Goal: Task Accomplishment & Management: Use online tool/utility

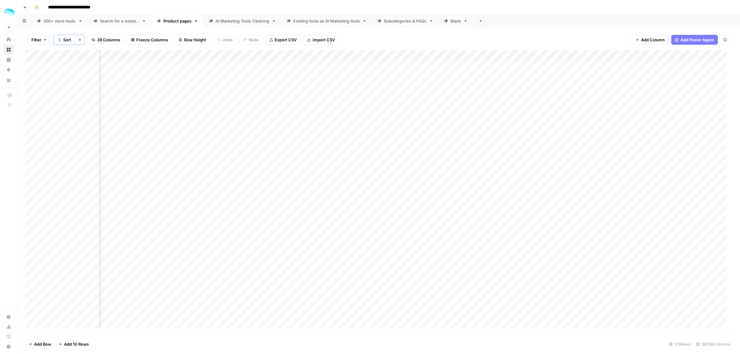
scroll to position [0, 2521]
click at [708, 57] on span "Add Column" at bounding box center [719, 55] width 22 height 6
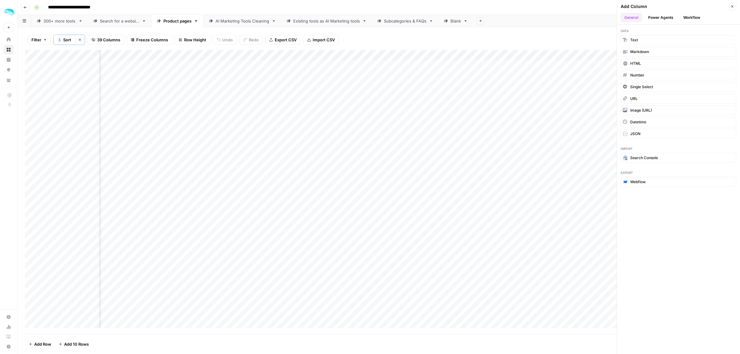
click at [591, 39] on div "Filter 1 Sort Clear sorts 39 Columns Freeze Columns Row Height Undo Redo Export…" at bounding box center [379, 40] width 708 height 20
click at [733, 9] on button "Close" at bounding box center [732, 6] width 8 height 8
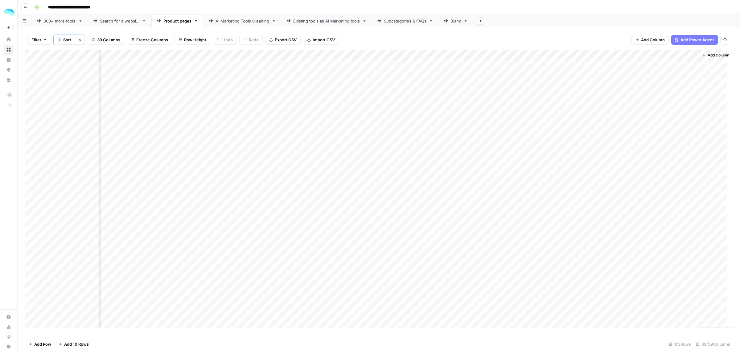
click at [687, 56] on div "Add Column" at bounding box center [379, 192] width 708 height 284
click at [674, 98] on span "Filter" at bounding box center [676, 99] width 54 height 6
type input "All 8 Alternatives"
click at [101, 72] on div "All 8 Alternatives" at bounding box center [76, 73] width 83 height 12
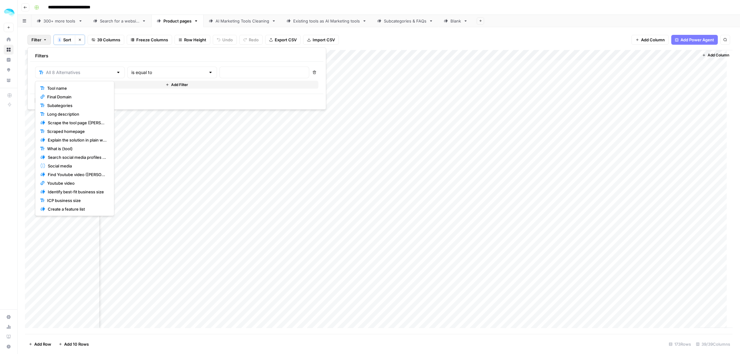
type input "All 8 Alternatives"
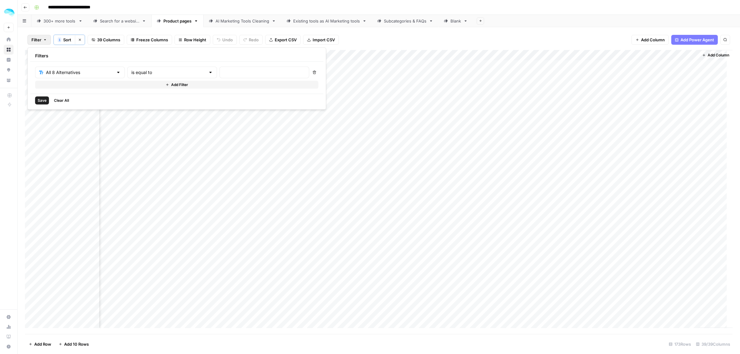
click at [149, 64] on div "All 8 Alternatives is equal to Delete Add Filter" at bounding box center [176, 78] width 293 height 32
click at [151, 70] on input "text" at bounding box center [168, 72] width 74 height 6
click at [136, 101] on button "contains" at bounding box center [157, 105] width 74 height 9
type input "contains"
click at [183, 74] on input "text" at bounding box center [168, 72] width 74 height 6
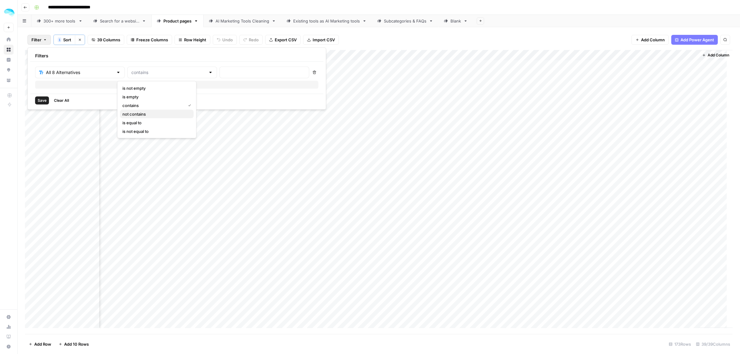
click at [148, 111] on span "not contains" at bounding box center [155, 114] width 66 height 6
type input "not contains"
click at [224, 75] on input "text" at bounding box center [265, 72] width 82 height 6
type input ","
click at [33, 100] on div "Save Clear All" at bounding box center [176, 100] width 293 height 13
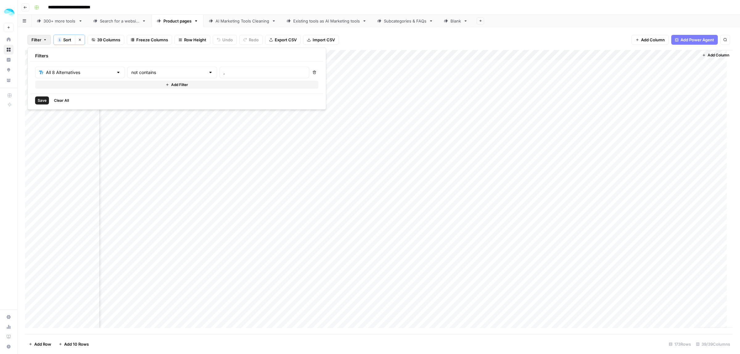
click at [42, 98] on span "Save" at bounding box center [42, 101] width 9 height 6
click at [686, 58] on div "Add Column" at bounding box center [379, 81] width 708 height 62
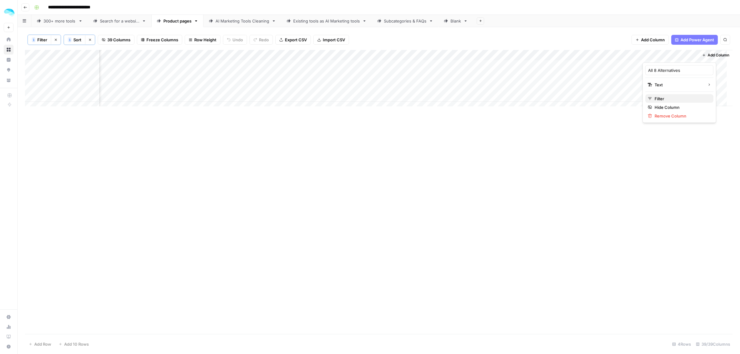
click at [671, 99] on span "Filter" at bounding box center [682, 99] width 54 height 6
click at [232, 72] on input "," at bounding box center [265, 72] width 82 height 6
drag, startPoint x: 232, startPoint y: 72, endPoint x: 154, endPoint y: 72, distance: 77.1
click at [154, 72] on div "All 8 Alternatives not contains ," at bounding box center [172, 73] width 274 height 12
drag, startPoint x: 142, startPoint y: 72, endPoint x: 100, endPoint y: 75, distance: 42.0
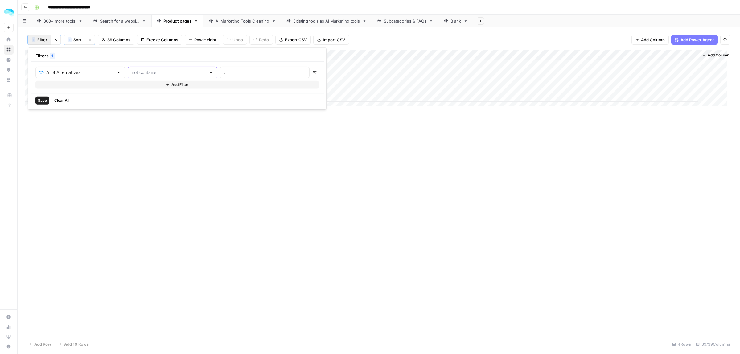
click at [142, 72] on input "text" at bounding box center [169, 72] width 74 height 6
type input "not contains"
click at [96, 75] on input "text" at bounding box center [80, 72] width 68 height 6
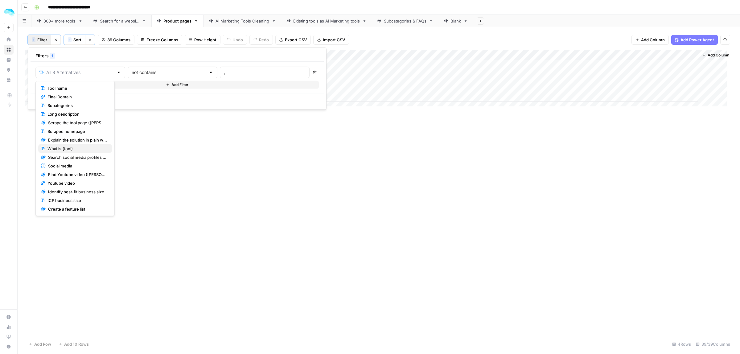
click at [73, 148] on span "What is {tool}" at bounding box center [77, 149] width 60 height 6
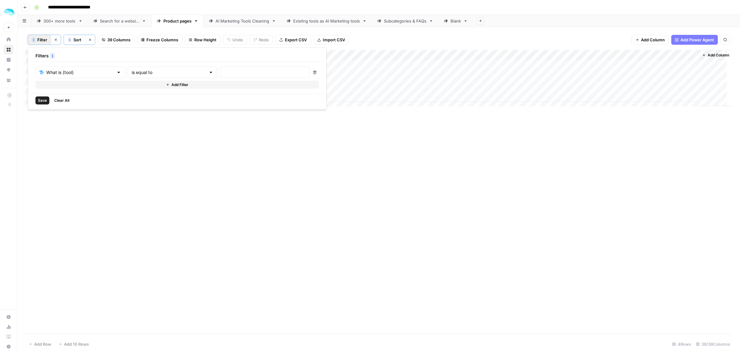
click at [58, 104] on button "Clear All" at bounding box center [62, 100] width 20 height 8
click at [207, 173] on div "Add Column" at bounding box center [379, 192] width 708 height 284
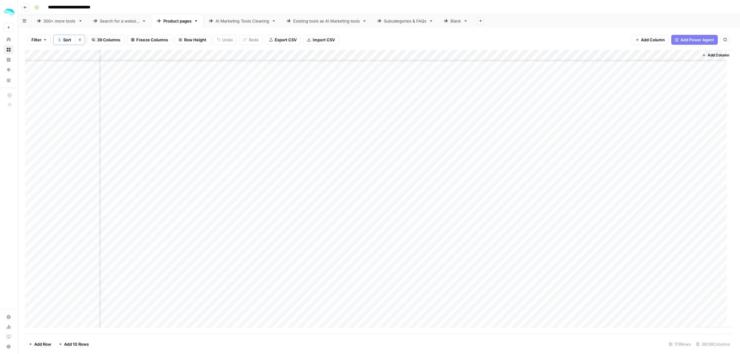
scroll to position [0, 2521]
click at [688, 54] on div "Add Column" at bounding box center [379, 192] width 708 height 284
click at [66, 40] on span "Sort" at bounding box center [67, 40] width 8 height 6
click at [152, 72] on div at bounding box center [154, 71] width 4 height 6
click at [388, 44] on div "Filter 1 Sort Clear sorts 39 Columns Freeze Columns Row Height Undo Redo Export…" at bounding box center [379, 40] width 708 height 20
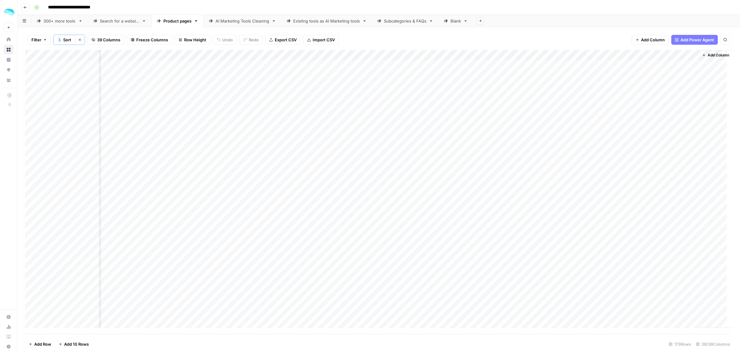
click at [79, 43] on button "Clear sorts" at bounding box center [80, 40] width 10 height 10
click at [64, 39] on span "Sort" at bounding box center [61, 39] width 8 height 6
click at [85, 66] on div at bounding box center [113, 71] width 75 height 10
click at [688, 53] on div "Add Column" at bounding box center [379, 191] width 708 height 285
click at [598, 32] on div "Filter Sort 39 Columns Freeze Columns Row Height Undo Redo Export CSV Import CS…" at bounding box center [379, 40] width 708 height 20
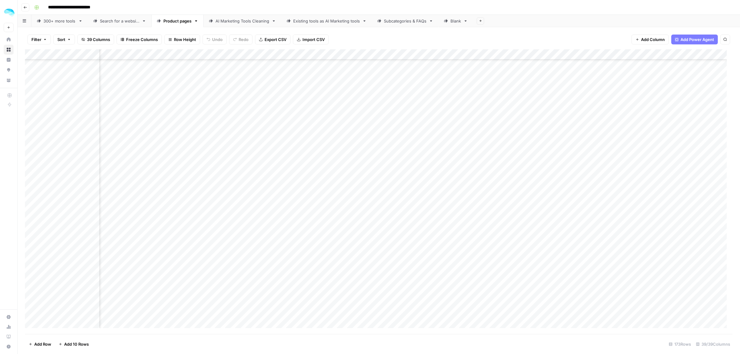
scroll to position [886, 251]
click at [268, 55] on div "Add Column" at bounding box center [379, 191] width 708 height 285
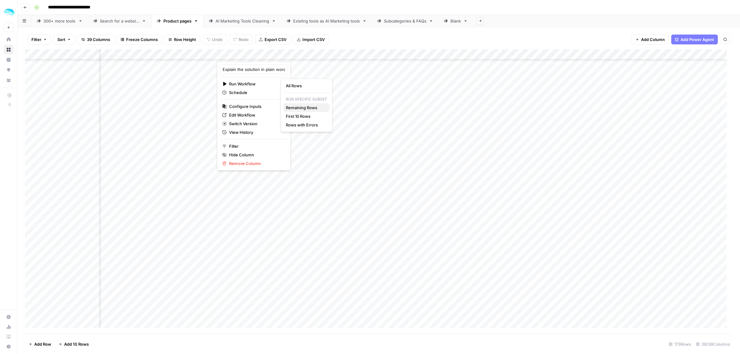
click at [296, 109] on span "Remaining Rows" at bounding box center [305, 108] width 39 height 6
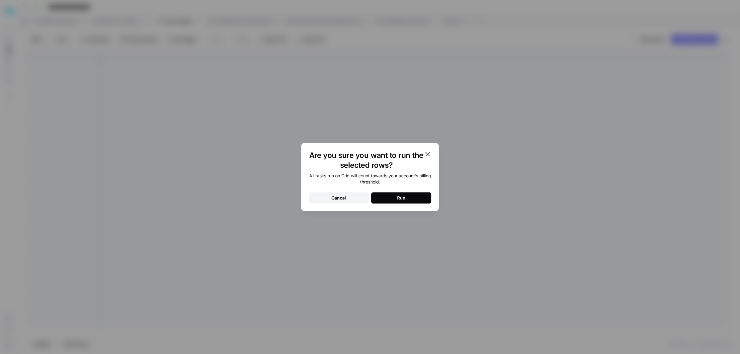
click at [408, 203] on button "Run" at bounding box center [401, 197] width 60 height 11
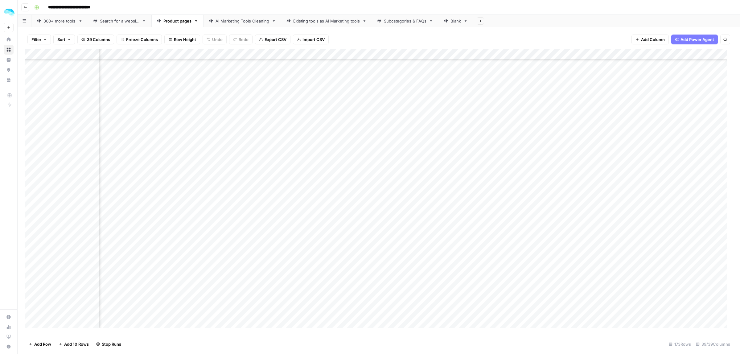
scroll to position [963, 251]
click at [395, 138] on div "Add Column" at bounding box center [379, 191] width 708 height 285
click at [288, 175] on div "Add Column" at bounding box center [379, 191] width 708 height 285
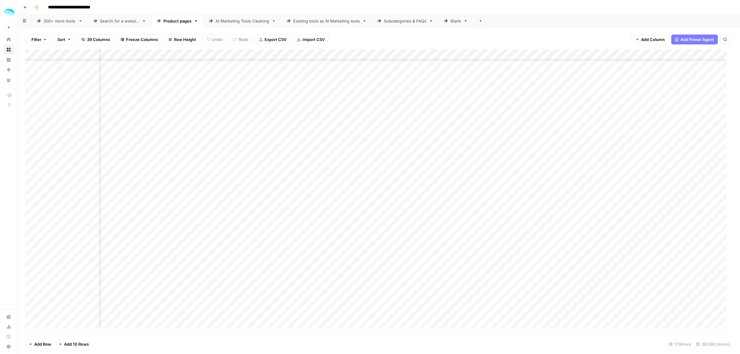
click at [281, 176] on div "Add Column" at bounding box center [379, 191] width 708 height 285
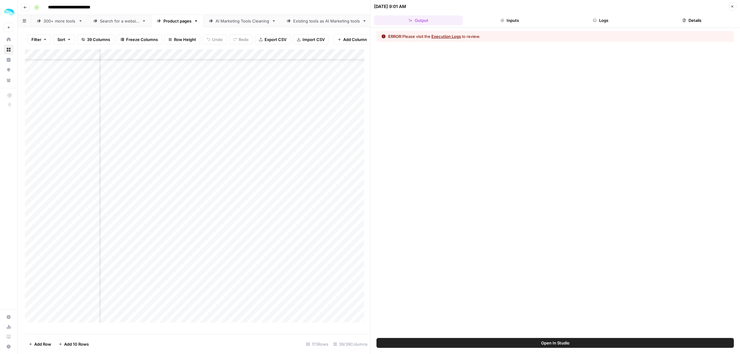
click at [494, 18] on button "Inputs" at bounding box center [509, 20] width 89 height 10
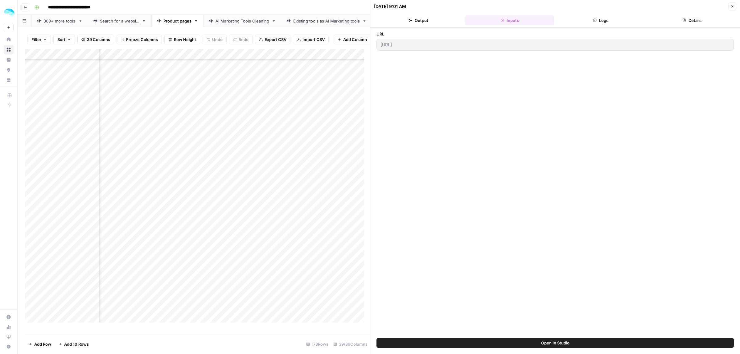
click at [578, 18] on button "Logs" at bounding box center [600, 20] width 89 height 10
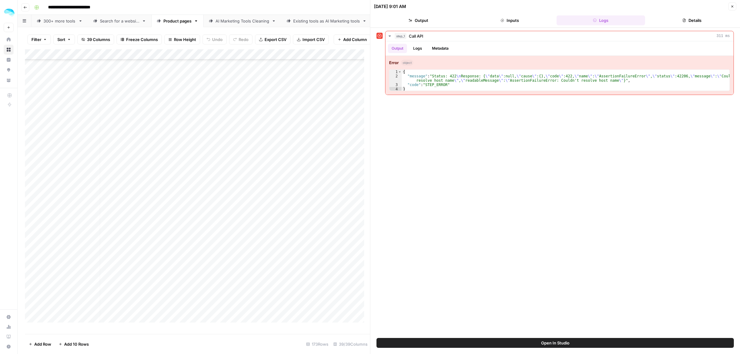
scroll to position [1156, 0]
click at [149, 183] on div "Add Column" at bounding box center [197, 188] width 345 height 279
click at [734, 5] on button "Close" at bounding box center [732, 6] width 8 height 8
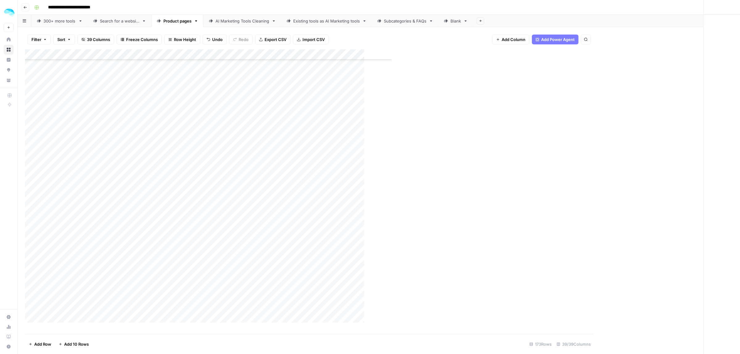
click at [131, 181] on div "Add Column" at bounding box center [254, 191] width 458 height 285
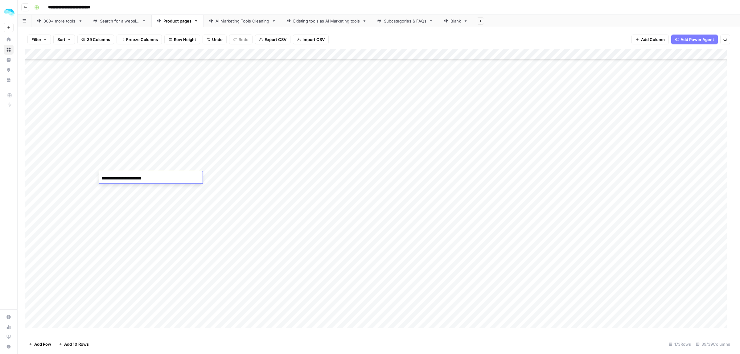
click at [145, 178] on input "**********" at bounding box center [150, 178] width 99 height 7
click at [149, 178] on input "**********" at bounding box center [150, 178] width 99 height 7
drag, startPoint x: 126, startPoint y: 178, endPoint x: 80, endPoint y: 178, distance: 46.2
click at [80, 178] on body "**********" at bounding box center [370, 177] width 740 height 354
type input "**********"
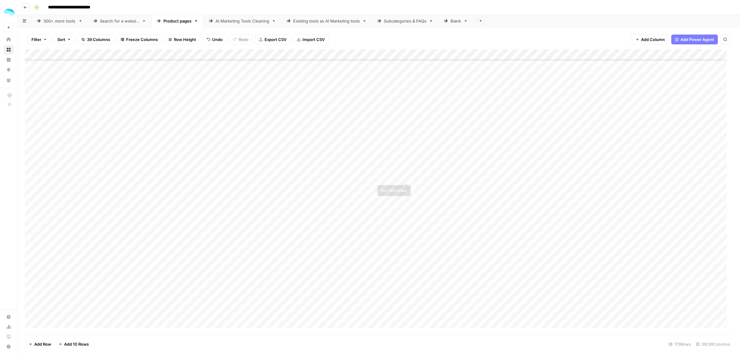
click at [406, 176] on div "Add Column" at bounding box center [379, 191] width 708 height 285
click at [241, 177] on div "Add Column" at bounding box center [379, 191] width 708 height 285
click at [265, 176] on div "Add Column" at bounding box center [379, 191] width 708 height 285
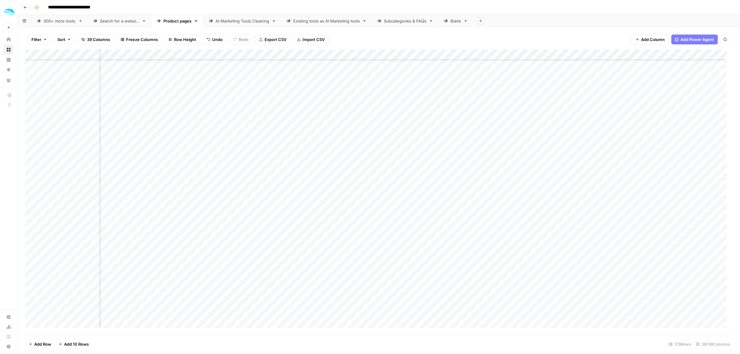
click at [64, 176] on div "Add Column" at bounding box center [379, 191] width 708 height 285
drag, startPoint x: 74, startPoint y: 175, endPoint x: 58, endPoint y: 178, distance: 16.5
click at [58, 178] on textarea "**********" at bounding box center [95, 177] width 99 height 9
type textarea "*********"
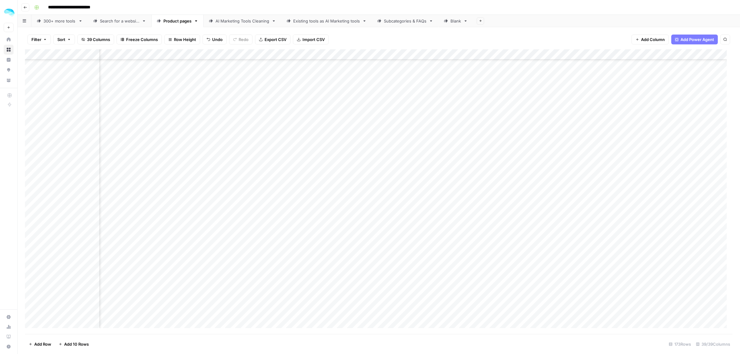
scroll to position [1156, 0]
type textarea "**********"
click at [261, 186] on div "Add Column" at bounding box center [379, 191] width 708 height 285
click at [266, 177] on div "Add Column" at bounding box center [379, 191] width 708 height 285
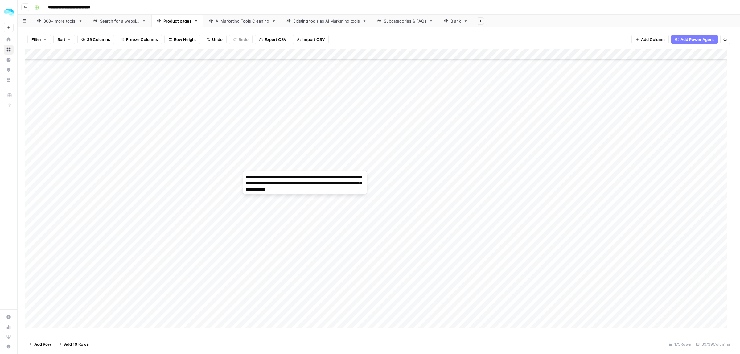
click at [263, 177] on textarea "**********" at bounding box center [304, 183] width 123 height 21
type textarea "**********"
click at [548, 177] on div "Add Column" at bounding box center [379, 191] width 708 height 285
click at [149, 207] on div "Add Column" at bounding box center [379, 191] width 708 height 285
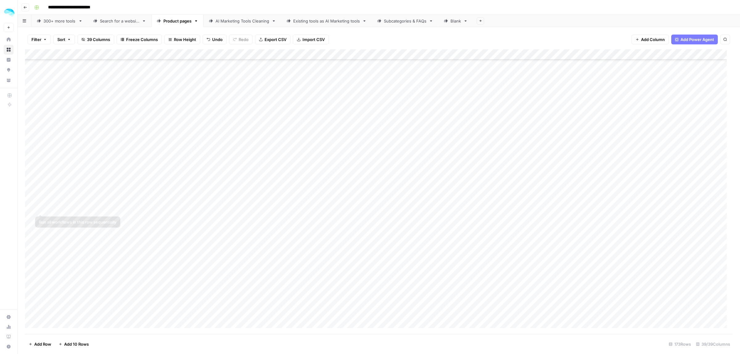
click at [31, 207] on div "Add Column" at bounding box center [379, 191] width 708 height 285
click at [36, 343] on span "Delete 1 Row" at bounding box center [41, 344] width 25 height 6
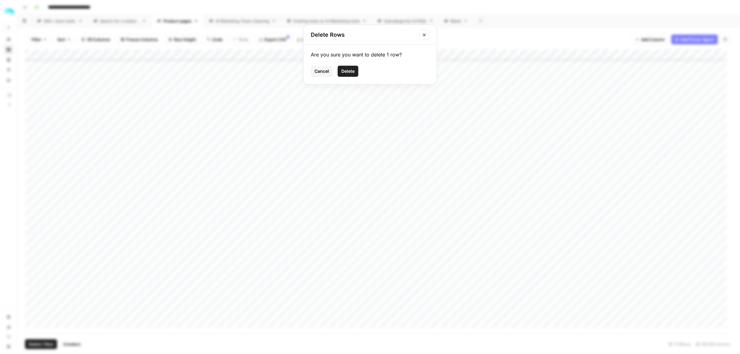
click at [349, 71] on span "Delete" at bounding box center [347, 71] width 13 height 6
click at [573, 210] on div "Add Column" at bounding box center [379, 191] width 708 height 285
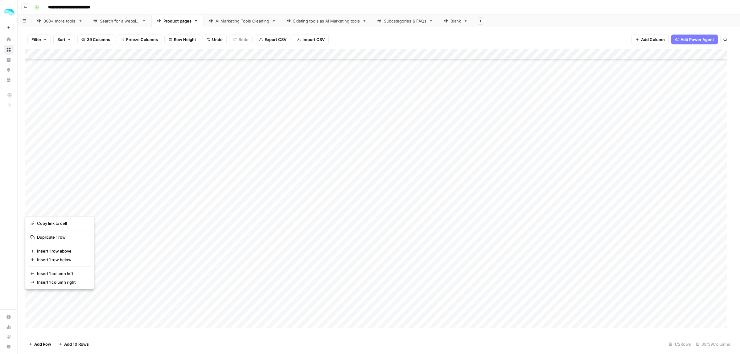
click at [573, 210] on div "Add Column" at bounding box center [379, 191] width 708 height 285
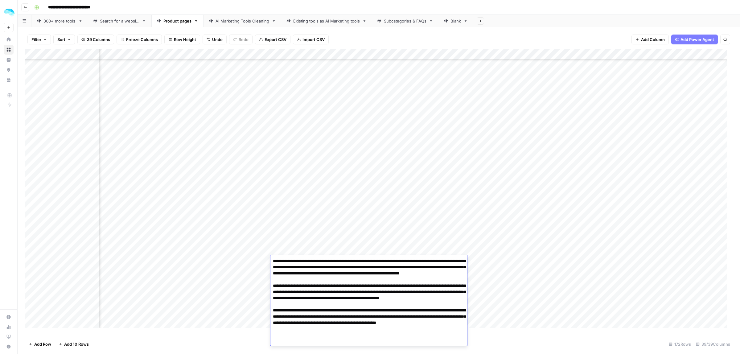
scroll to position [1310, 262]
click at [320, 105] on div "Add Column" at bounding box center [379, 191] width 708 height 285
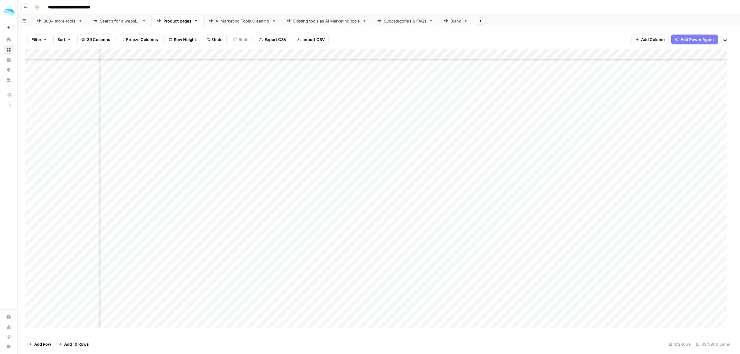
scroll to position [1272, 262]
click at [77, 62] on div "Add Column" at bounding box center [379, 191] width 708 height 285
type textarea "**********"
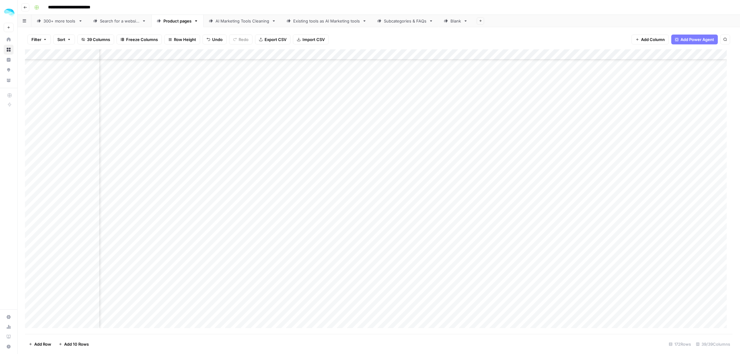
click at [332, 159] on div "Add Column" at bounding box center [379, 191] width 708 height 285
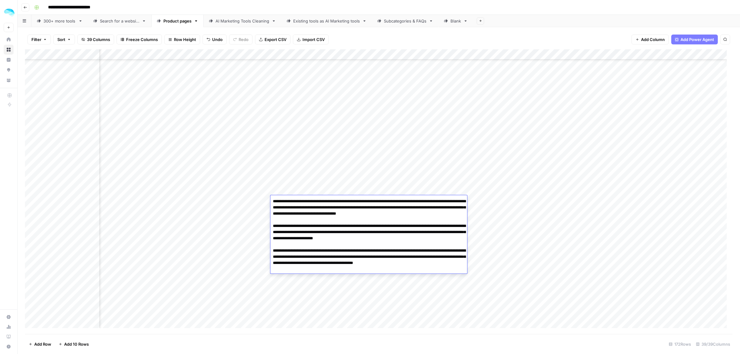
drag, startPoint x: 288, startPoint y: 200, endPoint x: 266, endPoint y: 196, distance: 22.9
click at [267, 197] on body "**********" at bounding box center [370, 177] width 740 height 354
drag, startPoint x: 296, startPoint y: 257, endPoint x: 293, endPoint y: 257, distance: 3.2
click at [293, 257] on textarea "**********" at bounding box center [368, 235] width 197 height 76
type textarea "**********"
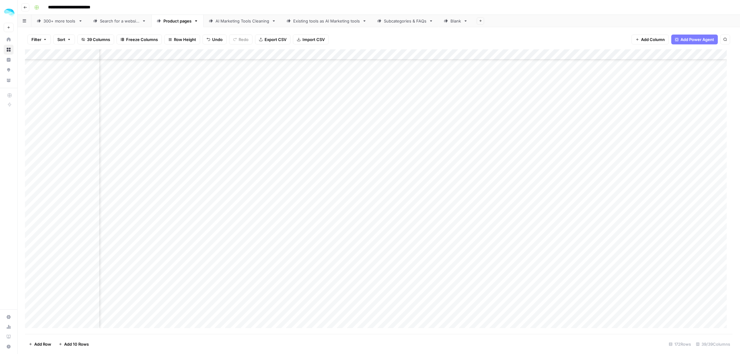
click at [522, 55] on div "Add Column" at bounding box center [379, 191] width 708 height 285
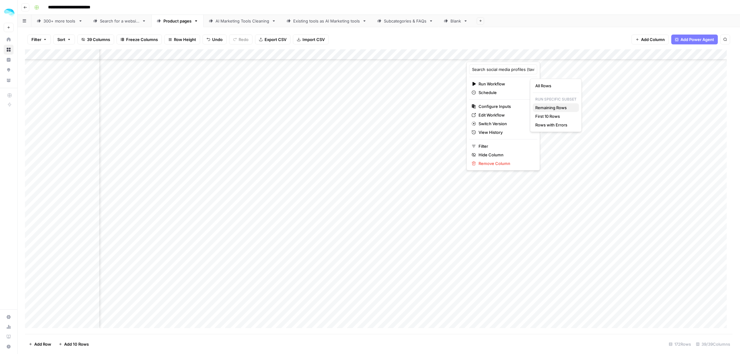
click at [560, 109] on span "Remaining Rows" at bounding box center [554, 108] width 39 height 6
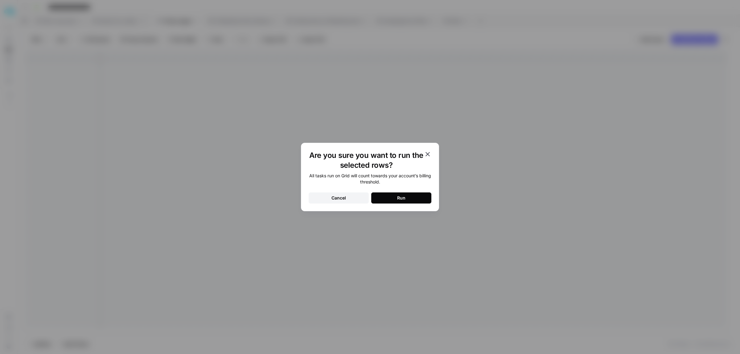
click at [392, 196] on button "Run" at bounding box center [401, 197] width 60 height 11
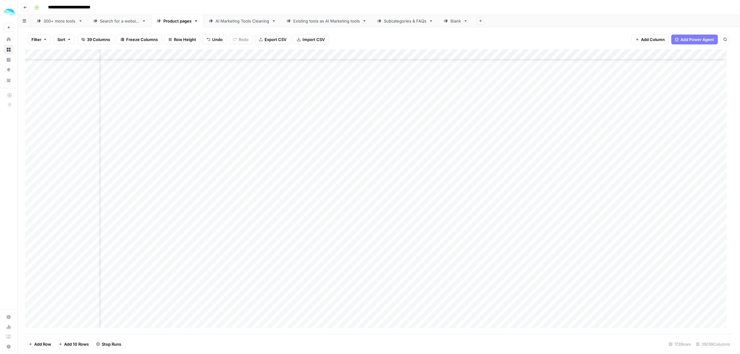
scroll to position [1349, 262]
click at [306, 201] on div "Add Column" at bounding box center [379, 191] width 708 height 285
click at [167, 221] on div "Add Column" at bounding box center [379, 191] width 708 height 285
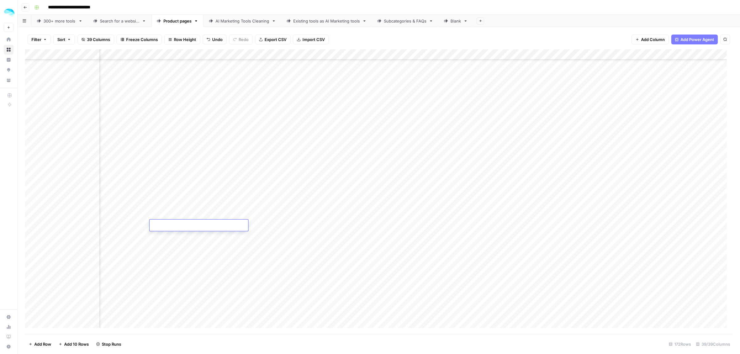
type textarea "**********"
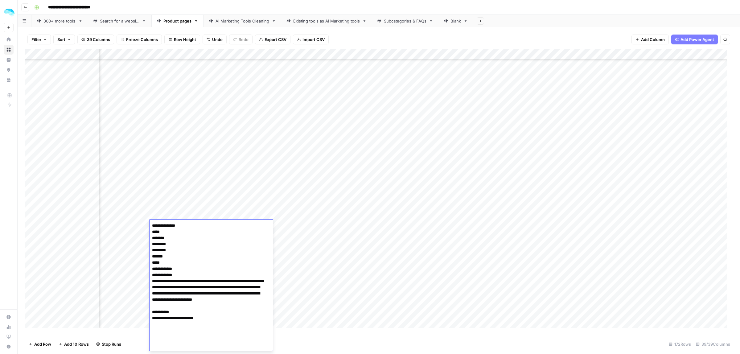
scroll to position [1912, 0]
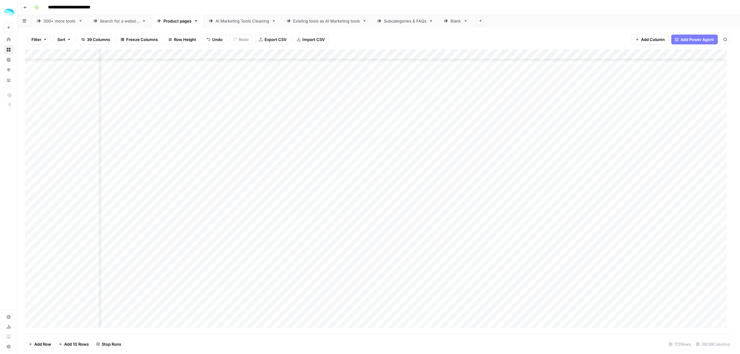
click at [265, 226] on div "Add Column" at bounding box center [379, 191] width 708 height 285
click at [308, 194] on div "Add Column" at bounding box center [379, 191] width 708 height 285
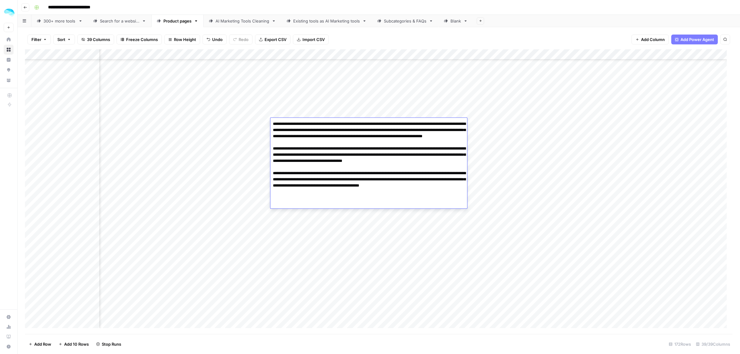
click at [64, 124] on div "Add Column" at bounding box center [379, 191] width 708 height 285
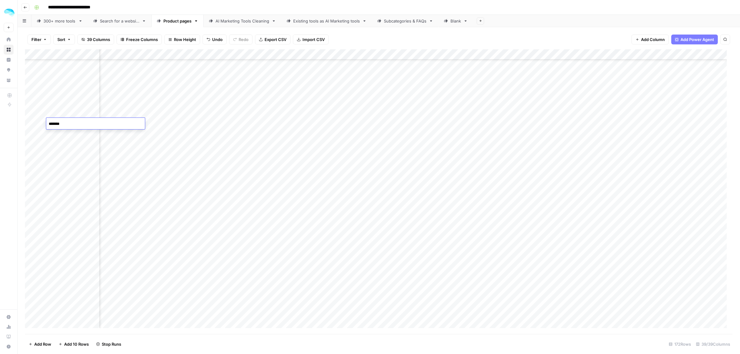
type textarea "********"
click at [265, 123] on div "Add Column" at bounding box center [379, 191] width 708 height 285
click at [299, 133] on div "Add Column" at bounding box center [379, 191] width 708 height 285
click at [164, 158] on div "Add Column" at bounding box center [379, 191] width 708 height 285
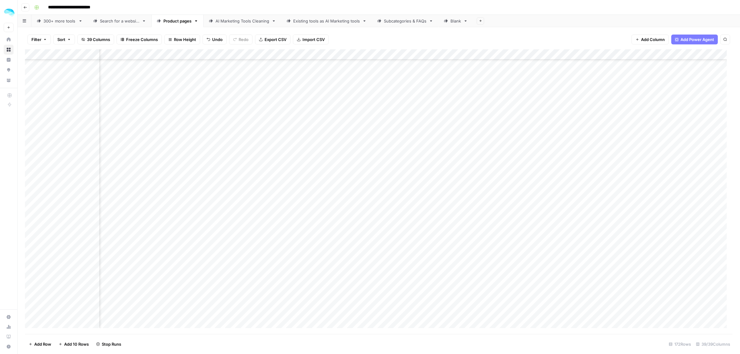
click at [169, 156] on div "Add Column" at bounding box center [379, 191] width 708 height 285
type textarea "**********"
click at [265, 154] on div "Add Column" at bounding box center [379, 191] width 708 height 285
click at [304, 167] on div "Add Column" at bounding box center [379, 191] width 708 height 285
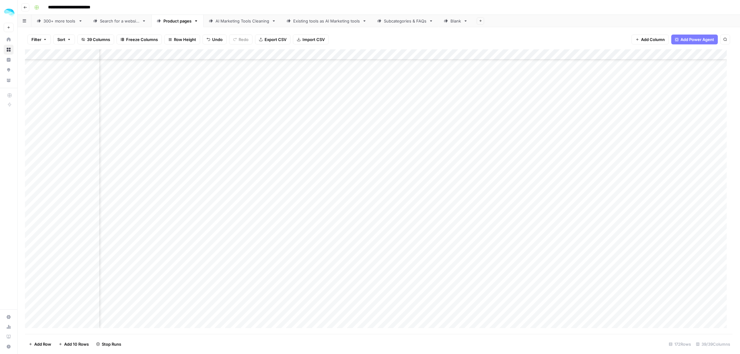
click at [304, 167] on div "Add Column" at bounding box center [379, 191] width 708 height 285
click at [311, 72] on div "Add Column" at bounding box center [379, 191] width 708 height 285
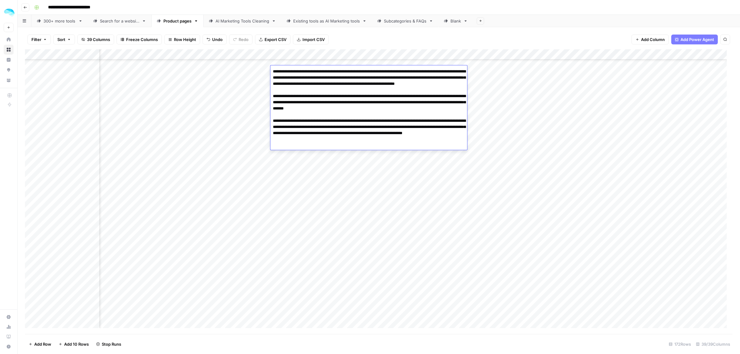
type textarea "**********"
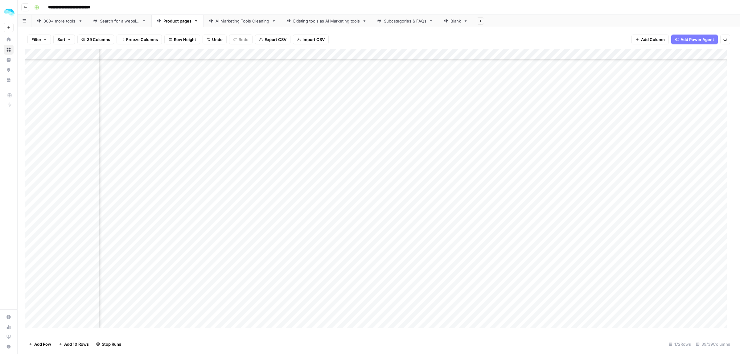
click at [301, 124] on div "Add Column" at bounding box center [379, 191] width 708 height 285
click at [318, 198] on div "Add Column" at bounding box center [379, 191] width 708 height 285
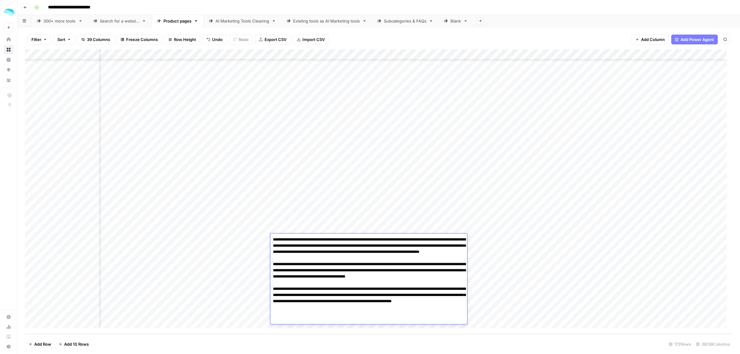
scroll to position [1275, 262]
click at [520, 205] on div "Add Column" at bounding box center [379, 191] width 708 height 285
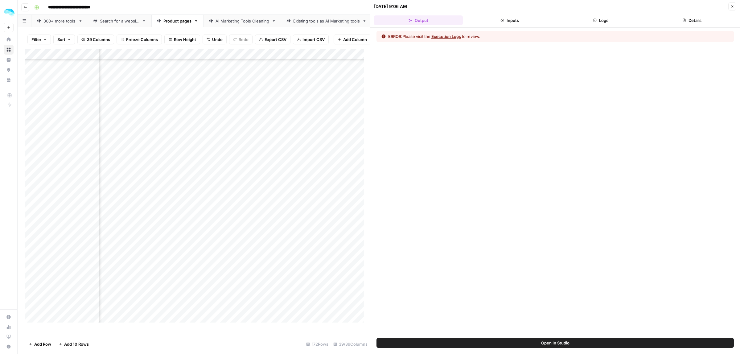
click at [514, 19] on button "Inputs" at bounding box center [509, 20] width 89 height 10
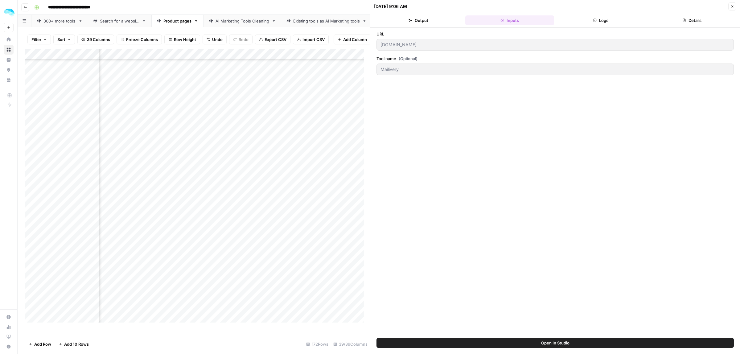
click at [579, 16] on button "Logs" at bounding box center [600, 20] width 89 height 10
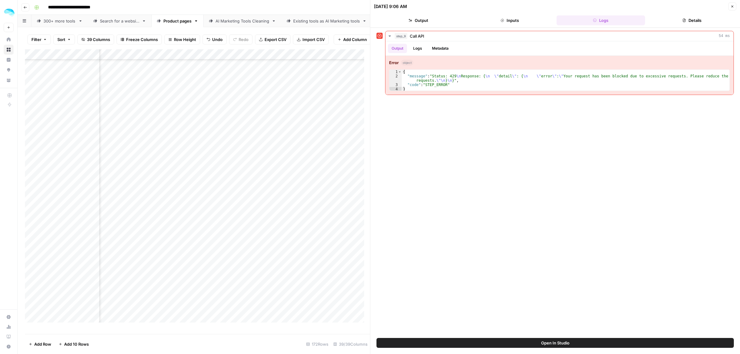
click at [731, 7] on icon "button" at bounding box center [732, 7] width 4 height 4
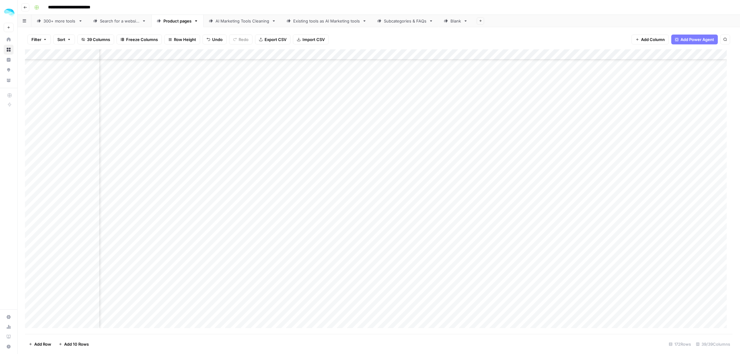
scroll to position [1545, 262]
click at [310, 226] on div "Add Column" at bounding box center [379, 191] width 708 height 285
click at [147, 228] on div "Add Column" at bounding box center [379, 191] width 708 height 285
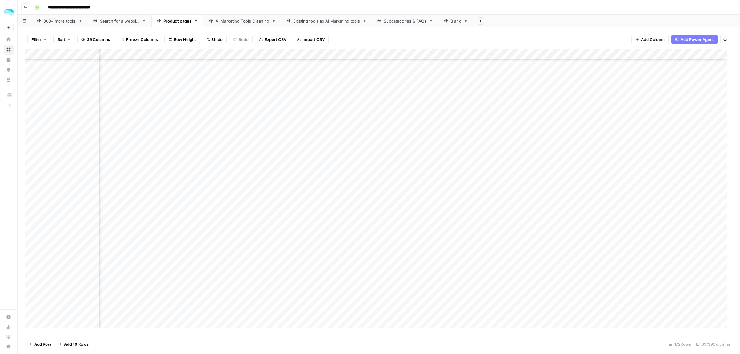
scroll to position [1545, 276]
click at [293, 228] on div "Add Column" at bounding box center [379, 191] width 708 height 285
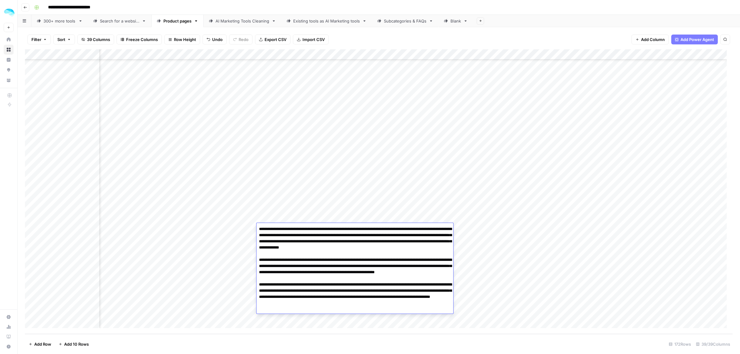
drag, startPoint x: 306, startPoint y: 231, endPoint x: 270, endPoint y: 229, distance: 36.4
click at [270, 229] on textarea at bounding box center [355, 269] width 197 height 89
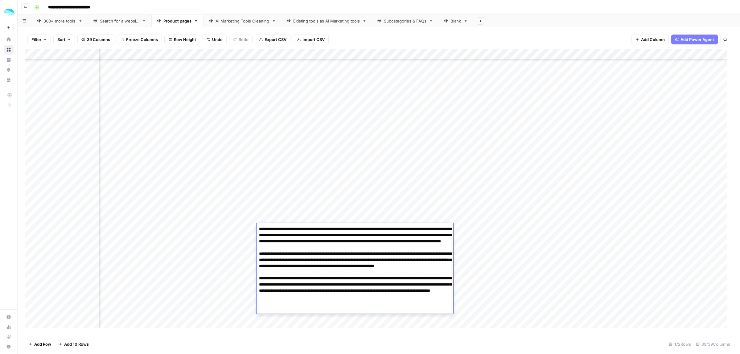
type textarea "**********"
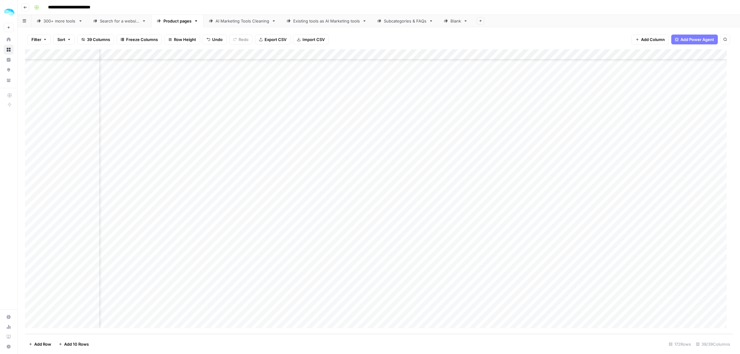
scroll to position [1545, 0]
click at [148, 269] on div "Add Column" at bounding box center [379, 191] width 708 height 285
click at [407, 271] on div "Add Column" at bounding box center [379, 191] width 708 height 285
click at [454, 279] on div "Add Column" at bounding box center [379, 191] width 708 height 285
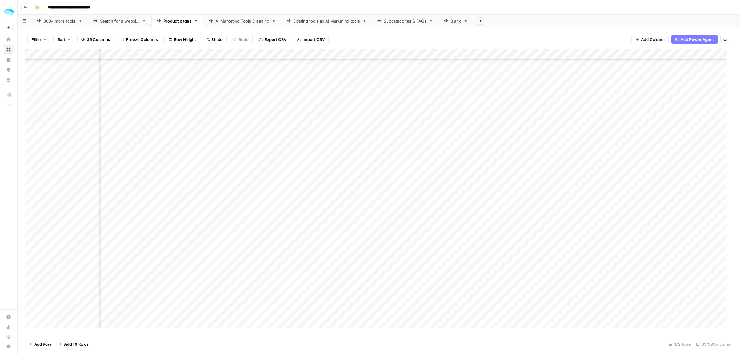
click at [454, 279] on div "Add Column" at bounding box center [379, 191] width 708 height 285
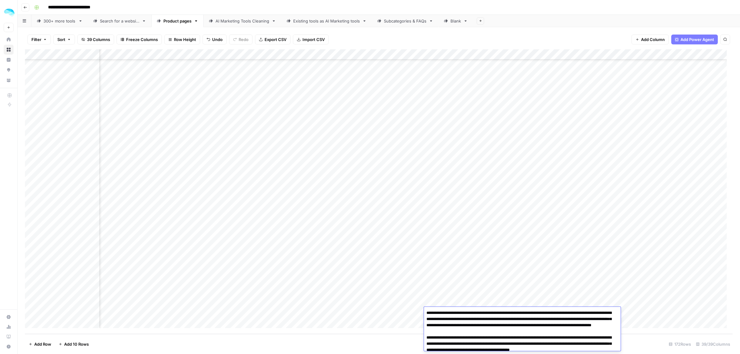
scroll to position [46, 0]
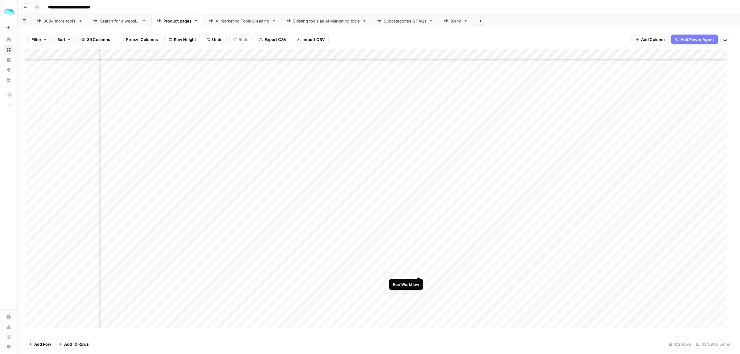
click at [420, 270] on div "Add Column" at bounding box center [379, 191] width 708 height 285
click at [188, 327] on div "Add Column" at bounding box center [379, 191] width 708 height 285
click at [33, 311] on div "Add Column" at bounding box center [379, 191] width 708 height 285
click at [42, 343] on span "Delete 1 Row" at bounding box center [41, 344] width 25 height 6
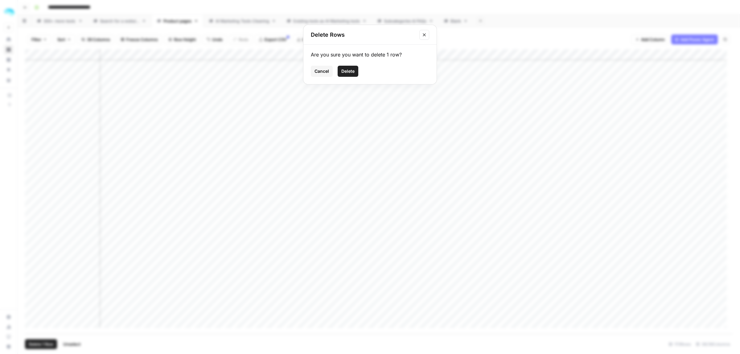
click at [352, 70] on span "Delete" at bounding box center [347, 71] width 13 height 6
click at [278, 56] on div "Add Column" at bounding box center [379, 191] width 708 height 285
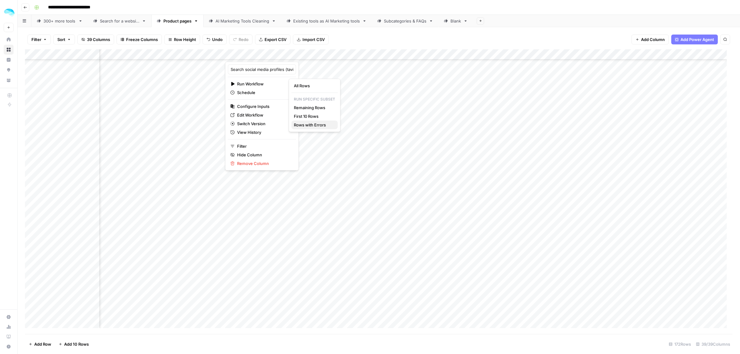
click at [314, 122] on span "Rows with Errors" at bounding box center [313, 125] width 39 height 6
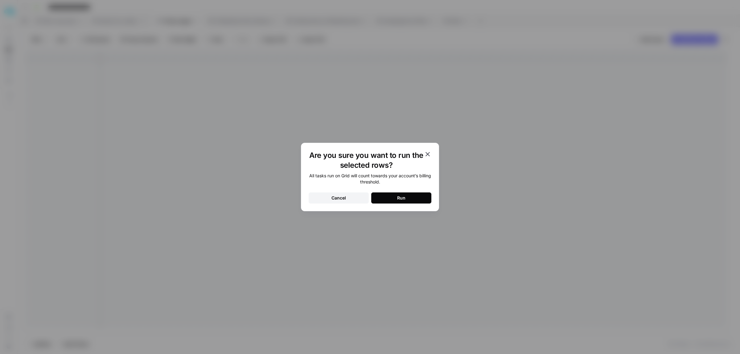
click at [396, 196] on button "Run" at bounding box center [401, 197] width 60 height 11
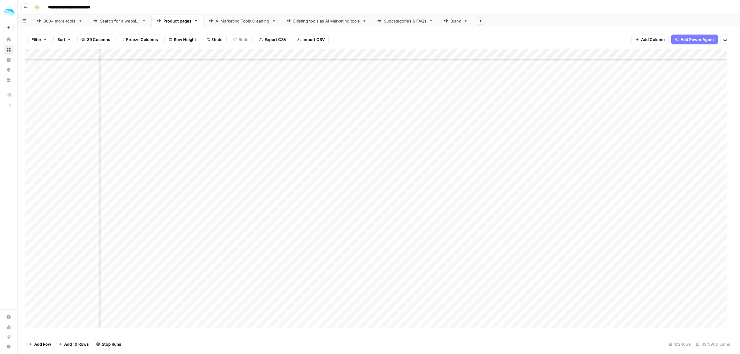
scroll to position [967, 503]
click at [321, 136] on div "Add Column" at bounding box center [379, 191] width 708 height 285
click at [321, 136] on div "Add Column" at bounding box center [376, 191] width 702 height 285
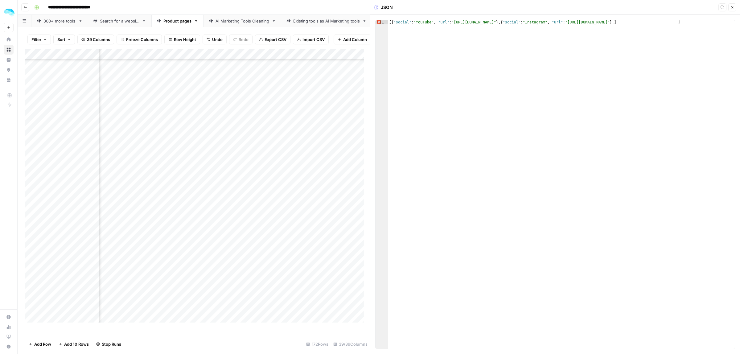
type textarea "**********"
drag, startPoint x: 526, startPoint y: 22, endPoint x: 504, endPoint y: 23, distance: 21.6
click at [504, 23] on div "[{ "social" : "YouTube" , "url" : "https://www.youtube.com/@amplemarket" } , { …" at bounding box center [561, 188] width 347 height 337
click at [321, 151] on div "Add Column" at bounding box center [197, 188] width 345 height 279
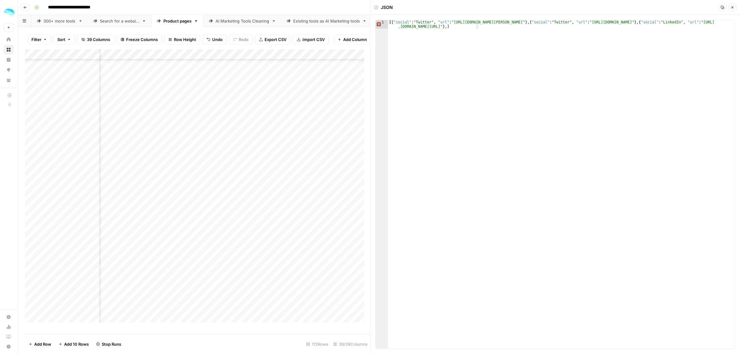
type textarea "**********"
drag, startPoint x: 512, startPoint y: 22, endPoint x: 391, endPoint y: 23, distance: 121.2
click at [391, 23] on div "[{ "social" : "Twitter" , "url" : "https://twitter.com/kullar" } , { "social" :…" at bounding box center [561, 193] width 347 height 346
click at [319, 142] on div "Add Column" at bounding box center [197, 188] width 345 height 279
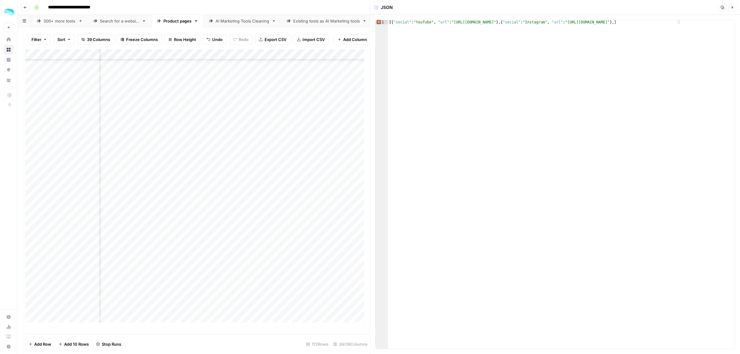
click at [703, 20] on div "[{ "social" : "YouTube" , "url" : "https://www.youtube.com/@amplemarket" } , { …" at bounding box center [561, 188] width 347 height 337
click at [678, 23] on div "[{ "social" : "YouTube" , "url" : "https://www.youtube.com/@amplemarket" } , { …" at bounding box center [561, 188] width 347 height 337
paste textarea "**********"
drag, startPoint x: 456, startPoint y: 27, endPoint x: 403, endPoint y: 27, distance: 53.0
click at [403, 27] on div "[{ "social" : "YouTube" , "url" : "https://www.youtube.com/@amplemarket" } , { …" at bounding box center [561, 193] width 347 height 346
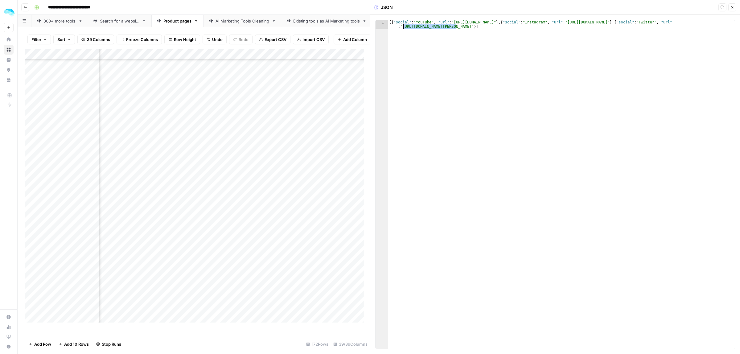
paste textarea
type textarea "**********"
click at [322, 151] on div "Add Column" at bounding box center [197, 188] width 345 height 279
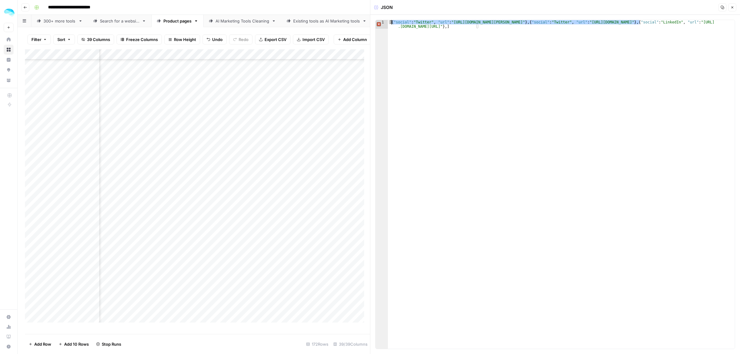
drag, startPoint x: 640, startPoint y: 23, endPoint x: 392, endPoint y: 22, distance: 248.5
click at [392, 22] on div "[{ "social" : "Twitter" , "url" : "https://twitter.com/kullar" } , { "social" :…" at bounding box center [561, 193] width 347 height 346
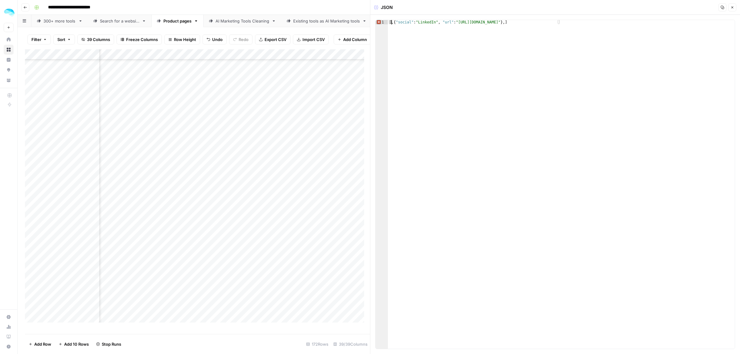
type textarea "**********"
click at [327, 163] on div "Add Column" at bounding box center [197, 188] width 345 height 279
type textarea "**********"
drag, startPoint x: 674, startPoint y: 22, endPoint x: 603, endPoint y: 21, distance: 71.5
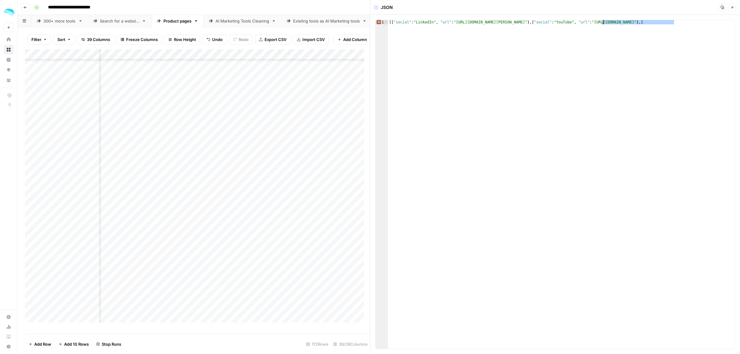
click at [603, 21] on div "[{ "social" : "LinkedIn" , "url" : "https://www.linkedin.com/company/bardeen" }…" at bounding box center [561, 188] width 347 height 337
click at [306, 172] on div "Add Column" at bounding box center [197, 188] width 345 height 279
drag, startPoint x: 582, startPoint y: 23, endPoint x: 568, endPoint y: 23, distance: 14.5
click at [568, 23] on div "[{ "social" : "YouTube" , "url" : "https://www.youtube.com/@roman-hipp/videos" …" at bounding box center [561, 188] width 347 height 337
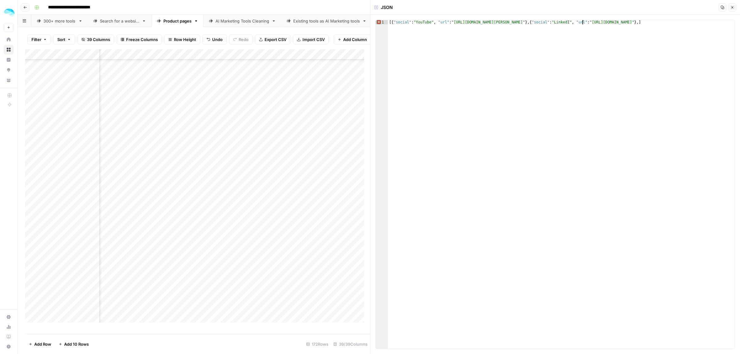
scroll to position [0, 16]
paste textarea "**********"
drag, startPoint x: 526, startPoint y: 24, endPoint x: 537, endPoint y: 24, distance: 11.1
click at [537, 24] on div "[{ "social" : "YouTube" , "url" : "https://www.youtube.com/@roman-hipp/videos" …" at bounding box center [561, 188] width 347 height 337
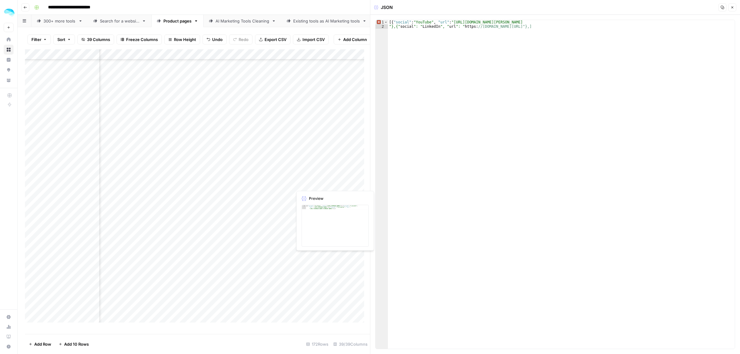
click at [321, 184] on div "Add Column" at bounding box center [197, 188] width 345 height 279
click at [389, 28] on div "[{ "social" : "YouTube" , "url" : "https://www.youtube.com/@roman-hipp/ "},{" s…" at bounding box center [561, 188] width 347 height 337
type textarea "**********"
click at [324, 193] on div "Add Column" at bounding box center [197, 188] width 345 height 279
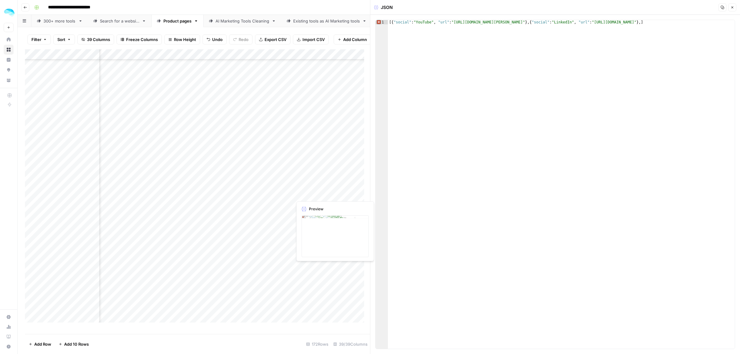
click at [324, 193] on div at bounding box center [388, 193] width 193 height 11
drag, startPoint x: 566, startPoint y: 23, endPoint x: 452, endPoint y: 23, distance: 114.1
click at [452, 23] on div "[{ "social" : "YouTube" , "url" : "https://www.youtube.com/channel/UCM_0cG1ljAo…" at bounding box center [561, 188] width 347 height 337
paste textarea
drag, startPoint x: 421, startPoint y: 22, endPoint x: 416, endPoint y: 22, distance: 5.9
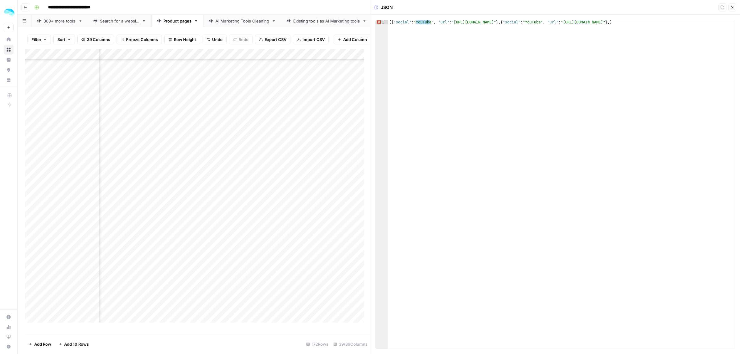
click at [416, 22] on div "[{ "social" : "YouTube" , "url" : "https://www.linkedin.com/company/bright-data…" at bounding box center [561, 188] width 347 height 337
type textarea "**********"
click at [324, 203] on div "Add Column" at bounding box center [197, 188] width 345 height 279
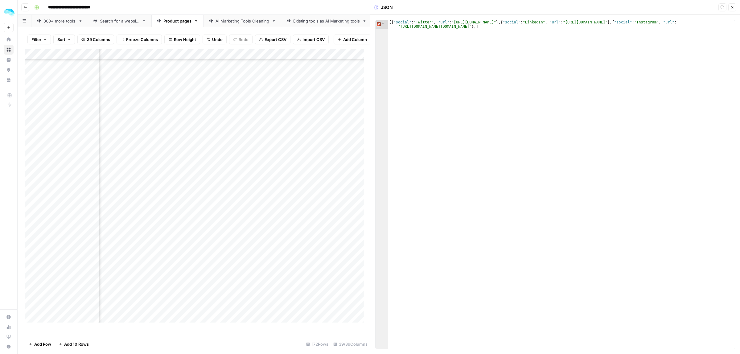
click at [322, 215] on div "Add Column" at bounding box center [197, 188] width 345 height 279
click at [305, 228] on div "Add Column" at bounding box center [197, 188] width 345 height 279
click at [310, 238] on div "Add Column" at bounding box center [197, 188] width 345 height 279
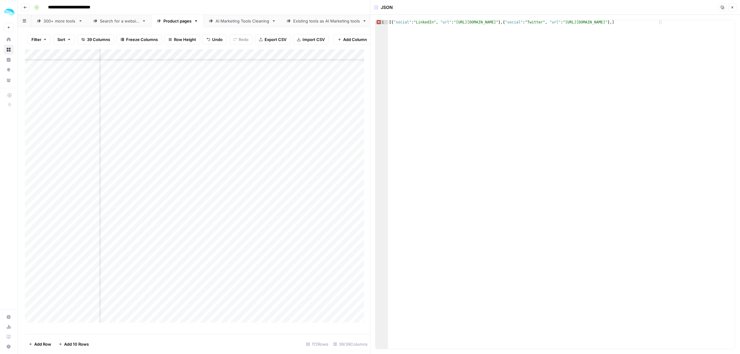
click at [310, 238] on div "Add Column" at bounding box center [197, 188] width 345 height 279
drag, startPoint x: 537, startPoint y: 21, endPoint x: 455, endPoint y: 21, distance: 82.3
click at [455, 21] on div "[{ "social" : "LinkedIn" , "url" : "https://www.linkedin.com/company/76647045" …" at bounding box center [561, 188] width 347 height 337
paste textarea "******"
type textarea "**********"
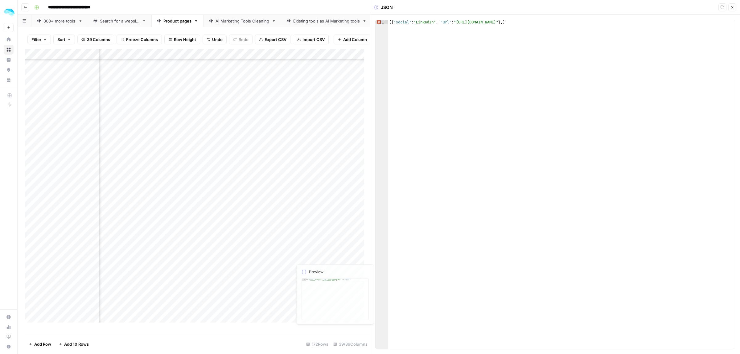
click at [320, 248] on div "Add Column" at bounding box center [197, 188] width 345 height 279
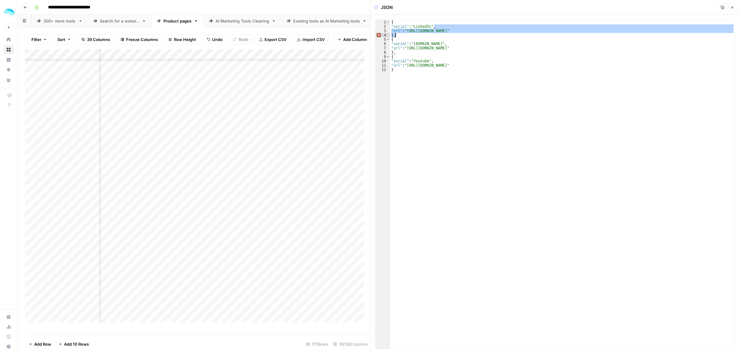
drag, startPoint x: 491, startPoint y: 28, endPoint x: 429, endPoint y: 34, distance: 62.6
click at [429, 34] on div "{ "social" : "LinkedIn" , "url" : "https://www.linkedin.com/company/clearbit" }…" at bounding box center [562, 188] width 345 height 337
click at [429, 34] on div "{ "social" : "LinkedIn" , "url" : "https://www.linkedin.com/company/clearbit" }…" at bounding box center [562, 184] width 345 height 329
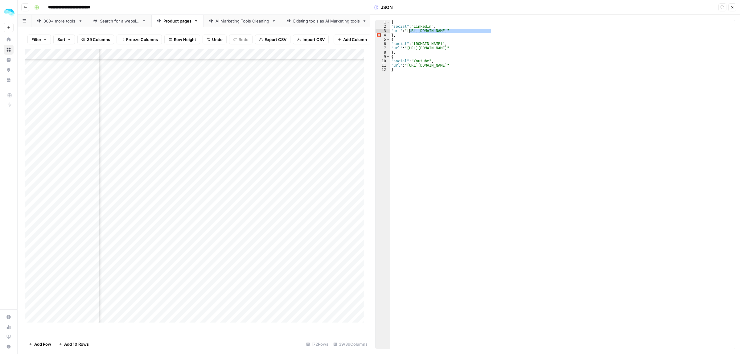
drag, startPoint x: 491, startPoint y: 31, endPoint x: 408, endPoint y: 33, distance: 82.6
click at [408, 33] on div "{ "social" : "LinkedIn" , "url" : "https://www.linkedin.com/company/clearbit" }…" at bounding box center [562, 188] width 345 height 337
drag, startPoint x: 452, startPoint y: 49, endPoint x: 406, endPoint y: 50, distance: 45.9
click at [406, 50] on div "{ "social" : "LinkedIn" , "url" : "https://www.linkedin.com/company/clearbit" }…" at bounding box center [562, 188] width 345 height 337
drag, startPoint x: 493, startPoint y: 67, endPoint x: 429, endPoint y: 68, distance: 64.1
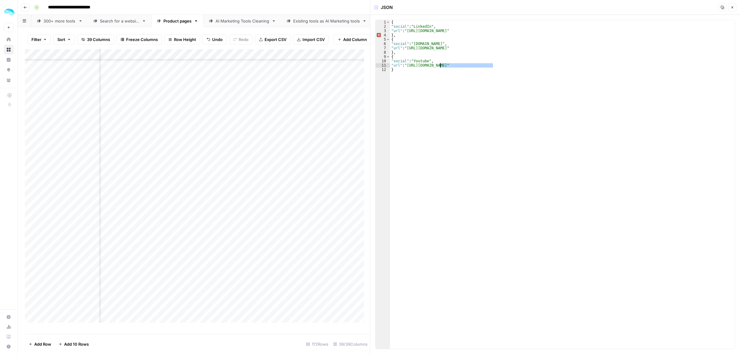
click at [429, 68] on div "{ "social" : "LinkedIn" , "url" : "https://www.linkedin.com/company/clearbit" }…" at bounding box center [562, 188] width 345 height 337
click at [398, 70] on div "{ "social" : "LinkedIn" , "url" : "https://www.linkedin.com/company/clearbit" }…" at bounding box center [562, 184] width 345 height 329
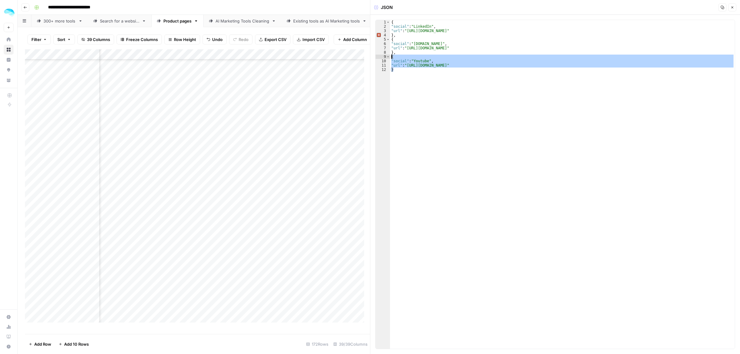
drag, startPoint x: 400, startPoint y: 70, endPoint x: 392, endPoint y: 57, distance: 15.5
click at [392, 57] on div "{ "social" : "LinkedIn" , "url" : "https://www.linkedin.com/company/clearbit" }…" at bounding box center [562, 188] width 345 height 337
type textarea "**********"
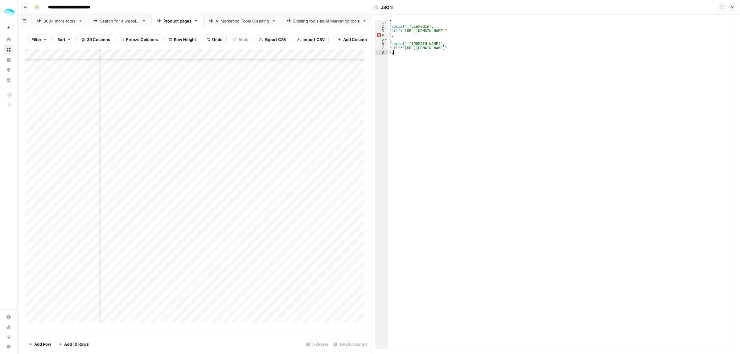
type textarea "*"
click at [305, 258] on div "Add Column" at bounding box center [197, 188] width 345 height 279
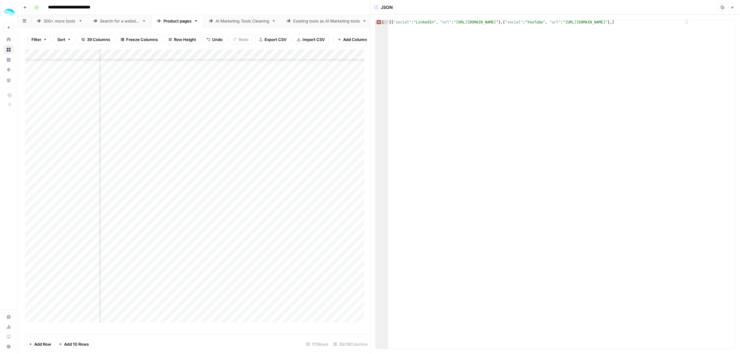
click at [314, 269] on div "Add Column" at bounding box center [197, 188] width 345 height 279
click at [620, 27] on div "[{ "social" : "YouTube" , "url" : "https://www.youtube.com/@databoxHQ" } , { "s…" at bounding box center [561, 193] width 347 height 346
drag, startPoint x: 621, startPoint y: 27, endPoint x: 540, endPoint y: 26, distance: 81.1
click at [540, 26] on div "[{ "social" : "YouTube" , "url" : "https://www.youtube.com/@databoxHQ" } , { "s…" at bounding box center [561, 193] width 347 height 346
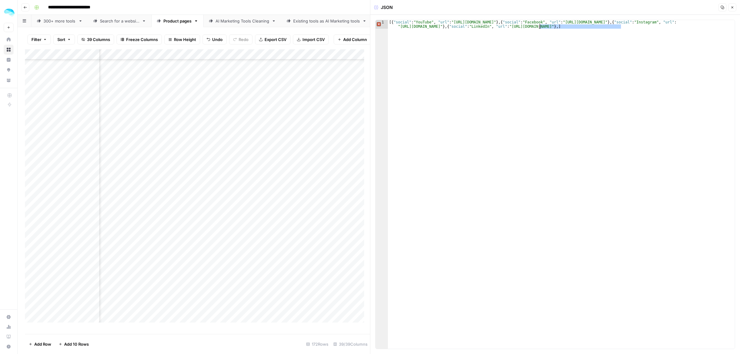
paste textarea "***"
type textarea "**********"
click at [318, 277] on div "Add Column" at bounding box center [197, 188] width 345 height 279
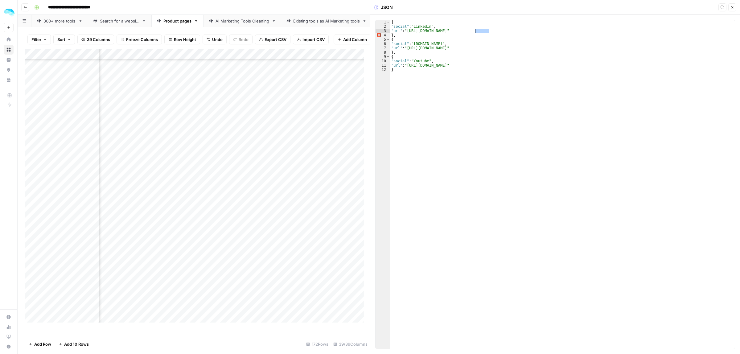
drag, startPoint x: 489, startPoint y: 31, endPoint x: 474, endPoint y: 31, distance: 14.8
click at [474, 31] on div "{ "social" : "LinkedIn" , "url" : "https://www.linkedin.com/company/datagma" } …" at bounding box center [562, 188] width 345 height 337
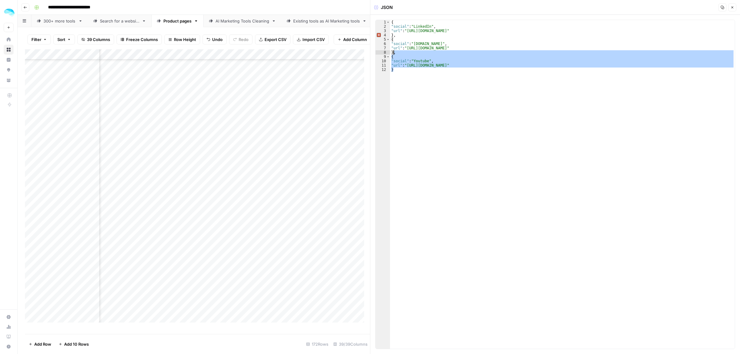
drag, startPoint x: 396, startPoint y: 70, endPoint x: 394, endPoint y: 54, distance: 15.9
click at [394, 54] on div "{ "social" : "LinkedIn" , "url" : "https://www.linkedin.com/company/datagma" } …" at bounding box center [562, 188] width 345 height 337
type textarea "*"
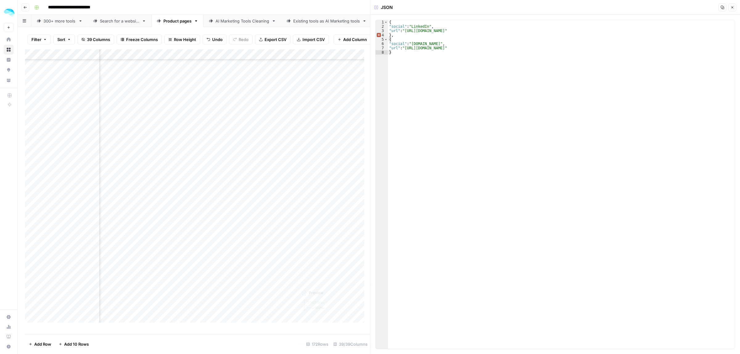
click at [312, 287] on div "Add Column" at bounding box center [197, 188] width 345 height 279
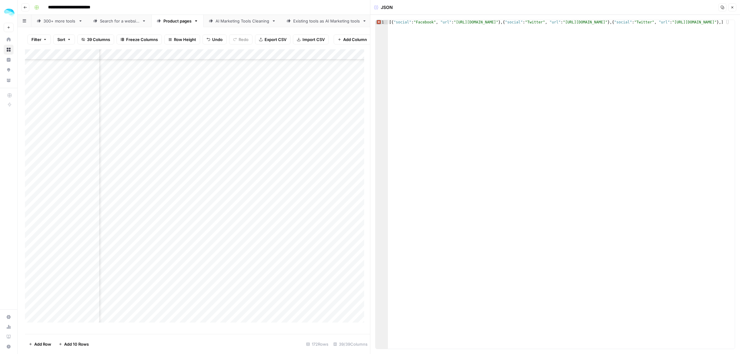
click at [102, 334] on footer "Add Row Add 10 Rows 172 Rows 39/39 Columns" at bounding box center [197, 344] width 345 height 20
click at [149, 289] on div "Add Column" at bounding box center [197, 188] width 345 height 279
click at [71, 292] on div "Add Column" at bounding box center [197, 188] width 345 height 279
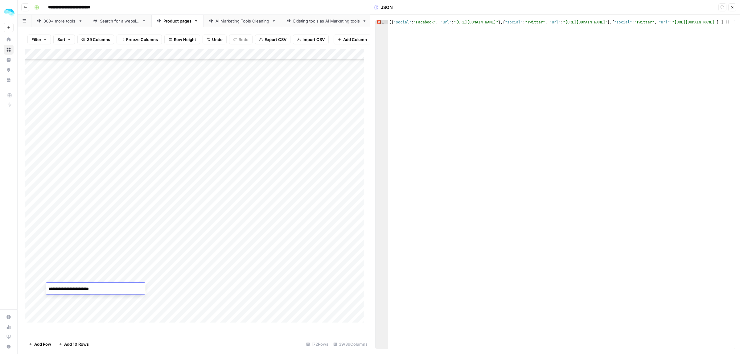
type textarea "**********"
click at [261, 287] on div "Add Column" at bounding box center [197, 188] width 345 height 279
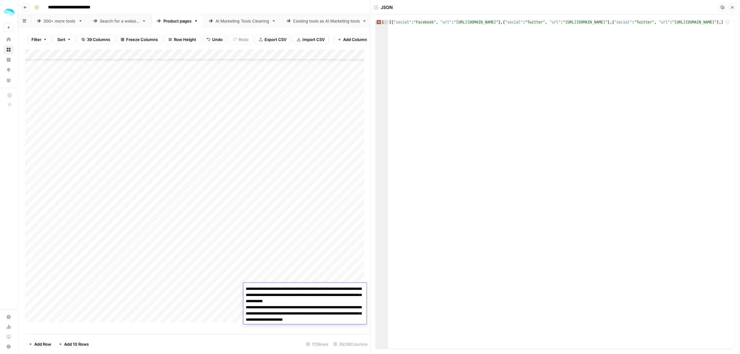
drag, startPoint x: 268, startPoint y: 288, endPoint x: 238, endPoint y: 289, distance: 29.9
click at [238, 289] on body "**********" at bounding box center [370, 177] width 740 height 354
type textarea "**********"
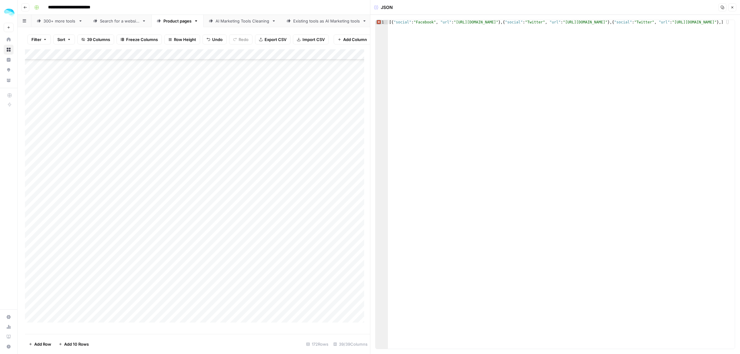
click at [134, 290] on div "Add Column" at bounding box center [197, 188] width 345 height 279
drag, startPoint x: 126, startPoint y: 290, endPoint x: 79, endPoint y: 291, distance: 47.2
click at [79, 291] on body "**********" at bounding box center [370, 177] width 740 height 354
type input "**********"
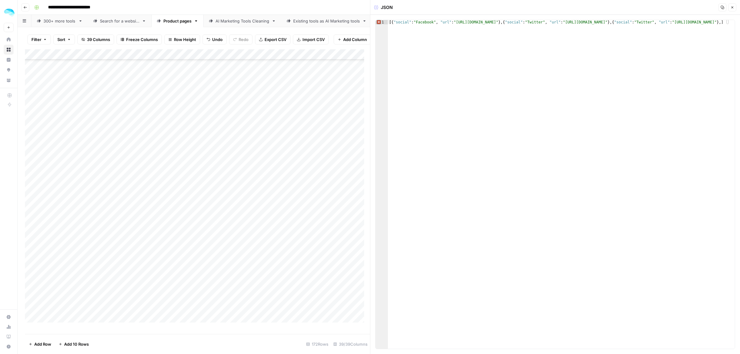
drag, startPoint x: 47, startPoint y: 336, endPoint x: 54, endPoint y: 336, distance: 7.1
click at [54, 336] on footer "Add Row Add 10 Rows 172 Rows 39/39 Columns" at bounding box center [197, 344] width 345 height 20
click at [272, 288] on div "Add Column" at bounding box center [197, 188] width 345 height 279
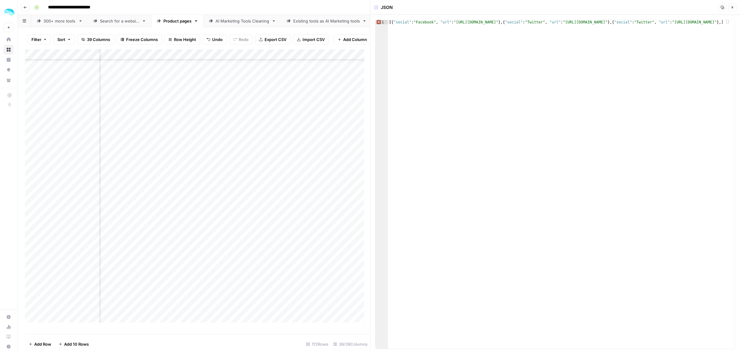
click at [170, 289] on div "Add Column" at bounding box center [197, 188] width 345 height 279
click at [247, 289] on div "Add Column" at bounding box center [197, 188] width 345 height 279
drag, startPoint x: 658, startPoint y: 23, endPoint x: 644, endPoint y: 23, distance: 13.3
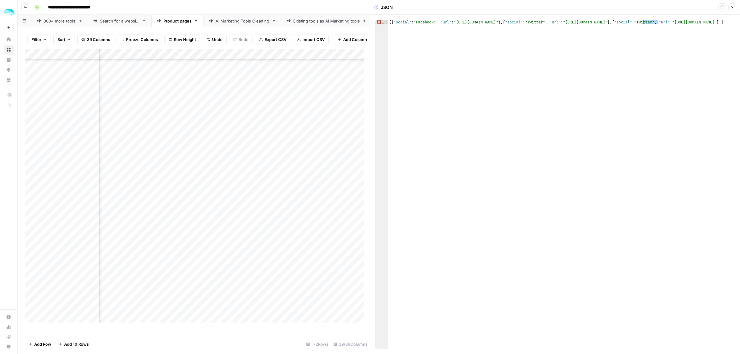
click at [644, 23] on div "[{ "social" : "Facebook" , "url" : "https://facebook.com/" } , { "social" : "Tw…" at bounding box center [561, 188] width 347 height 337
drag, startPoint x: 723, startPoint y: 22, endPoint x: 682, endPoint y: 21, distance: 40.7
click at [682, 21] on div "[{ "social" : "Facebook" , "url" : "https://facebook.com/" } , { "social" : "Tw…" at bounding box center [561, 188] width 347 height 337
paste textarea "**********"
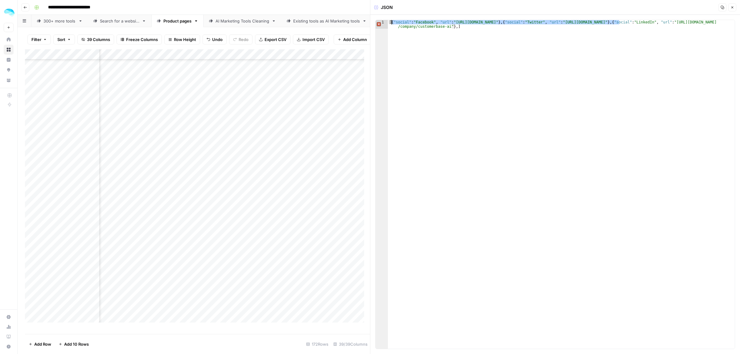
drag, startPoint x: 617, startPoint y: 22, endPoint x: 392, endPoint y: 22, distance: 224.4
click at [392, 22] on div "[{ "social" : "Facebook" , "url" : "https://facebook.com/" } , { "social" : "Tw…" at bounding box center [561, 193] width 347 height 346
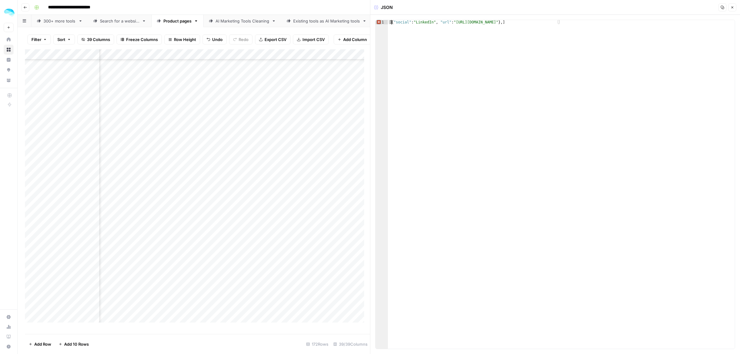
scroll to position [0, 14]
click at [557, 23] on div "[{ "social" : "LinkedIn" , "url" : "https://www.linkedin.com/company/customerba…" at bounding box center [561, 188] width 347 height 337
type textarea "**********"
click at [270, 299] on div "Add Column" at bounding box center [197, 188] width 345 height 279
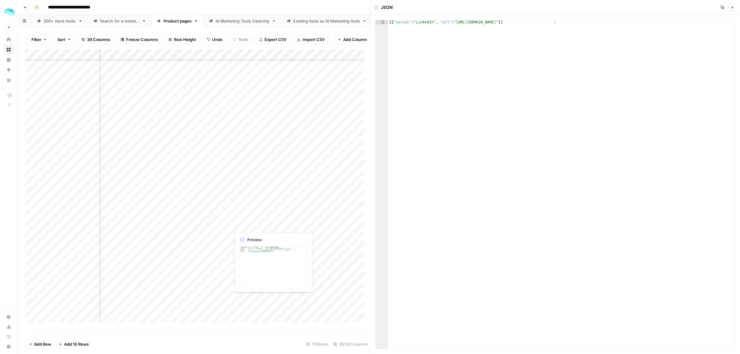
click at [270, 299] on div "Add Column" at bounding box center [197, 188] width 345 height 279
type textarea "**********"
drag, startPoint x: 567, startPoint y: 22, endPoint x: 452, endPoint y: 22, distance: 114.4
click at [452, 22] on div "[{ "social" : "YouTube" , "url" : "https://www.youtube.com/channel/UCtYwZgVyd9O…" at bounding box center [561, 193] width 347 height 346
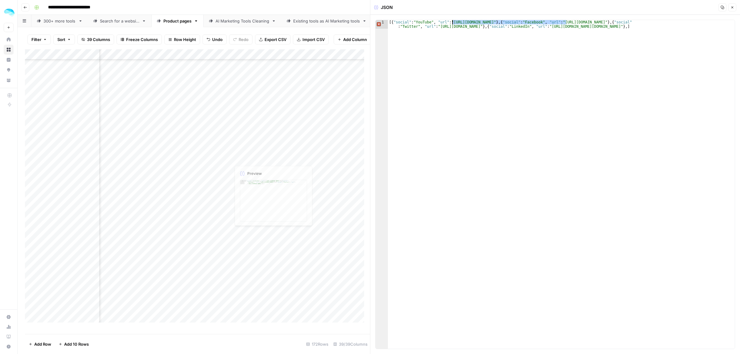
click at [281, 116] on div "Add Column" at bounding box center [197, 188] width 345 height 279
click at [282, 127] on div "Add Column" at bounding box center [197, 188] width 345 height 279
drag, startPoint x: 497, startPoint y: 31, endPoint x: 413, endPoint y: 32, distance: 83.6
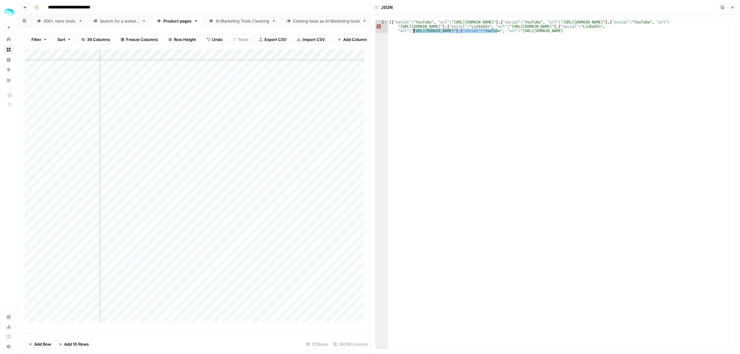
click at [413, 32] on div "[{ "social" : "YouTube" , "url" : "https://www.youtube.com/c/JBEvaboot" } , { "…" at bounding box center [561, 197] width 347 height 355
paste textarea
type textarea "**********"
drag, startPoint x: 659, startPoint y: 30, endPoint x: 520, endPoint y: 30, distance: 138.7
click at [519, 30] on div "[{ "social" : "YouTube" , "url" : "https://www.youtube.com/c/JBEvaboot" } , { "…" at bounding box center [561, 197] width 347 height 355
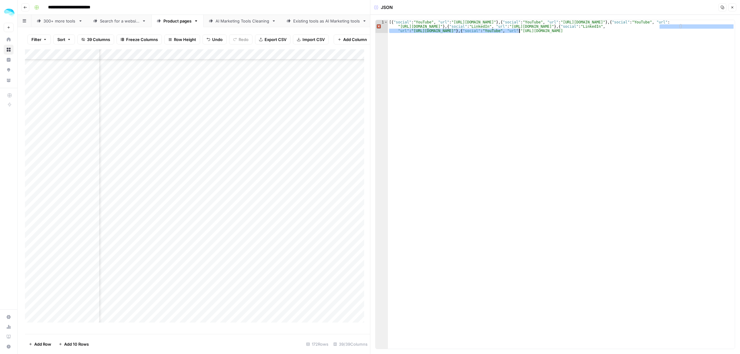
click at [521, 31] on div "[{ "social" : "YouTube" , "url" : "https://www.youtube.com/c/JBEvaboot" } , { "…" at bounding box center [561, 184] width 347 height 329
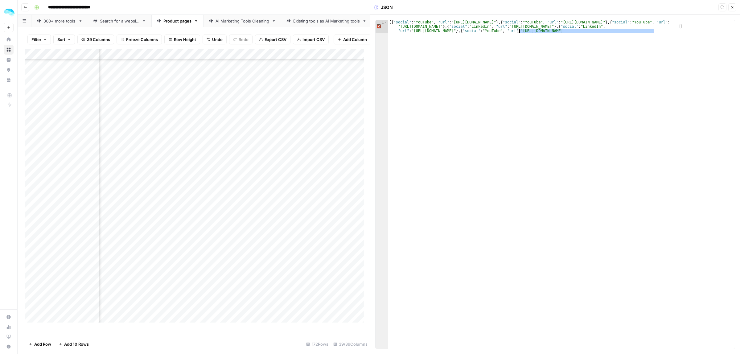
drag, startPoint x: 665, startPoint y: 30, endPoint x: 519, endPoint y: 31, distance: 146.8
click at [519, 31] on div "[{ "social" : "YouTube" , "url" : "https://www.youtube.com/c/JBEvaboot" } , { "…" at bounding box center [561, 197] width 347 height 355
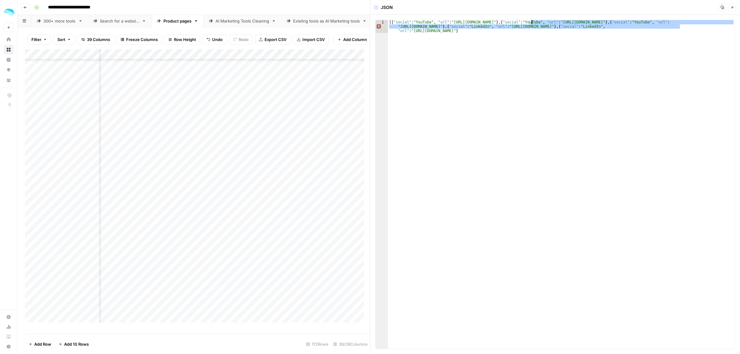
drag, startPoint x: 680, startPoint y: 26, endPoint x: 531, endPoint y: 22, distance: 149.0
click at [531, 22] on div "[{ "social" : "YouTube" , "url" : "https://www.youtube.com/c/JBEvaboot" } , { "…" at bounding box center [561, 197] width 347 height 355
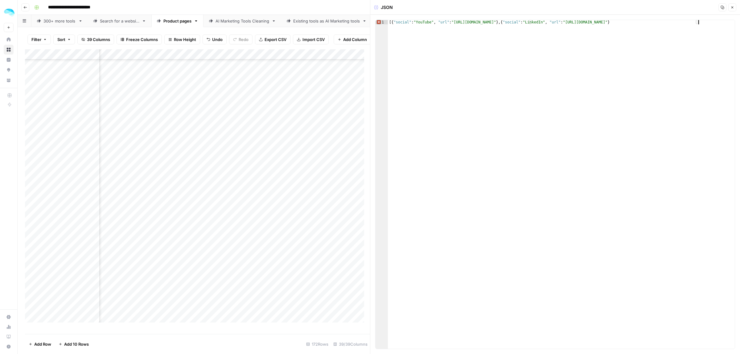
click at [718, 24] on div "[{ "social" : "YouTube" , "url" : "https://www.youtube.com/c/JBEvaboot" } , { "…" at bounding box center [561, 188] width 347 height 337
type textarea "**********"
click at [248, 137] on div "Add Column" at bounding box center [197, 188] width 345 height 279
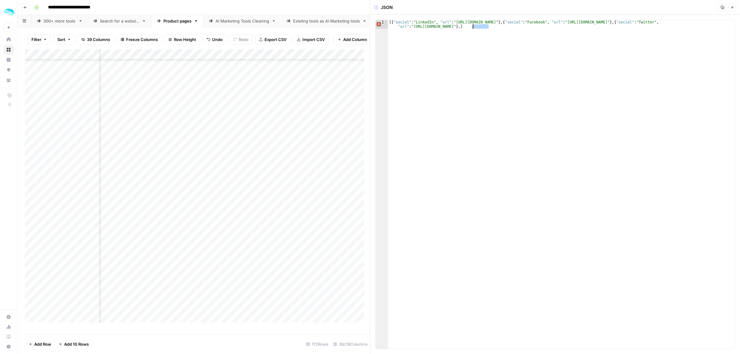
drag, startPoint x: 489, startPoint y: 28, endPoint x: 474, endPoint y: 27, distance: 15.7
click at [474, 27] on div "[{ "social" : "LinkedIn" , "url" : "https://www.linkedin.com/company/factors-ai…" at bounding box center [561, 193] width 347 height 346
type textarea "**********"
click at [289, 149] on div "Add Column" at bounding box center [197, 188] width 345 height 279
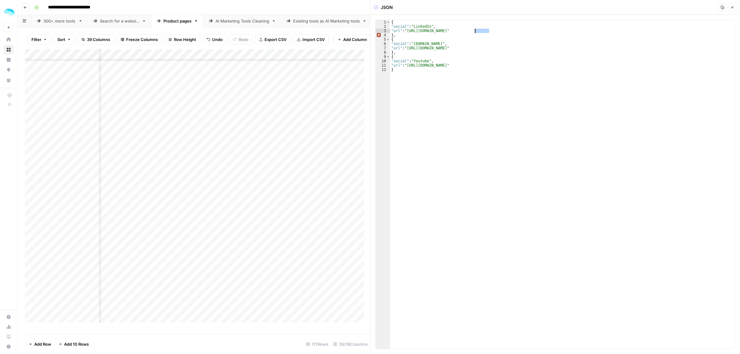
drag, startPoint x: 489, startPoint y: 30, endPoint x: 475, endPoint y: 30, distance: 13.6
click at [475, 30] on div "{ "social" : "LinkedIn" , "url" : "https://www.linkedin.com/company/fiberai" } …" at bounding box center [562, 188] width 345 height 337
click at [455, 49] on div "{ "social" : "LinkedIn" , "url" : "https://www.linkedin.com/company/fiberai" } …" at bounding box center [562, 188] width 345 height 337
drag, startPoint x: 455, startPoint y: 48, endPoint x: 409, endPoint y: 48, distance: 46.9
click at [409, 48] on div "{ "social" : "LinkedIn" , "url" : "https://www.linkedin.com/company/fiberai" } …" at bounding box center [562, 188] width 345 height 337
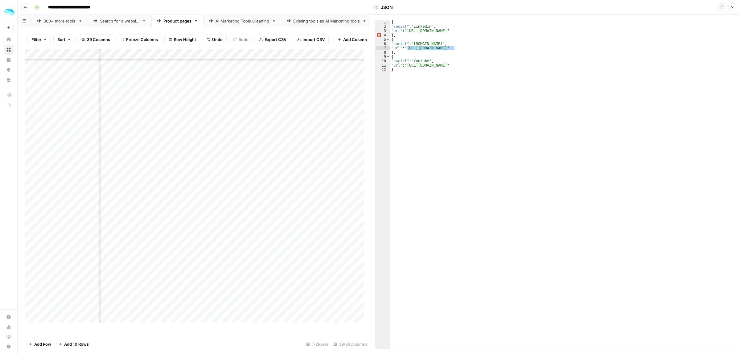
paste textarea
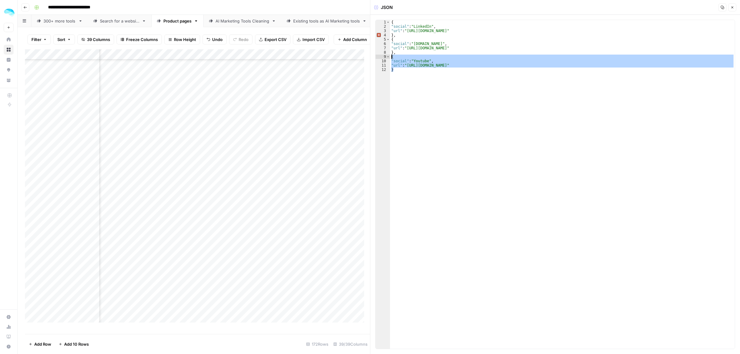
drag, startPoint x: 408, startPoint y: 74, endPoint x: 391, endPoint y: 58, distance: 23.8
click at [391, 58] on div "{ "social" : "LinkedIn" , "url" : "https://www.linkedin.com/company/fiberai" } …" at bounding box center [562, 188] width 345 height 337
type textarea "**********"
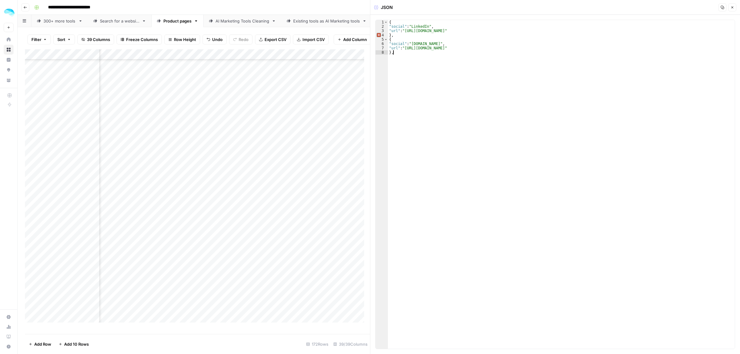
type textarea "*"
click at [293, 160] on div "Add Column" at bounding box center [197, 188] width 345 height 279
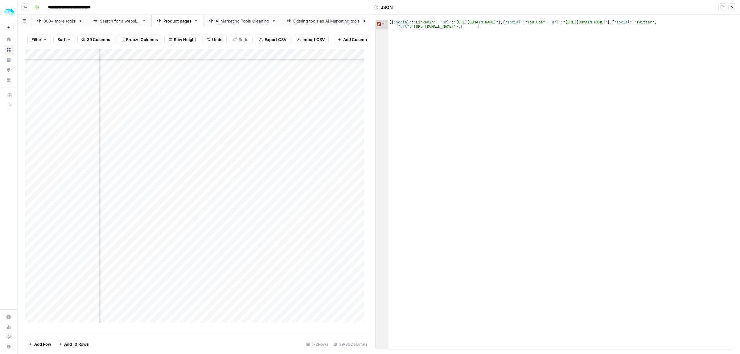
click at [309, 166] on div "Add Column" at bounding box center [197, 188] width 345 height 279
click at [329, 177] on div "Add Column" at bounding box center [197, 188] width 345 height 279
type textarea "**********"
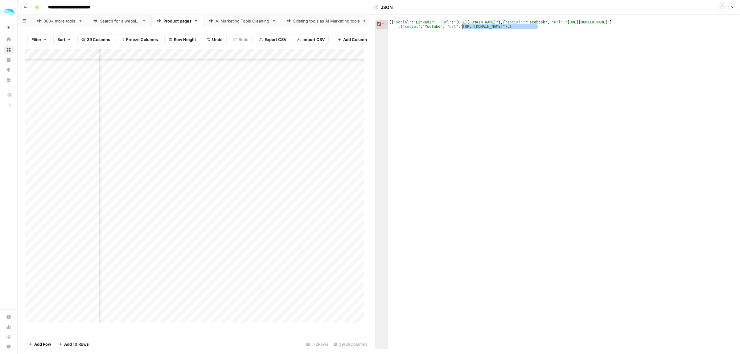
drag, startPoint x: 538, startPoint y: 27, endPoint x: 462, endPoint y: 27, distance: 76.8
click at [462, 27] on div "[{ "social" : "LinkedIn" , "url" : "https://www.linkedin.com/company/myflashclo…" at bounding box center [561, 193] width 347 height 346
click at [147, 180] on div "Add Column" at bounding box center [197, 188] width 345 height 279
click at [79, 180] on div "Add Column" at bounding box center [197, 188] width 345 height 279
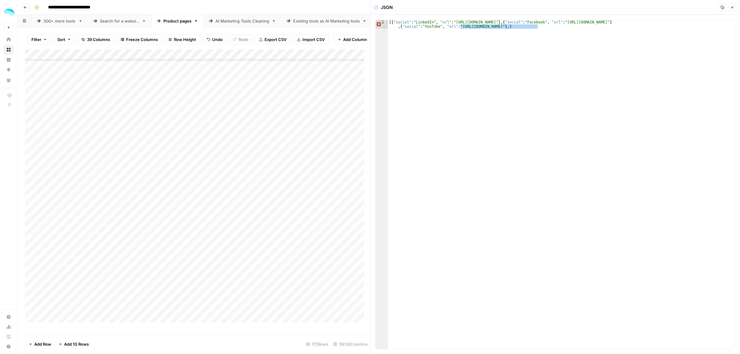
click at [79, 180] on div "Add Column" at bounding box center [197, 188] width 345 height 279
click at [70, 180] on textarea "**********" at bounding box center [95, 180] width 99 height 9
drag, startPoint x: 71, startPoint y: 180, endPoint x: 50, endPoint y: 179, distance: 21.6
click at [50, 179] on textarea "**********" at bounding box center [95, 180] width 99 height 9
type textarea "**********"
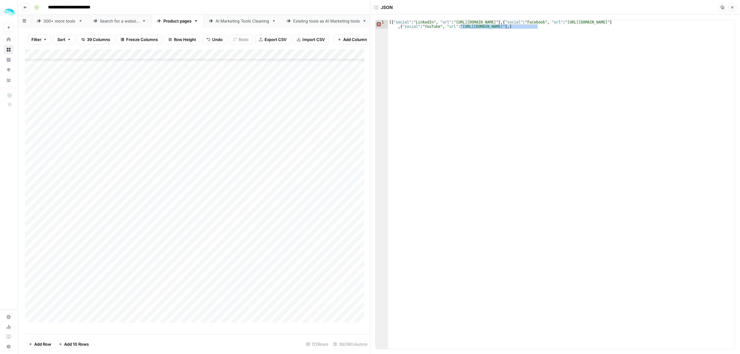
click at [283, 179] on div "Add Column" at bounding box center [197, 188] width 345 height 279
drag, startPoint x: 264, startPoint y: 181, endPoint x: 255, endPoint y: 181, distance: 9.6
click at [255, 181] on textarea "**********" at bounding box center [304, 186] width 123 height 21
type textarea "**********"
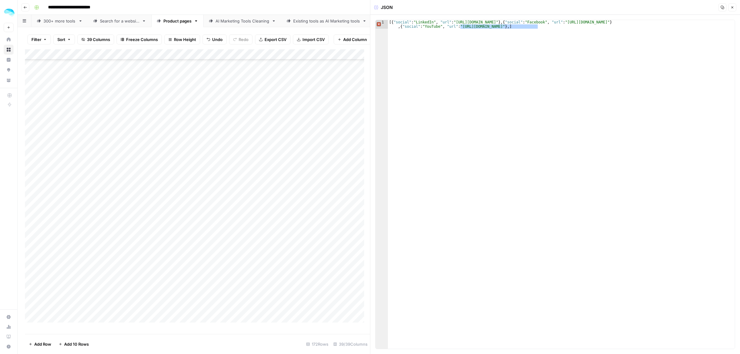
click at [256, 181] on div "Add Column" at bounding box center [197, 188] width 345 height 279
click at [264, 180] on textarea "**********" at bounding box center [304, 186] width 123 height 21
type textarea "**********"
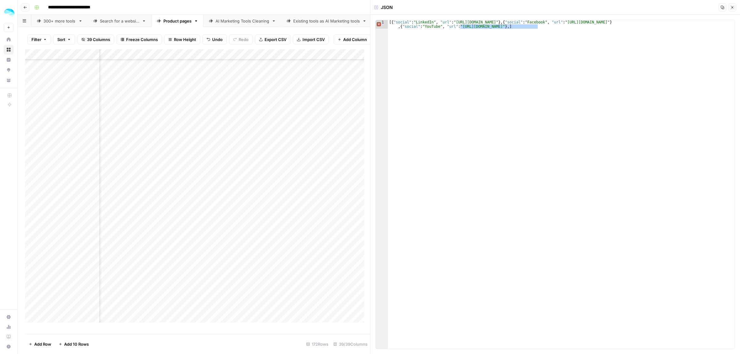
click at [183, 177] on div "Add Column" at bounding box center [197, 188] width 345 height 279
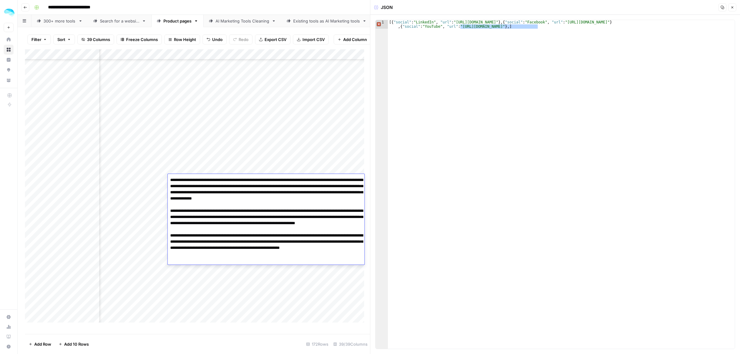
click at [183, 177] on textarea at bounding box center [266, 223] width 197 height 95
click at [187, 179] on textarea at bounding box center [266, 223] width 197 height 95
click at [188, 180] on textarea at bounding box center [266, 223] width 197 height 95
drag, startPoint x: 189, startPoint y: 211, endPoint x: 165, endPoint y: 209, distance: 23.5
click at [165, 209] on body "**********" at bounding box center [370, 177] width 740 height 354
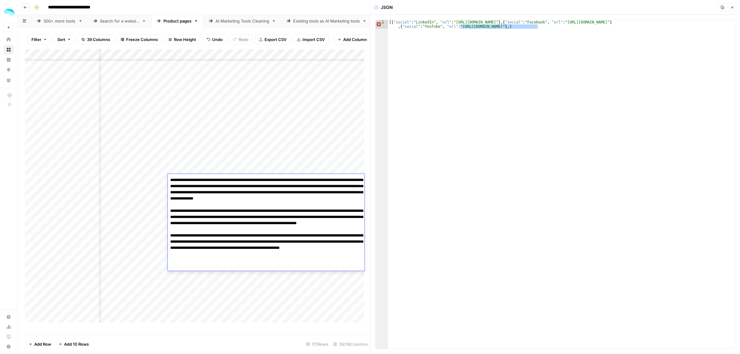
drag, startPoint x: 305, startPoint y: 186, endPoint x: 285, endPoint y: 186, distance: 20.7
click at [285, 186] on textarea at bounding box center [266, 220] width 197 height 89
drag, startPoint x: 223, startPoint y: 242, endPoint x: 205, endPoint y: 242, distance: 17.6
click at [205, 242] on textarea at bounding box center [266, 220] width 197 height 89
type textarea "**********"
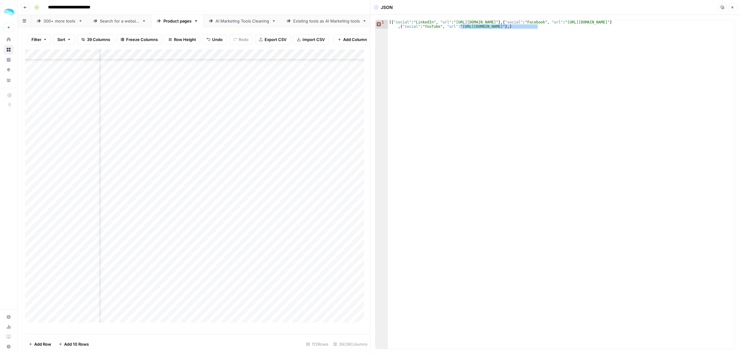
scroll to position [1159, 625]
click at [258, 190] on div "Add Column" at bounding box center [197, 188] width 345 height 279
type textarea "**********"
drag, startPoint x: 528, startPoint y: 27, endPoint x: 413, endPoint y: 28, distance: 115.0
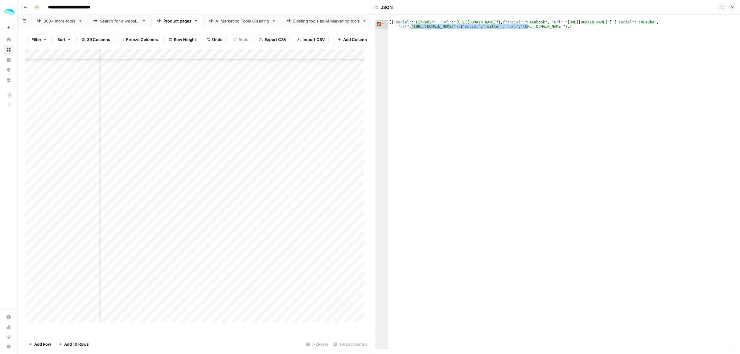
click at [413, 28] on div "[{ "social" : "LinkedIn" , "url" : "https://www.linkedin.com/company/folderly" …" at bounding box center [561, 193] width 347 height 346
click at [244, 203] on div "Add Column" at bounding box center [197, 188] width 345 height 279
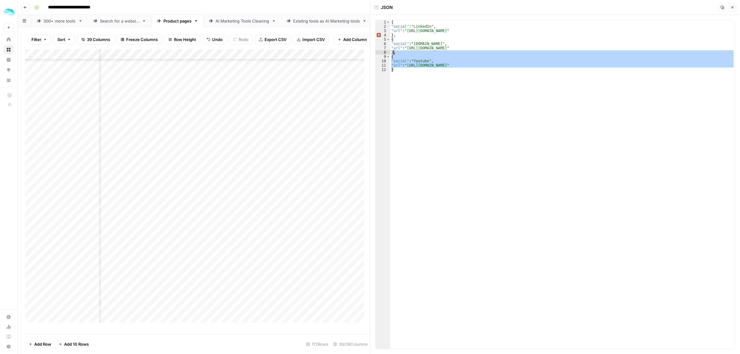
drag, startPoint x: 399, startPoint y: 69, endPoint x: 394, endPoint y: 53, distance: 17.1
click at [394, 53] on div "{ "social" : "LinkedIn" , "url" : "https://www.linkedin.com/company/harmonicai"…" at bounding box center [562, 188] width 345 height 337
type textarea "*"
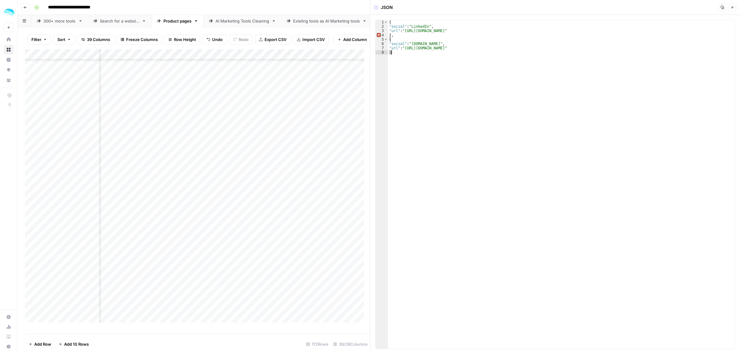
click at [228, 214] on div "Add Column" at bounding box center [197, 188] width 345 height 279
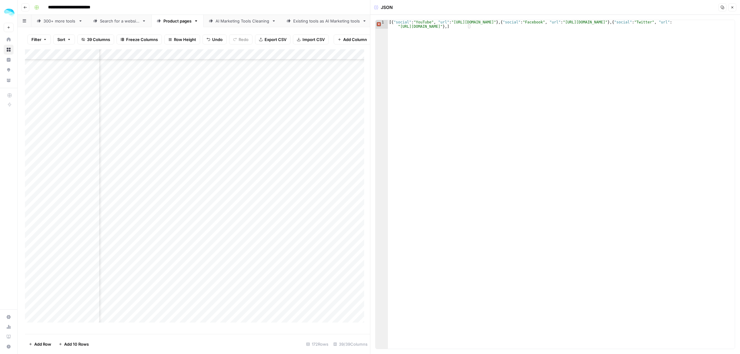
click at [469, 28] on div "[{ "social" : "YouTube" , "url" : "https://www.youtube.com/@hoppycopy" } , { "s…" at bounding box center [561, 193] width 347 height 346
drag, startPoint x: 469, startPoint y: 25, endPoint x: 671, endPoint y: 23, distance: 202.3
click at [671, 23] on div "[{ "social" : "YouTube" , "url" : "https://www.youtube.com/@hoppycopy" } , { "s…" at bounding box center [561, 193] width 347 height 346
click at [470, 26] on div "[{ "social" : "YouTube" , "url" : "https://www.youtube.com/@hoppycopy" } , { "s…" at bounding box center [561, 184] width 347 height 329
paste textarea "**********"
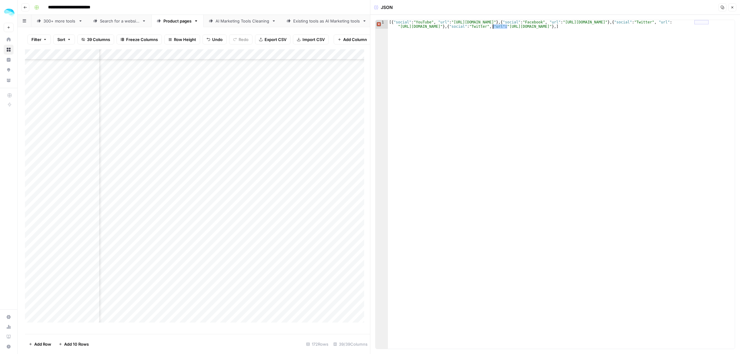
drag, startPoint x: 507, startPoint y: 26, endPoint x: 494, endPoint y: 26, distance: 13.0
click at [494, 26] on div "[{ "social" : "YouTube" , "url" : "https://www.youtube.com/@hoppycopy" } , { "s…" at bounding box center [561, 193] width 347 height 346
drag, startPoint x: 595, startPoint y: 28, endPoint x: 531, endPoint y: 25, distance: 64.2
click at [531, 25] on div "[{ "social" : "YouTube" , "url" : "https://www.youtube.com/@hoppycopy" } , { "s…" at bounding box center [561, 193] width 347 height 346
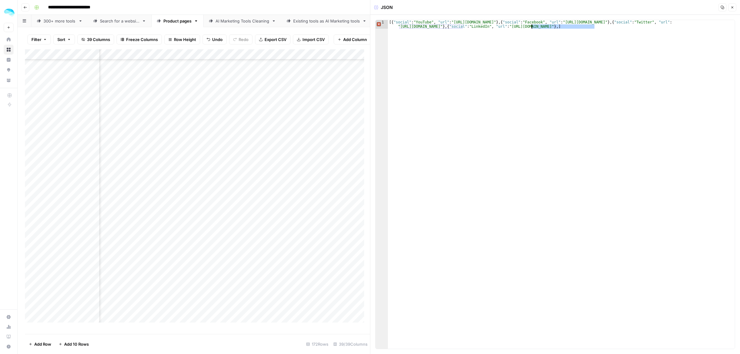
paste textarea "**********"
type textarea "**********"
click at [317, 221] on div "Add Column" at bounding box center [197, 188] width 345 height 279
click at [230, 228] on div "Add Column" at bounding box center [197, 188] width 345 height 279
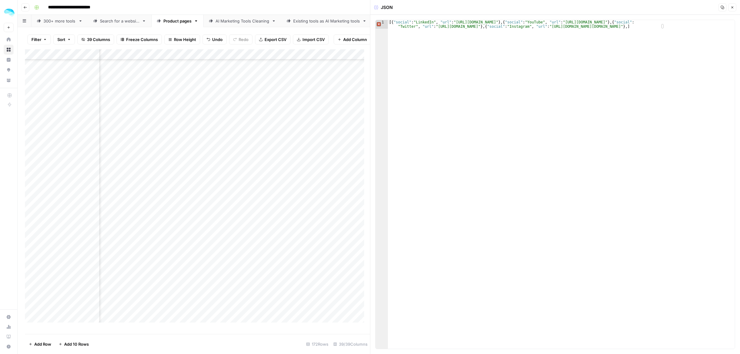
click at [230, 228] on div "Add Column" at bounding box center [197, 188] width 345 height 279
drag, startPoint x: 695, startPoint y: 27, endPoint x: 543, endPoint y: 28, distance: 152.3
click at [543, 28] on div "[{ "social" : "LinkedIn" , "url" : "https://www.linkedin.com/company/humantic-a…" at bounding box center [561, 193] width 347 height 346
drag, startPoint x: 412, startPoint y: 27, endPoint x: 611, endPoint y: 22, distance: 199.6
click at [611, 22] on div "[{ "social" : "LinkedIn" , "url" : "https://www.linkedin.com/company/humantic-a…" at bounding box center [561, 193] width 347 height 346
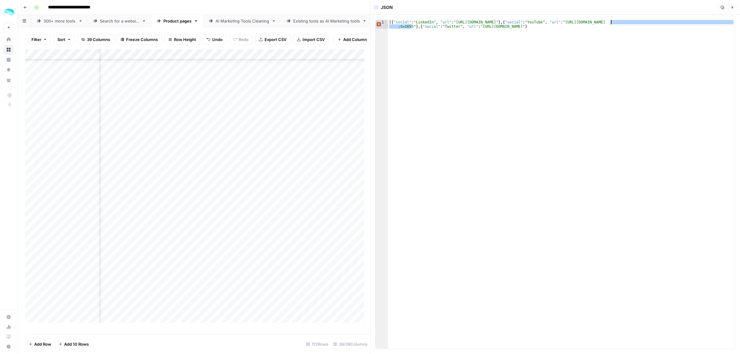
paste textarea
type textarea "**********"
click at [291, 240] on div "Add Column" at bounding box center [197, 188] width 345 height 279
drag, startPoint x: 597, startPoint y: 23, endPoint x: 581, endPoint y: 23, distance: 16.3
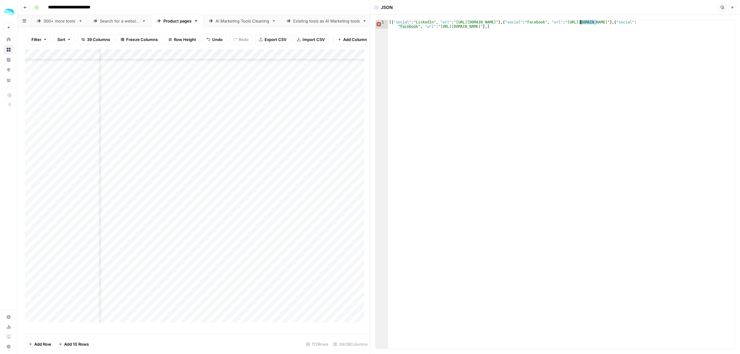
click at [581, 23] on div "[{ "social" : "LinkedIn" , "url" : "https://www.linkedin.com/company/hyros-soft…" at bounding box center [561, 193] width 347 height 346
drag, startPoint x: 694, startPoint y: 23, endPoint x: 617, endPoint y: 23, distance: 77.4
click at [617, 23] on div "[{ "social" : "LinkedIn" , "url" : "https://www.linkedin.com/company/hyros-soft…" at bounding box center [561, 193] width 347 height 346
paste textarea
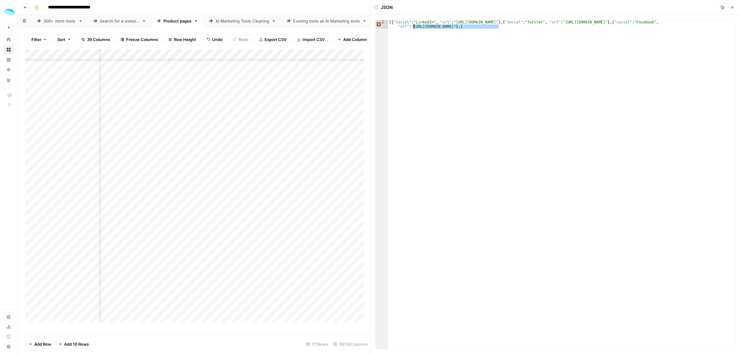
drag, startPoint x: 499, startPoint y: 28, endPoint x: 413, endPoint y: 27, distance: 86.0
click at [413, 27] on div "[{ "social" : "LinkedIn" , "url" : "https://www.linkedin.com/company/hyros-soft…" at bounding box center [561, 193] width 347 height 346
click at [515, 27] on div "[{ "social" : "LinkedIn" , "url" : "https://www.linkedin.com/company/hyros-soft…" at bounding box center [561, 193] width 347 height 346
drag, startPoint x: 504, startPoint y: 26, endPoint x: 678, endPoint y: 23, distance: 173.9
click at [678, 23] on div "[{ "social" : "LinkedIn" , "url" : "https://www.linkedin.com/company/hyros-soft…" at bounding box center [561, 193] width 347 height 346
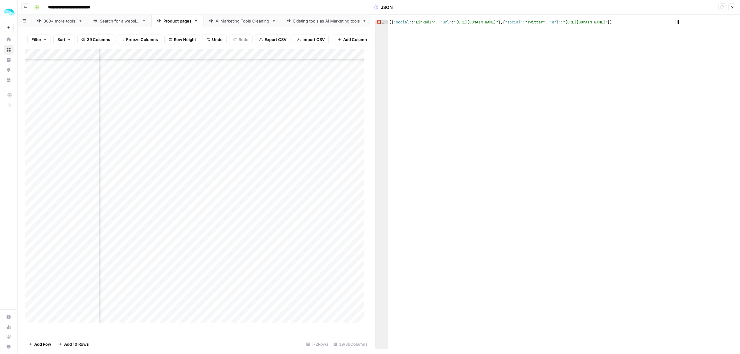
type textarea "**********"
click at [271, 99] on div "Add Column" at bounding box center [197, 188] width 345 height 279
drag, startPoint x: 432, startPoint y: 22, endPoint x: 415, endPoint y: 22, distance: 16.3
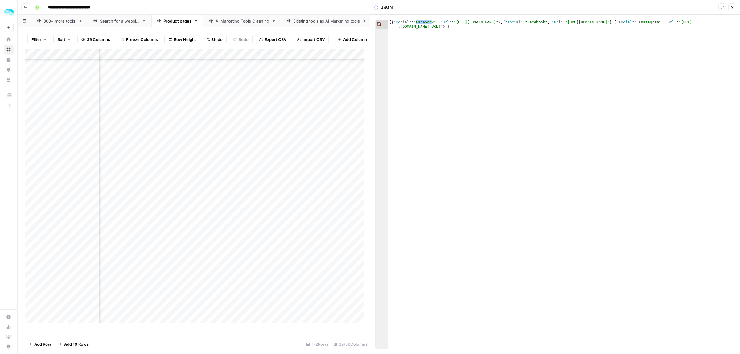
click at [415, 22] on div "[{ "social" : "Facebook" , "url" : "https://www.facebook.com/" } , { "social" :…" at bounding box center [561, 193] width 347 height 346
drag, startPoint x: 505, startPoint y: 23, endPoint x: 455, endPoint y: 22, distance: 49.7
click at [455, 22] on div "[{ "social" : "LinkedIn" , "url" : "https://www.facebook.com/" } , { "social" :…" at bounding box center [561, 193] width 347 height 346
paste textarea "**********"
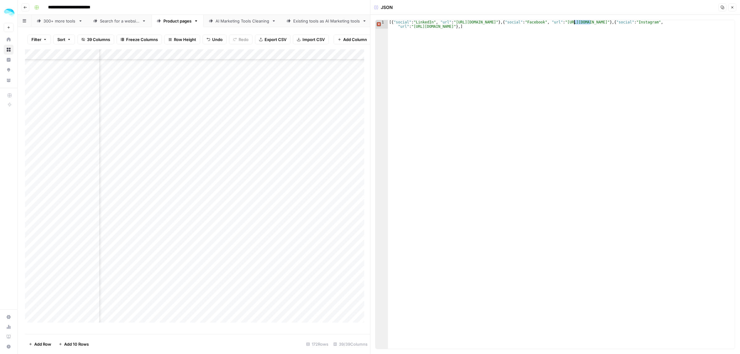
drag, startPoint x: 590, startPoint y: 22, endPoint x: 586, endPoint y: 17, distance: 6.4
click at [575, 23] on div "[{ "social" : "LinkedIn" , "url" : "https://www.linkedin.com/company/klenty-com…" at bounding box center [561, 193] width 347 height 346
drag, startPoint x: 674, startPoint y: 22, endPoint x: 611, endPoint y: 23, distance: 63.2
click at [611, 23] on div "[{ "social" : "LinkedIn" , "url" : "https://www.linkedin.com/company/klenty-com…" at bounding box center [561, 193] width 347 height 346
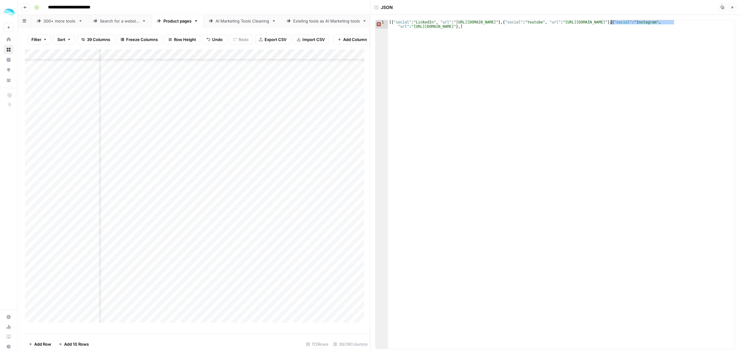
paste textarea "**********"
drag, startPoint x: 547, startPoint y: 28, endPoint x: 396, endPoint y: 27, distance: 151.7
click at [396, 27] on div "[{ "social" : "LinkedIn" , "url" : "https://www.linkedin.com/company/klenty-com…" at bounding box center [561, 193] width 347 height 346
type textarea "**********"
click at [217, 107] on div "Add Column" at bounding box center [197, 188] width 345 height 279
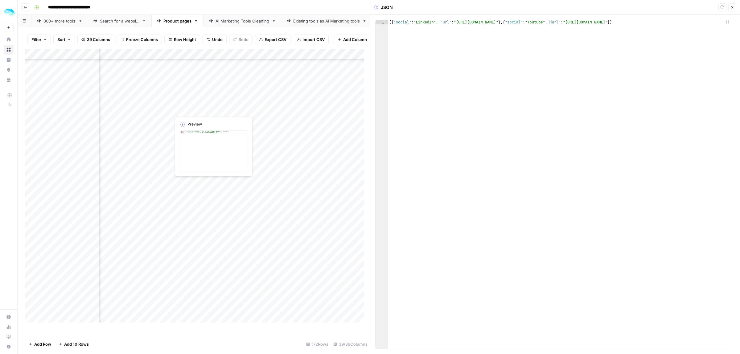
click at [217, 107] on div "Add Column" at bounding box center [197, 188] width 345 height 279
click at [254, 118] on div "Add Column" at bounding box center [197, 188] width 345 height 279
drag, startPoint x: 664, startPoint y: 22, endPoint x: 537, endPoint y: 23, distance: 127.0
click at [537, 23] on div "[{ "social" : "YouTube" , "url" : "https://www.youtube.com/@LaGrowthMachine" } …" at bounding box center [561, 188] width 347 height 337
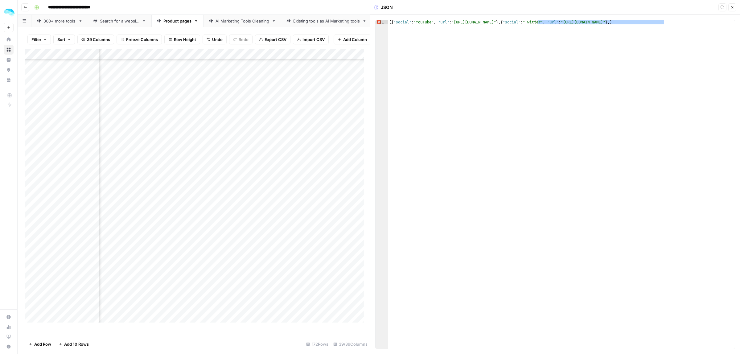
click at [663, 20] on div "[{ "social" : "YouTube" , "url" : "https://www.youtube.com/@LaGrowthMachine" } …" at bounding box center [561, 188] width 347 height 337
paste textarea "**********"
drag, startPoint x: 705, startPoint y: 23, endPoint x: 691, endPoint y: 23, distance: 14.2
click at [691, 23] on div ", { "social" : "Twitter" , "url" : "https://twitter.com/lgmrocks" } , [{ "socia…" at bounding box center [561, 193] width 347 height 346
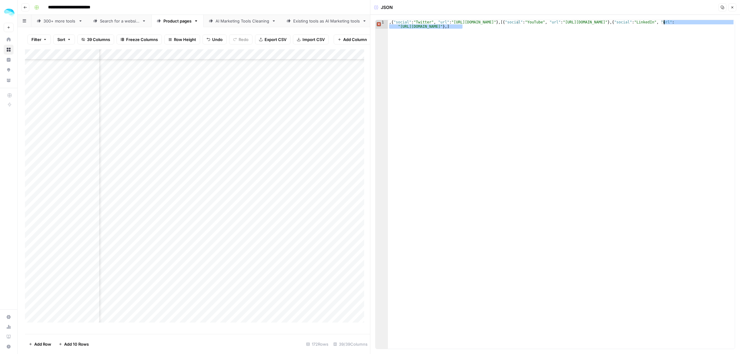
drag, startPoint x: 462, startPoint y: 28, endPoint x: 665, endPoint y: 22, distance: 202.4
click at [665, 22] on div ", { "social" : "Twitter" , "url" : "https://twitter.com/lgmrocks" } , [{ "socia…" at bounding box center [561, 193] width 347 height 346
type textarea "**********"
click at [212, 128] on div "Add Column" at bounding box center [197, 188] width 345 height 279
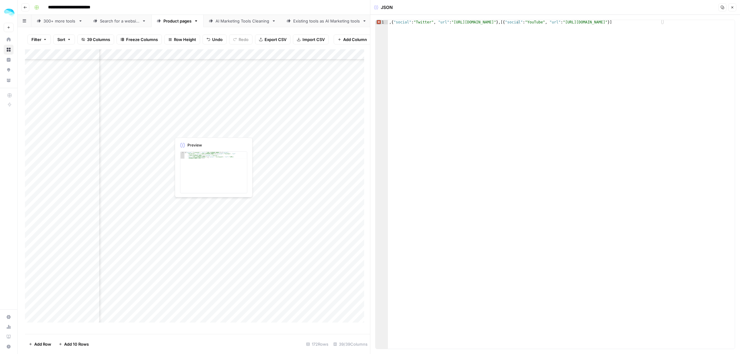
click at [212, 128] on div "Add Column" at bounding box center [197, 188] width 345 height 279
type textarea "**********"
drag, startPoint x: 549, startPoint y: 27, endPoint x: 464, endPoint y: 28, distance: 85.1
click at [464, 28] on div "[{ "social" : "LinkedIn" , "url" : "https://www.linkedin.com/company/lead-foren…" at bounding box center [561, 197] width 347 height 355
click at [254, 141] on div "Add Column" at bounding box center [197, 188] width 345 height 279
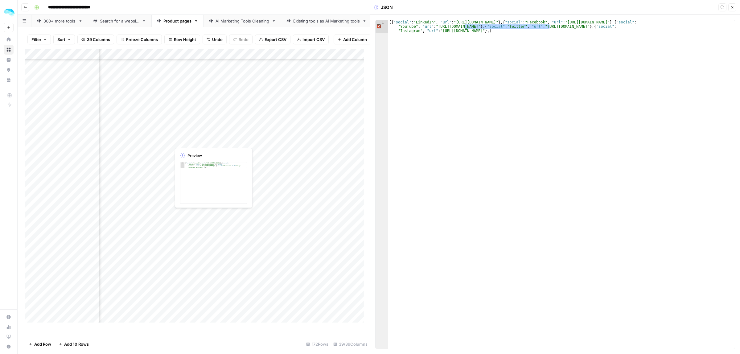
click at [254, 141] on div "Add Column" at bounding box center [197, 188] width 345 height 279
type textarea "**********"
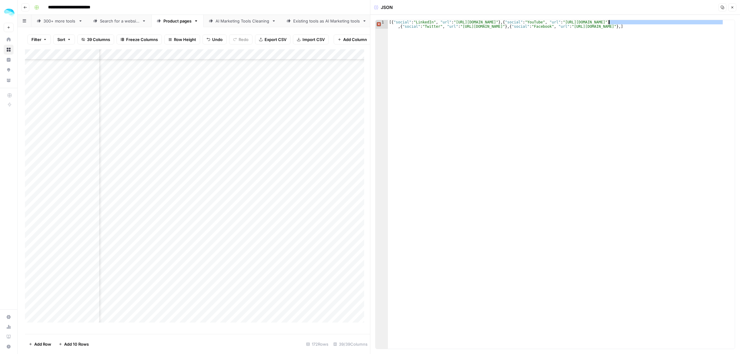
drag, startPoint x: 722, startPoint y: 22, endPoint x: 608, endPoint y: 22, distance: 114.1
click at [608, 22] on div "[{ "social" : "LinkedIn" , "url" : "https://www.linkedin.com/company/leadiq-inc…" at bounding box center [561, 193] width 347 height 346
click at [256, 147] on div "Add Column" at bounding box center [197, 188] width 345 height 279
drag, startPoint x: 701, startPoint y: 23, endPoint x: 688, endPoint y: 22, distance: 12.7
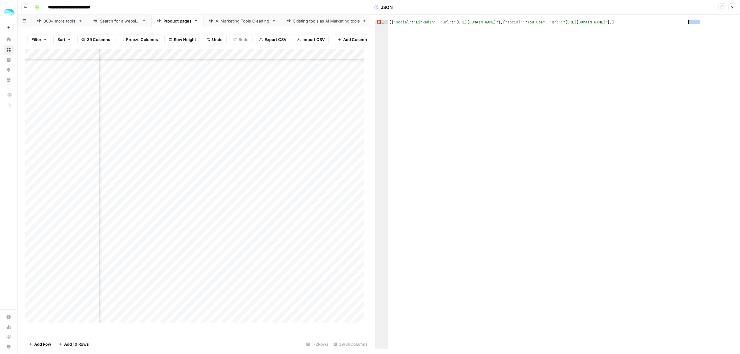
click at [688, 22] on div "[{ "social" : "LinkedIn" , "url" : "https://www.linkedin.com/company/getluna-ai…" at bounding box center [561, 188] width 347 height 337
type textarea "**********"
drag, startPoint x: 689, startPoint y: 23, endPoint x: 609, endPoint y: 22, distance: 80.5
click at [609, 22] on div "[{ "social" : "LinkedIn" , "url" : "https://www.linkedin.com/company/getluna-ai…" at bounding box center [561, 188] width 347 height 337
click at [229, 164] on div "Add Column" at bounding box center [197, 188] width 345 height 279
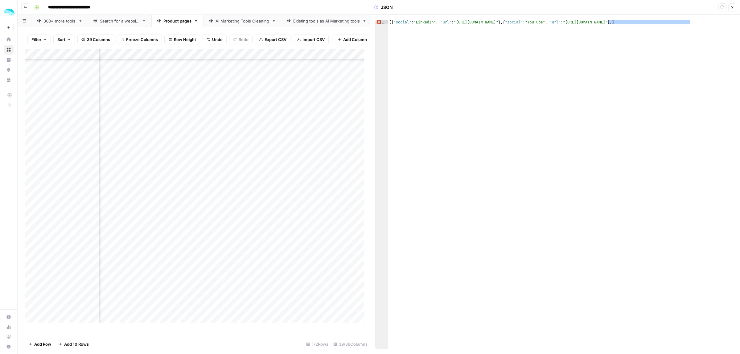
click at [229, 164] on div "Add Column" at bounding box center [197, 188] width 345 height 279
click at [252, 170] on div "Add Column" at bounding box center [197, 188] width 345 height 279
type textarea "**********"
drag, startPoint x: 539, startPoint y: 23, endPoint x: 454, endPoint y: 24, distance: 85.4
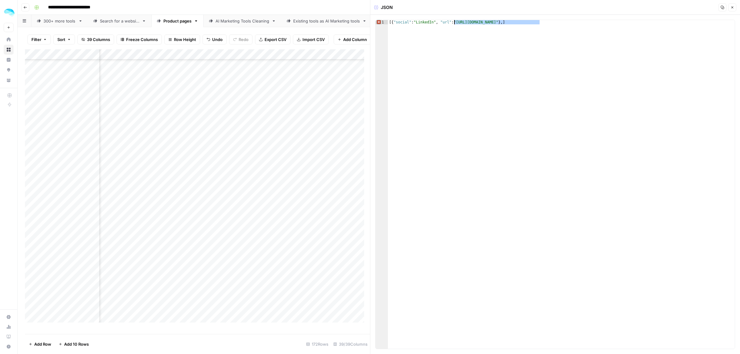
click at [454, 24] on div "[{ "social" : "LinkedIn" , "url" : "https://www.linkedin.com/company/mailivery"…" at bounding box center [561, 188] width 347 height 337
click at [298, 106] on div "Add Column" at bounding box center [197, 188] width 345 height 279
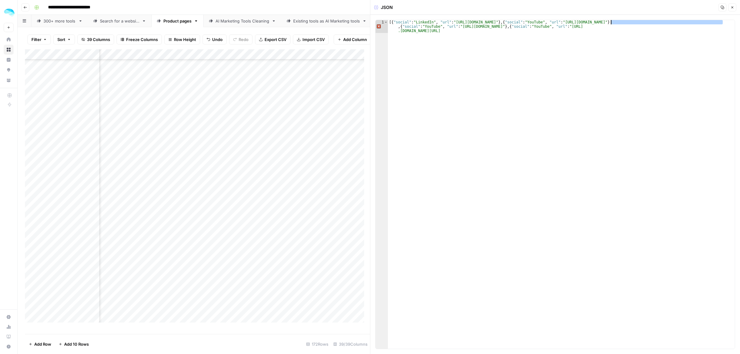
drag, startPoint x: 722, startPoint y: 23, endPoint x: 609, endPoint y: 24, distance: 113.2
click at [609, 24] on div "[{ "social" : "LinkedIn" , "url" : "https://www.linkedin.com/company/mailmeteor…" at bounding box center [561, 197] width 347 height 355
drag, startPoint x: 634, startPoint y: 27, endPoint x: 400, endPoint y: 28, distance: 234.3
click at [400, 28] on div "[{ "social" : "LinkedIn" , "url" : "https://www.linkedin.com/company/mailmeteor…" at bounding box center [561, 197] width 347 height 355
drag, startPoint x: 530, startPoint y: 25, endPoint x: 396, endPoint y: 27, distance: 134.1
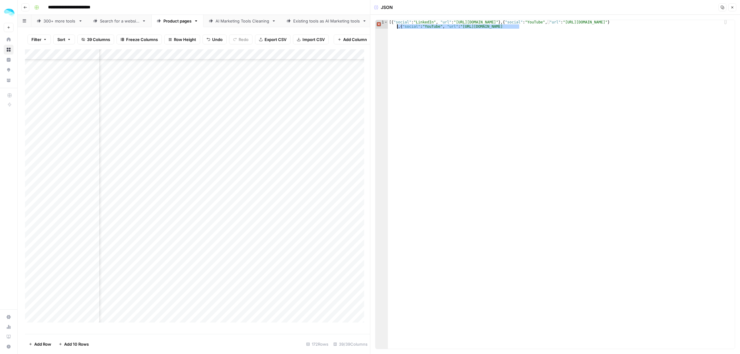
click at [396, 27] on div "[{ "social" : "LinkedIn" , "url" : "https://www.linkedin.com/company/mailmeteor…" at bounding box center [561, 193] width 347 height 346
type textarea "**********"
click at [242, 116] on div "Add Column" at bounding box center [197, 188] width 345 height 279
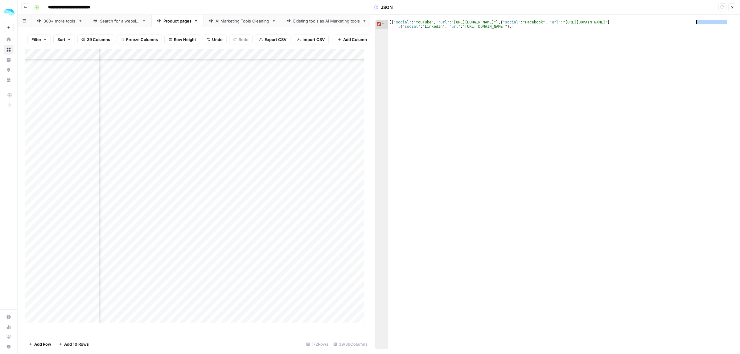
drag, startPoint x: 728, startPoint y: 23, endPoint x: 697, endPoint y: 24, distance: 30.8
click at [697, 24] on div "[{ "social" : "YouTube" , "url" : "https://www.youtube.com/@DamienFromMailReach…" at bounding box center [561, 193] width 347 height 346
drag, startPoint x: 697, startPoint y: 23, endPoint x: 611, endPoint y: 21, distance: 85.4
click at [611, 21] on div "[{ "social" : "YouTube" , "url" : "https://www.youtube.com/@DamienFromMailReach…" at bounding box center [561, 193] width 347 height 346
drag, startPoint x: 520, startPoint y: 25, endPoint x: 442, endPoint y: 27, distance: 78.0
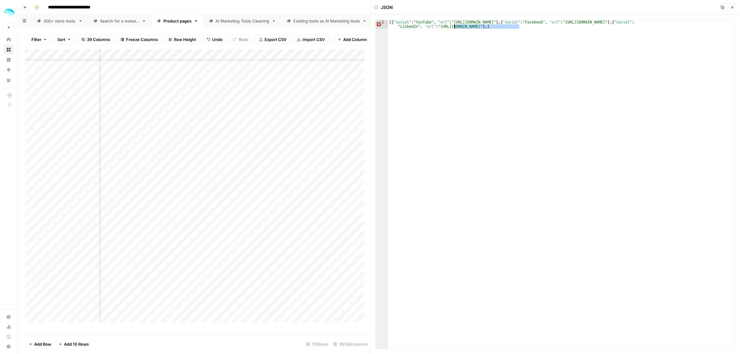
click at [442, 27] on div "[{ "social" : "YouTube" , "url" : "https://www.youtube.com/@DamienFromMailReach…" at bounding box center [561, 193] width 347 height 346
drag, startPoint x: 521, startPoint y: 25, endPoint x: 438, endPoint y: 27, distance: 83.0
click at [438, 27] on div "[{ "social" : "YouTube" , "url" : "https://www.youtube.com/@DamienFromMailReach…" at bounding box center [561, 193] width 347 height 346
paste textarea "**"
type textarea "**********"
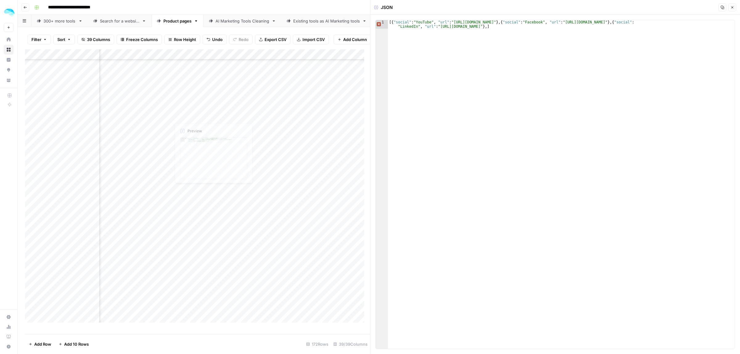
click at [250, 128] on div "Add Column" at bounding box center [197, 188] width 345 height 279
drag, startPoint x: 511, startPoint y: 23, endPoint x: 391, endPoint y: 22, distance: 120.2
click at [391, 22] on div "[{ "social" : "Facebook" , "url" : "https://www.facebook.com/" } , { "social" :…" at bounding box center [561, 193] width 347 height 346
type textarea "**********"
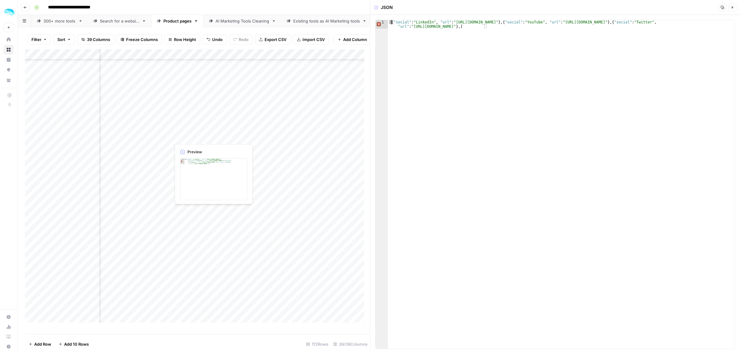
click at [278, 136] on div "Add Column" at bounding box center [197, 188] width 345 height 279
type textarea "**********"
drag, startPoint x: 701, startPoint y: 27, endPoint x: 622, endPoint y: 27, distance: 78.9
click at [622, 27] on div "[{ "social" : "LinkedIn" , "url" : "https://www.linkedin.com/company/meetalfred…" at bounding box center [561, 193] width 347 height 346
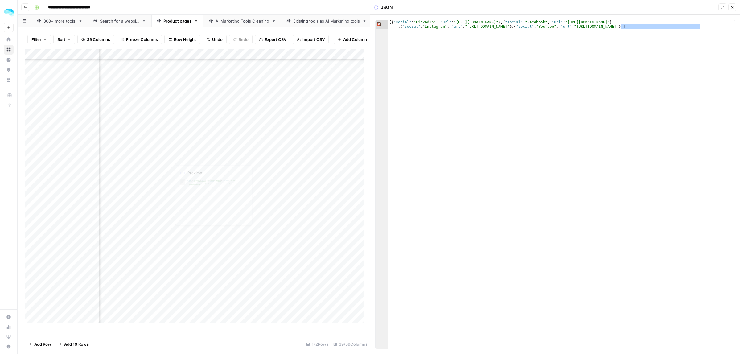
click at [254, 148] on div "Add Column" at bounding box center [197, 188] width 345 height 279
type textarea "**********"
drag, startPoint x: 725, startPoint y: 23, endPoint x: 611, endPoint y: 24, distance: 113.8
click at [611, 24] on div "[{ "social" : "LinkedIn" , "url" : "https://www.linkedin.com/company/mixmax-inc…" at bounding box center [561, 193] width 347 height 346
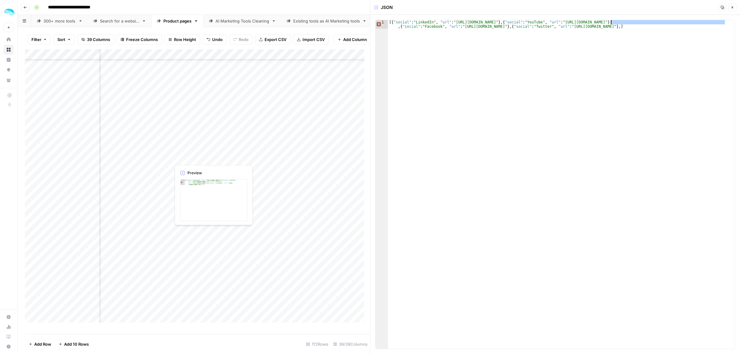
scroll to position [1468, 625]
click at [254, 83] on div "Add Column" at bounding box center [197, 188] width 345 height 279
type textarea "**********"
drag, startPoint x: 708, startPoint y: 23, endPoint x: 596, endPoint y: 23, distance: 112.5
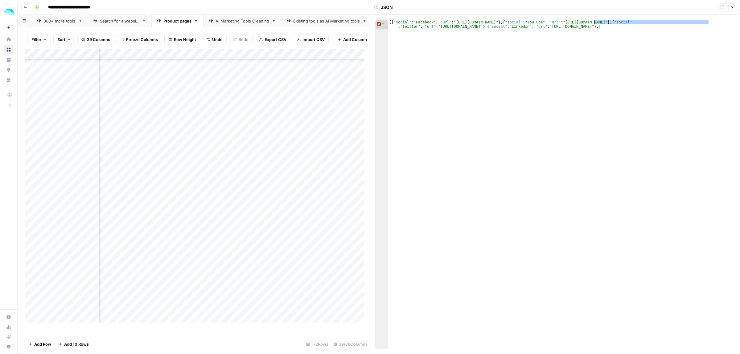
click at [596, 23] on div "[{ "social" : "Facebook" , "url" : "https://www.facebook.com/outfunnelHQ" } , {…" at bounding box center [561, 193] width 347 height 346
click at [279, 91] on div "Add Column" at bounding box center [197, 188] width 345 height 279
type textarea "**********"
drag, startPoint x: 548, startPoint y: 23, endPoint x: 455, endPoint y: 23, distance: 92.8
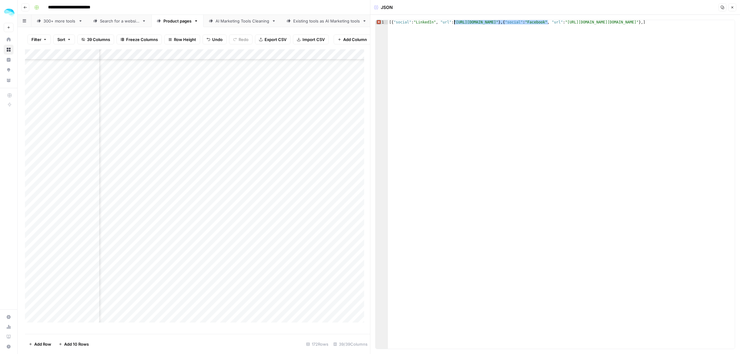
click at [455, 23] on div "[{ "social" : "LinkedIn" , "url" : "https://www.linkedin.com/company/outreach-s…" at bounding box center [561, 188] width 347 height 337
click at [285, 102] on div "Add Column" at bounding box center [197, 188] width 345 height 279
click at [268, 114] on div "Add Column" at bounding box center [197, 188] width 345 height 279
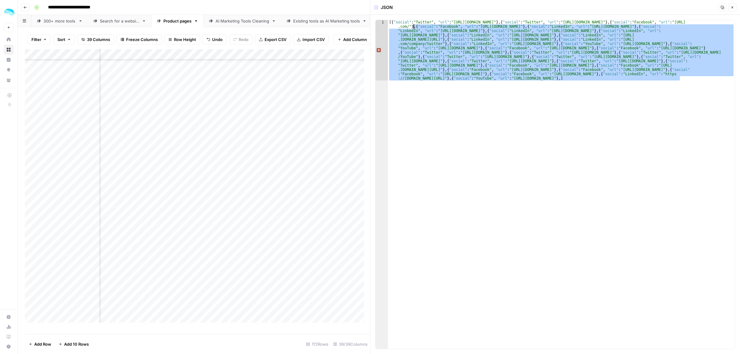
drag, startPoint x: 687, startPoint y: 80, endPoint x: 413, endPoint y: 27, distance: 278.9
click at [413, 27] on div "[{ "social" : "Twitter" , "url" : "https://twitter.com/LinkedIn" } , { "social"…" at bounding box center [561, 245] width 347 height 450
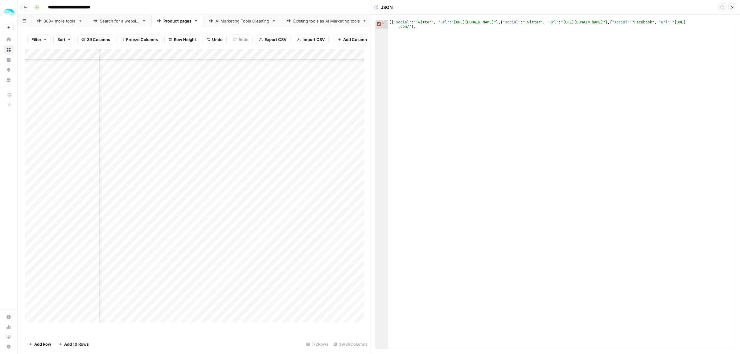
click at [428, 22] on div "[{ "social" : "Twitter" , "url" : "https://twitter.com/LinkedIn" } , { "social"…" at bounding box center [561, 193] width 347 height 346
drag, startPoint x: 432, startPoint y: 22, endPoint x: 425, endPoint y: 26, distance: 7.7
click at [431, 22] on div "[{ "social" : "Twitter" , "url" : "https://twitter.com/LinkedIn" } , { "social"…" at bounding box center [561, 193] width 347 height 346
click at [419, 26] on div "[{ "social" : "Twitter" , "url" : "https://twitter.com/LinkedIn" } , { "social"…" at bounding box center [561, 193] width 347 height 346
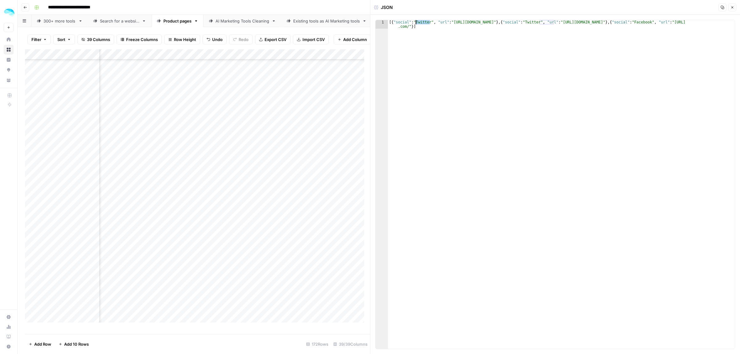
drag, startPoint x: 429, startPoint y: 23, endPoint x: 416, endPoint y: 23, distance: 13.3
click at [416, 23] on div "[{ "social" : "Twitter" , "url" : "https://twitter.com/LinkedIn" } , { "social"…" at bounding box center [561, 193] width 347 height 346
drag, startPoint x: 668, startPoint y: 23, endPoint x: 651, endPoint y: 22, distance: 16.7
click at [651, 22] on div "[{ "social" : "LinkedIn" , "url" : "https://twitter.com/LinkedIn" } , { "social…" at bounding box center [561, 193] width 347 height 346
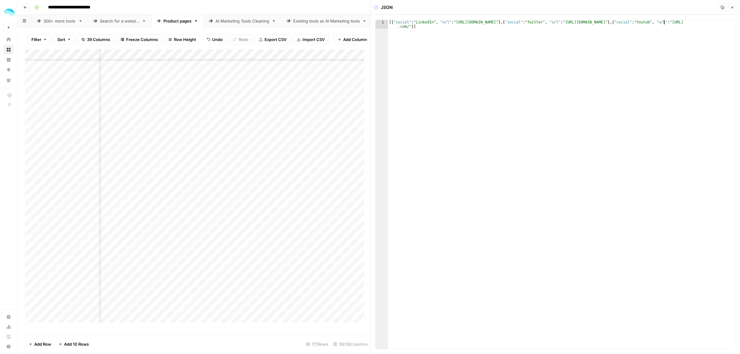
scroll to position [0, 23]
drag, startPoint x: 688, startPoint y: 22, endPoint x: 406, endPoint y: 27, distance: 281.8
click at [406, 27] on div "[{ "social" : "LinkedIn" , "url" : "https://twitter.com/LinkedIn" } , { "social…" at bounding box center [561, 193] width 347 height 346
paste textarea "**********"
click at [510, 22] on div "[{ "social" : "LinkedIn" , "url" : "https://twitter.com/LinkedIn" } , { "social…" at bounding box center [561, 193] width 347 height 346
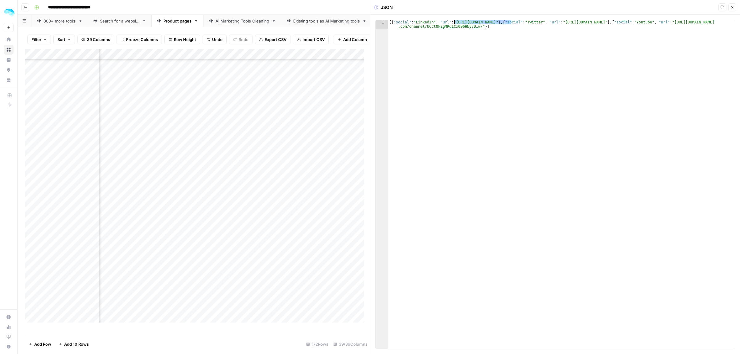
drag, startPoint x: 512, startPoint y: 22, endPoint x: 454, endPoint y: 23, distance: 57.7
click at [454, 23] on div "[{ "social" : "LinkedIn" , "url" : "https://twitter.com/LinkedIn" } , { "social…" at bounding box center [561, 193] width 347 height 346
paste textarea "**********"
drag, startPoint x: 651, startPoint y: 23, endPoint x: 540, endPoint y: 24, distance: 110.7
click at [540, 24] on div "[{ "social" : "LinkedIn" , "url" : "https://www.linkedin.com/company/owler/" } …" at bounding box center [561, 193] width 347 height 346
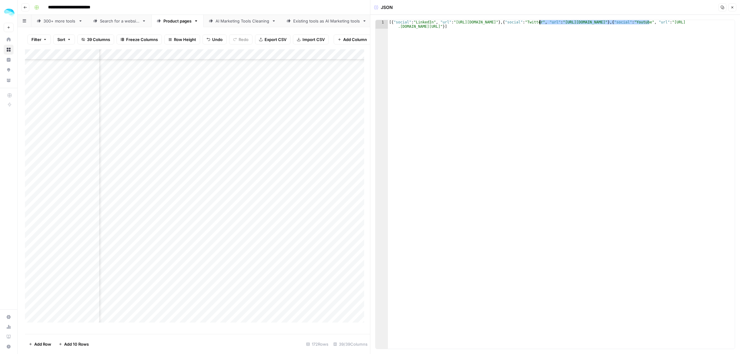
type textarea "**********"
click at [231, 124] on div "Add Column" at bounding box center [197, 188] width 345 height 279
click at [288, 136] on div "Add Column" at bounding box center [197, 188] width 345 height 279
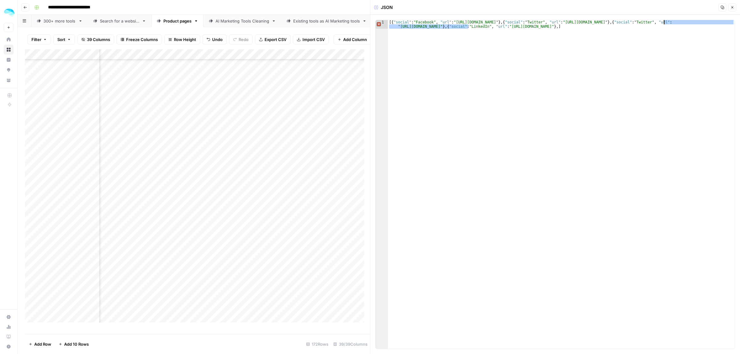
drag, startPoint x: 468, startPoint y: 26, endPoint x: 664, endPoint y: 23, distance: 195.8
click at [664, 23] on div "[{ "social" : "Facebook" , "url" : "https://www.facebook.com/PhoneBurner" } , {…" at bounding box center [561, 193] width 347 height 346
type textarea "**********"
click at [255, 146] on div "Add Column" at bounding box center [197, 188] width 345 height 279
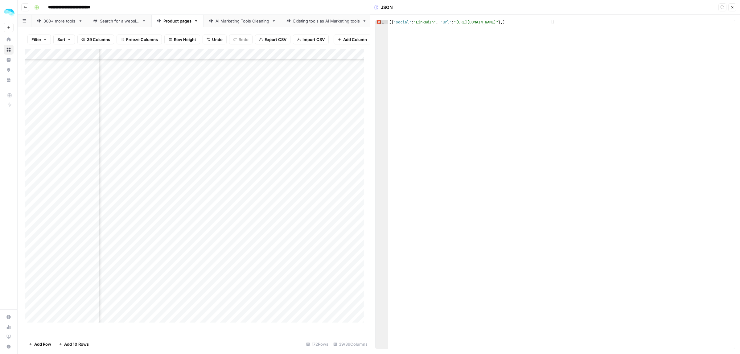
click at [275, 155] on div "Add Column" at bounding box center [197, 188] width 345 height 279
drag, startPoint x: 431, startPoint y: 23, endPoint x: 415, endPoint y: 23, distance: 15.7
click at [415, 23] on div "[{ "social" : "Facebook" , "url" : "https://www.facebook.com/groups/quickmail" …" at bounding box center [561, 188] width 347 height 337
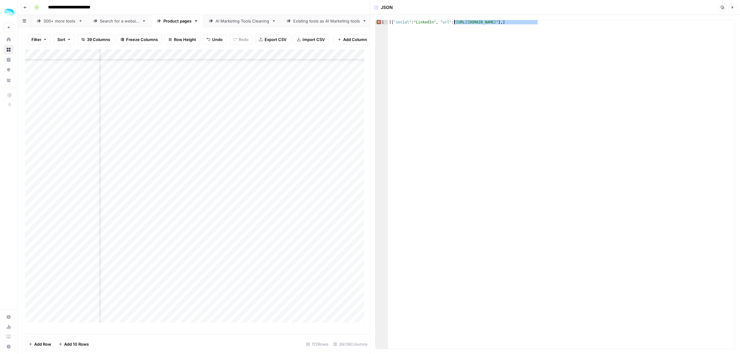
drag, startPoint x: 537, startPoint y: 23, endPoint x: 455, endPoint y: 22, distance: 82.0
click at [455, 22] on div "[{ "social" : "LinkedIn" , "url" : "https://www.facebook.com/groups/quickmail" …" at bounding box center [561, 188] width 347 height 337
paste textarea "*****"
type textarea "**********"
click at [269, 164] on div "Add Column" at bounding box center [197, 188] width 345 height 279
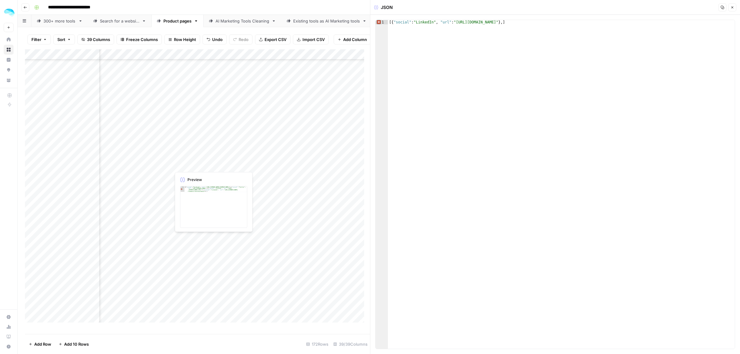
click at [269, 164] on div "Add Column" at bounding box center [197, 188] width 345 height 279
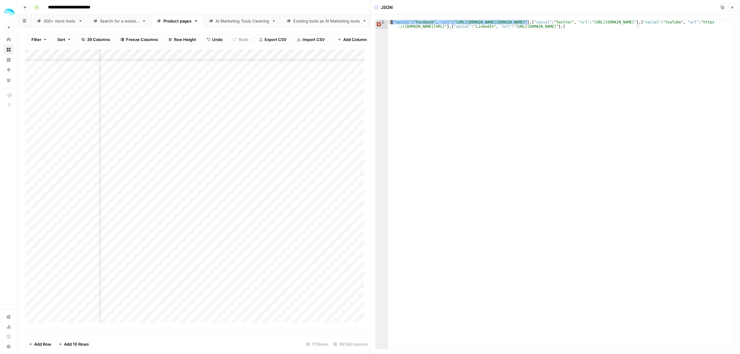
drag, startPoint x: 528, startPoint y: 22, endPoint x: 392, endPoint y: 23, distance: 136.3
click at [392, 23] on div "[{ "social" : "Facebook" , "url" : "https://www.facebook.com/reply.io" } , { "s…" at bounding box center [561, 193] width 347 height 346
click at [495, 27] on div "[{ "social" : "Twitter" , "url" : "https://twitter.com/ReplyAppTeam" } , { "soc…" at bounding box center [561, 193] width 347 height 346
type textarea "**********"
drag, startPoint x: 486, startPoint y: 25, endPoint x: 399, endPoint y: 27, distance: 86.3
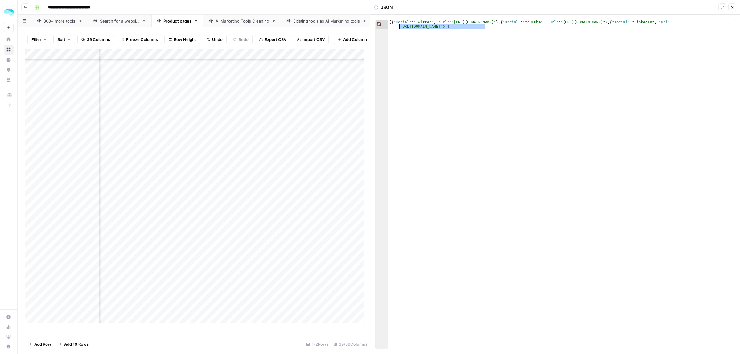
click at [399, 27] on div "[{ "social" : "Twitter" , "url" : "https://twitter.com/ReplyAppTeam" } , { "soc…" at bounding box center [561, 193] width 347 height 346
click at [259, 176] on div "Add Column" at bounding box center [197, 188] width 345 height 279
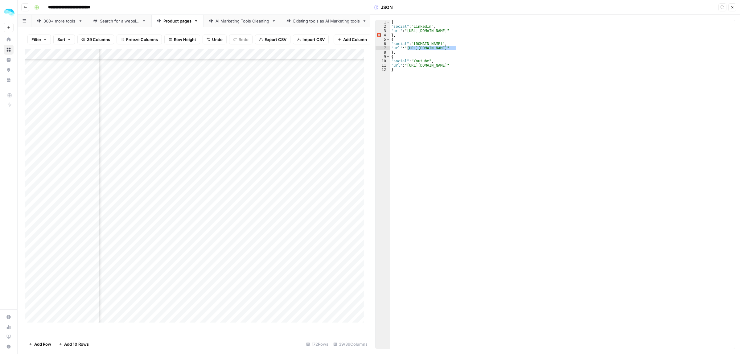
drag, startPoint x: 456, startPoint y: 48, endPoint x: 407, endPoint y: 48, distance: 48.7
click at [407, 48] on div "{ "social" : "LinkedIn" , "url" : "https://www.linkedin.com/company/rift" } , {…" at bounding box center [562, 188] width 345 height 337
drag, startPoint x: 482, startPoint y: 30, endPoint x: 472, endPoint y: 31, distance: 9.6
click at [472, 31] on div "{ "social" : "LinkedIn" , "url" : "https://www.linkedin.com/company/rift" } , {…" at bounding box center [562, 188] width 345 height 337
type textarea "**********"
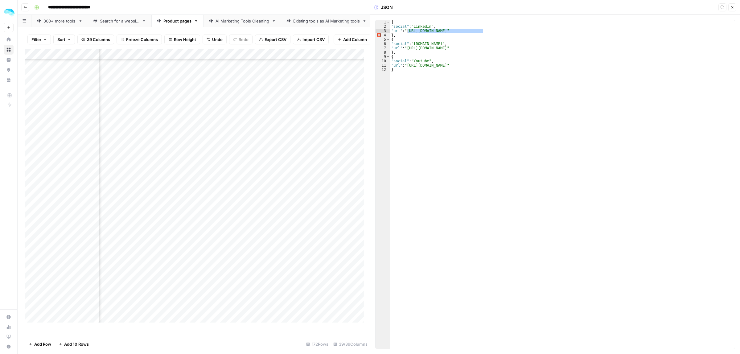
drag, startPoint x: 483, startPoint y: 31, endPoint x: 409, endPoint y: 31, distance: 74.3
click at [409, 31] on div "{ "social" : "LinkedIn" , "url" : "https://www.linkedin.com/company/rift" } , {…" at bounding box center [562, 188] width 345 height 337
click at [29, 175] on div "Add Column" at bounding box center [197, 188] width 345 height 279
click at [41, 343] on span "Delete 1 Row" at bounding box center [41, 344] width 25 height 6
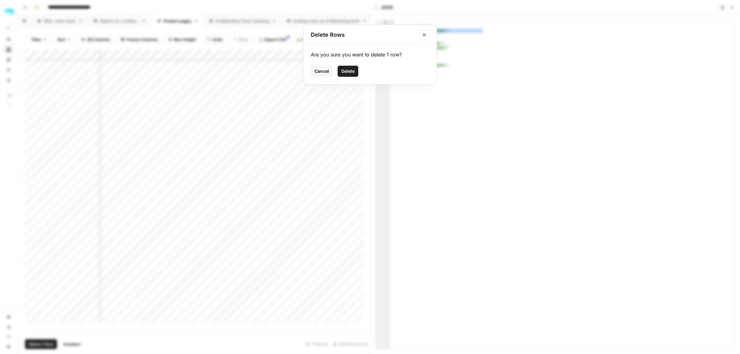
click at [347, 67] on button "Delete" at bounding box center [348, 71] width 21 height 11
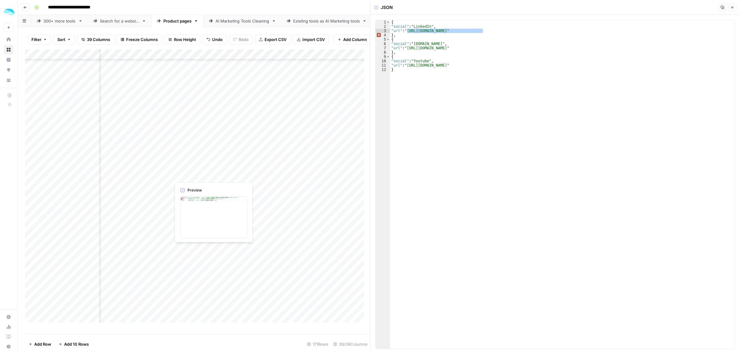
click at [258, 173] on div "Add Column" at bounding box center [197, 188] width 345 height 279
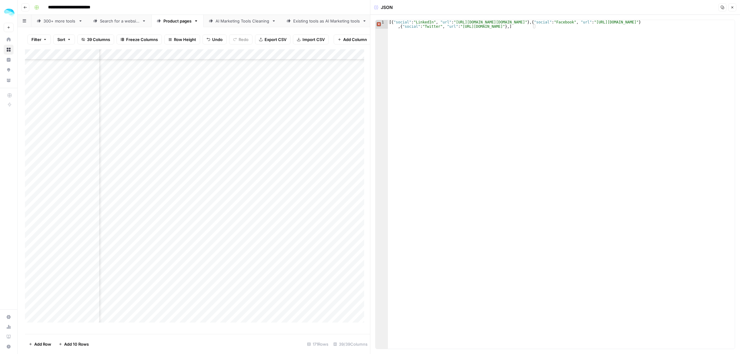
type textarea "**********"
drag, startPoint x: 726, startPoint y: 23, endPoint x: 619, endPoint y: 24, distance: 107.6
click at [619, 24] on div "[{ "social" : "LinkedIn" , "url" : "https://www.linkedin.com/company/rocketreac…" at bounding box center [561, 193] width 347 height 346
click at [269, 184] on div "Add Column" at bounding box center [197, 188] width 345 height 279
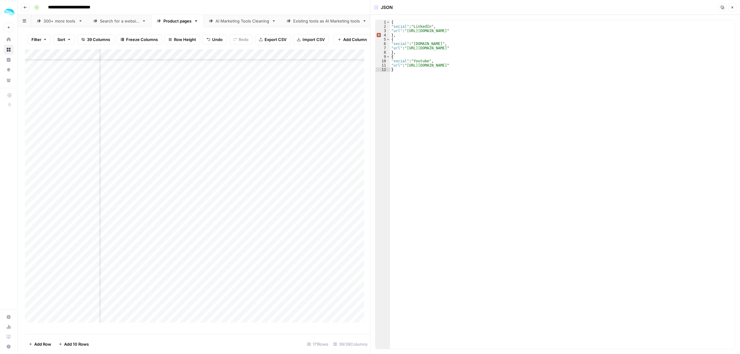
click at [429, 32] on div "{ "social" : "LinkedIn" , "url" : "https://tg.linkedin.com/company/rowshq" } , …" at bounding box center [562, 188] width 345 height 337
click at [437, 48] on div "{ "social" : "LinkedIn" , "url" : "https://linkedin.com/company/rowshq" } , { "…" at bounding box center [562, 188] width 345 height 337
drag, startPoint x: 470, startPoint y: 49, endPoint x: 450, endPoint y: 50, distance: 20.0
click at [450, 50] on div "{ "social" : "LinkedIn" , "url" : "https://linkedin.com/company/rowshq" } , { "…" at bounding box center [562, 188] width 345 height 337
drag, startPoint x: 495, startPoint y: 66, endPoint x: 408, endPoint y: 66, distance: 87.9
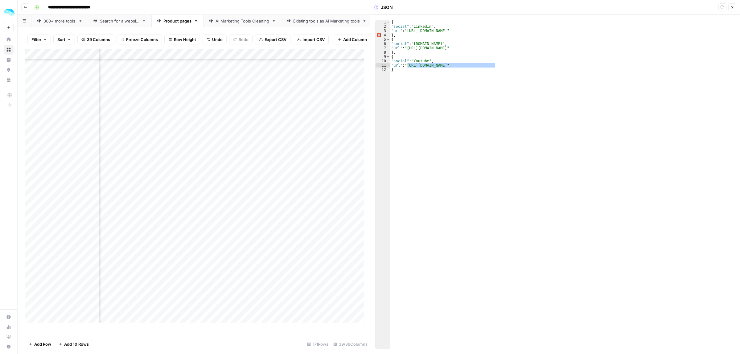
click at [408, 66] on div "{ "social" : "LinkedIn" , "url" : "https://linkedin.com/company/rowshq" } , { "…" at bounding box center [562, 188] width 345 height 337
paste textarea
type textarea "**********"
click at [231, 200] on div "Add Column" at bounding box center [197, 188] width 345 height 279
click at [284, 207] on div "Add Column" at bounding box center [197, 188] width 345 height 279
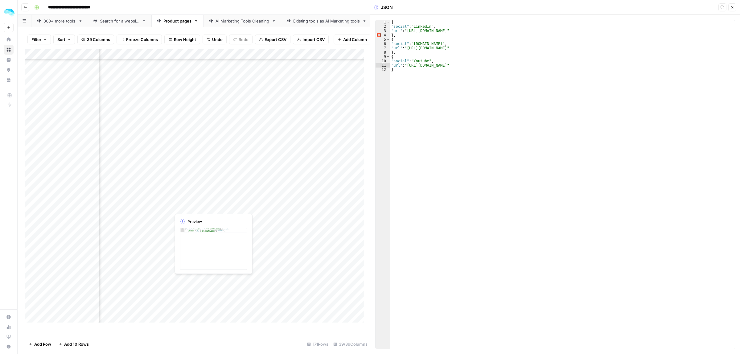
click at [284, 207] on div "Add Column" at bounding box center [197, 188] width 345 height 279
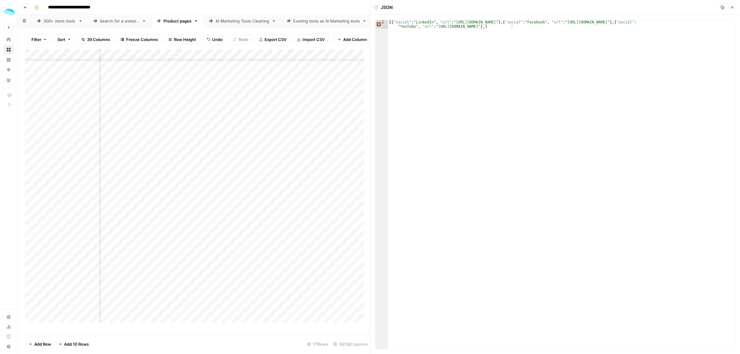
type textarea "**********"
drag, startPoint x: 707, startPoint y: 22, endPoint x: 611, endPoint y: 21, distance: 95.9
click at [611, 21] on div "[{ "social" : "LinkedIn" , "url" : "https://www.linkedin.com/company/saleshandy…" at bounding box center [561, 193] width 347 height 346
click at [292, 215] on div "Add Column" at bounding box center [197, 188] width 345 height 279
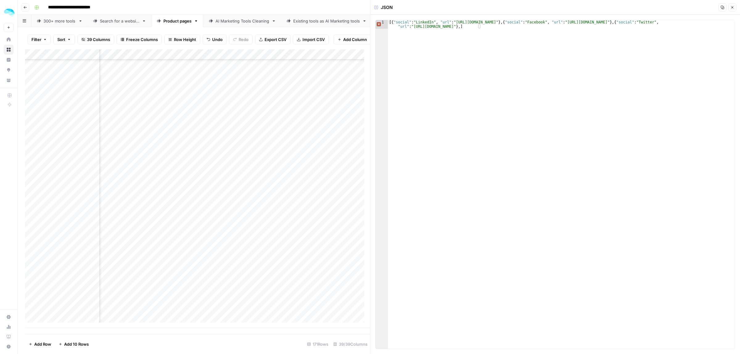
scroll to position [1539, 538]
click at [253, 281] on div "Add Column" at bounding box center [197, 188] width 345 height 279
click at [250, 292] on div "Add Column" at bounding box center [197, 188] width 345 height 279
click at [185, 155] on div "Add Column" at bounding box center [197, 188] width 345 height 279
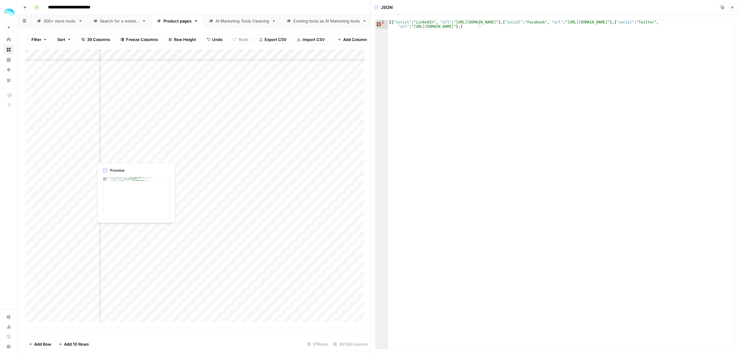
click at [185, 155] on div "Add Column" at bounding box center [197, 188] width 345 height 279
drag, startPoint x: 521, startPoint y: 28, endPoint x: 400, endPoint y: 26, distance: 121.8
click at [400, 26] on div "[{ "social" : "Facebook" , "url" : "https://www.facebook.com/snovioplatform" } …" at bounding box center [561, 193] width 347 height 346
click at [522, 27] on div "[{ "social" : "Facebook" , "url" : "https://www.facebook.com/snovioplatform" } …" at bounding box center [561, 184] width 347 height 329
paste textarea "**********"
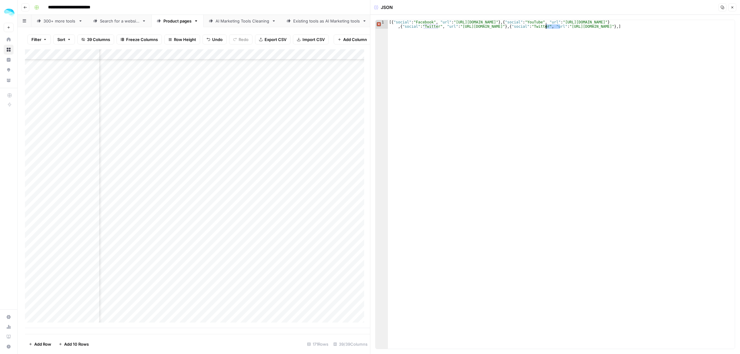
drag, startPoint x: 560, startPoint y: 26, endPoint x: 547, endPoint y: 26, distance: 13.3
click at [547, 26] on div "[{ "social" : "Facebook" , "url" : "https://www.facebook.com/snovioplatform" } …" at bounding box center [561, 193] width 347 height 346
drag, startPoint x: 638, startPoint y: 28, endPoint x: 582, endPoint y: 27, distance: 56.1
click at [582, 27] on div "[{ "social" : "Facebook" , "url" : "https://www.facebook.com/snovioplatform" } …" at bounding box center [561, 193] width 347 height 346
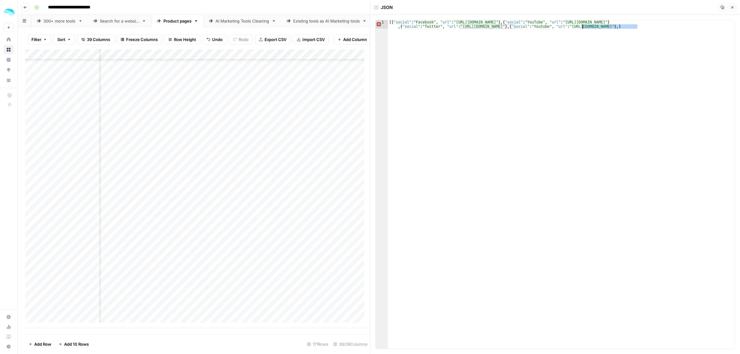
paste textarea "**********"
type textarea "**********"
click at [187, 167] on div "Add Column" at bounding box center [197, 188] width 345 height 279
type textarea "**********"
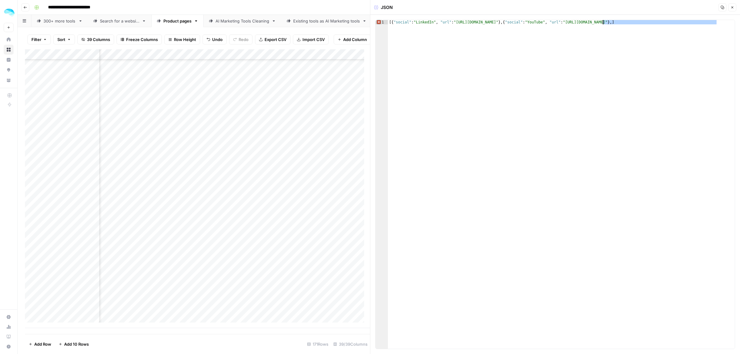
drag, startPoint x: 717, startPoint y: 22, endPoint x: 603, endPoint y: 21, distance: 113.5
click at [603, 21] on div "[{ "social" : "LinkedIn" , "url" : "https://www.linkedin.com/company/stackai" }…" at bounding box center [561, 188] width 347 height 337
click at [234, 178] on div "Add Column" at bounding box center [197, 188] width 345 height 279
click at [194, 187] on div "Add Column" at bounding box center [197, 188] width 345 height 279
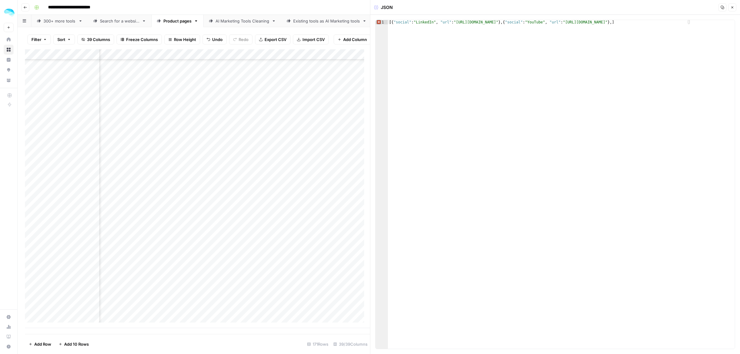
click at [194, 187] on div "Add Column" at bounding box center [197, 188] width 345 height 279
drag, startPoint x: 688, startPoint y: 22, endPoint x: 668, endPoint y: 23, distance: 19.5
click at [668, 23] on div "[{ "social" : "YouTube" , "url" : "https://www.youtube.com/@sybillai" } , { "so…" at bounding box center [561, 188] width 347 height 337
type textarea "**********"
click at [200, 199] on div "Add Column" at bounding box center [197, 188] width 345 height 279
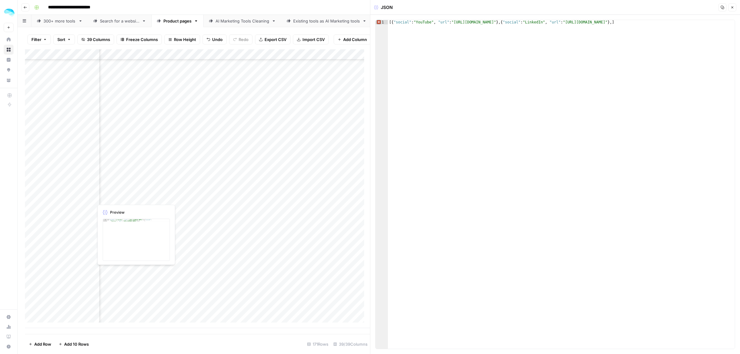
click at [200, 199] on div "Add Column" at bounding box center [197, 188] width 345 height 279
type textarea "**********"
drag, startPoint x: 542, startPoint y: 23, endPoint x: 454, endPoint y: 24, distance: 87.9
click at [454, 24] on div "[{ "social" : "LinkedIn" , "url" : "https://www.linkedin.com/company/tactic-fyi…" at bounding box center [561, 188] width 347 height 337
click at [210, 209] on div "Add Column" at bounding box center [197, 188] width 345 height 279
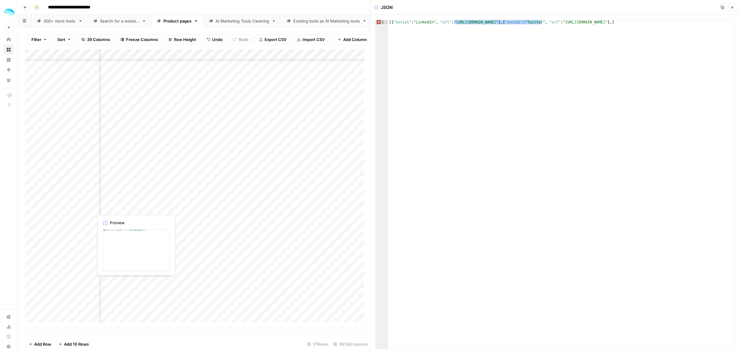
click at [210, 209] on div "Add Column" at bounding box center [197, 188] width 345 height 279
type textarea "**********"
drag, startPoint x: 560, startPoint y: 22, endPoint x: 454, endPoint y: 21, distance: 106.1
click at [454, 21] on div "[{ "social" : "LinkedIn" , "url" : "https://www.linkedin.com/company/telescope-…" at bounding box center [561, 188] width 347 height 337
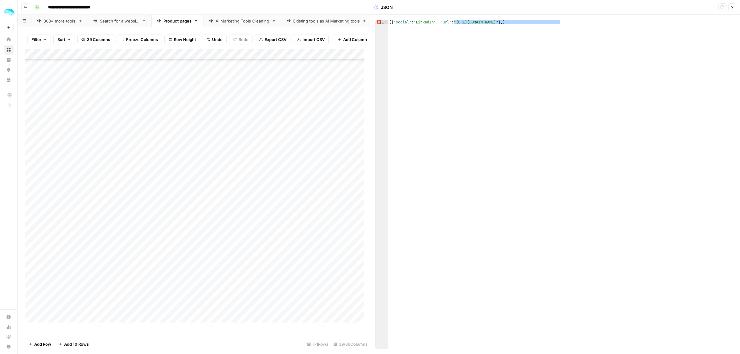
click at [148, 207] on div "Add Column" at bounding box center [197, 188] width 345 height 279
click at [229, 219] on div "Add Column" at bounding box center [197, 188] width 345 height 279
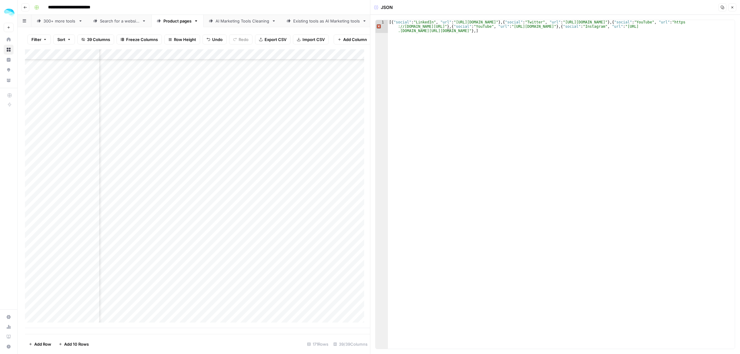
click at [198, 226] on div "Add Column" at bounding box center [197, 188] width 345 height 279
click at [227, 240] on div "Add Column" at bounding box center [197, 188] width 345 height 279
drag, startPoint x: 120, startPoint y: 334, endPoint x: 81, endPoint y: 334, distance: 39.5
click at [81, 334] on footer "Add Row Add 10 Rows 171 Rows 39/39 Columns" at bounding box center [197, 344] width 345 height 20
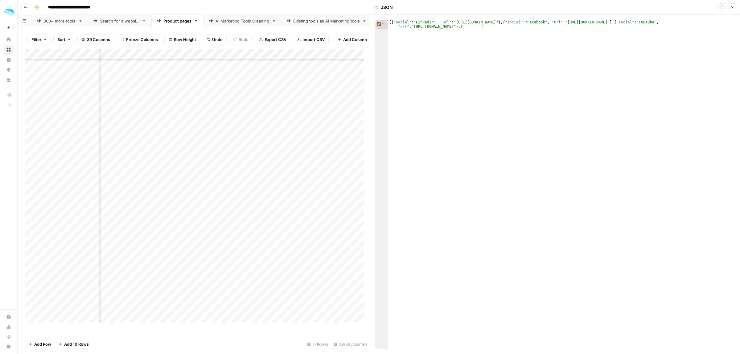
scroll to position [1539, 0]
click at [148, 240] on div "Add Column" at bounding box center [197, 188] width 345 height 279
click at [62, 240] on div "Add Column" at bounding box center [197, 188] width 345 height 279
type textarea "**********"
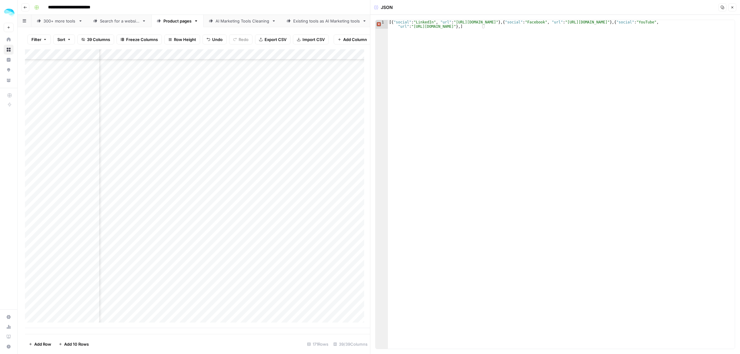
scroll to position [1539, 630]
click at [216, 241] on div "Add Column" at bounding box center [197, 188] width 345 height 279
click at [258, 250] on div "Add Column" at bounding box center [197, 188] width 345 height 279
drag, startPoint x: 542, startPoint y: 22, endPoint x: 454, endPoint y: 22, distance: 88.2
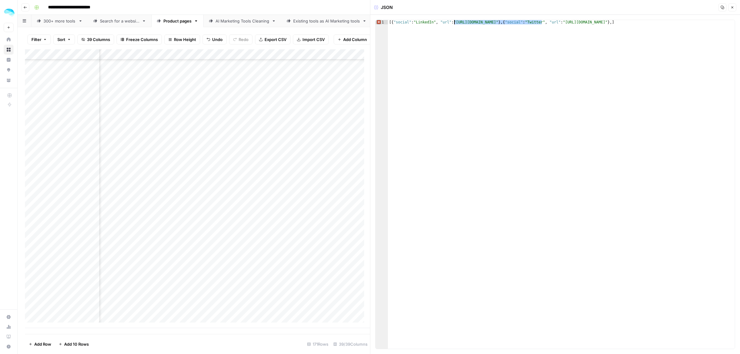
click at [454, 22] on div "[{ "social" : "LinkedIn" , "url" : "https://www.linkedin.com/company/ubiquelive…" at bounding box center [561, 188] width 347 height 337
drag, startPoint x: 669, startPoint y: 22, endPoint x: 609, endPoint y: 21, distance: 60.4
click at [609, 21] on div "[{ "social" : "LinkedIn" , "url" : "https://www.linkedin.com/company/ubiquelive…" at bounding box center [561, 188] width 347 height 337
click at [669, 23] on div "[{ "social" : "LinkedIn" , "url" : "https://www.linkedin.com/company/ubiquelive…" at bounding box center [561, 184] width 347 height 329
drag, startPoint x: 676, startPoint y: 22, endPoint x: 546, endPoint y: 23, distance: 130.1
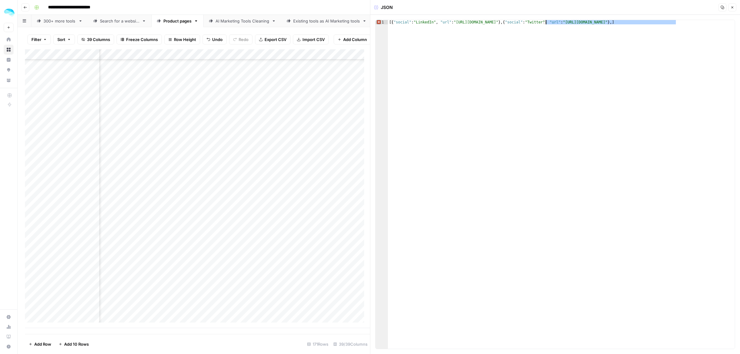
click at [546, 23] on div "[{ "social" : "LinkedIn" , "url" : "https://www.linkedin.com/company/ubiquelive…" at bounding box center [561, 188] width 347 height 337
type textarea "**********"
click at [265, 258] on div "Add Column" at bounding box center [197, 188] width 345 height 279
click at [273, 270] on div "Add Column" at bounding box center [197, 188] width 345 height 279
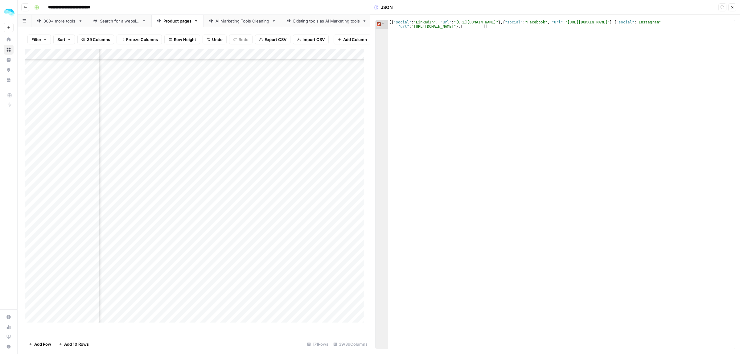
click at [273, 270] on div "Add Column" at bounding box center [197, 188] width 345 height 279
click at [618, 22] on div "[{ "social" : "Facebook" , "url" : "https://www.facebook.com/Warmbox-1050136682…" at bounding box center [561, 193] width 347 height 346
drag, startPoint x: 619, startPoint y: 22, endPoint x: 415, endPoint y: 27, distance: 204.2
click at [415, 27] on div "[{ "social" : "Facebook" , "url" : "https://www.facebook.com/Warmbox-1050136682…" at bounding box center [561, 193] width 347 height 346
click at [428, 39] on div "[{ "social" : "Facebook" , "url" : "https://www.facebook.com/Warmbox-1050136682…" at bounding box center [561, 193] width 347 height 346
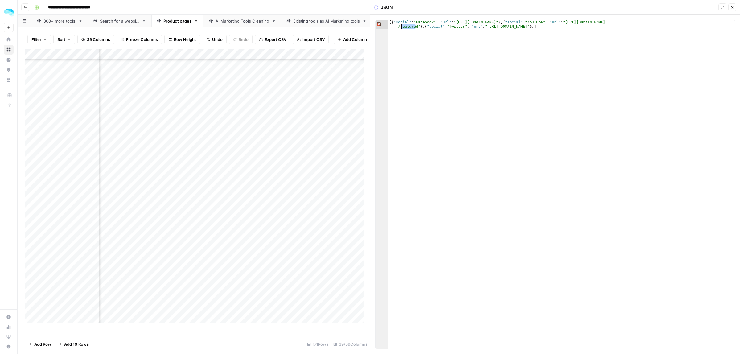
drag, startPoint x: 416, startPoint y: 28, endPoint x: 397, endPoint y: 26, distance: 19.2
click at [397, 26] on div "[{ "social" : "Facebook" , "url" : "https://www.facebook.com/Warmbox-1050136682…" at bounding box center [561, 193] width 347 height 346
drag, startPoint x: 535, startPoint y: 26, endPoint x: 483, endPoint y: 26, distance: 52.4
click at [483, 26] on div "[{ "social" : "Facebook" , "url" : "https://www.facebook.com/Warmbox-1050136682…" at bounding box center [561, 193] width 347 height 346
drag, startPoint x: 428, startPoint y: 23, endPoint x: 416, endPoint y: 22, distance: 11.9
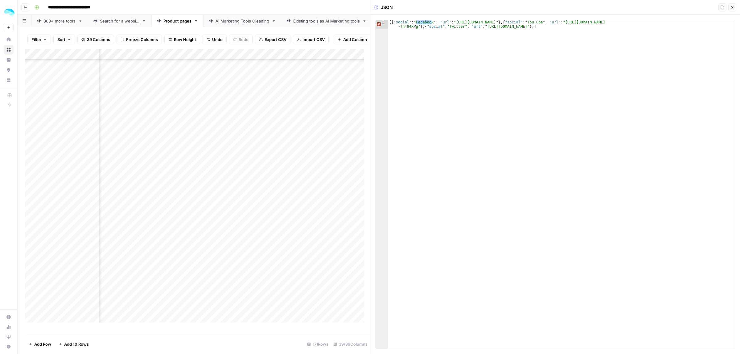
click at [415, 23] on div "[{ "social" : "Facebook" , "url" : "https://www.facebook.com/Warmbox-1050136682…" at bounding box center [561, 193] width 347 height 346
drag, startPoint x: 552, startPoint y: 22, endPoint x: 454, endPoint y: 24, distance: 98.7
click at [454, 24] on div "[{ "social" : "LinkedIn" , "url" : "https://www.facebook.com/Warmbox-1050136682…" at bounding box center [561, 193] width 347 height 346
paste textarea
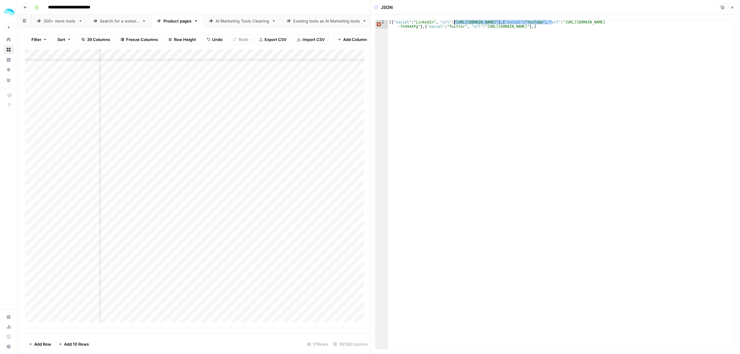
type textarea "**********"
click at [248, 282] on div "Add Column" at bounding box center [197, 188] width 345 height 279
drag, startPoint x: 574, startPoint y: 26, endPoint x: 513, endPoint y: 27, distance: 61.1
click at [513, 27] on div "[{ "social" : "YouTube" , "url" : "https://www.youtube.com/channel/UCDcAwdCG6XE…" at bounding box center [561, 193] width 347 height 346
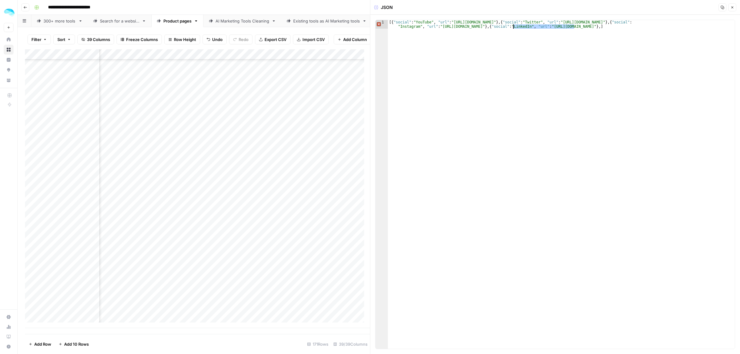
type textarea "**********"
drag, startPoint x: 566, startPoint y: 21, endPoint x: 452, endPoint y: 22, distance: 114.1
click at [452, 22] on div "[{ "social" : "YouTube" , "url" : "https://www.youtube.com/channel/UCDcAwdCG6XE…" at bounding box center [561, 193] width 347 height 346
click at [267, 293] on div "Add Column" at bounding box center [197, 188] width 345 height 279
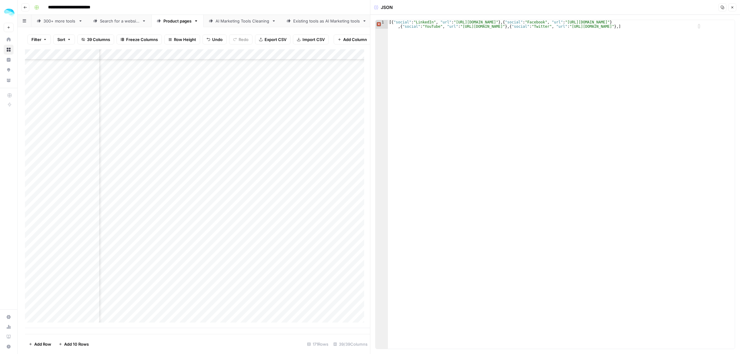
type textarea "**********"
drag, startPoint x: 570, startPoint y: 23, endPoint x: 455, endPoint y: 22, distance: 115.0
click at [455, 22] on div "[{ "social" : "LinkedIn" , "url" : "https://www.linkedin.com/company/winmo-sale…" at bounding box center [561, 193] width 347 height 346
click at [216, 305] on div "Add Column" at bounding box center [197, 188] width 345 height 279
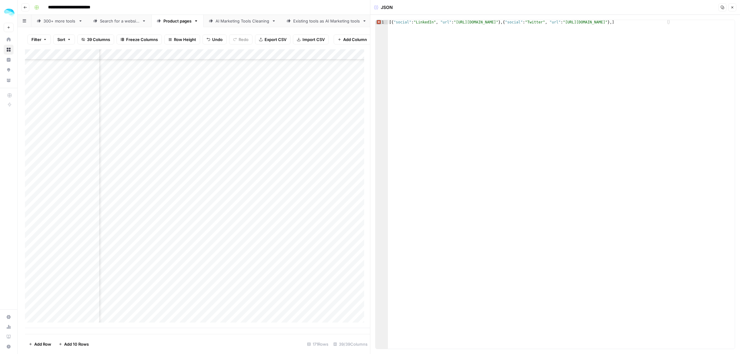
click at [243, 315] on div "Add Column" at bounding box center [197, 188] width 345 height 279
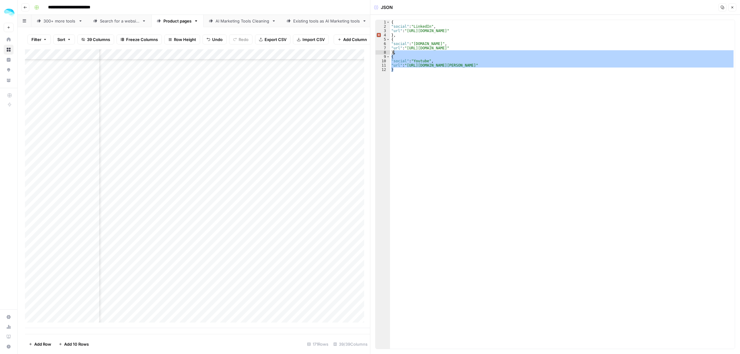
drag, startPoint x: 401, startPoint y: 71, endPoint x: 393, endPoint y: 54, distance: 18.8
click at [393, 54] on div "{ "social" : "LinkedIn" , "url" : "https://www.linkedin.com/company/lemwarm" } …" at bounding box center [562, 188] width 345 height 337
type textarea "*"
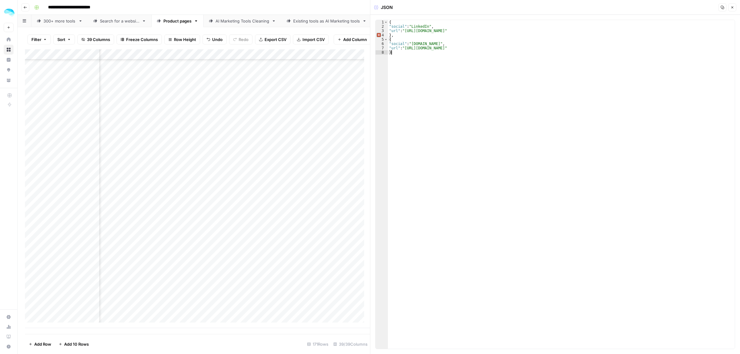
click at [733, 6] on icon "button" at bounding box center [732, 8] width 4 height 4
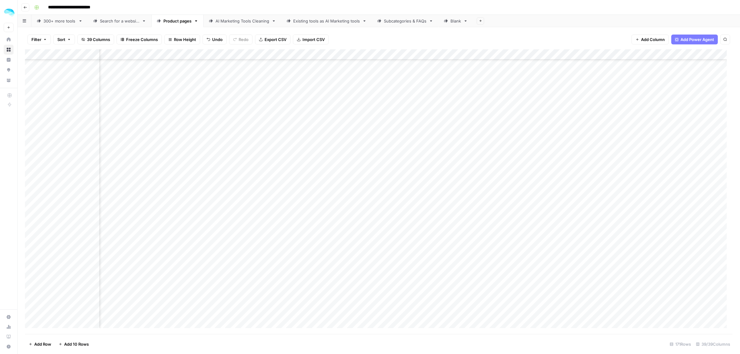
scroll to position [917, 822]
click at [419, 55] on div "Add Column" at bounding box center [379, 191] width 708 height 285
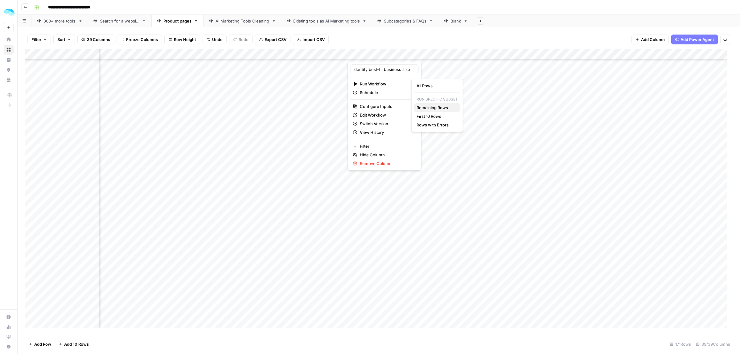
click at [429, 106] on span "Remaining Rows" at bounding box center [436, 108] width 39 height 6
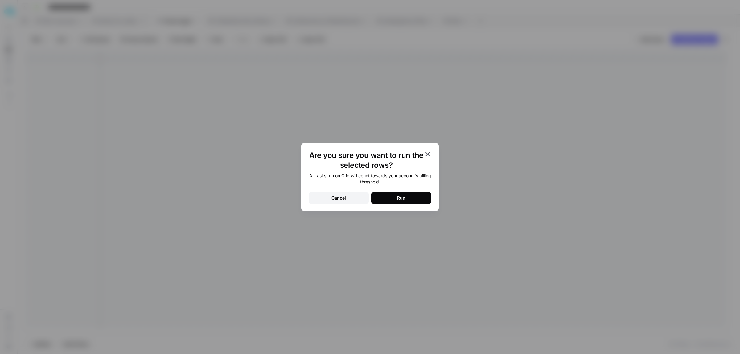
click at [383, 203] on button "Run" at bounding box center [401, 197] width 60 height 11
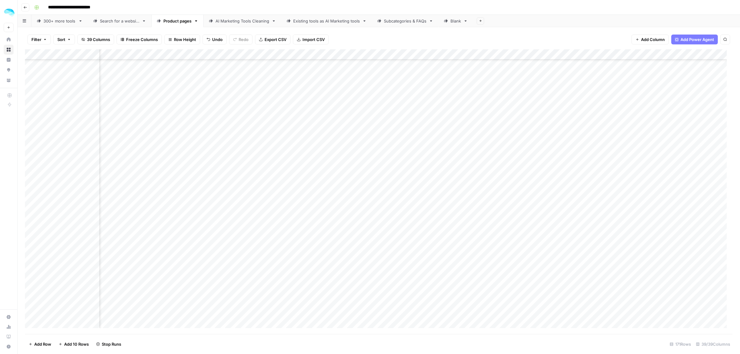
click at [561, 55] on div "Add Column" at bounding box center [379, 191] width 708 height 285
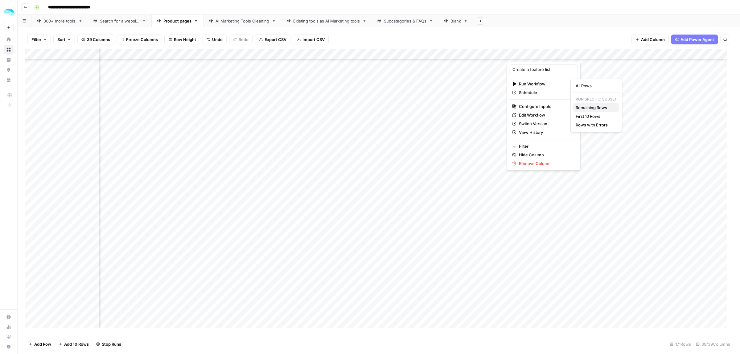
click at [593, 107] on span "Remaining Rows" at bounding box center [595, 108] width 39 height 6
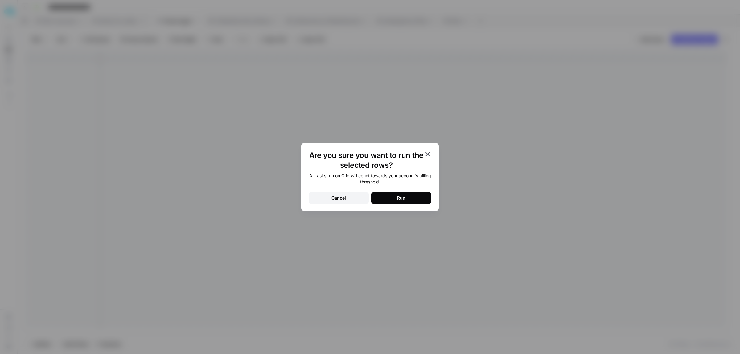
click at [400, 193] on button "Run" at bounding box center [401, 197] width 60 height 11
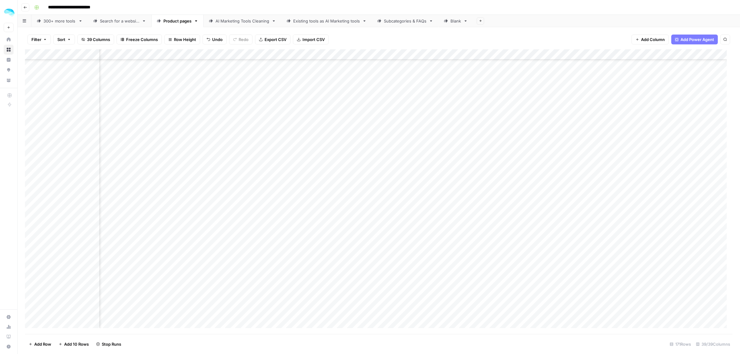
scroll to position [1418, 822]
click at [463, 17] on link "Blank" at bounding box center [455, 21] width 35 height 12
click at [184, 22] on div "Product pages" at bounding box center [177, 21] width 28 height 6
click at [523, 177] on div "Add Column" at bounding box center [379, 191] width 708 height 285
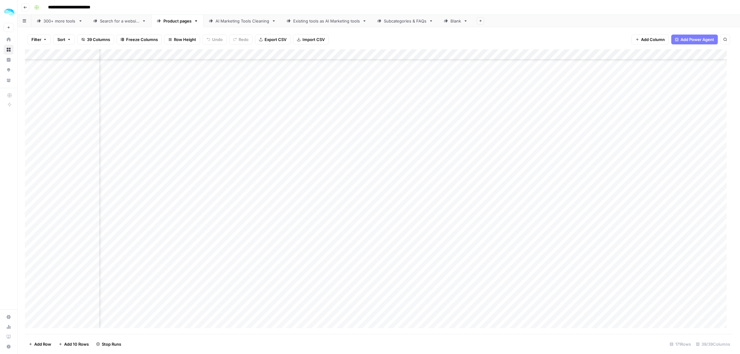
click at [523, 177] on div "Add Column" at bounding box center [379, 191] width 708 height 285
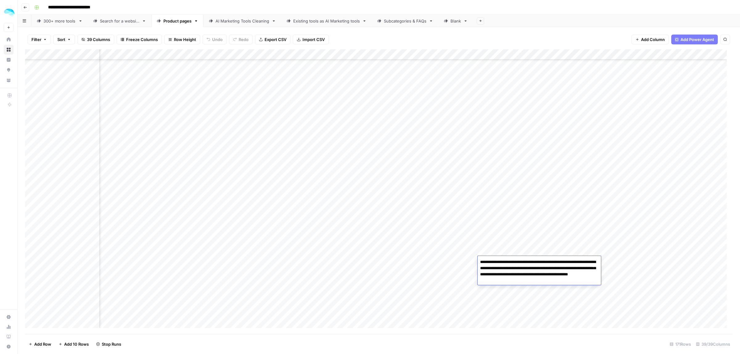
drag, startPoint x: 552, startPoint y: 261, endPoint x: 550, endPoint y: 272, distance: 11.3
click at [552, 261] on textarea "**********" at bounding box center [539, 271] width 123 height 27
type textarea "**********"
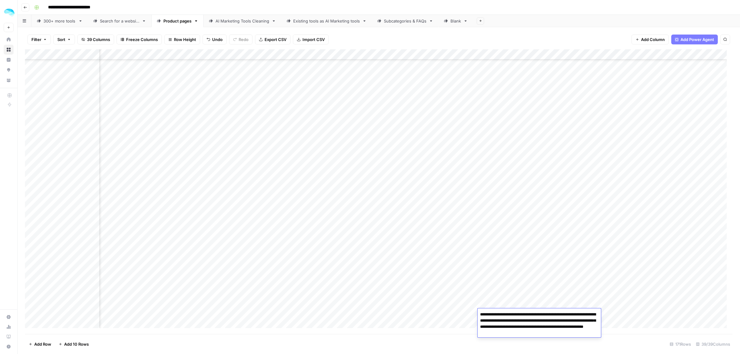
scroll to position [1264, 918]
click at [472, 162] on div "Add Column" at bounding box center [379, 191] width 708 height 285
click at [504, 175] on div "Add Column" at bounding box center [379, 191] width 708 height 285
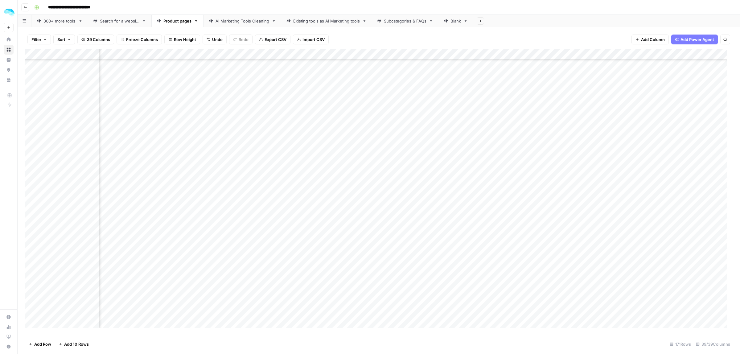
click at [504, 175] on div "Add Column" at bounding box center [379, 191] width 708 height 285
click at [505, 159] on div "Add Column" at bounding box center [379, 191] width 708 height 285
click at [471, 206] on div "Add Column" at bounding box center [379, 191] width 708 height 285
click at [649, 53] on div "Add Column" at bounding box center [379, 191] width 708 height 285
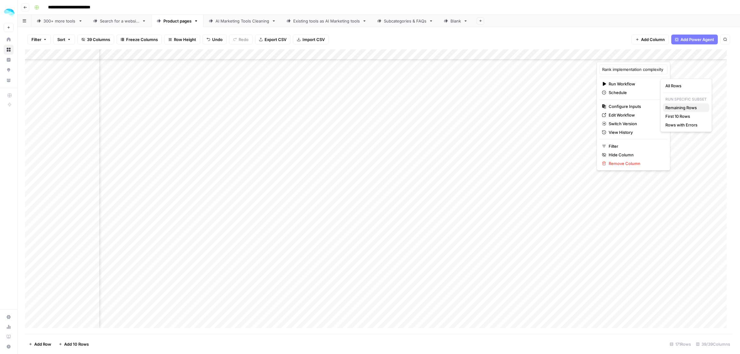
click at [677, 110] on span "Remaining Rows" at bounding box center [684, 108] width 39 height 6
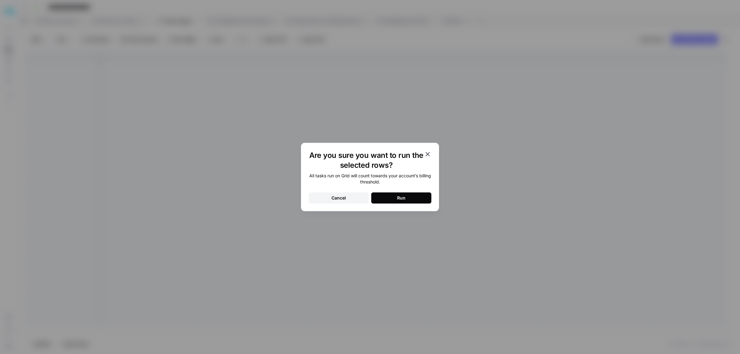
click at [407, 197] on button "Run" at bounding box center [401, 197] width 60 height 11
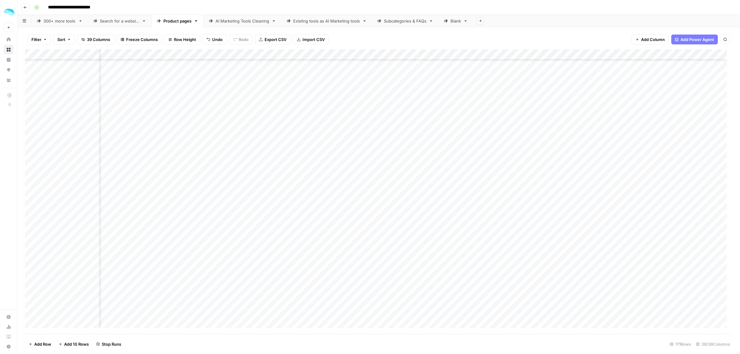
click at [517, 202] on div "Add Column" at bounding box center [379, 191] width 708 height 285
click at [528, 217] on div "Add Column" at bounding box center [379, 191] width 708 height 285
click at [508, 113] on div "Add Column" at bounding box center [379, 191] width 708 height 285
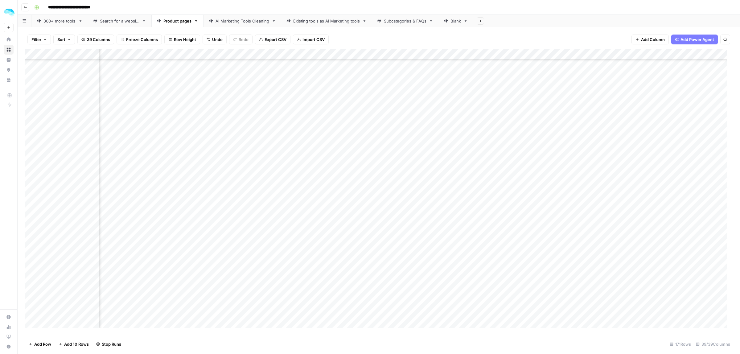
click at [508, 113] on div "Add Column" at bounding box center [379, 191] width 708 height 285
click at [542, 188] on textarea "**********" at bounding box center [539, 197] width 123 height 21
type textarea "**********"
click at [471, 201] on div "Add Column" at bounding box center [379, 191] width 708 height 285
click at [513, 215] on div "Add Column" at bounding box center [379, 191] width 708 height 285
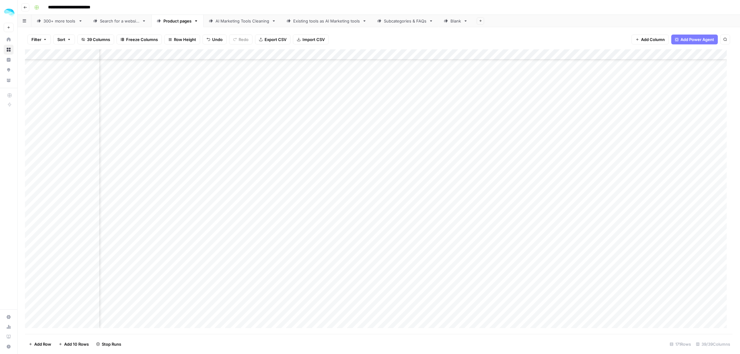
click at [513, 215] on div "Add Column" at bounding box center [379, 191] width 708 height 285
click at [377, 284] on div "Add Column" at bounding box center [379, 191] width 708 height 285
click at [377, 284] on textarea "**********" at bounding box center [408, 291] width 123 height 21
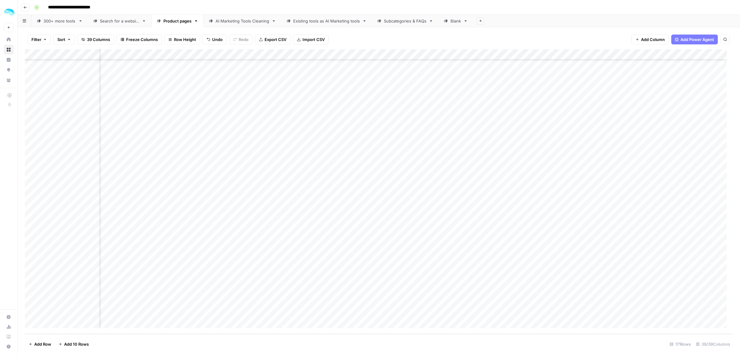
click at [601, 57] on div "Add Column" at bounding box center [379, 191] width 708 height 285
drag, startPoint x: 469, startPoint y: 42, endPoint x: 460, endPoint y: 46, distance: 9.8
click at [469, 42] on div "Filter Sort 39 Columns Freeze Columns Row Height Undo Redo Export CSV Import CS…" at bounding box center [379, 40] width 708 height 20
click at [462, 53] on div "Add Column" at bounding box center [379, 191] width 708 height 285
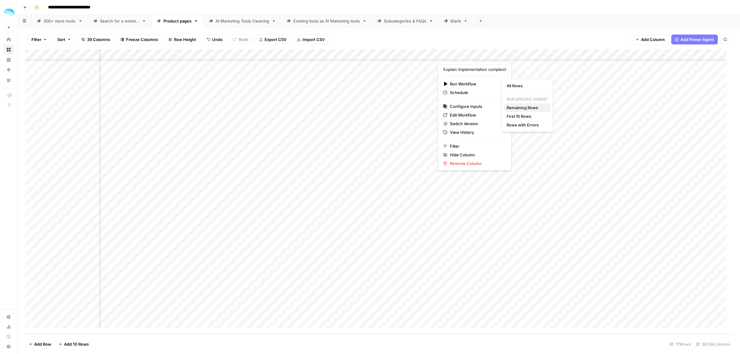
click at [516, 105] on span "Remaining Rows" at bounding box center [526, 108] width 39 height 6
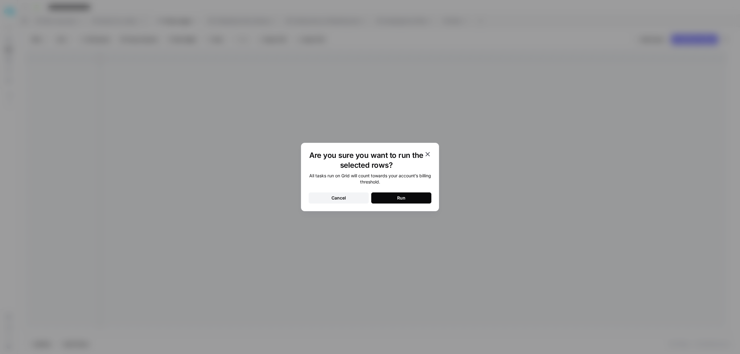
click at [411, 195] on button "Run" at bounding box center [401, 197] width 60 height 11
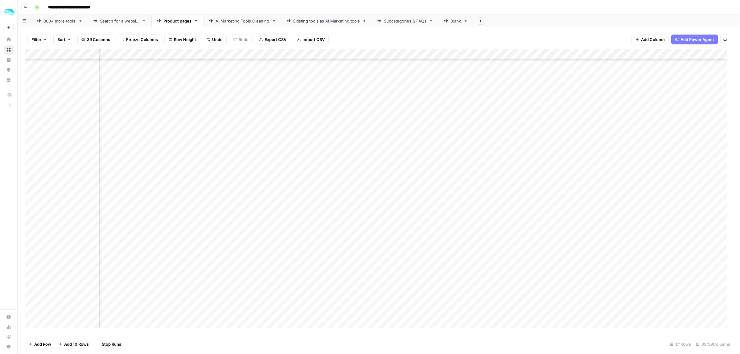
click at [244, 270] on div "Add Column" at bounding box center [379, 191] width 708 height 285
click at [218, 240] on div "Add Column" at bounding box center [379, 191] width 708 height 285
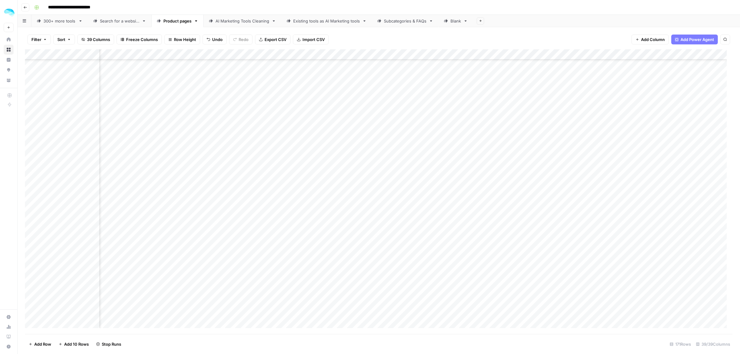
click at [250, 207] on div "Add Column" at bounding box center [379, 191] width 708 height 285
click at [542, 136] on div "Add Column" at bounding box center [379, 191] width 708 height 285
click at [671, 53] on div "Add Column" at bounding box center [379, 191] width 708 height 285
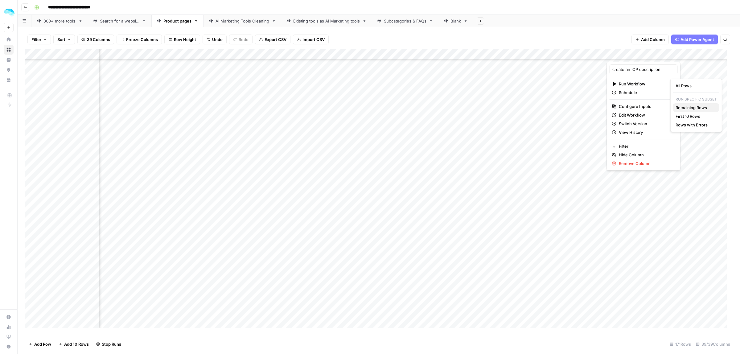
click at [682, 105] on span "Remaining Rows" at bounding box center [694, 108] width 39 height 6
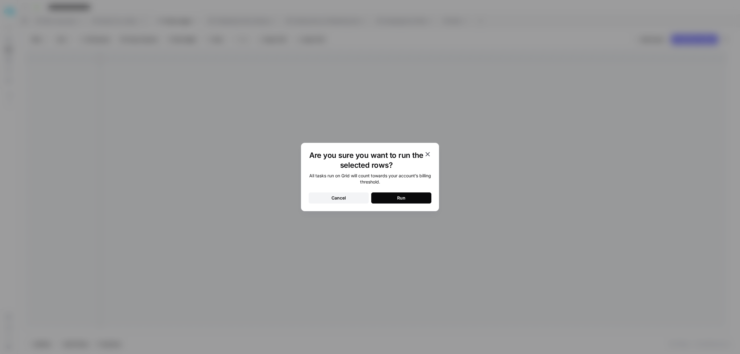
click at [386, 194] on button "Run" at bounding box center [401, 197] width 60 height 11
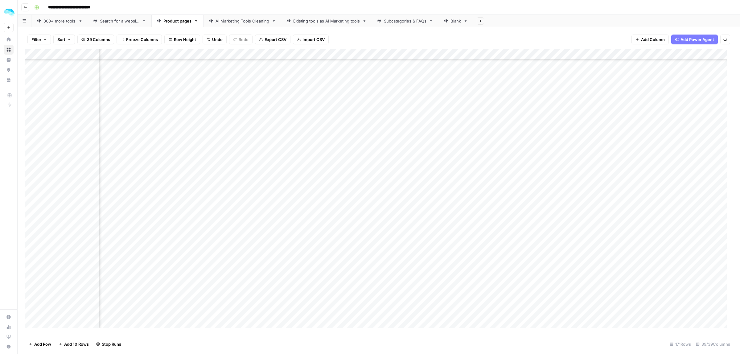
click at [510, 185] on div "Add Column" at bounding box center [379, 191] width 708 height 285
click at [469, 207] on div "Add Column" at bounding box center [379, 191] width 708 height 285
click at [505, 194] on div "Add Column" at bounding box center [379, 191] width 708 height 285
click at [504, 199] on div "Add Column" at bounding box center [379, 191] width 708 height 285
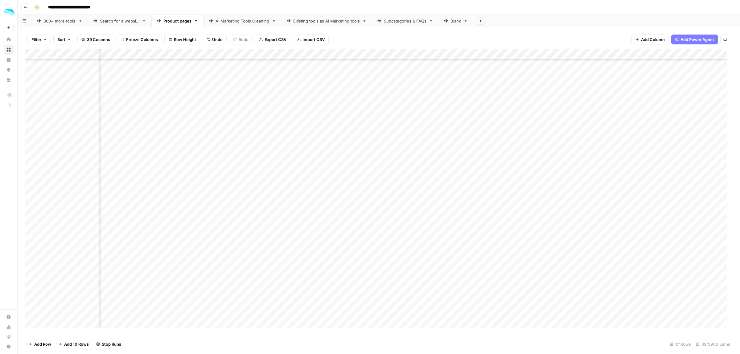
click at [504, 199] on div "Add Column" at bounding box center [379, 191] width 708 height 285
click at [505, 228] on div "Add Column" at bounding box center [379, 191] width 708 height 285
click at [507, 220] on div "Add Column" at bounding box center [379, 191] width 708 height 285
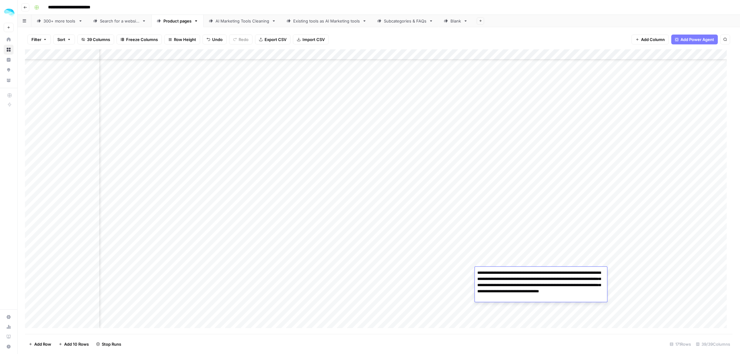
click at [506, 261] on div "Add Column" at bounding box center [379, 191] width 708 height 285
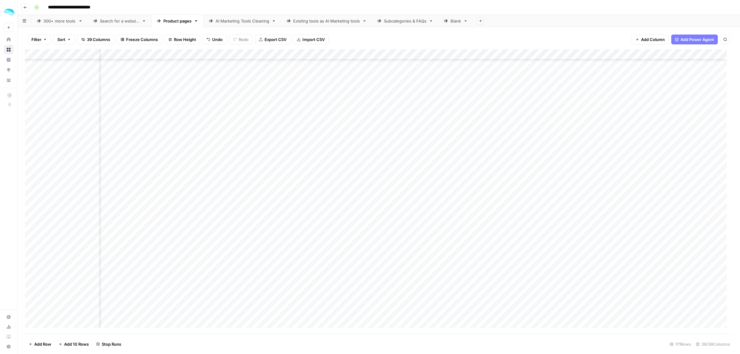
click at [512, 280] on div "Add Column" at bounding box center [379, 191] width 708 height 285
click at [468, 272] on div "Add Column" at bounding box center [379, 191] width 708 height 285
click at [497, 206] on div "Add Column" at bounding box center [379, 191] width 708 height 285
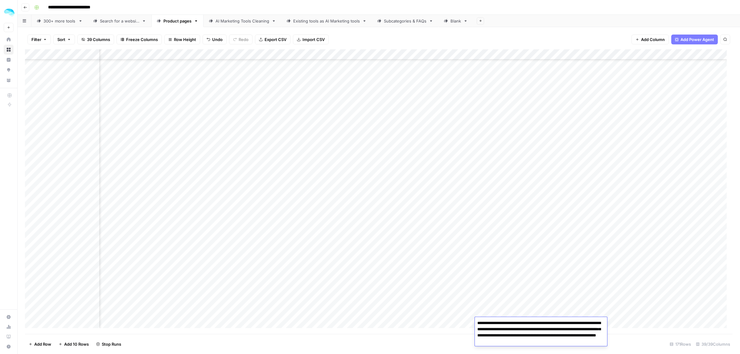
click at [497, 206] on div "Add Column" at bounding box center [379, 191] width 708 height 285
click at [521, 243] on div "Add Column" at bounding box center [379, 191] width 708 height 285
click at [528, 270] on div "Add Column" at bounding box center [379, 191] width 708 height 285
click at [541, 238] on div "Add Column" at bounding box center [379, 191] width 708 height 285
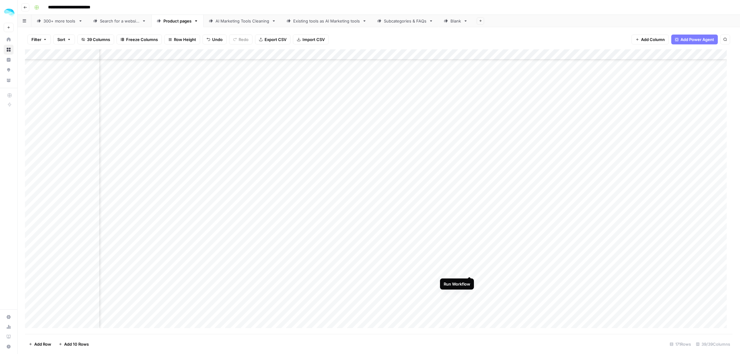
click at [468, 272] on div "Add Column" at bounding box center [379, 191] width 708 height 285
click at [510, 199] on div "Add Column" at bounding box center [379, 191] width 708 height 285
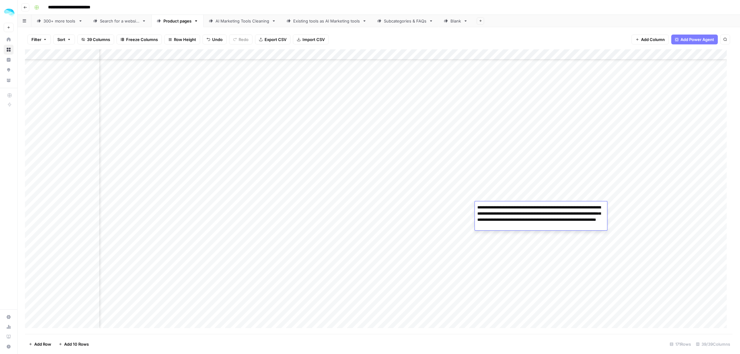
click at [537, 152] on div "Add Column" at bounding box center [379, 191] width 708 height 285
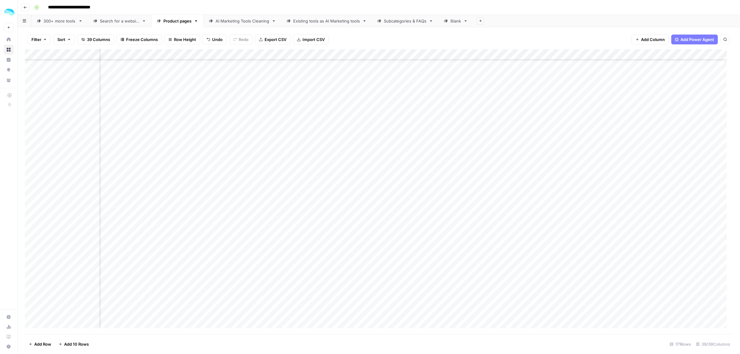
click at [537, 152] on div "Add Column" at bounding box center [379, 191] width 708 height 285
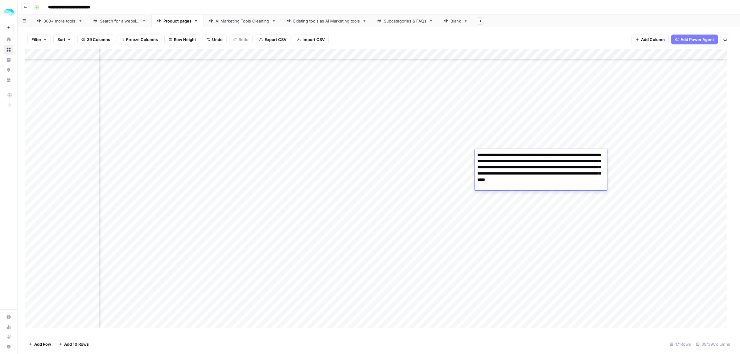
click at [531, 201] on div "Add Column" at bounding box center [379, 191] width 708 height 285
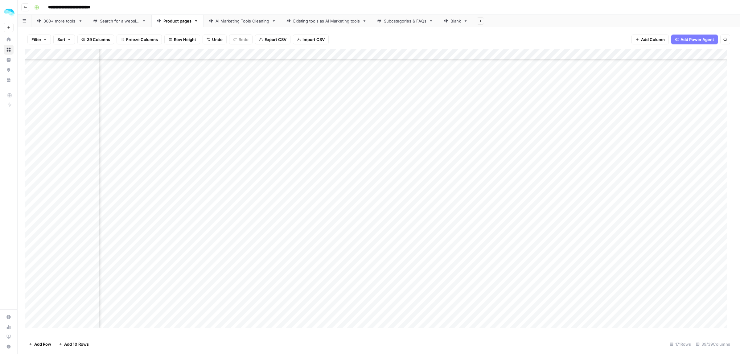
click at [528, 197] on div "Add Column" at bounding box center [379, 191] width 708 height 285
click at [469, 122] on div "Add Column" at bounding box center [379, 191] width 708 height 285
click at [490, 137] on div "Add Column" at bounding box center [379, 191] width 708 height 285
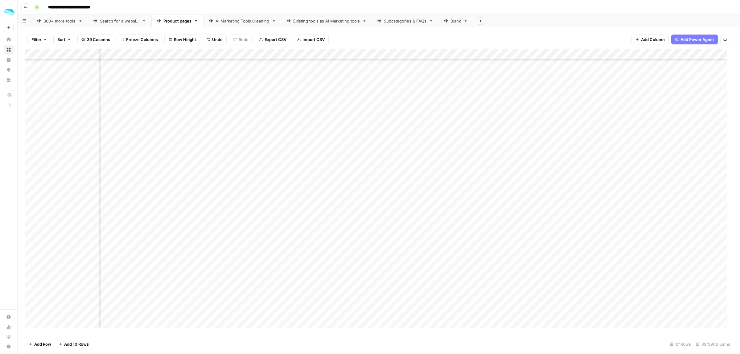
click at [516, 169] on div "Add Column" at bounding box center [379, 191] width 708 height 285
click at [493, 137] on div "Add Column" at bounding box center [379, 191] width 708 height 285
click at [491, 141] on div "Add Column" at bounding box center [379, 191] width 708 height 285
click at [492, 120] on div "Add Column" at bounding box center [379, 191] width 708 height 285
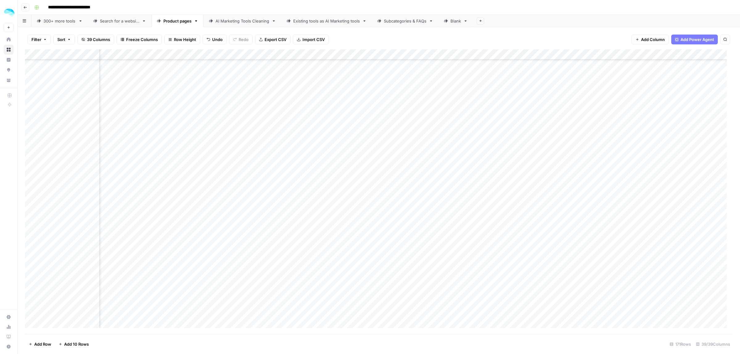
click at [492, 120] on div "Add Column" at bounding box center [379, 191] width 708 height 285
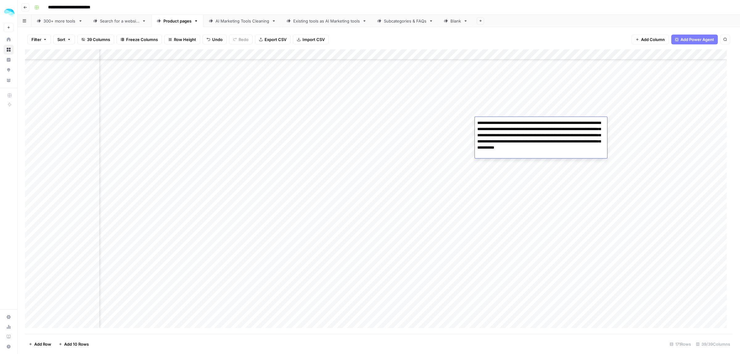
click at [467, 123] on div "Add Column" at bounding box center [379, 191] width 708 height 285
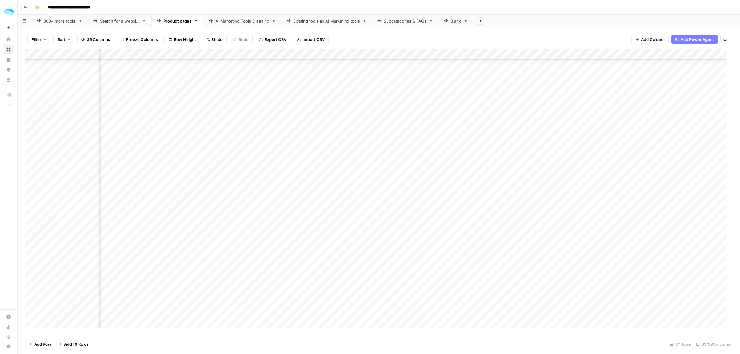
click at [505, 123] on div "Add Column" at bounding box center [379, 191] width 708 height 285
click at [511, 157] on div "Add Column" at bounding box center [379, 191] width 708 height 285
click at [511, 146] on div "Add Column" at bounding box center [379, 191] width 708 height 285
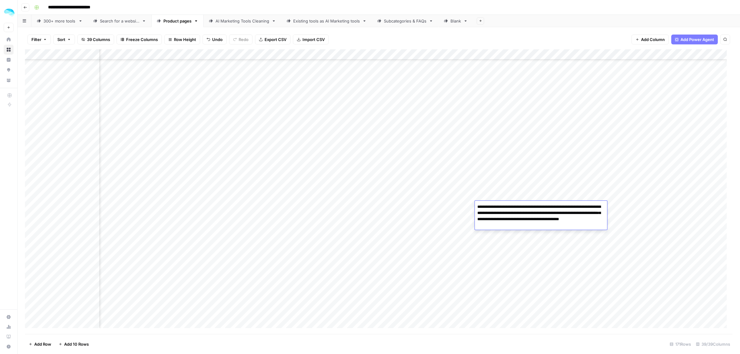
drag, startPoint x: 503, startPoint y: 205, endPoint x: 489, endPoint y: 206, distance: 14.5
click at [489, 206] on textarea "**********" at bounding box center [541, 216] width 132 height 27
click at [501, 187] on div "Add Column" at bounding box center [379, 191] width 708 height 285
click at [470, 207] on div "Add Column" at bounding box center [379, 191] width 708 height 285
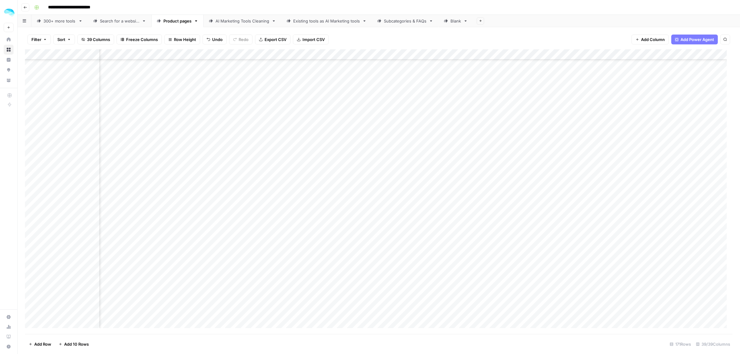
click at [498, 130] on div "Add Column" at bounding box center [379, 191] width 708 height 285
drag, startPoint x: 518, startPoint y: 129, endPoint x: 504, endPoint y: 130, distance: 13.6
click at [504, 130] on textarea "**********" at bounding box center [541, 138] width 132 height 27
type textarea "**********"
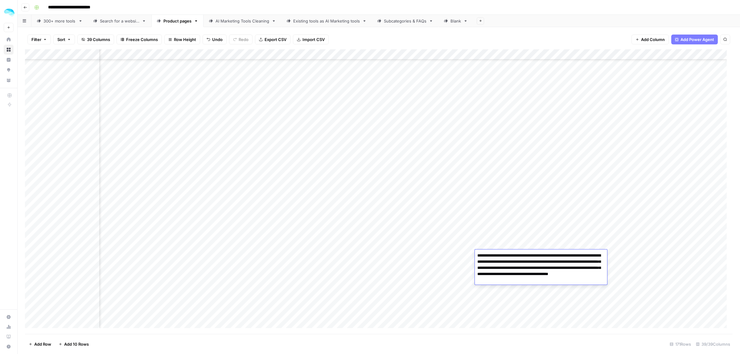
click at [392, 245] on div "Add Column" at bounding box center [379, 191] width 708 height 285
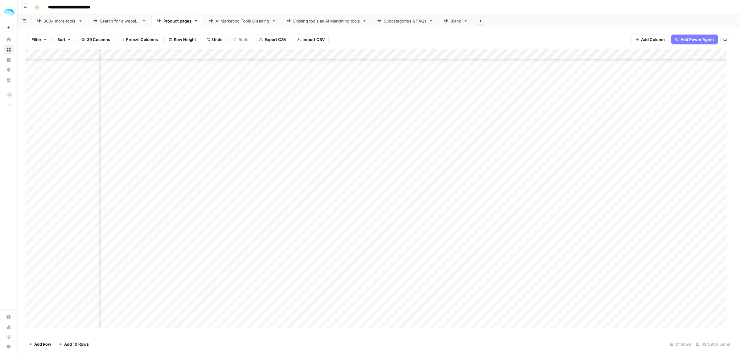
scroll to position [1534, 1474]
click at [564, 55] on div "Add Column" at bounding box center [379, 191] width 708 height 285
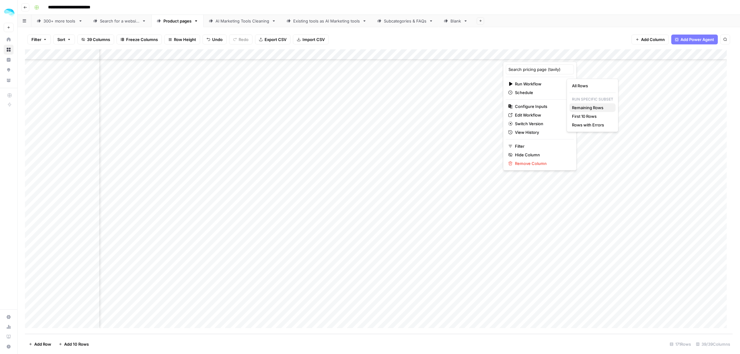
click at [578, 111] on button "Remaining Rows" at bounding box center [592, 107] width 46 height 9
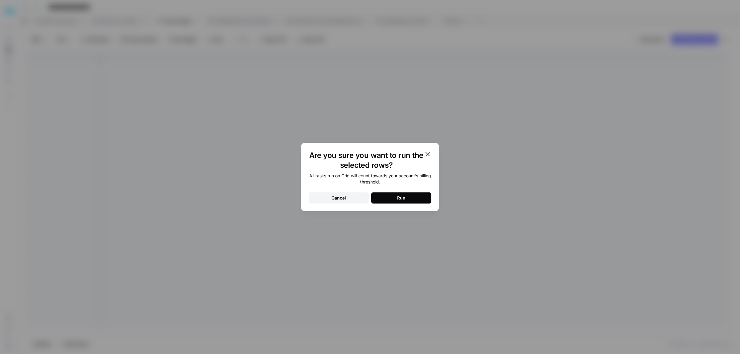
click at [417, 201] on button "Run" at bounding box center [401, 197] width 60 height 11
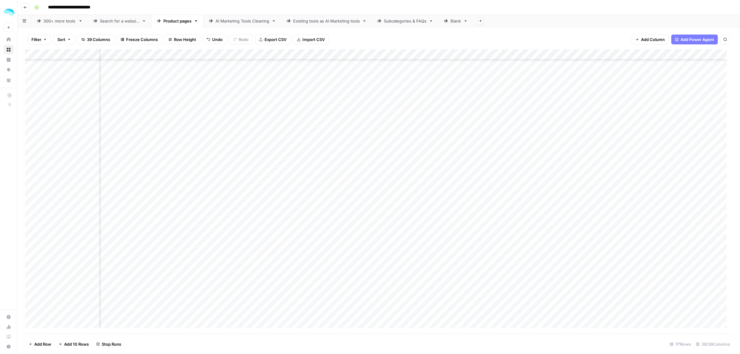
scroll to position [879, 1474]
click at [440, 223] on div "Add Column" at bounding box center [379, 191] width 708 height 285
click at [564, 54] on div "Add Column" at bounding box center [379, 191] width 708 height 285
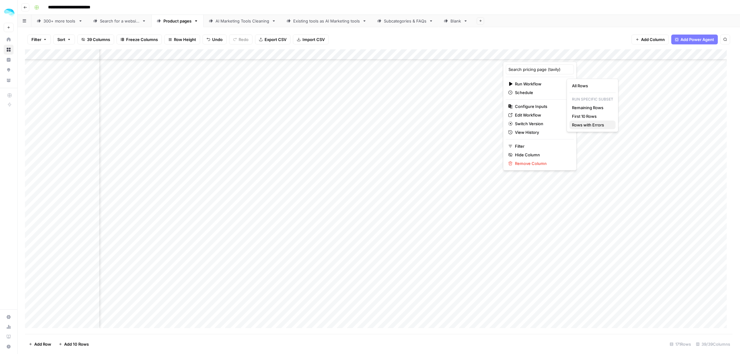
click at [575, 121] on button "Rows with Errors" at bounding box center [592, 125] width 46 height 9
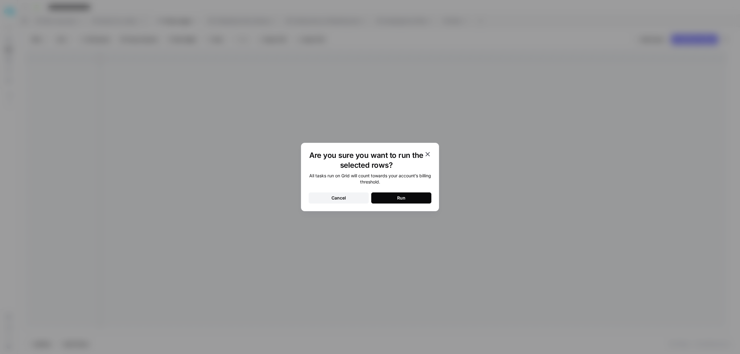
click at [411, 194] on div "All tasks run on Grid will count towards your account’s billing threshold. Canc…" at bounding box center [370, 188] width 123 height 31
click at [409, 198] on button "Run" at bounding box center [401, 197] width 60 height 11
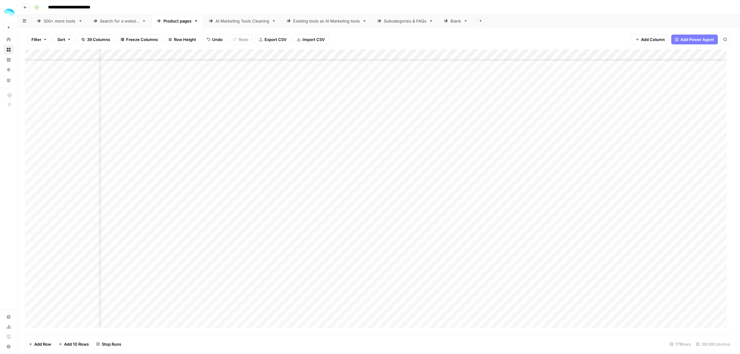
click at [449, 178] on div "Add Column" at bounding box center [379, 191] width 708 height 285
drag, startPoint x: 457, startPoint y: 230, endPoint x: 417, endPoint y: 227, distance: 39.6
click at [417, 227] on textarea "**********" at bounding box center [467, 241] width 123 height 33
type textarea "**********"
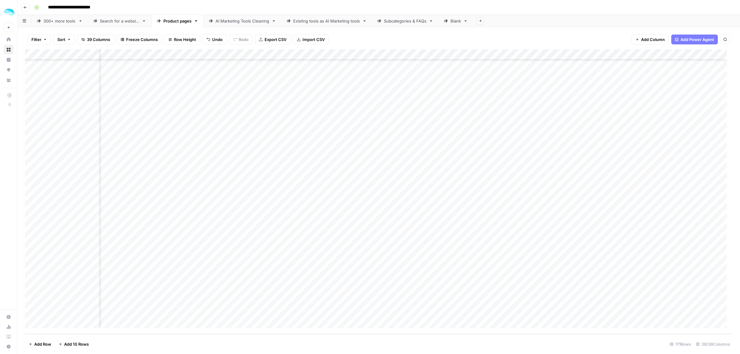
click at [430, 232] on div "Add Column" at bounding box center [379, 191] width 708 height 285
click at [429, 232] on div "Add Column" at bounding box center [379, 191] width 708 height 285
click at [418, 230] on textarea "**********" at bounding box center [467, 238] width 123 height 27
type textarea "**********"
click at [258, 232] on div "Add Column" at bounding box center [379, 191] width 708 height 285
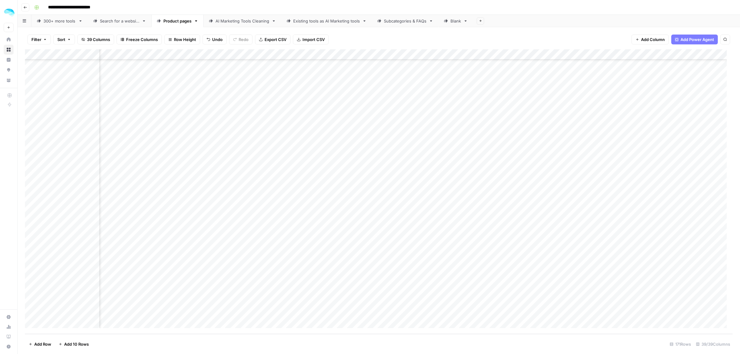
click at [258, 232] on div "Add Column" at bounding box center [379, 191] width 708 height 285
drag, startPoint x: 248, startPoint y: 230, endPoint x: 210, endPoint y: 229, distance: 38.5
click at [210, 229] on textarea "**********" at bounding box center [263, 238] width 132 height 27
type textarea "**********"
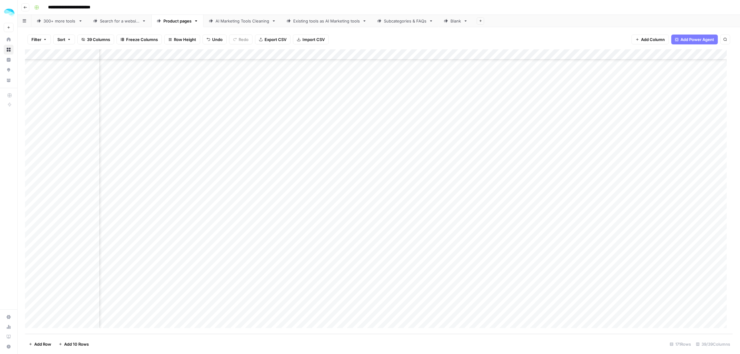
click at [309, 238] on div "Add Column" at bounding box center [379, 191] width 708 height 285
click at [147, 38] on span "Freeze Columns" at bounding box center [142, 39] width 32 height 6
click at [146, 72] on span "First 2 Columns" at bounding box center [147, 70] width 51 height 6
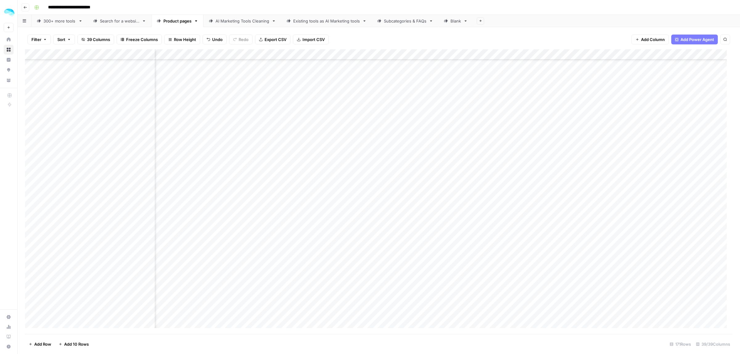
scroll to position [1033, 1882]
click at [149, 130] on div "Add Column" at bounding box center [379, 191] width 708 height 285
click at [236, 130] on div "Add Column" at bounding box center [379, 191] width 708 height 285
click at [146, 174] on div "Add Column" at bounding box center [379, 191] width 708 height 285
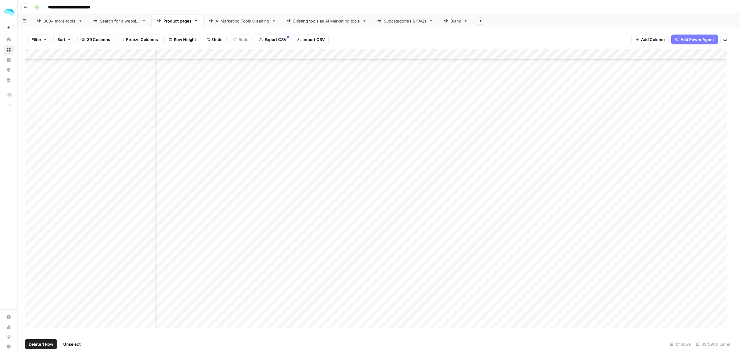
click at [32, 175] on div "Add Column" at bounding box center [379, 191] width 708 height 285
click at [39, 346] on span "Delete 1 Row" at bounding box center [41, 344] width 25 height 6
click at [346, 72] on span "Delete" at bounding box center [347, 71] width 13 height 6
click at [150, 203] on div "Add Column" at bounding box center [379, 191] width 708 height 285
click at [149, 227] on div "Add Column" at bounding box center [379, 191] width 708 height 285
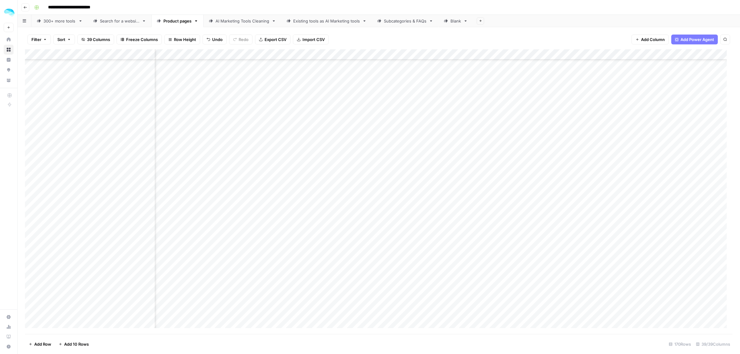
scroll to position [1110, 1801]
click at [342, 179] on div "Add Column" at bounding box center [379, 191] width 708 height 285
click at [149, 221] on div "Add Column" at bounding box center [379, 191] width 708 height 285
click at [316, 222] on div "Add Column" at bounding box center [379, 191] width 708 height 285
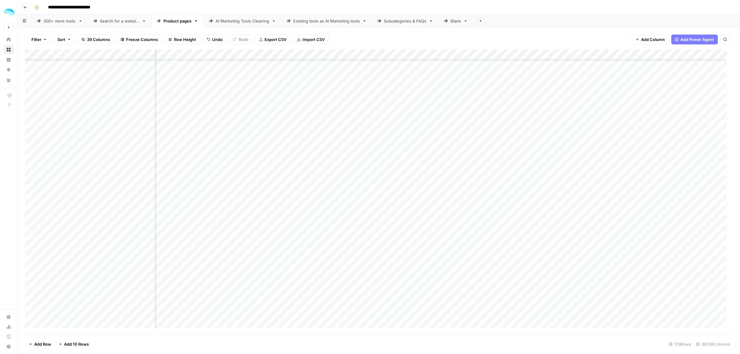
click at [285, 146] on div "Add Column" at bounding box center [379, 191] width 708 height 285
type input "**********"
click at [341, 187] on div "Add Column" at bounding box center [379, 191] width 708 height 285
click at [342, 184] on div "Add Column" at bounding box center [379, 191] width 708 height 285
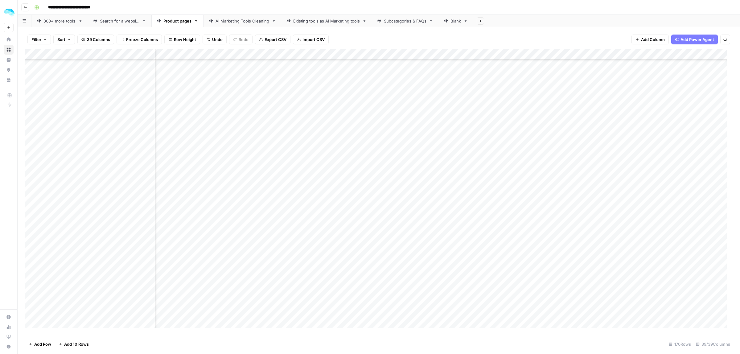
click at [244, 184] on div "Add Column" at bounding box center [379, 191] width 708 height 285
click at [147, 183] on div "Add Column" at bounding box center [379, 191] width 708 height 285
click at [315, 184] on div "Add Column" at bounding box center [379, 191] width 708 height 285
click at [151, 193] on div "Add Column" at bounding box center [379, 191] width 708 height 285
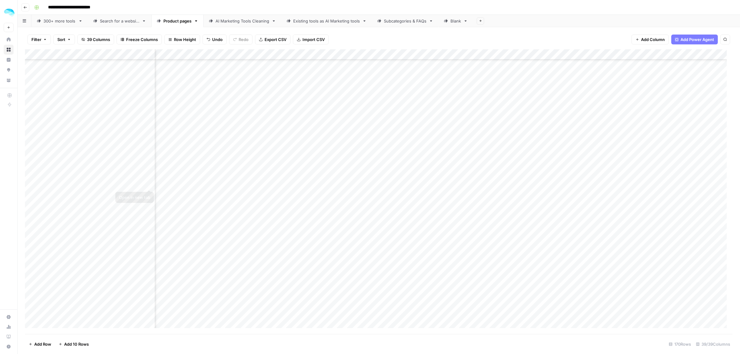
click at [147, 184] on div "Add Column" at bounding box center [379, 191] width 708 height 285
click at [282, 184] on div "Add Column" at bounding box center [379, 191] width 708 height 285
click at [149, 216] on div "Add Column" at bounding box center [379, 191] width 708 height 285
click at [150, 256] on div "Add Column" at bounding box center [379, 191] width 708 height 285
click at [273, 260] on div "Add Column" at bounding box center [379, 191] width 708 height 285
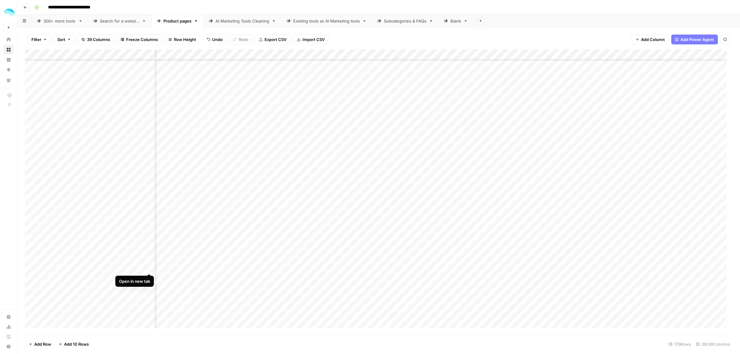
click at [147, 267] on div "Add Column" at bounding box center [379, 191] width 708 height 285
click at [340, 155] on div "Add Column" at bounding box center [379, 191] width 708 height 285
click at [148, 196] on div "Add Column" at bounding box center [379, 191] width 708 height 285
click at [150, 228] on div "Add Column" at bounding box center [379, 191] width 708 height 285
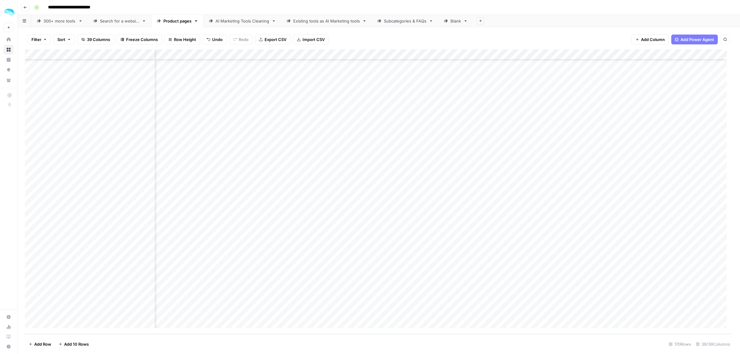
click at [281, 224] on div "Add Column" at bounding box center [379, 191] width 708 height 285
click at [286, 231] on div "Add Column" at bounding box center [379, 191] width 708 height 285
click at [149, 291] on div "Add Column" at bounding box center [379, 191] width 708 height 285
click at [270, 294] on div "Add Column" at bounding box center [379, 191] width 708 height 285
click at [147, 312] on div "Add Column" at bounding box center [379, 191] width 708 height 285
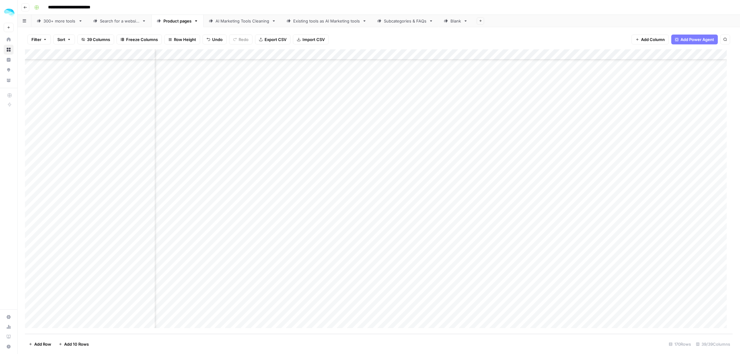
click at [269, 312] on div "Add Column" at bounding box center [379, 191] width 708 height 285
click at [150, 72] on div "Add Column" at bounding box center [379, 191] width 708 height 285
click at [148, 156] on div "Add Column" at bounding box center [379, 191] width 708 height 285
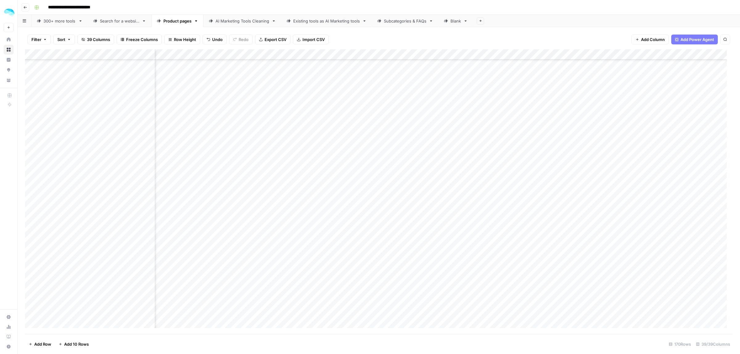
click at [149, 182] on div "Add Column" at bounding box center [379, 191] width 708 height 285
drag, startPoint x: 346, startPoint y: 52, endPoint x: 375, endPoint y: 54, distance: 28.8
click at [375, 54] on div "Add Column" at bounding box center [379, 191] width 708 height 285
click at [429, 55] on div "Add Column" at bounding box center [379, 191] width 708 height 285
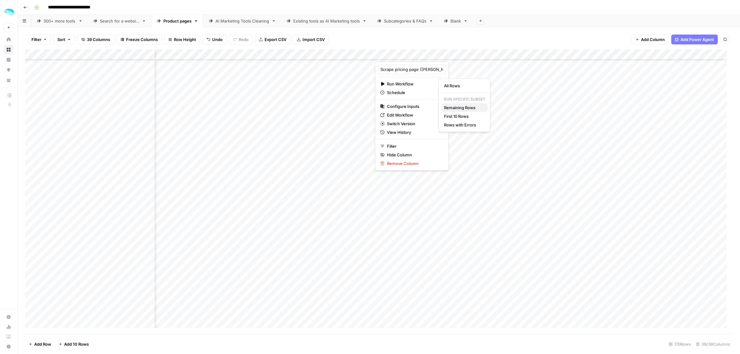
click at [462, 109] on span "Remaining Rows" at bounding box center [463, 108] width 39 height 6
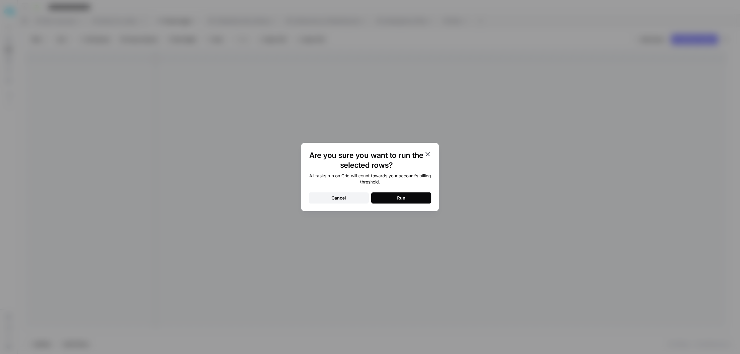
click at [401, 194] on button "Run" at bounding box center [401, 197] width 60 height 11
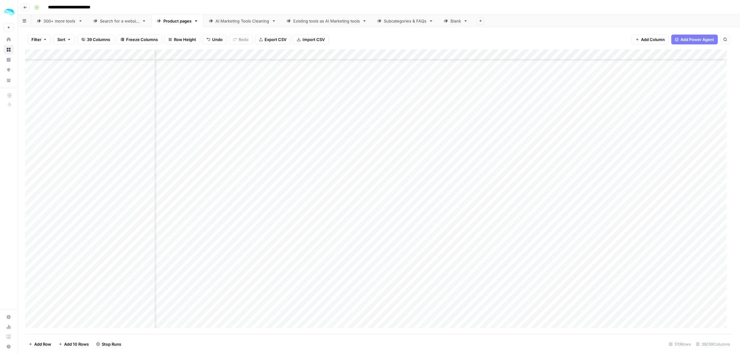
scroll to position [1292, 1984]
click at [185, 123] on div "Add Column" at bounding box center [379, 191] width 708 height 285
click at [252, 125] on div "Add Column" at bounding box center [379, 191] width 708 height 285
click at [383, 53] on div "Add Column" at bounding box center [379, 191] width 708 height 285
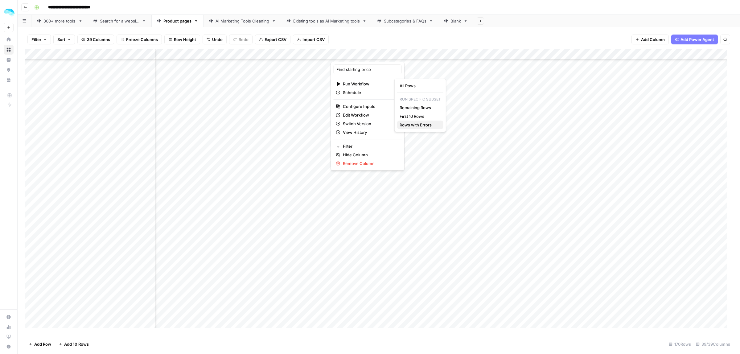
click at [420, 124] on span "Rows with Errors" at bounding box center [419, 125] width 39 height 6
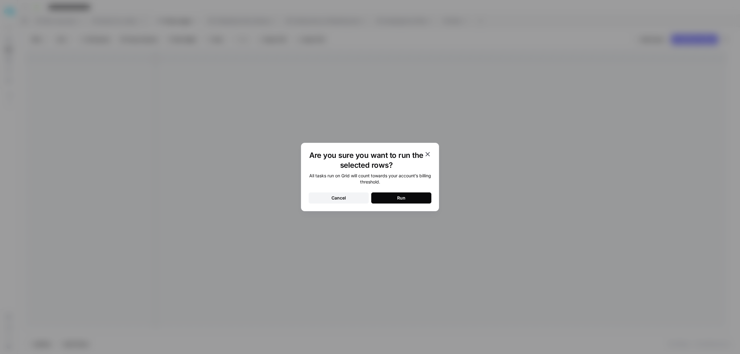
click at [426, 157] on icon "button" at bounding box center [427, 153] width 7 height 7
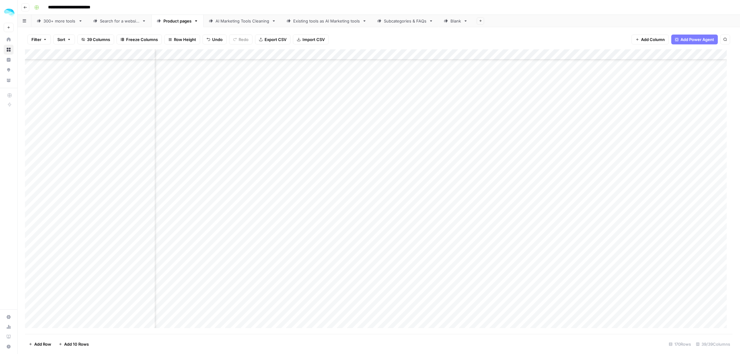
click at [383, 55] on div "Add Column" at bounding box center [379, 191] width 708 height 285
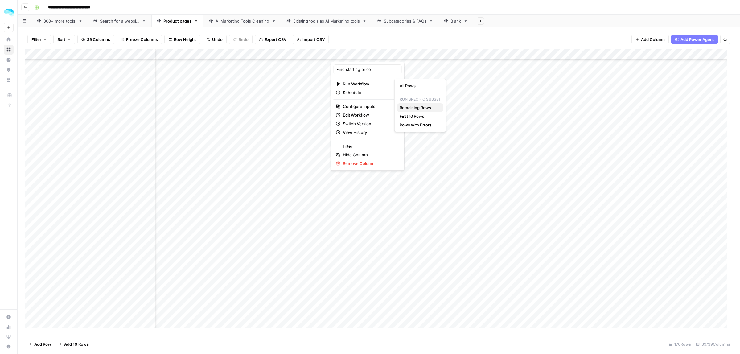
click at [427, 107] on span "Remaining Rows" at bounding box center [419, 108] width 39 height 6
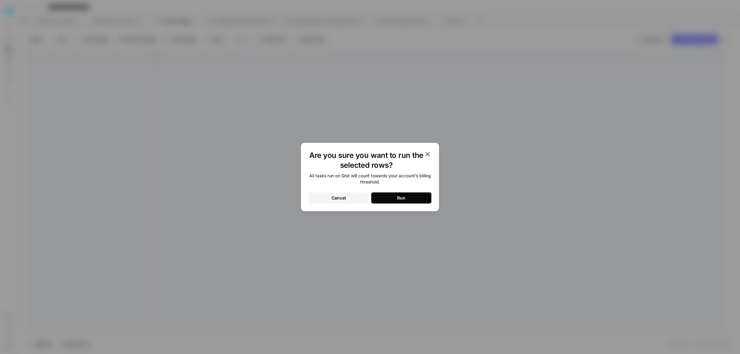
click at [401, 202] on button "Run" at bounding box center [401, 197] width 60 height 11
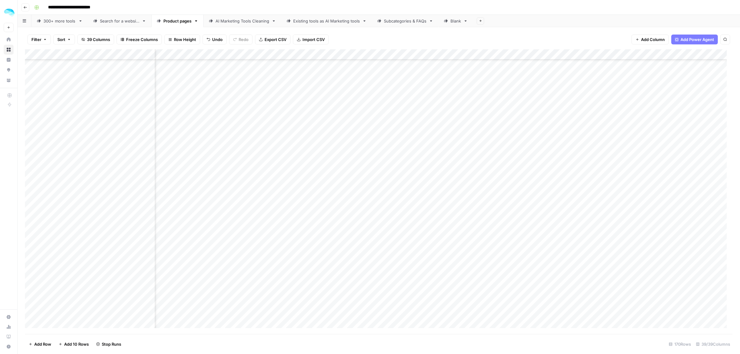
scroll to position [984, 1984]
click at [149, 201] on div "Add Column" at bounding box center [379, 191] width 708 height 285
click at [149, 178] on div "Add Column" at bounding box center [379, 191] width 708 height 285
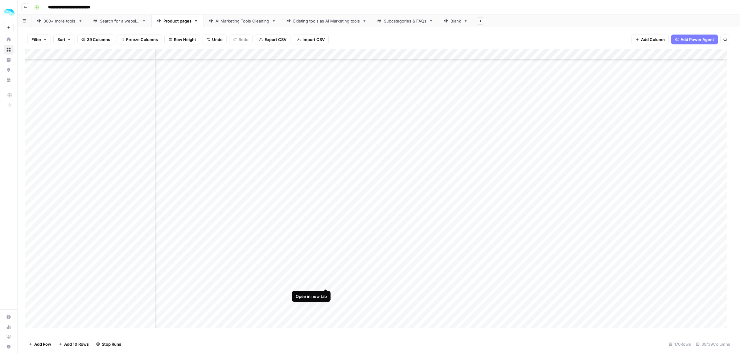
click at [326, 282] on div "Add Column" at bounding box center [379, 191] width 708 height 285
click at [326, 212] on div "Add Column" at bounding box center [379, 191] width 708 height 285
click at [327, 251] on div "Add Column" at bounding box center [379, 191] width 708 height 285
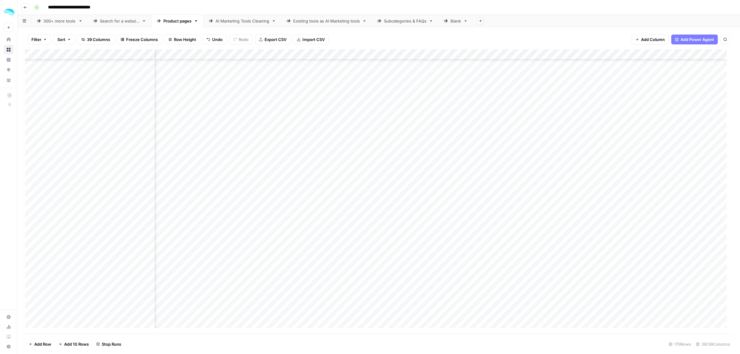
scroll to position [1446, 1844]
click at [325, 242] on div "Add Column" at bounding box center [379, 191] width 708 height 285
click at [325, 254] on div "Add Column" at bounding box center [379, 191] width 708 height 285
click at [562, 200] on div "Add Column" at bounding box center [379, 191] width 708 height 285
click at [551, 258] on div "Add Column" at bounding box center [379, 191] width 708 height 285
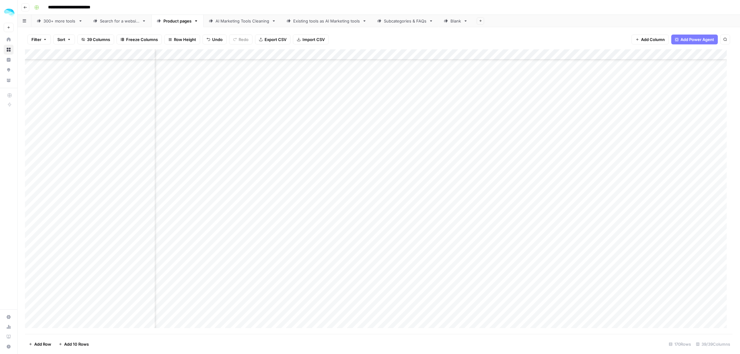
scroll to position [1523, 1844]
click at [318, 228] on div "Add Column" at bounding box center [379, 191] width 708 height 285
click at [318, 291] on div "Add Column" at bounding box center [379, 191] width 708 height 285
click at [387, 53] on div "Add Column" at bounding box center [379, 191] width 708 height 285
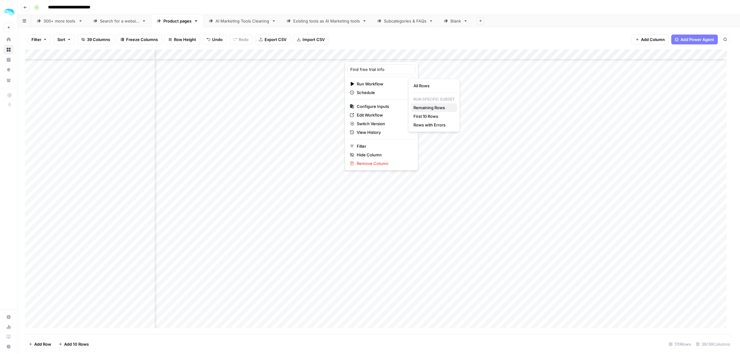
click at [438, 108] on span "Remaining Rows" at bounding box center [432, 108] width 39 height 6
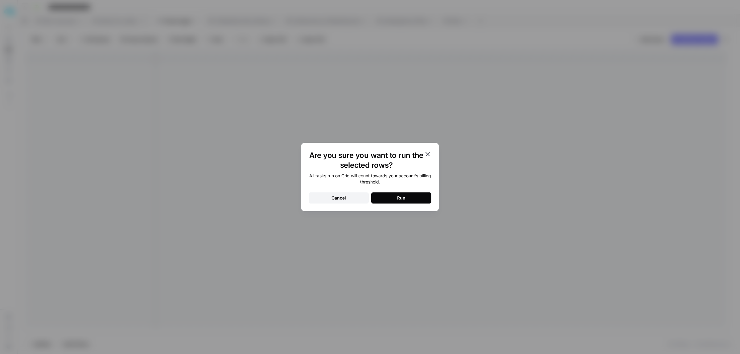
click at [385, 204] on div "Are you sure you want to run the selected rows? All tasks run on Grid will coun…" at bounding box center [370, 177] width 138 height 68
click at [386, 198] on button "Run" at bounding box center [401, 197] width 60 height 11
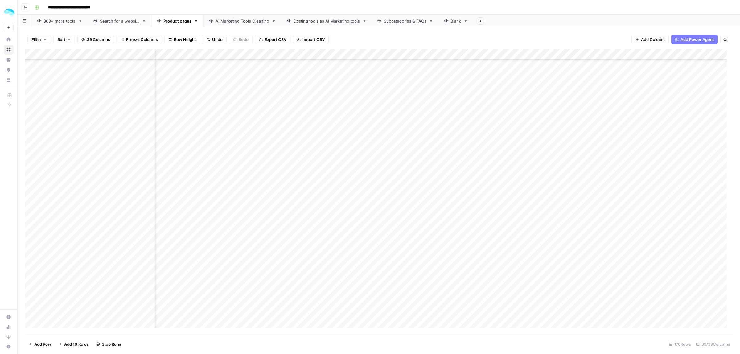
scroll to position [1523, 2068]
click at [148, 220] on div "Add Column" at bounding box center [379, 191] width 708 height 285
click at [309, 55] on div "Add Column" at bounding box center [379, 191] width 708 height 285
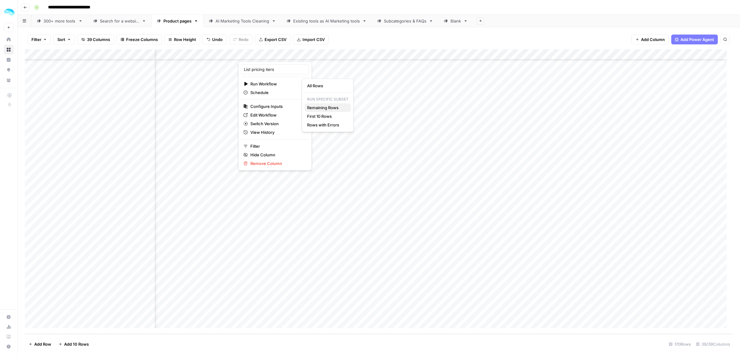
click at [327, 108] on span "Remaining Rows" at bounding box center [326, 108] width 39 height 6
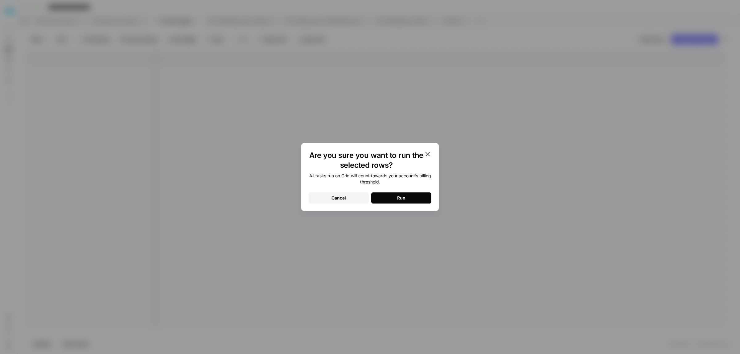
click at [401, 200] on div "Run" at bounding box center [401, 198] width 8 height 6
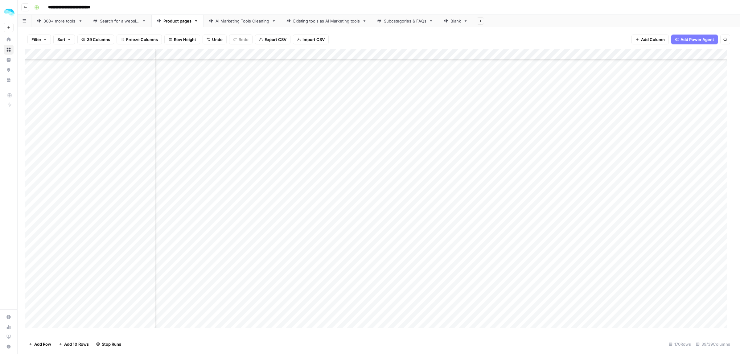
scroll to position [984, 2350]
click at [348, 141] on div "Add Column" at bounding box center [379, 191] width 708 height 285
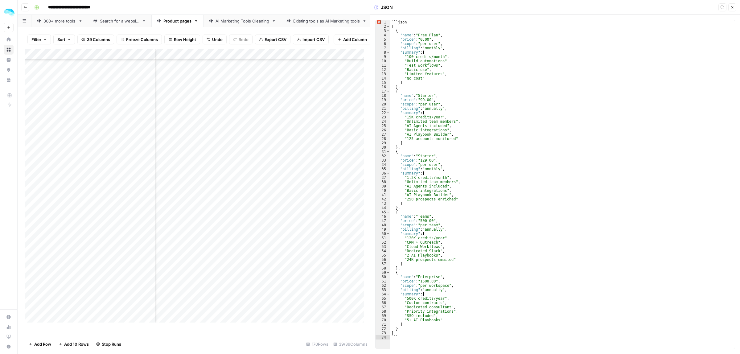
click at [730, 7] on icon "button" at bounding box center [732, 8] width 4 height 4
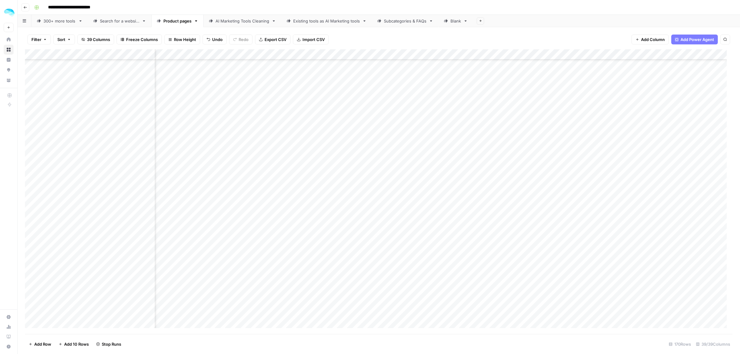
scroll to position [984, 2084]
click at [150, 170] on div "Add Column" at bounding box center [379, 191] width 708 height 285
click at [148, 193] on div "Add Column" at bounding box center [379, 191] width 708 height 285
click at [150, 203] on div "Add Column" at bounding box center [379, 191] width 708 height 285
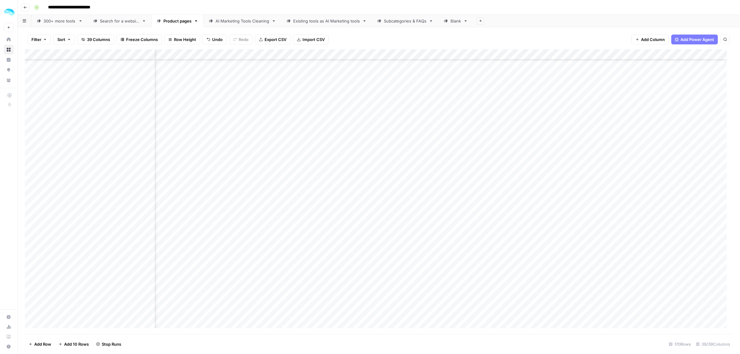
click at [150, 182] on div "Add Column" at bounding box center [379, 191] width 708 height 285
click at [582, 181] on div "Add Column" at bounding box center [379, 191] width 708 height 285
click at [582, 76] on div "Add Column" at bounding box center [379, 191] width 708 height 285
click at [581, 87] on div "Add Column" at bounding box center [379, 191] width 708 height 285
click at [616, 87] on div "Add Column" at bounding box center [379, 191] width 708 height 285
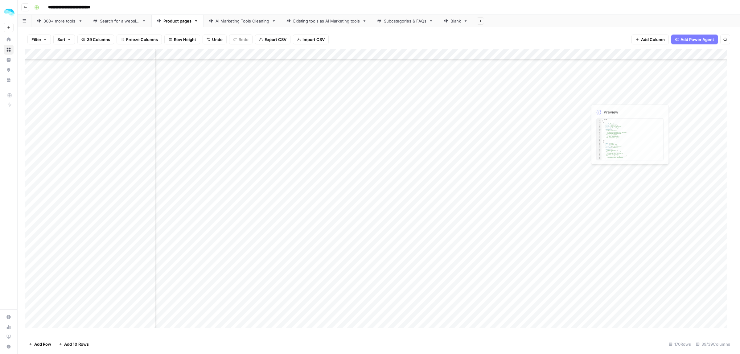
click at [616, 87] on div "Add Column" at bounding box center [379, 191] width 708 height 285
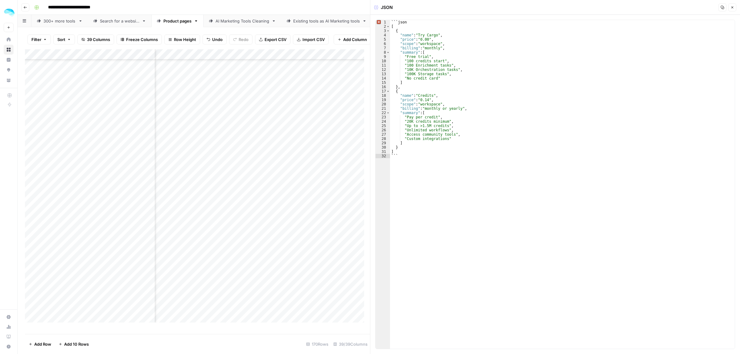
click at [730, 7] on icon "button" at bounding box center [732, 8] width 4 height 4
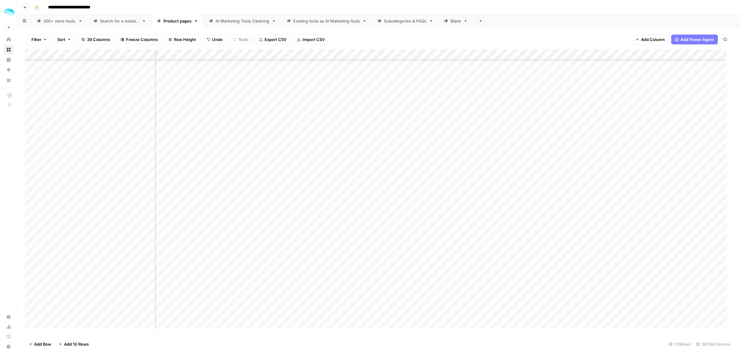
scroll to position [945, 1899]
click at [271, 207] on div "Add Column" at bounding box center [379, 191] width 708 height 285
click at [338, 210] on div "Add Column" at bounding box center [379, 191] width 708 height 285
click at [475, 209] on div "Add Column" at bounding box center [379, 191] width 708 height 285
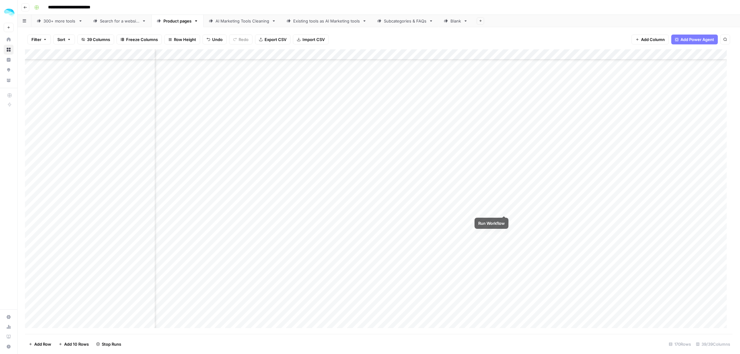
click at [503, 210] on div "Add Column" at bounding box center [379, 191] width 708 height 285
click at [685, 209] on div "Add Column" at bounding box center [379, 191] width 708 height 285
click at [568, 96] on div "Add Column" at bounding box center [379, 191] width 708 height 285
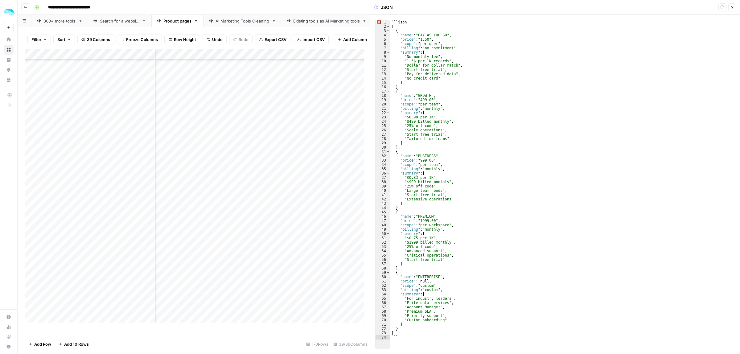
click at [735, 9] on button "Close" at bounding box center [732, 7] width 8 height 8
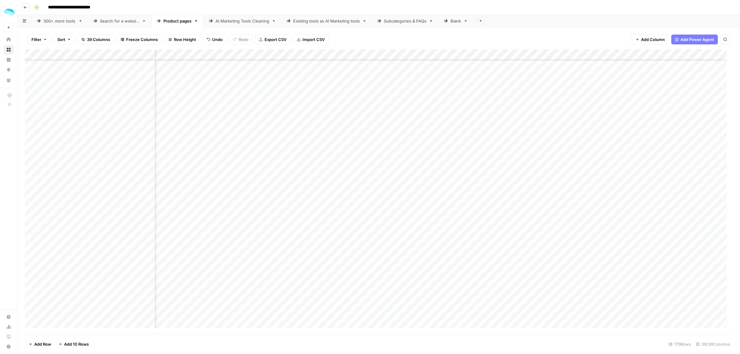
scroll to position [1176, 2128]
click at [566, 166] on div "Add Column" at bounding box center [379, 191] width 708 height 285
click at [569, 166] on div "Add Column" at bounding box center [379, 191] width 708 height 285
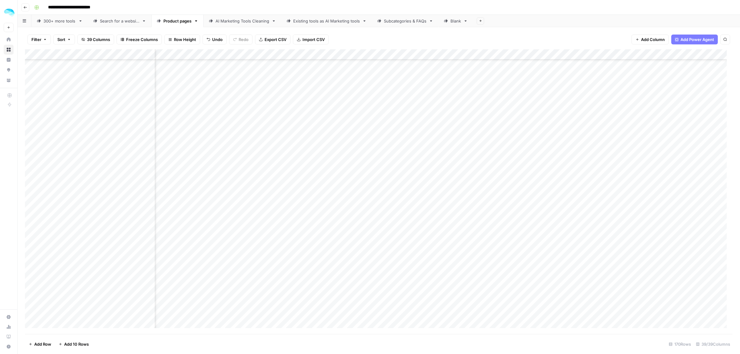
click at [567, 170] on div "Add Column" at bounding box center [379, 191] width 708 height 285
click at [573, 172] on div "Add Column" at bounding box center [379, 191] width 708 height 285
click at [561, 195] on div "Add Column" at bounding box center [379, 191] width 708 height 285
click at [563, 228] on div "Add Column" at bounding box center [379, 191] width 708 height 285
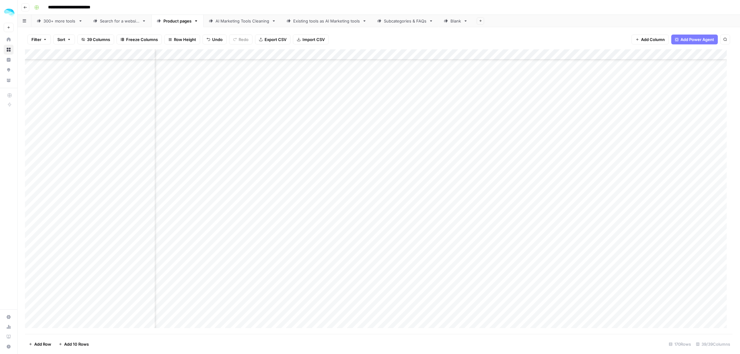
scroll to position [1485, 2337]
click at [444, 53] on div "Add Column" at bounding box center [379, 191] width 708 height 285
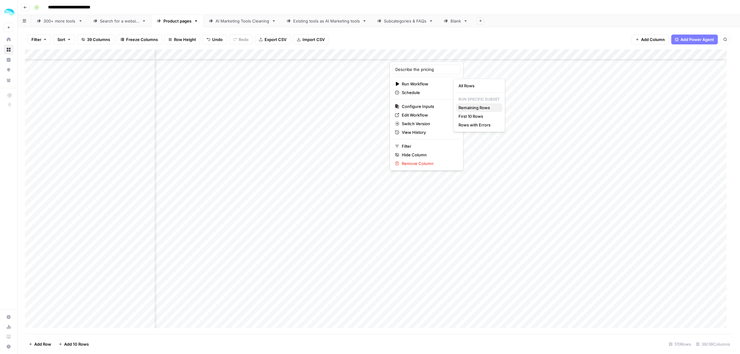
click at [483, 108] on span "Remaining Rows" at bounding box center [477, 108] width 39 height 6
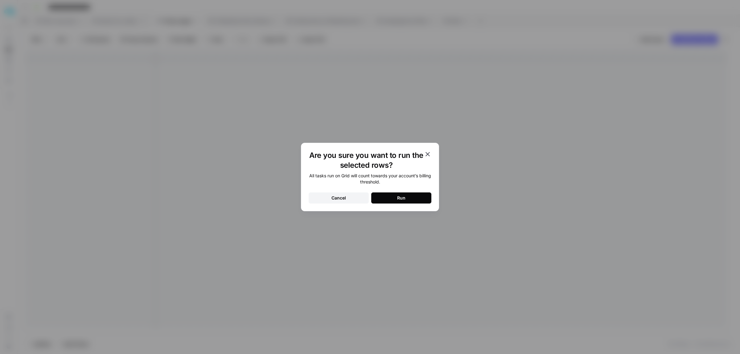
click at [421, 194] on button "Run" at bounding box center [401, 197] width 60 height 11
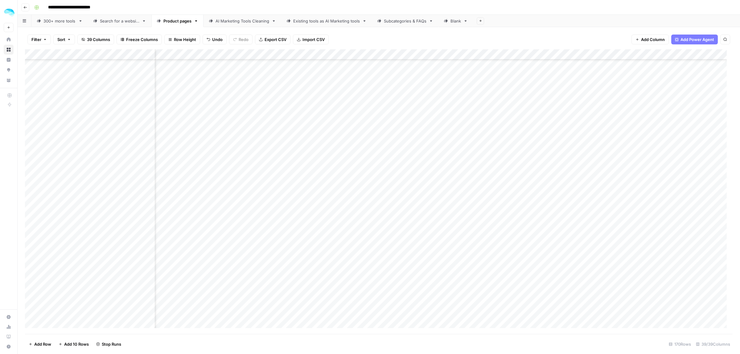
scroll to position [984, 2470]
click at [348, 117] on div "Add Column" at bounding box center [379, 191] width 708 height 285
click at [347, 132] on div "Add Column" at bounding box center [379, 191] width 708 height 285
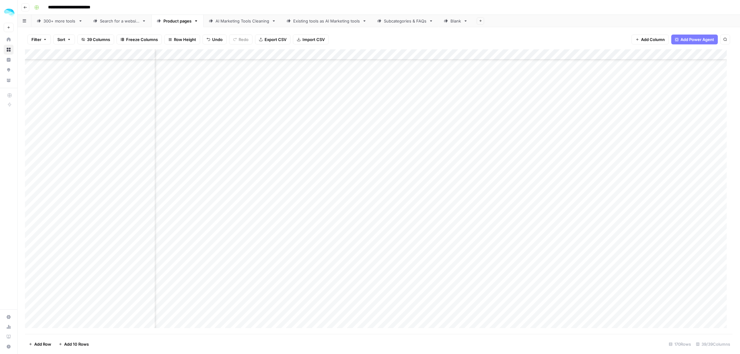
click at [347, 133] on div "Add Column" at bounding box center [379, 191] width 708 height 285
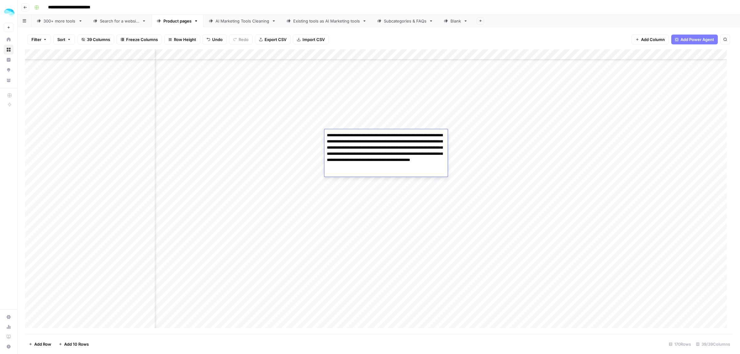
click at [364, 207] on div "Add Column" at bounding box center [379, 191] width 708 height 285
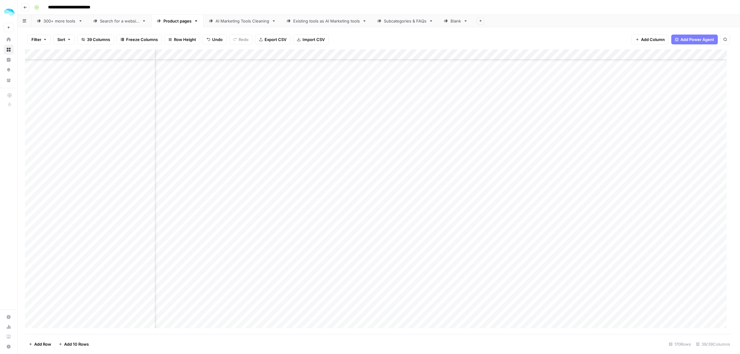
click at [353, 207] on div "Add Column" at bounding box center [379, 191] width 708 height 285
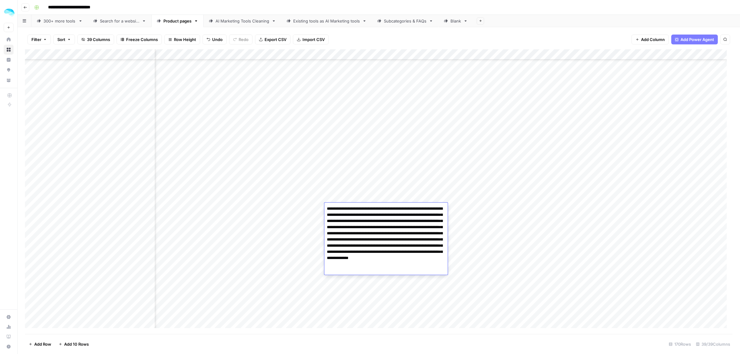
click at [353, 207] on textarea "**********" at bounding box center [385, 239] width 123 height 70
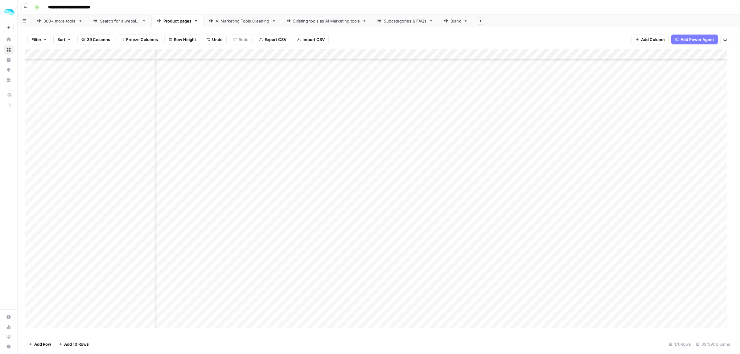
scroll to position [868, 2470]
click at [423, 54] on div "Add Column" at bounding box center [379, 191] width 708 height 285
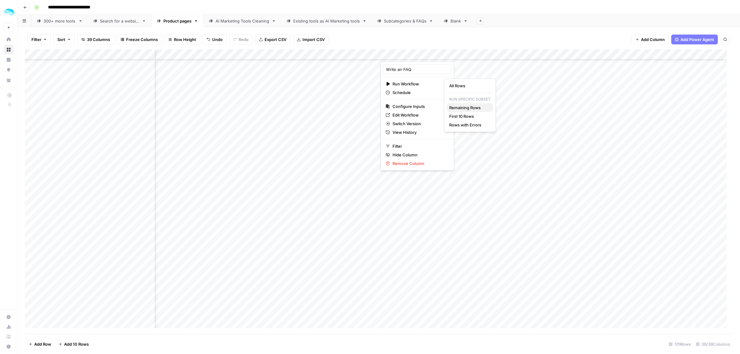
click at [470, 110] on span "Remaining Rows" at bounding box center [468, 108] width 39 height 6
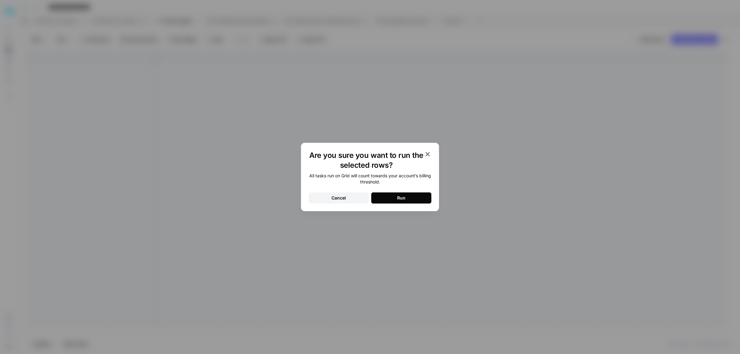
click at [404, 199] on div "Run" at bounding box center [401, 198] width 8 height 6
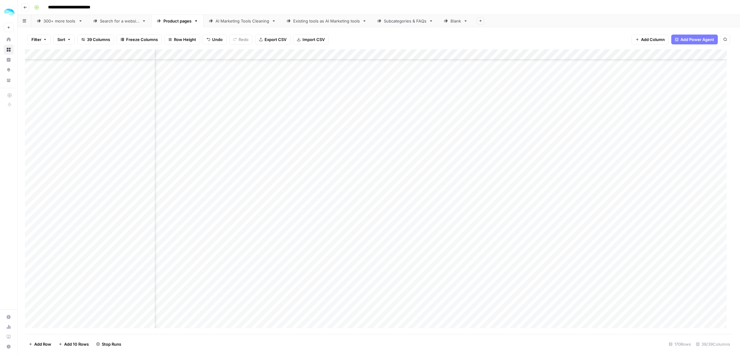
scroll to position [868, 2548]
click at [568, 55] on div "Add Column" at bounding box center [379, 191] width 708 height 285
click at [623, 151] on div "Add Column" at bounding box center [379, 191] width 708 height 285
click at [437, 151] on div "Add Column" at bounding box center [379, 191] width 708 height 285
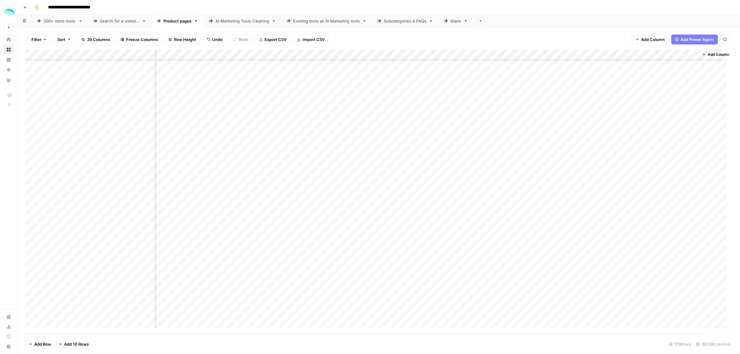
click at [438, 147] on div "Add Column" at bounding box center [379, 191] width 708 height 285
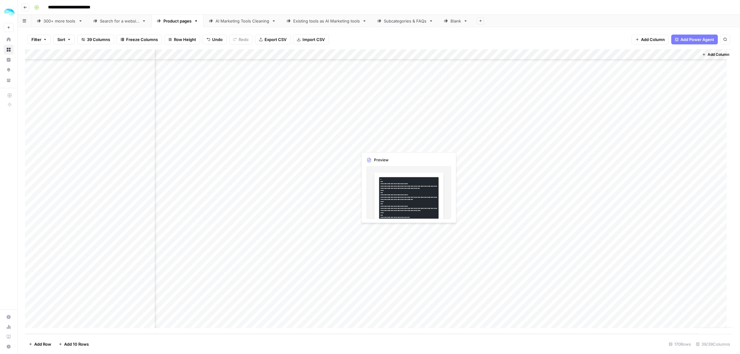
click at [438, 147] on div "Add Column" at bounding box center [379, 191] width 708 height 285
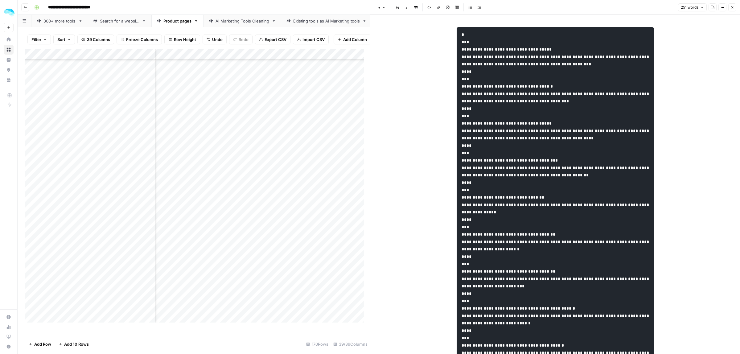
scroll to position [132, 0]
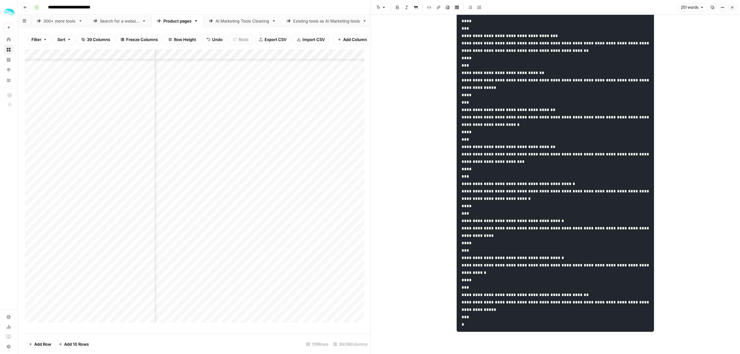
click at [732, 9] on button "Close" at bounding box center [732, 7] width 8 height 8
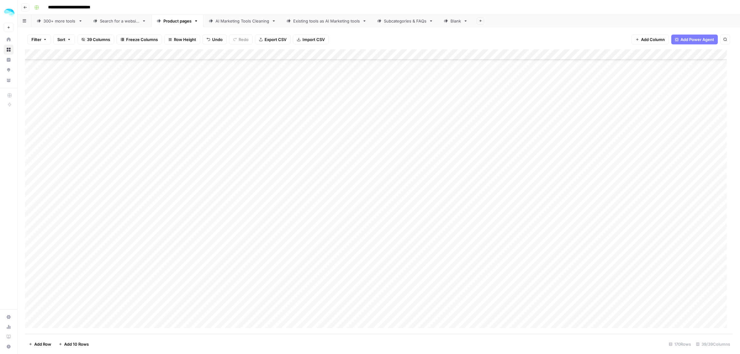
scroll to position [1523, 0]
click at [267, 92] on div "Add Column" at bounding box center [379, 191] width 708 height 285
click at [711, 53] on span "Add Column" at bounding box center [719, 55] width 22 height 6
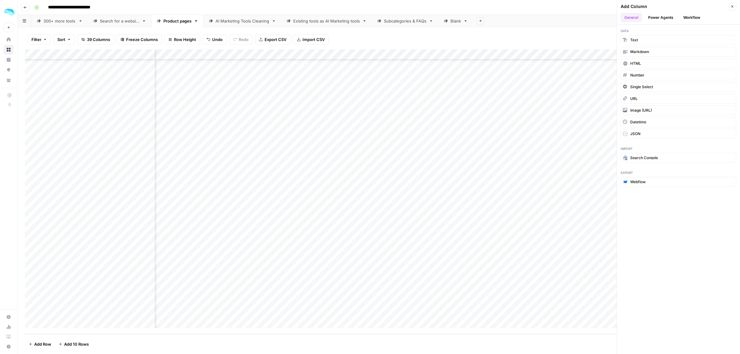
click at [694, 16] on button "Workflow" at bounding box center [692, 17] width 24 height 9
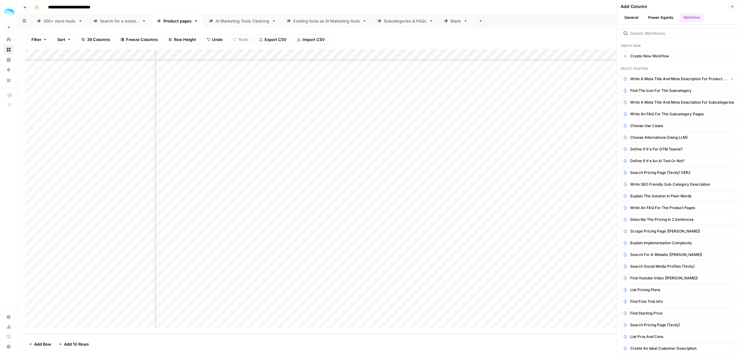
click at [684, 74] on button "Write a meta title and meta description for product pages" at bounding box center [679, 79] width 116 height 10
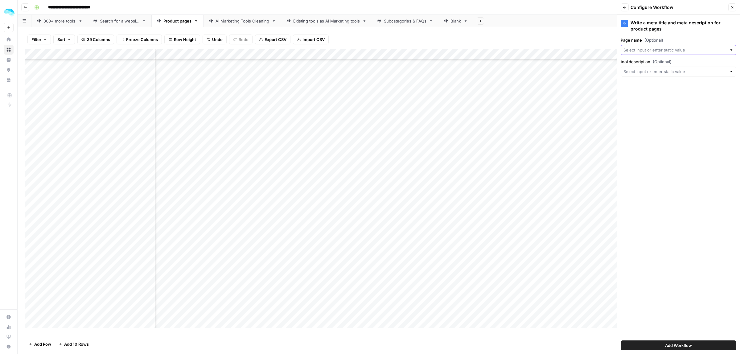
click at [658, 47] on input "Page name (Optional)" at bounding box center [674, 50] width 103 height 6
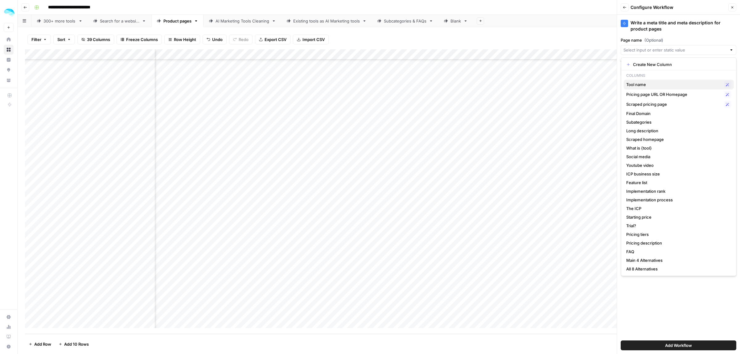
click at [654, 86] on span "Tool name" at bounding box center [673, 84] width 95 height 6
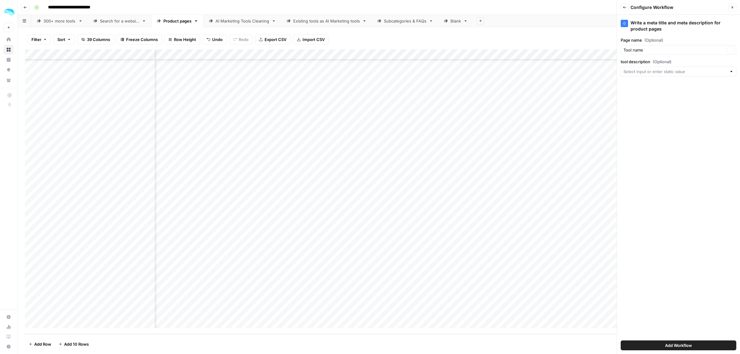
type input "Tool name"
click at [647, 72] on input "tool description (Optional)" at bounding box center [674, 71] width 103 height 6
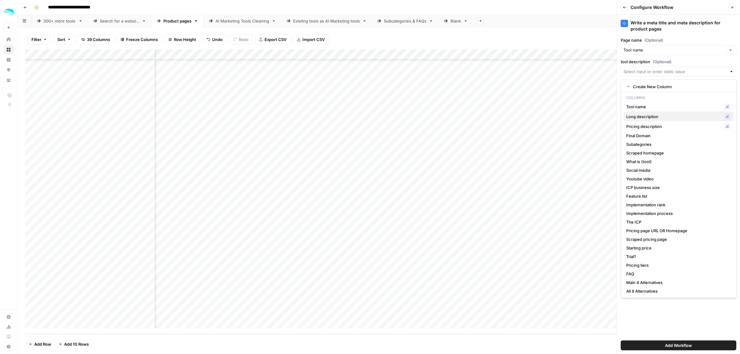
click at [644, 114] on span "Long description" at bounding box center [673, 116] width 95 height 6
type input "Long description"
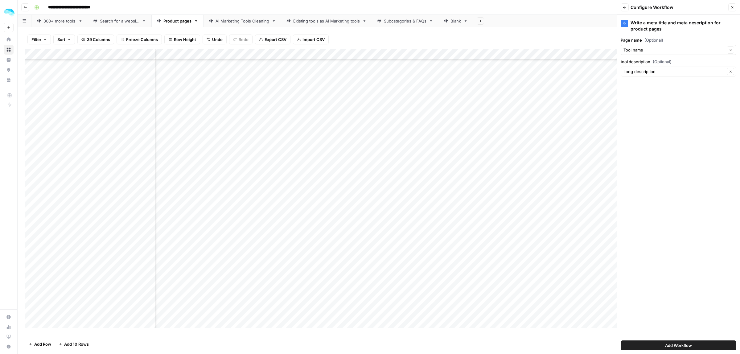
click at [694, 344] on button "Add Workflow" at bounding box center [679, 345] width 116 height 10
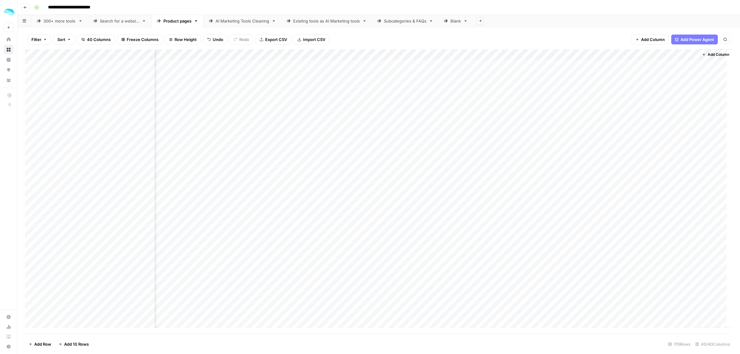
scroll to position [0, 2686]
click at [679, 55] on div "Add Column" at bounding box center [379, 191] width 708 height 285
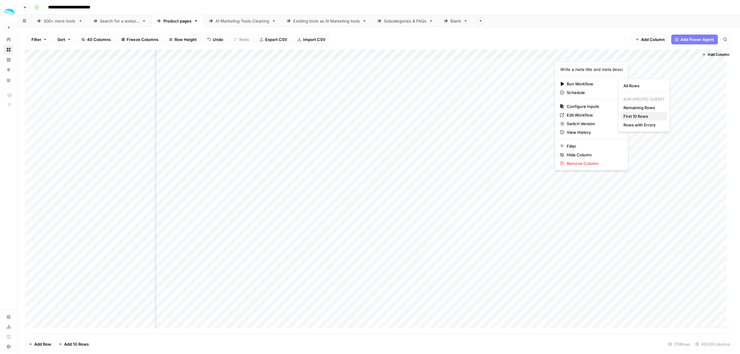
click at [643, 117] on span "First 10 Rows" at bounding box center [642, 116] width 39 height 6
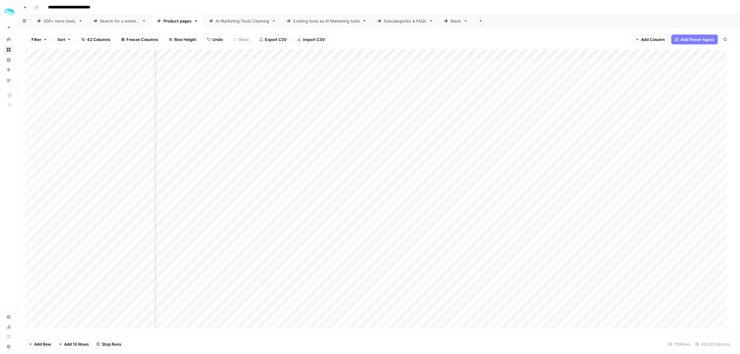
scroll to position [0, 2797]
click at [605, 64] on div "Add Column" at bounding box center [379, 191] width 708 height 285
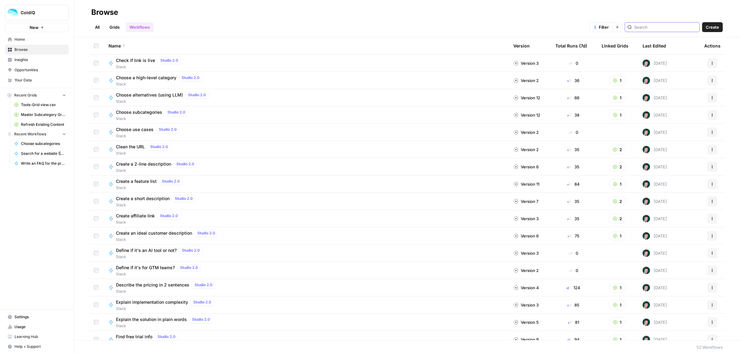
click at [654, 27] on input "search" at bounding box center [665, 27] width 63 height 6
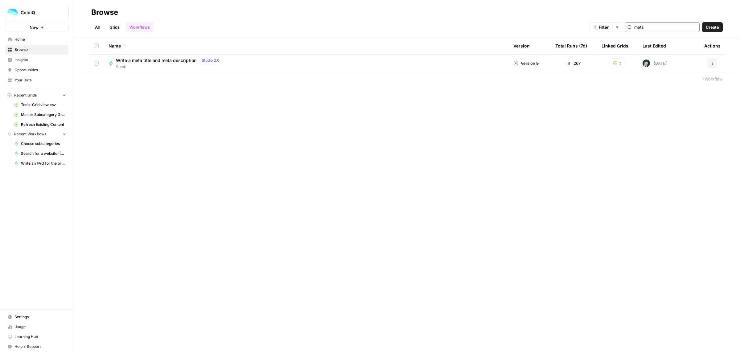
type input "meta"
click at [146, 64] on span "Stack" at bounding box center [170, 67] width 109 height 6
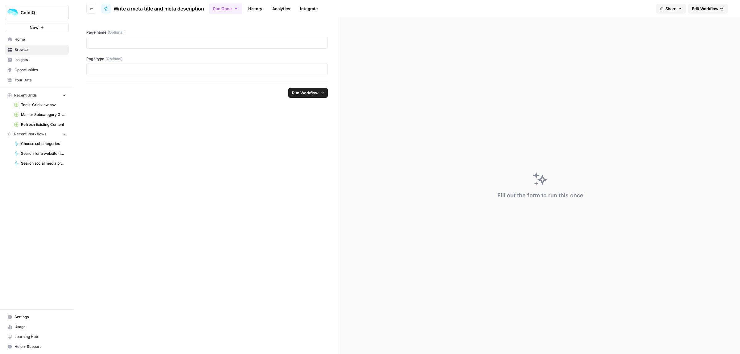
click at [713, 10] on span "Edit Workflow" at bounding box center [705, 9] width 27 height 6
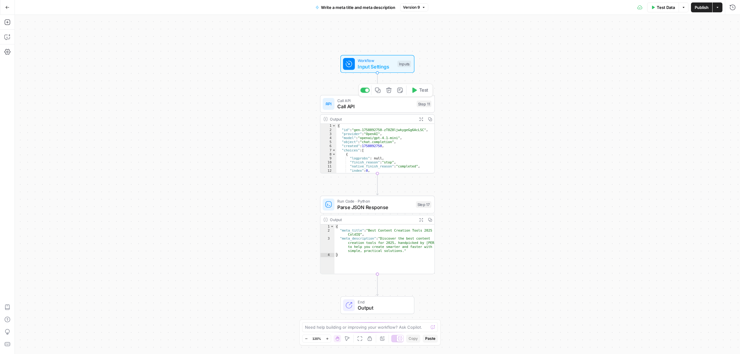
click at [364, 107] on span "Call API" at bounding box center [375, 106] width 76 height 7
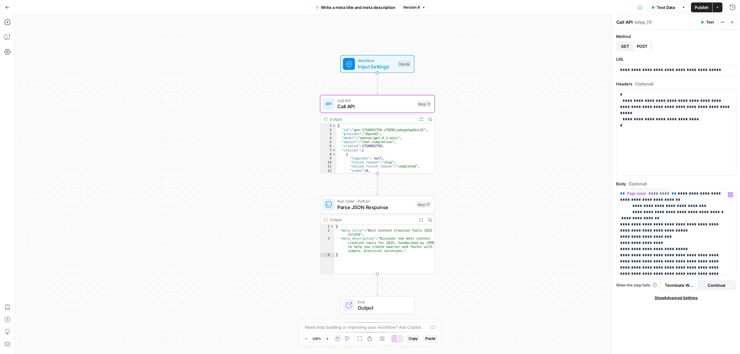
scroll to position [77, 0]
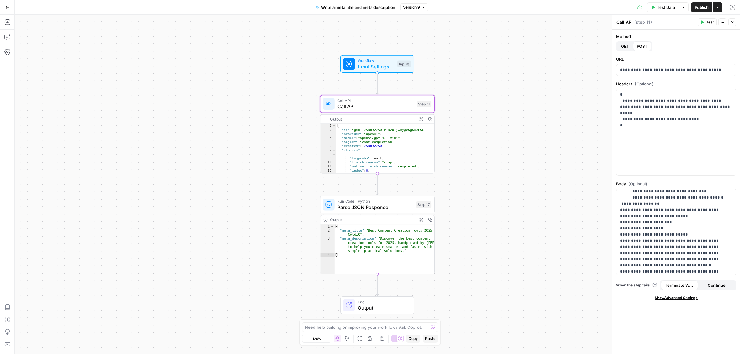
click at [367, 4] on span "Write a meta title and meta description" at bounding box center [358, 7] width 74 height 6
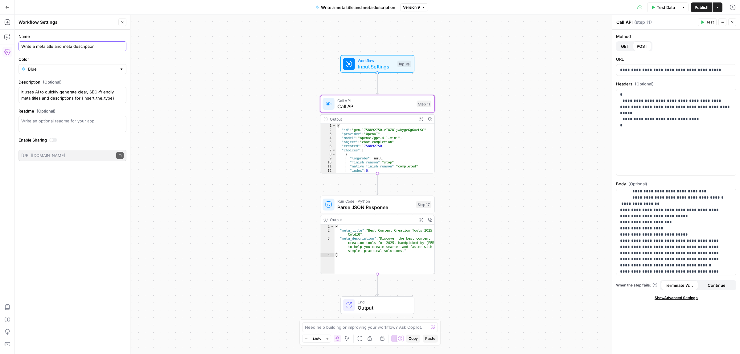
click at [104, 48] on input "Write a meta title and meta description" at bounding box center [72, 46] width 102 height 6
type input "Write a meta title and meta description for subcategories"
click at [192, 84] on div "Workflow Input Settings Inputs Call API Call API Step 11 Output Expand Output C…" at bounding box center [377, 184] width 725 height 339
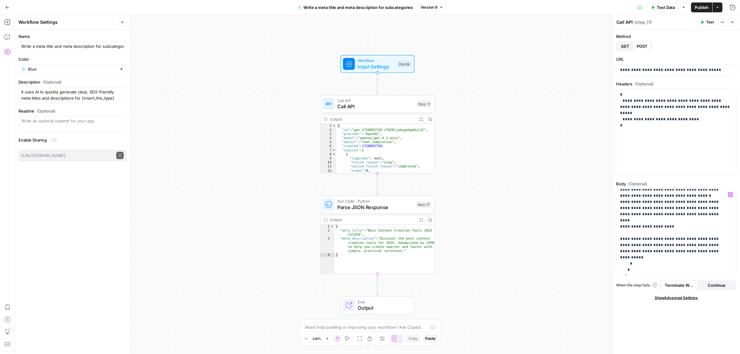
scroll to position [0, 0]
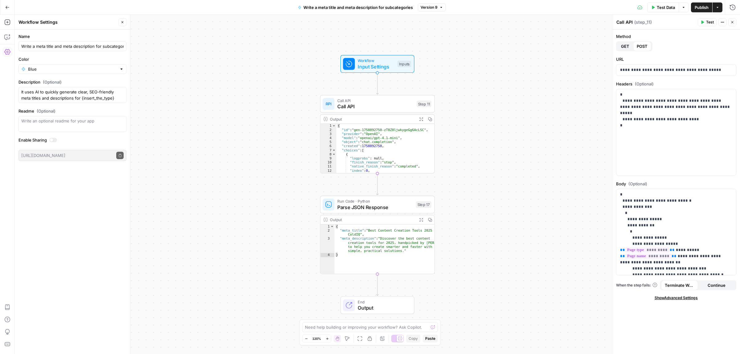
click at [702, 7] on span "Publish" at bounding box center [702, 7] width 14 height 6
click at [8, 9] on icon "button" at bounding box center [7, 7] width 4 height 4
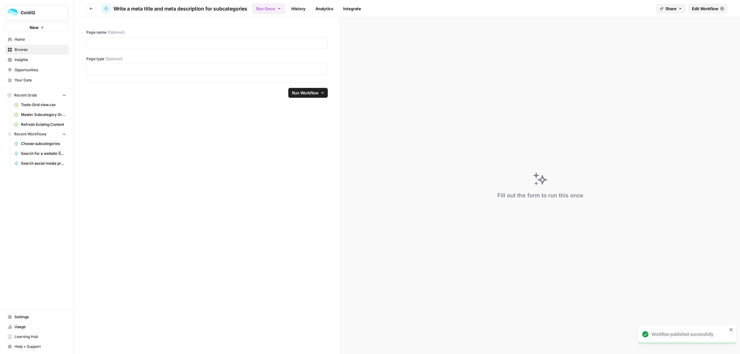
click at [19, 48] on span "Browse" at bounding box center [39, 50] width 51 height 6
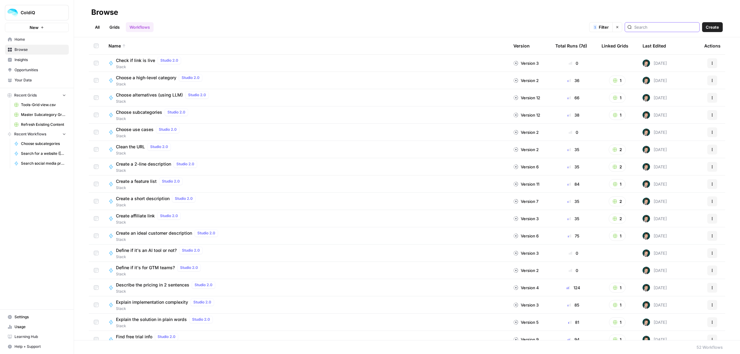
click at [665, 28] on input "search" at bounding box center [665, 27] width 63 height 6
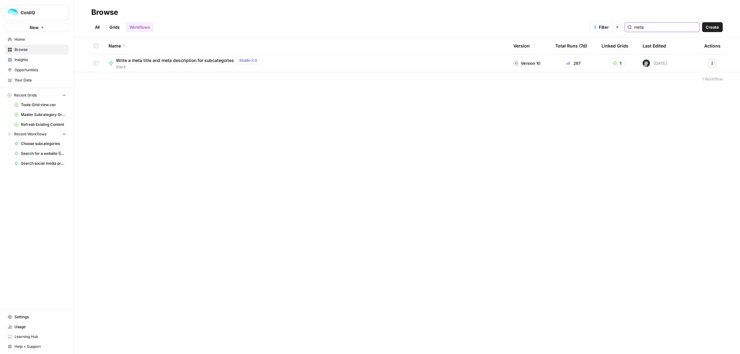
type input "meta"
click at [713, 65] on button "Actions" at bounding box center [712, 63] width 10 height 10
click at [676, 127] on span "Duplicate" at bounding box center [684, 126] width 49 height 6
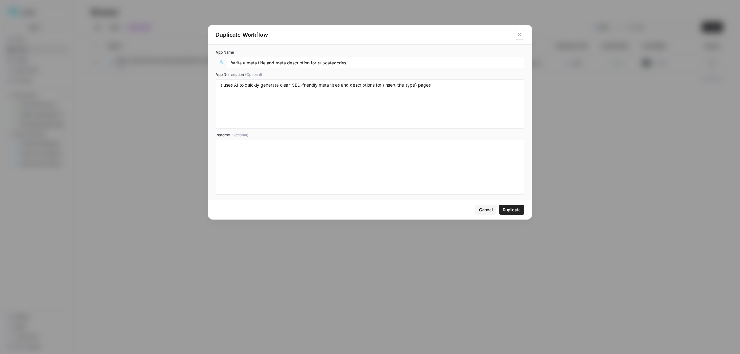
drag, startPoint x: 364, startPoint y: 58, endPoint x: 317, endPoint y: 62, distance: 47.0
click at [317, 62] on div "Write a meta title and meta description for subcategories" at bounding box center [376, 62] width 298 height 11
drag, startPoint x: 347, startPoint y: 64, endPoint x: 318, endPoint y: 65, distance: 29.6
click at [318, 65] on input "Write a meta title and meta description for subcategories" at bounding box center [375, 63] width 289 height 6
type input "Write a meta title and meta description for product pages"
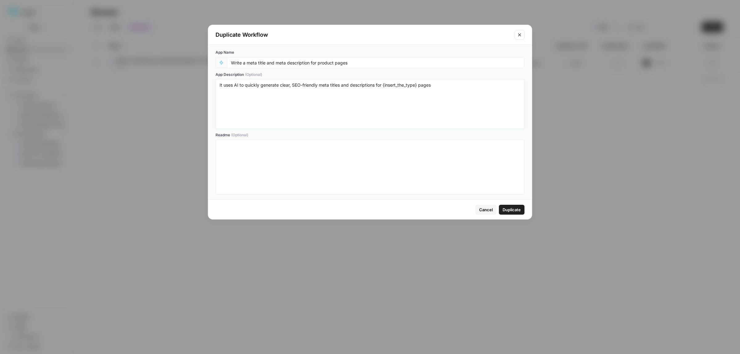
drag, startPoint x: 418, startPoint y: 87, endPoint x: 384, endPoint y: 87, distance: 33.9
click at [384, 87] on textarea "It uses AI to quickly generate clear, SEO-friendly meta titles and descriptions…" at bounding box center [370, 104] width 301 height 44
type textarea "It uses AI to quickly generate clear, SEO-friendly meta titles and descriptions…"
click at [518, 208] on span "Duplicate" at bounding box center [512, 210] width 18 height 6
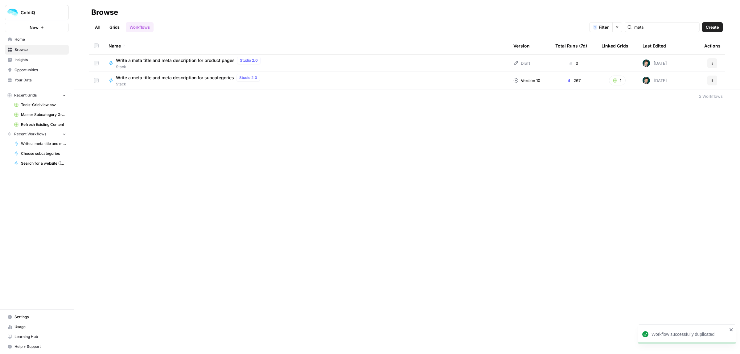
click at [170, 62] on span "Write a meta title and meta description for product pages" at bounding box center [175, 60] width 119 height 6
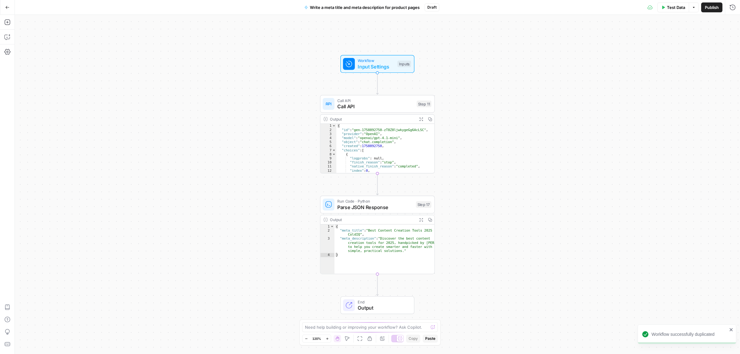
click at [372, 103] on span "Call API" at bounding box center [375, 106] width 76 height 7
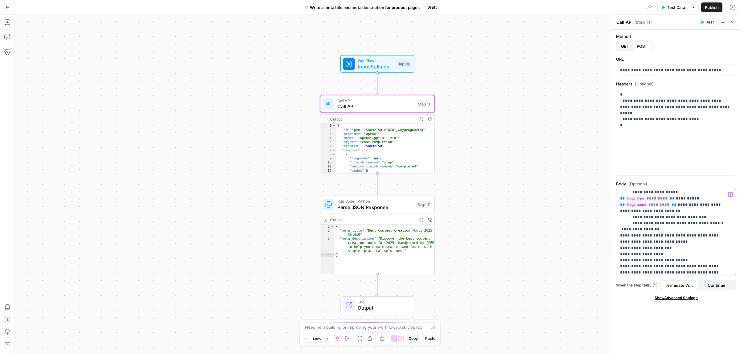
scroll to position [147, 0]
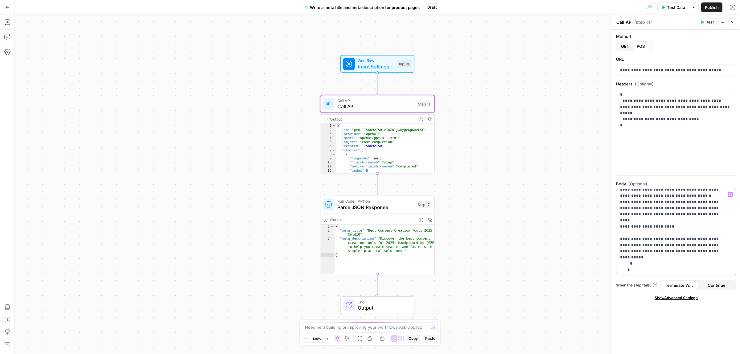
drag, startPoint x: 646, startPoint y: 204, endPoint x: 688, endPoint y: 241, distance: 56.1
click at [688, 241] on p "**********" at bounding box center [673, 159] width 106 height 228
copy p "**********"
click at [694, 241] on p "**********" at bounding box center [673, 159] width 106 height 228
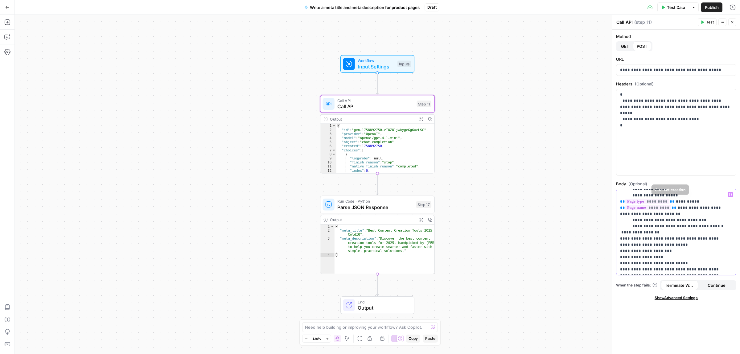
scroll to position [37, 0]
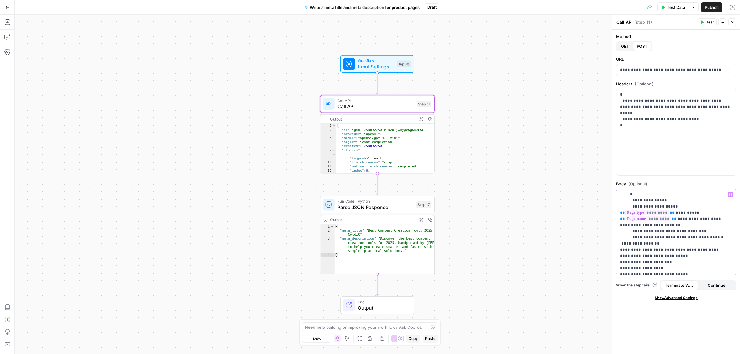
drag, startPoint x: 688, startPoint y: 239, endPoint x: 646, endPoint y: 207, distance: 53.2
click at [646, 207] on p "**********" at bounding box center [673, 268] width 106 height 228
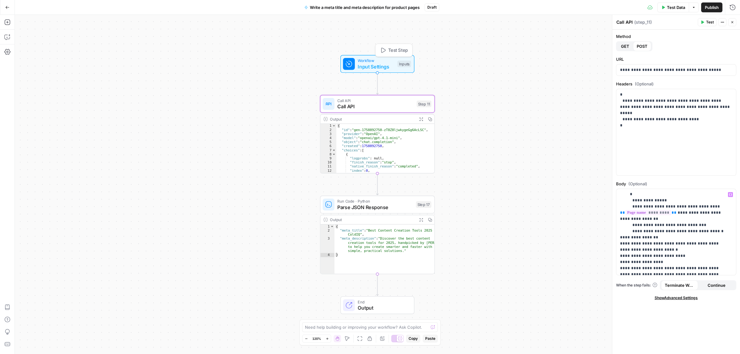
click at [376, 64] on span "Input Settings" at bounding box center [376, 66] width 37 height 7
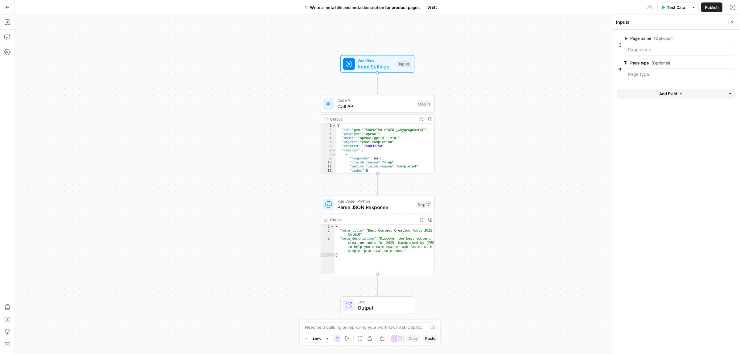
click at [730, 63] on icon "button" at bounding box center [731, 62] width 3 height 3
click at [377, 113] on div "Call API Call API Step 11 Copy step Delete step Add Note Test Output Expand Out…" at bounding box center [377, 134] width 115 height 78
click at [671, 9] on span "Test Data" at bounding box center [676, 7] width 18 height 6
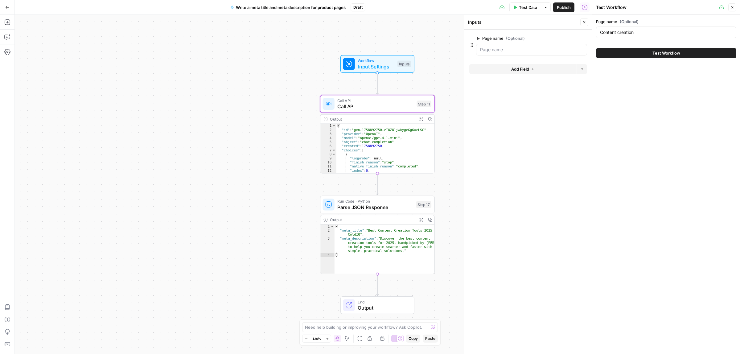
click at [623, 37] on div "Content creation" at bounding box center [666, 33] width 140 height 12
type input "Clay"
click at [648, 54] on button "Test Workflow" at bounding box center [666, 53] width 140 height 10
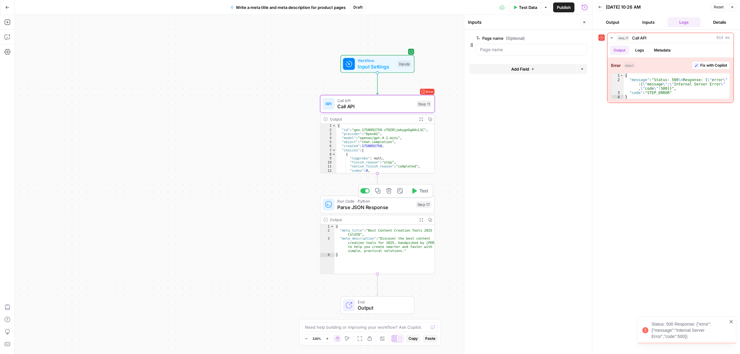
click at [359, 103] on span "Call API" at bounding box center [375, 106] width 76 height 7
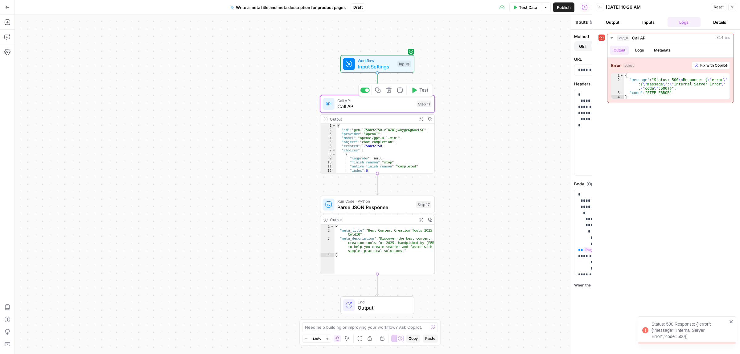
type textarea "Call API"
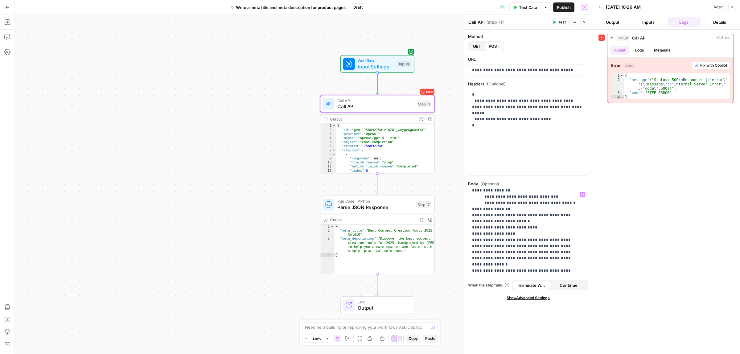
scroll to position [77, 0]
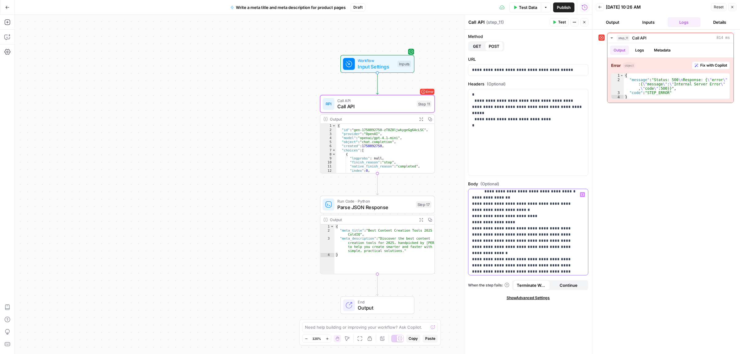
click at [503, 215] on p "**********" at bounding box center [525, 225] width 106 height 222
click at [493, 215] on p "**********" at bounding box center [525, 225] width 106 height 222
click at [540, 241] on p "**********" at bounding box center [525, 225] width 106 height 222
click at [514, 240] on p "**********" at bounding box center [525, 225] width 106 height 222
click at [568, 240] on p "**********" at bounding box center [525, 225] width 106 height 222
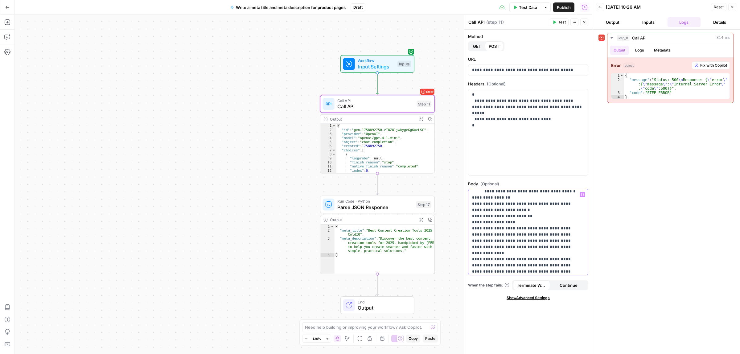
click at [566, 241] on p "**********" at bounding box center [525, 225] width 106 height 222
click at [565, 241] on p "**********" at bounding box center [525, 225] width 106 height 222
click at [563, 239] on p "**********" at bounding box center [525, 225] width 106 height 222
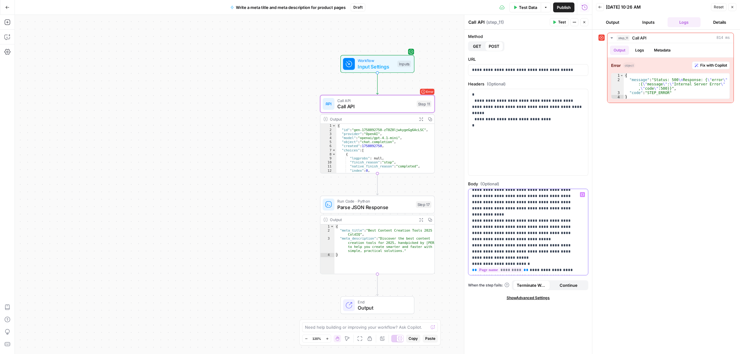
click at [530, 264] on p "**********" at bounding box center [525, 187] width 106 height 222
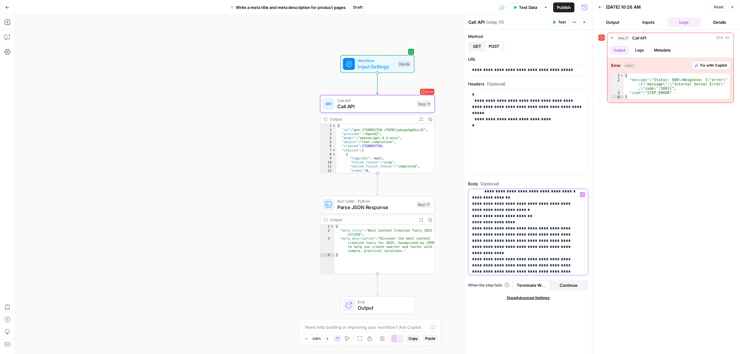
click at [544, 241] on p "**********" at bounding box center [525, 225] width 106 height 222
click at [563, 240] on p "**********" at bounding box center [525, 225] width 106 height 222
click at [524, 5] on span "Test Data" at bounding box center [528, 7] width 18 height 6
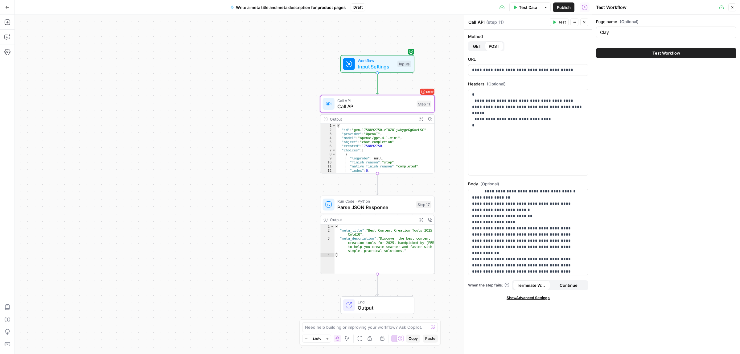
click at [620, 55] on button "Test Workflow" at bounding box center [666, 53] width 140 height 10
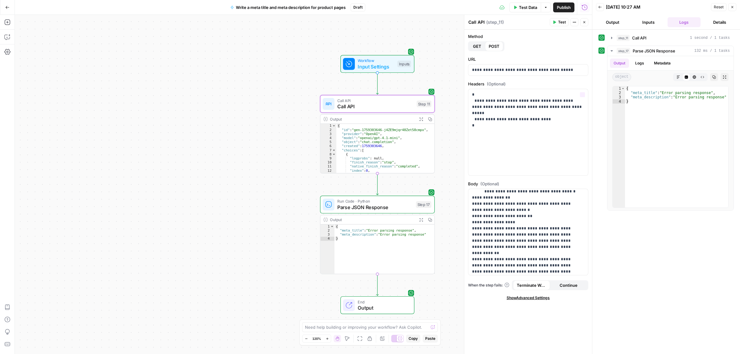
click at [403, 105] on span "Call API" at bounding box center [375, 106] width 76 height 7
click at [519, 5] on span "Test Data" at bounding box center [528, 7] width 18 height 6
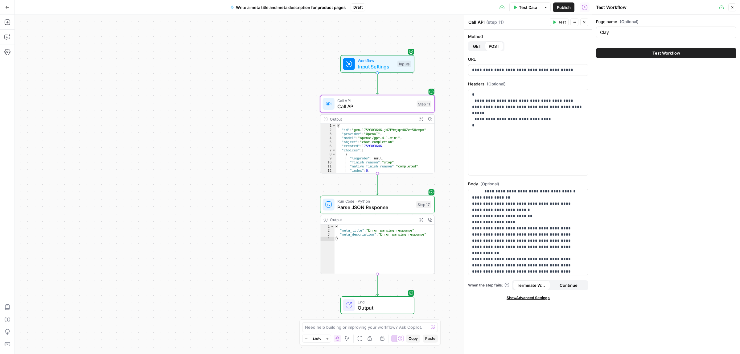
click at [648, 56] on button "Test Workflow" at bounding box center [666, 53] width 140 height 10
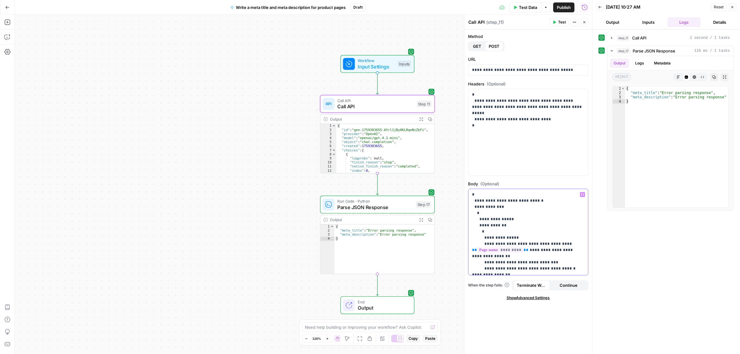
click at [567, 250] on p "**********" at bounding box center [525, 302] width 106 height 222
click at [371, 66] on span "Input Settings" at bounding box center [376, 66] width 37 height 7
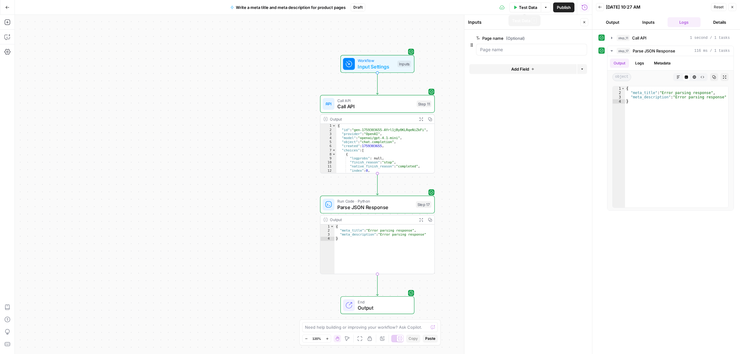
click at [512, 69] on span "Add Field" at bounding box center [520, 69] width 18 height 6
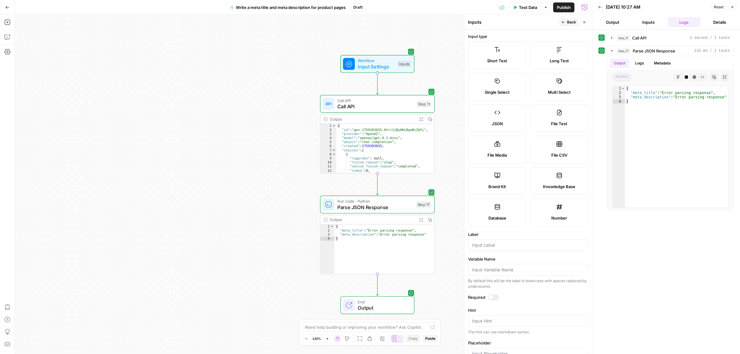
click at [557, 53] on label "Long Text" at bounding box center [559, 55] width 58 height 28
click at [489, 242] on div at bounding box center [528, 245] width 120 height 12
type input "D"
type input "tool description"
click at [371, 63] on span "Input Settings" at bounding box center [376, 66] width 37 height 7
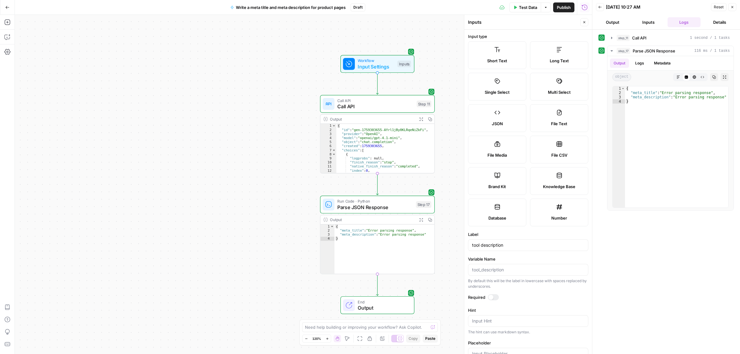
click at [372, 67] on span "Input Settings" at bounding box center [376, 66] width 37 height 7
click at [523, 9] on span "Test Data" at bounding box center [528, 7] width 18 height 6
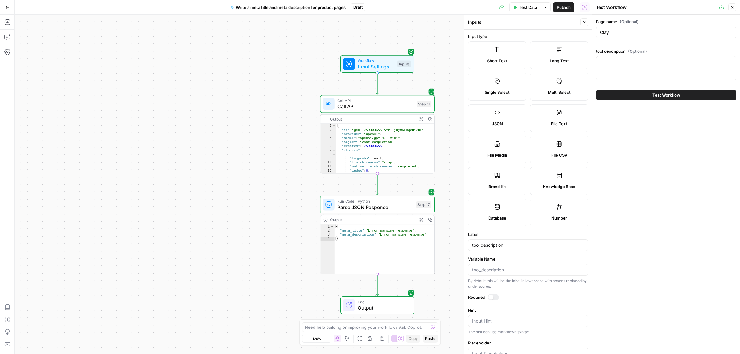
drag, startPoint x: 631, startPoint y: 36, endPoint x: 578, endPoint y: 36, distance: 53.0
click at [578, 36] on body "ColdiQ New Home Browse Insights Opportunities Your Data Recent Grids Tools-Grid…" at bounding box center [370, 177] width 740 height 354
click at [655, 65] on textarea "tool description (Optional)" at bounding box center [666, 62] width 132 height 6
paste textarea ""Reply.io assists sales teams and agencies by streamlining and automating their…"
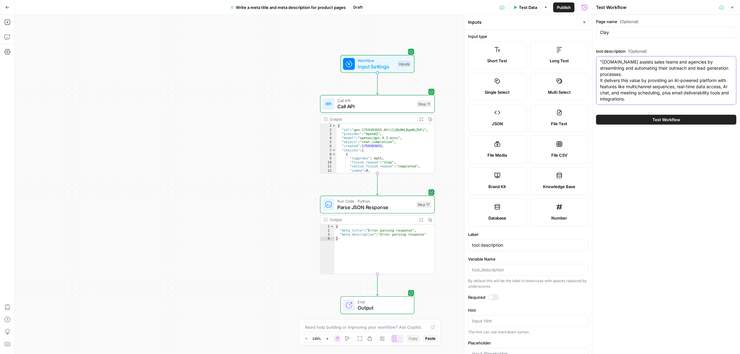
click at [602, 61] on textarea ""Reply.io assists sales teams and agencies by streamlining and automating their…" at bounding box center [666, 80] width 132 height 43
type textarea "Reply.io assists sales teams and agencies by streamlining and automating their …"
drag, startPoint x: 617, startPoint y: 30, endPoint x: 590, endPoint y: 31, distance: 26.5
click at [592, 31] on div "Test Workflow Close Page name (Optional) Clay tool description (Optional) Reply…" at bounding box center [666, 177] width 148 height 354
type input "Reply io"
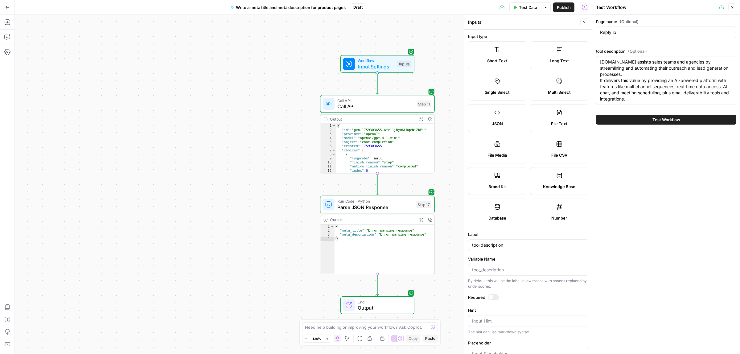
click at [648, 115] on button "Test Workflow" at bounding box center [666, 120] width 140 height 10
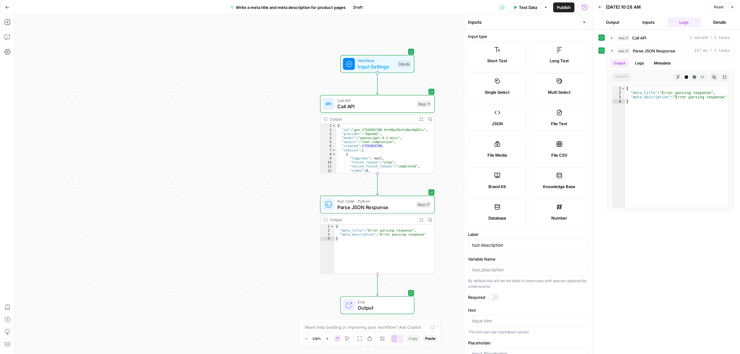
click at [365, 108] on span "Call API" at bounding box center [375, 106] width 76 height 7
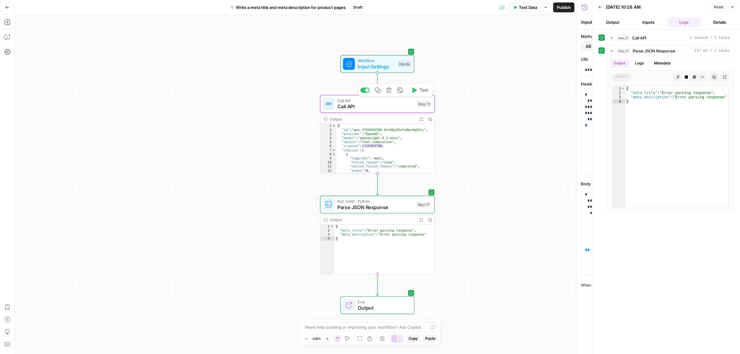
type textarea "Call API"
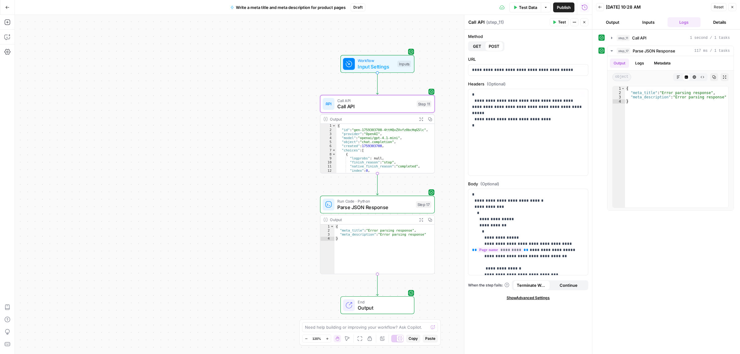
click at [420, 118] on icon "button" at bounding box center [421, 119] width 4 height 4
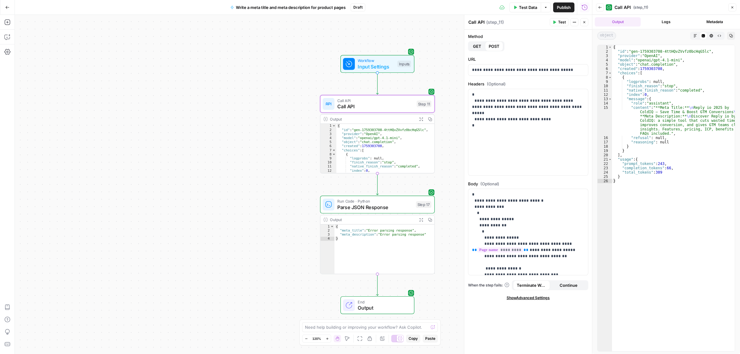
type textarea "**********"
drag, startPoint x: 673, startPoint y: 108, endPoint x: 682, endPoint y: 108, distance: 8.9
click at [682, 108] on div "{ "id" : "gen-1759303708-4ttHQvZVvfz0bcHqG5lc" , "provider" : "OpenAI" , "model…" at bounding box center [673, 202] width 123 height 314
drag, startPoint x: 708, startPoint y: 108, endPoint x: 712, endPoint y: 120, distance: 12.3
click at [709, 108] on div "{ "id" : "gen-1759303708-4ttHQvZVvfz0bcHqG5lc" , "provider" : "OpenAI" , "model…" at bounding box center [673, 202] width 123 height 314
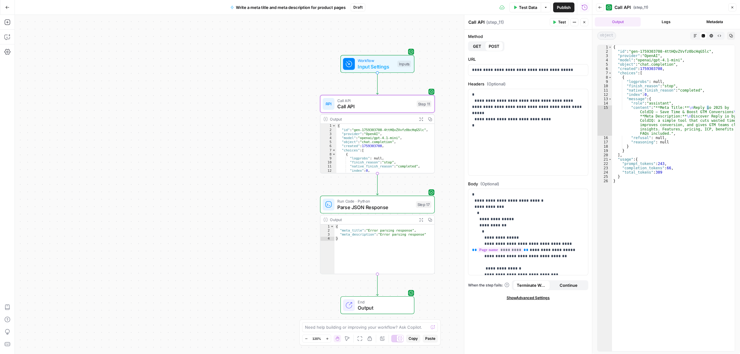
click at [374, 207] on span "Parse JSON Response" at bounding box center [375, 206] width 76 height 7
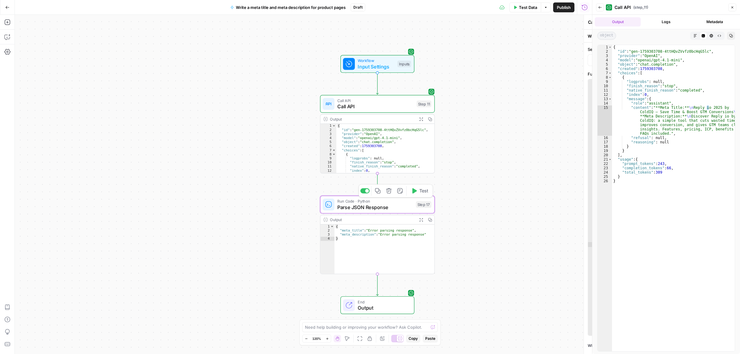
type textarea "Parse JSON Response"
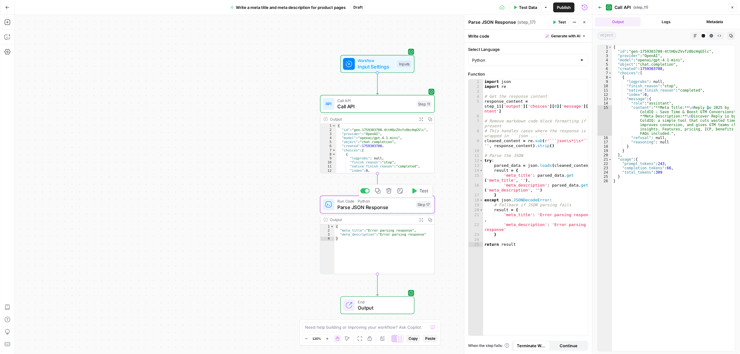
click at [368, 107] on span "Call API" at bounding box center [375, 106] width 76 height 7
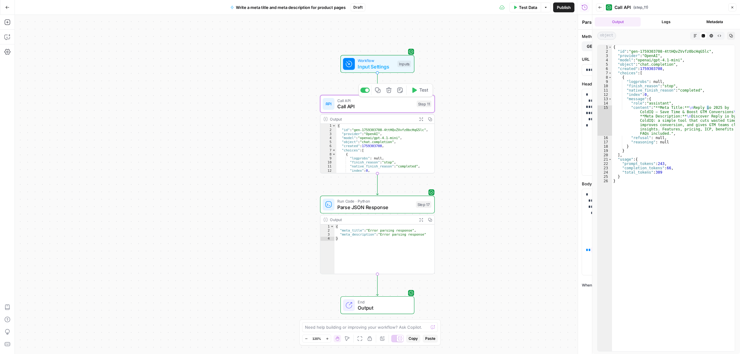
type textarea "Call API"
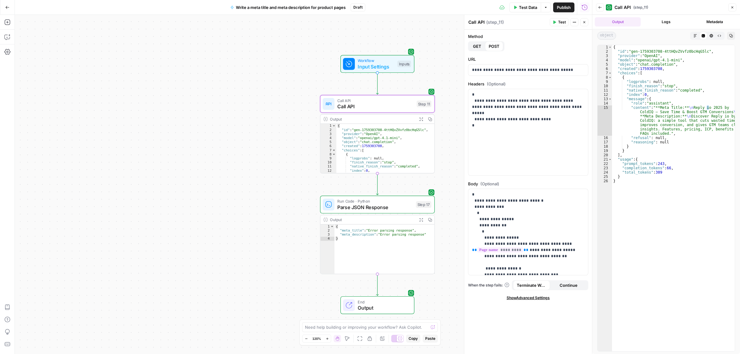
click at [368, 206] on span "Parse JSON Response" at bounding box center [375, 206] width 76 height 7
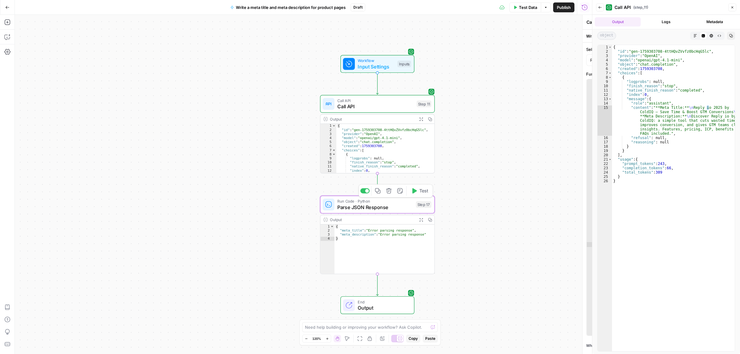
type textarea "Parse JSON Response"
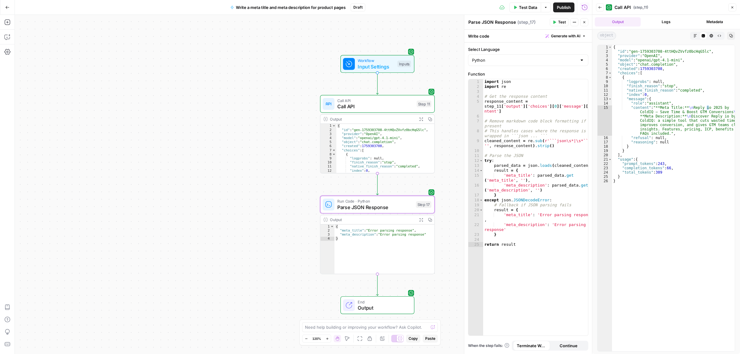
click at [367, 108] on span "Call API" at bounding box center [375, 106] width 76 height 7
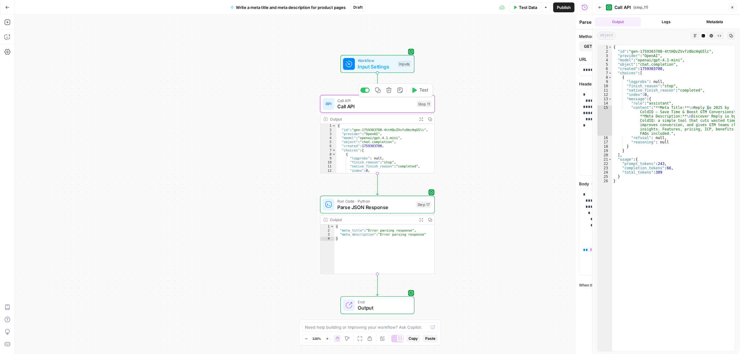
type textarea "Call API"
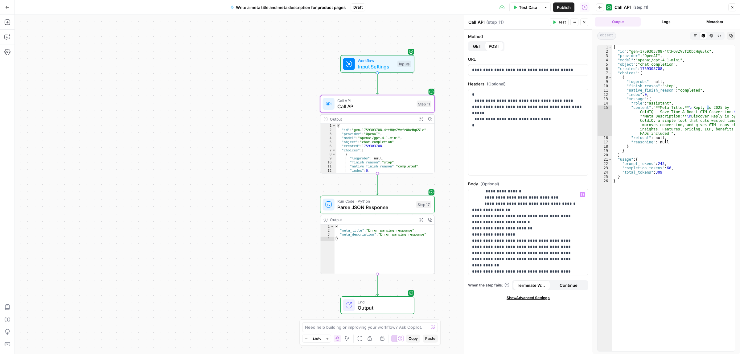
scroll to position [153, 0]
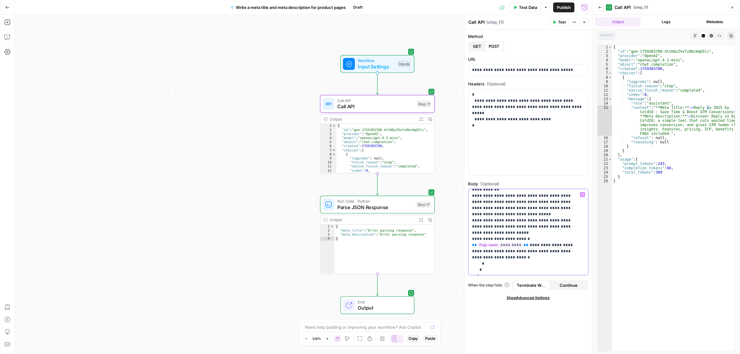
drag, startPoint x: 529, startPoint y: 240, endPoint x: 536, endPoint y: 253, distance: 15.3
click at [529, 240] on p "**********" at bounding box center [525, 156] width 106 height 234
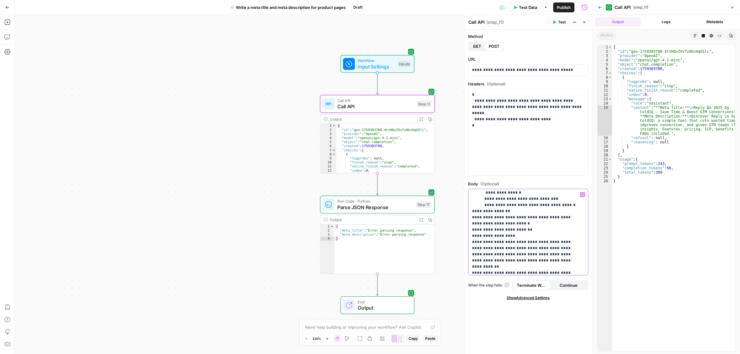
scroll to position [114, 0]
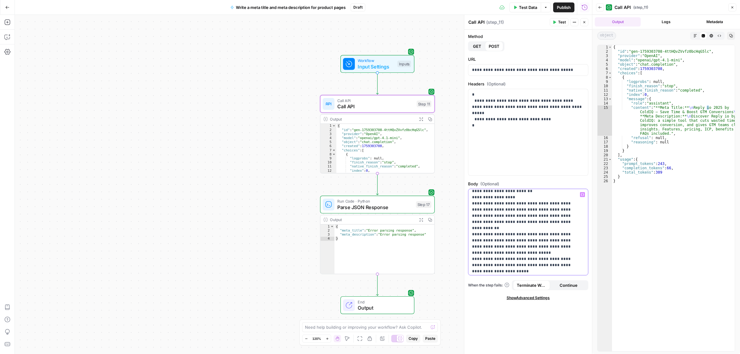
drag, startPoint x: 500, startPoint y: 217, endPoint x: 466, endPoint y: 205, distance: 36.7
click at [466, 205] on div "**********" at bounding box center [528, 184] width 128 height 339
click at [528, 6] on span "Test Data" at bounding box center [528, 7] width 18 height 6
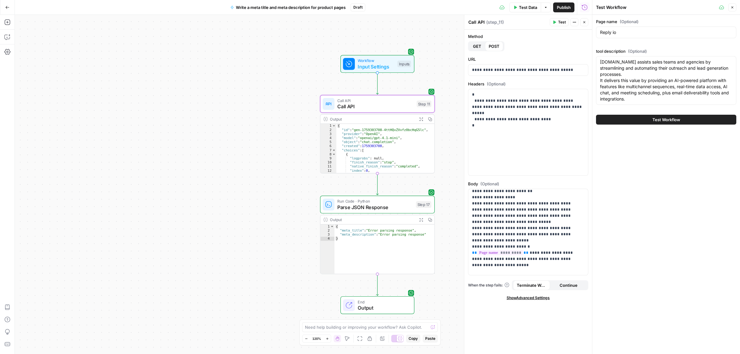
click at [636, 118] on button "Test Workflow" at bounding box center [666, 120] width 140 height 10
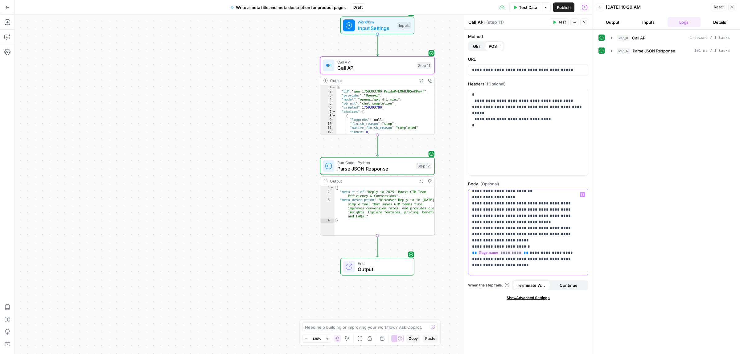
drag, startPoint x: 574, startPoint y: 247, endPoint x: 554, endPoint y: 246, distance: 20.0
click at [554, 246] on p "**********" at bounding box center [525, 194] width 106 height 234
click at [524, 1] on div "Test Data Options Publish Run History" at bounding box center [478, 7] width 227 height 14
click at [524, 5] on span "Test Data" at bounding box center [528, 7] width 18 height 6
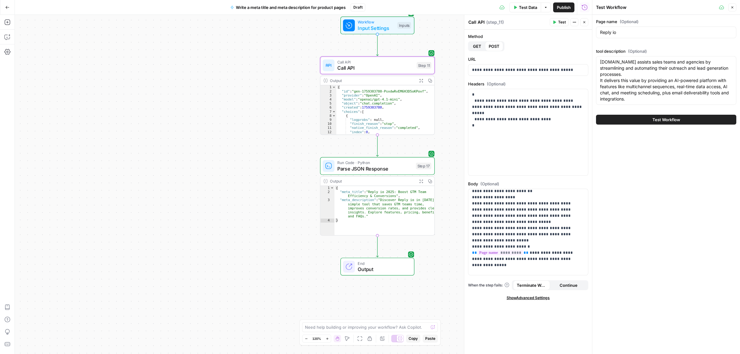
click at [652, 117] on span "Test Workflow" at bounding box center [666, 120] width 28 height 6
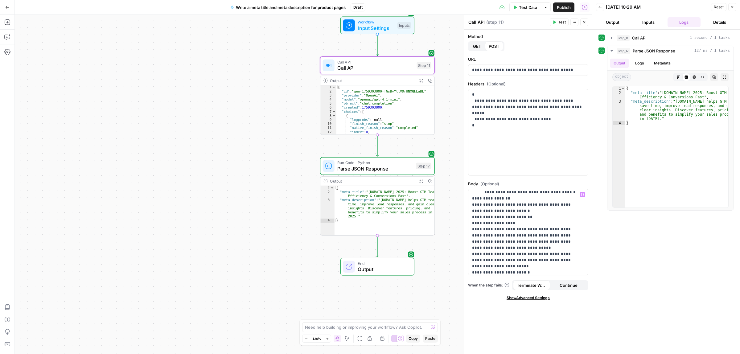
scroll to position [76, 0]
click at [507, 218] on p "**********" at bounding box center [525, 233] width 106 height 234
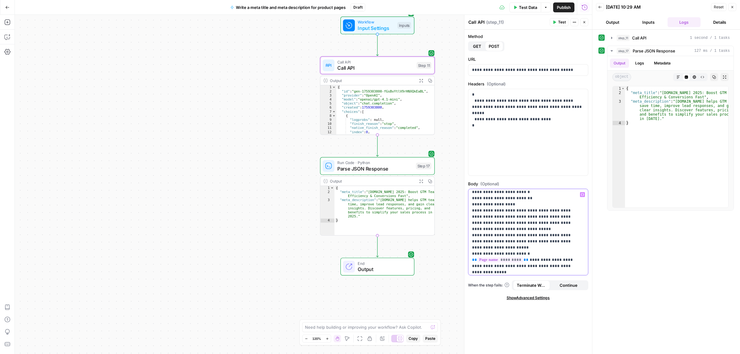
scroll to position [0, 0]
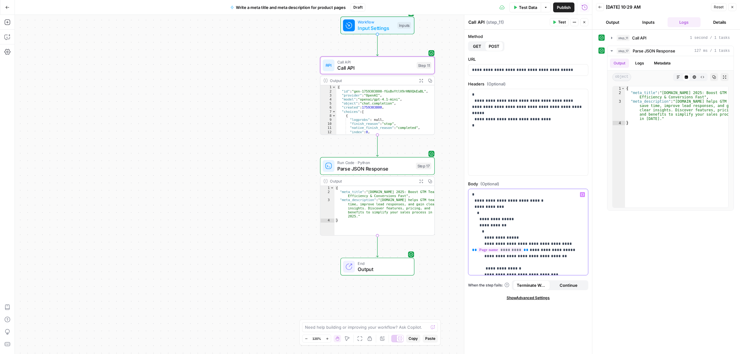
drag, startPoint x: 540, startPoint y: 239, endPoint x: 499, endPoint y: 245, distance: 41.1
click at [499, 245] on p "**********" at bounding box center [525, 308] width 106 height 234
copy p "**********"
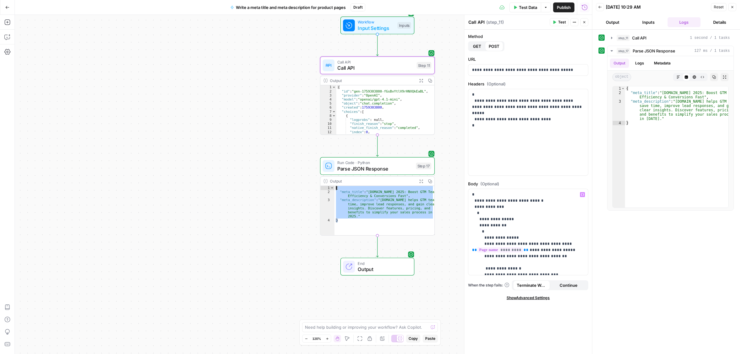
drag, startPoint x: 361, startPoint y: 217, endPoint x: 319, endPoint y: 102, distance: 122.9
click at [336, 189] on div "{ "meta_title" : "Reply.io 2025: Boost GTM Team Efficiency & Conversions Fast" …" at bounding box center [385, 214] width 100 height 57
type textarea "**********"
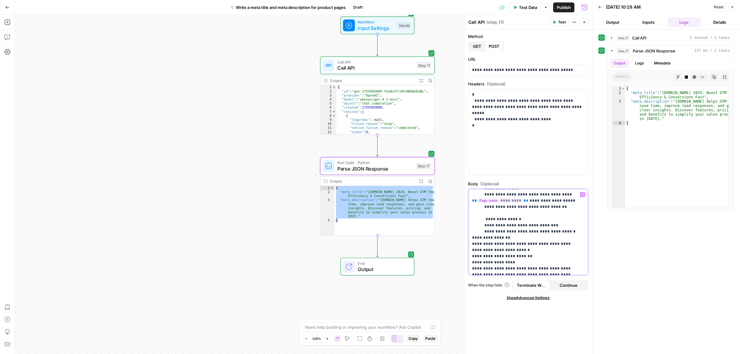
scroll to position [47, 0]
drag, startPoint x: 515, startPoint y: 250, endPoint x: 469, endPoint y: 248, distance: 46.0
click at [469, 248] on div "**********" at bounding box center [527, 232] width 119 height 86
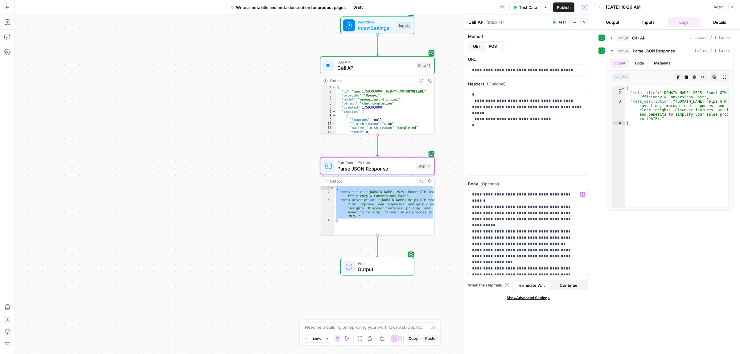
scroll to position [124, 0]
click at [544, 237] on p "**********" at bounding box center [525, 194] width 106 height 253
click at [515, 225] on p "**********" at bounding box center [525, 194] width 106 height 253
click at [557, 26] on button "Test" at bounding box center [559, 22] width 19 height 8
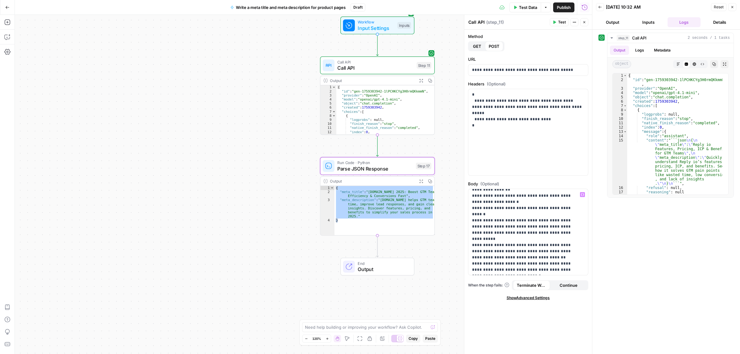
scroll to position [85, 0]
click at [519, 214] on p "**********" at bounding box center [525, 235] width 106 height 259
click at [566, 5] on span "Publish" at bounding box center [564, 7] width 14 height 6
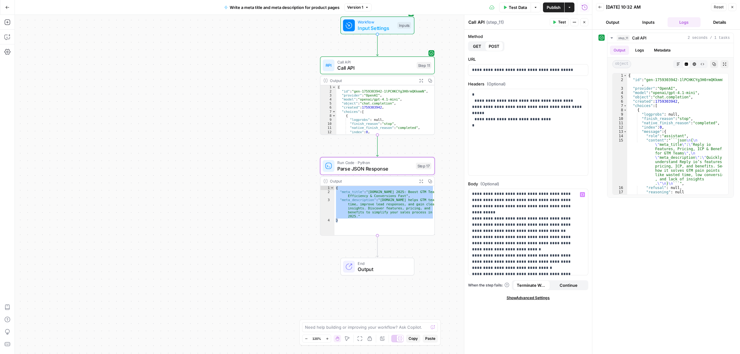
scroll to position [162, 0]
click at [571, 230] on p "**********" at bounding box center [525, 158] width 106 height 259
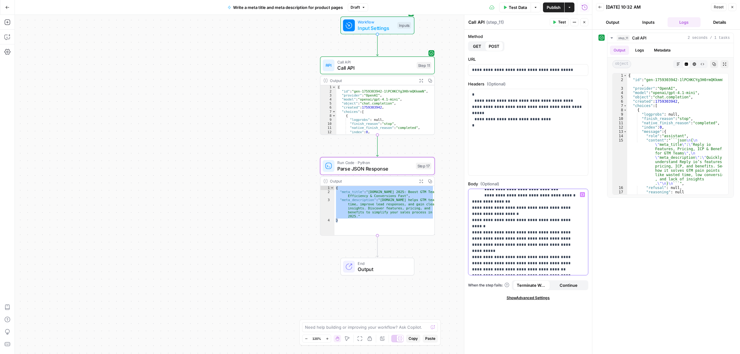
scroll to position [124, 0]
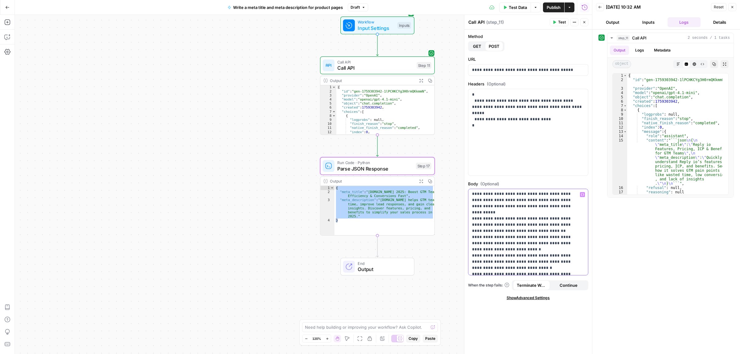
click at [496, 237] on p "**********" at bounding box center [525, 200] width 106 height 265
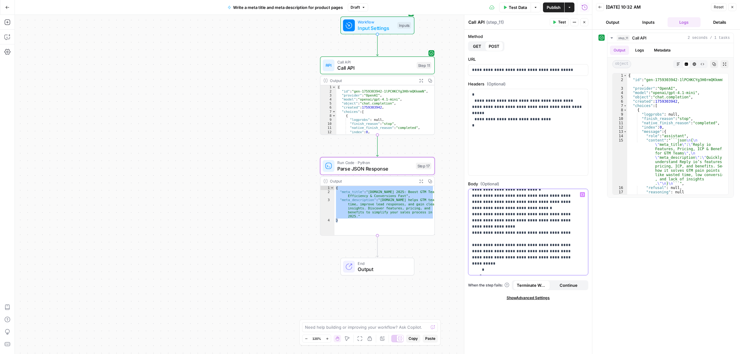
click at [551, 214] on p "**********" at bounding box center [525, 140] width 106 height 265
click at [517, 227] on p "**********" at bounding box center [525, 146] width 106 height 277
click at [553, 19] on button "Test" at bounding box center [559, 22] width 19 height 8
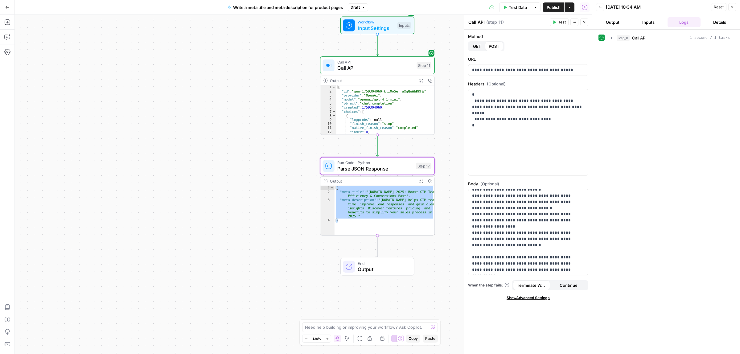
click at [421, 80] on icon "button" at bounding box center [421, 81] width 4 height 4
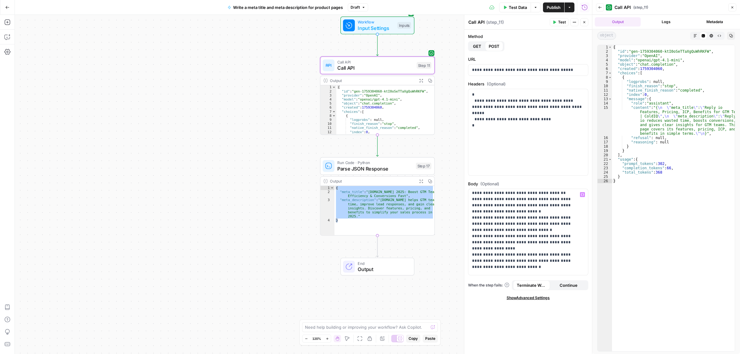
scroll to position [145, 0]
click at [534, 217] on p "**********" at bounding box center [525, 184] width 106 height 277
click at [564, 22] on span "Test" at bounding box center [562, 22] width 8 height 6
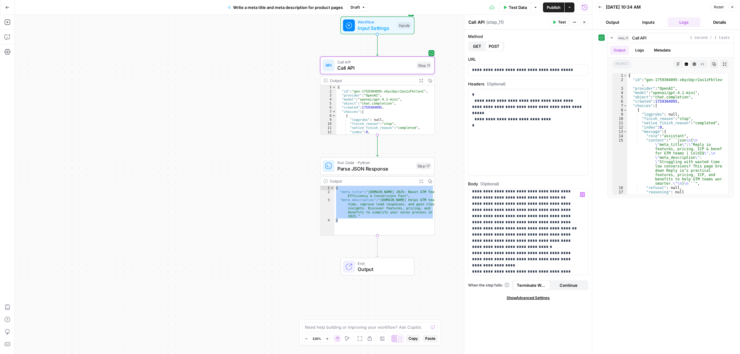
scroll to position [145, 0]
click at [488, 216] on p "**********" at bounding box center [525, 188] width 106 height 284
click at [559, 11] on button "Publish" at bounding box center [553, 7] width 21 height 10
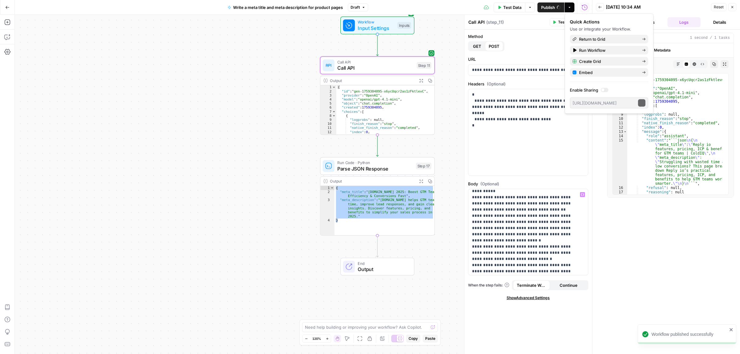
click at [555, 22] on icon "button" at bounding box center [554, 22] width 3 height 3
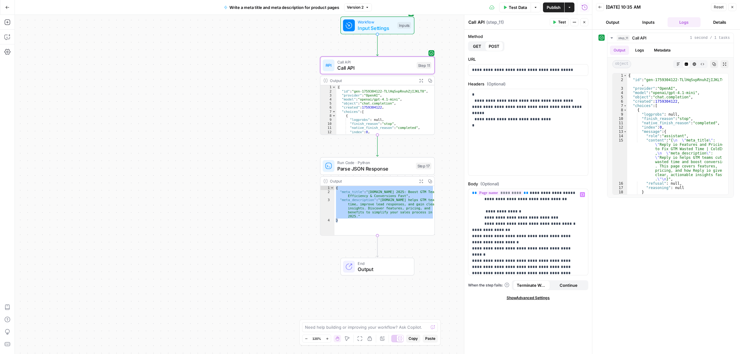
scroll to position [77, 0]
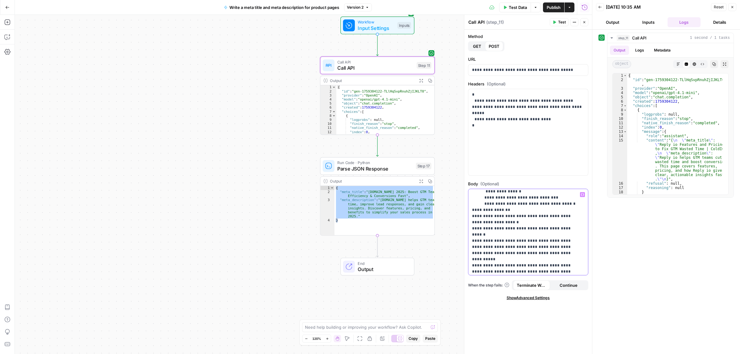
drag, startPoint x: 487, startPoint y: 241, endPoint x: 487, endPoint y: 247, distance: 5.9
click at [487, 247] on p "**********" at bounding box center [525, 256] width 106 height 284
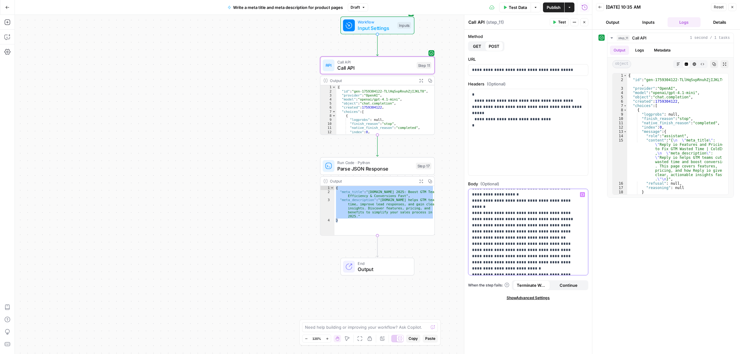
scroll to position [116, 0]
drag, startPoint x: 512, startPoint y: 213, endPoint x: 551, endPoint y: 213, distance: 38.2
click at [547, 213] on p "**********" at bounding box center [525, 214] width 106 height 277
click at [552, 213] on p "**********" at bounding box center [525, 214] width 106 height 277
drag, startPoint x: 486, startPoint y: 227, endPoint x: 559, endPoint y: 226, distance: 72.8
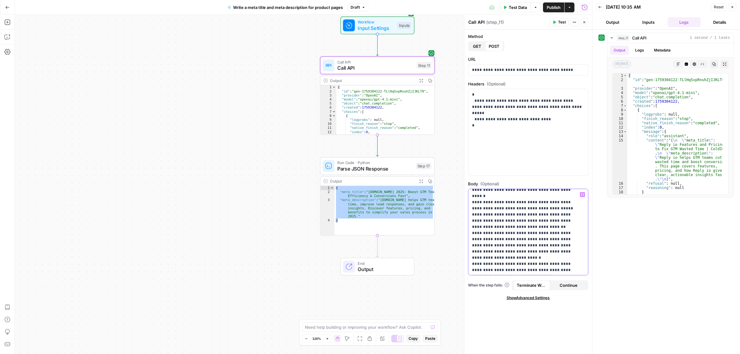
click at [558, 226] on p "**********" at bounding box center [525, 214] width 106 height 277
click at [559, 226] on p "**********" at bounding box center [525, 214] width 106 height 277
drag, startPoint x: 485, startPoint y: 233, endPoint x: 528, endPoint y: 235, distance: 43.2
click at [518, 234] on p "**********" at bounding box center [525, 214] width 106 height 277
drag, startPoint x: 534, startPoint y: 236, endPoint x: 539, endPoint y: 242, distance: 8.1
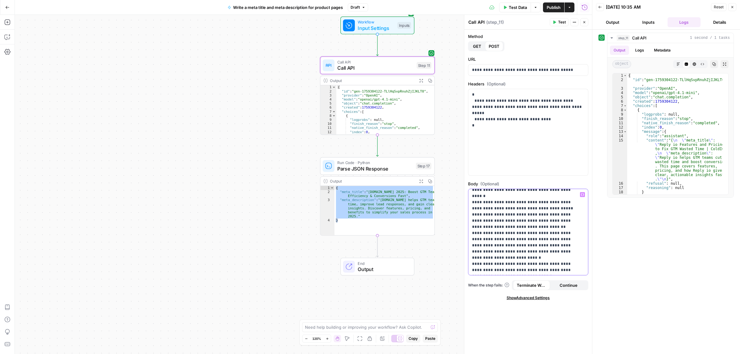
click at [535, 236] on p "**********" at bounding box center [525, 214] width 106 height 277
click at [548, 243] on p "**********" at bounding box center [525, 214] width 106 height 277
drag, startPoint x: 482, startPoint y: 215, endPoint x: 536, endPoint y: 215, distance: 54.0
click at [536, 215] on p "**********" at bounding box center [525, 175] width 106 height 277
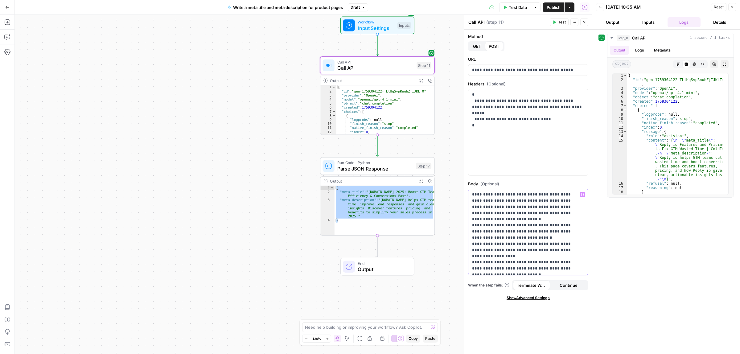
click at [547, 215] on p "**********" at bounding box center [525, 175] width 106 height 277
drag, startPoint x: 489, startPoint y: 237, endPoint x: 544, endPoint y: 237, distance: 54.6
click at [529, 237] on p "**********" at bounding box center [525, 175] width 106 height 277
click at [544, 237] on p "**********" at bounding box center [525, 175] width 106 height 277
click at [484, 244] on p "**********" at bounding box center [525, 175] width 106 height 277
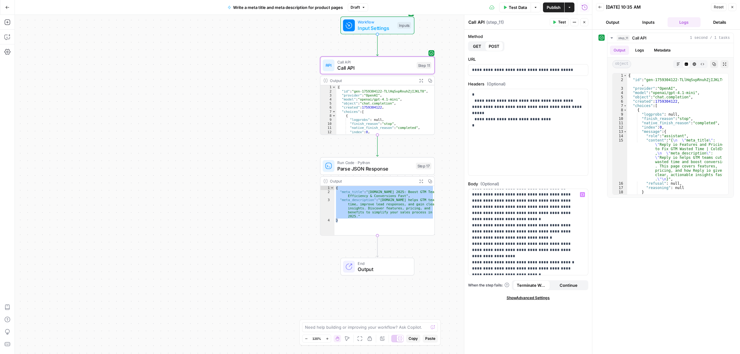
click at [556, 22] on icon "button" at bounding box center [554, 22] width 4 height 4
click at [551, 7] on span "Publish" at bounding box center [554, 7] width 14 height 6
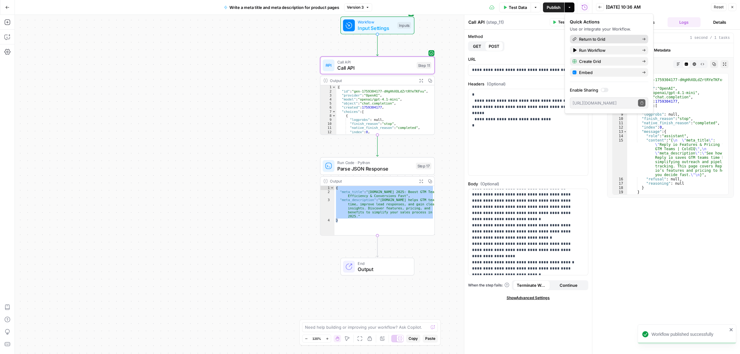
click at [583, 38] on span "Return to Grid" at bounding box center [608, 39] width 58 height 6
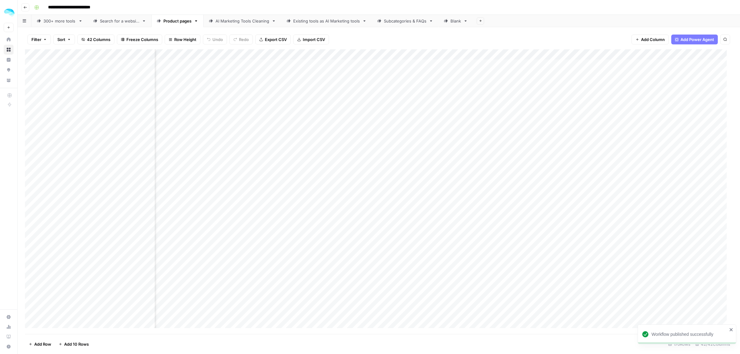
scroll to position [0, 2797]
click at [566, 56] on div "Add Column" at bounding box center [379, 191] width 708 height 285
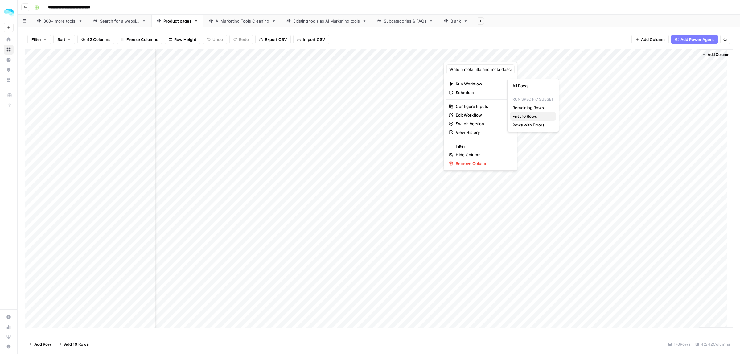
click at [534, 115] on span "First 10 Rows" at bounding box center [531, 116] width 39 height 6
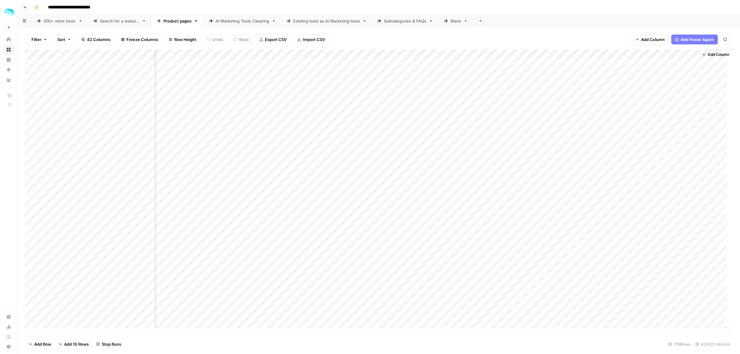
click at [604, 63] on div "Add Column" at bounding box center [379, 191] width 708 height 285
click at [668, 80] on div "Add Column" at bounding box center [379, 191] width 708 height 285
click at [607, 81] on div "Add Column" at bounding box center [379, 191] width 708 height 285
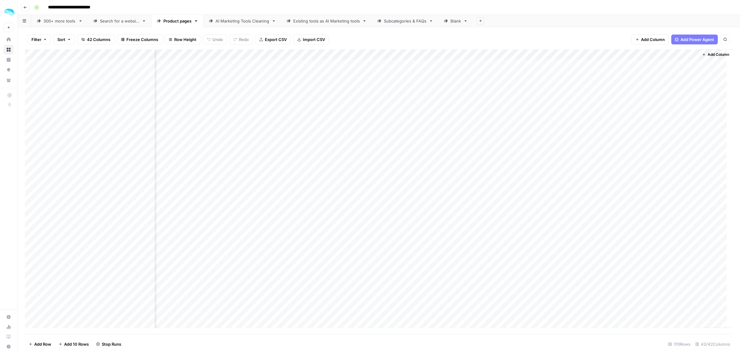
click at [679, 66] on div "Add Column" at bounding box center [379, 191] width 708 height 285
drag, startPoint x: 637, startPoint y: 54, endPoint x: 683, endPoint y: 54, distance: 46.2
click at [683, 54] on div "Add Column" at bounding box center [379, 191] width 708 height 285
click at [657, 61] on div "Add Column" at bounding box center [379, 191] width 708 height 285
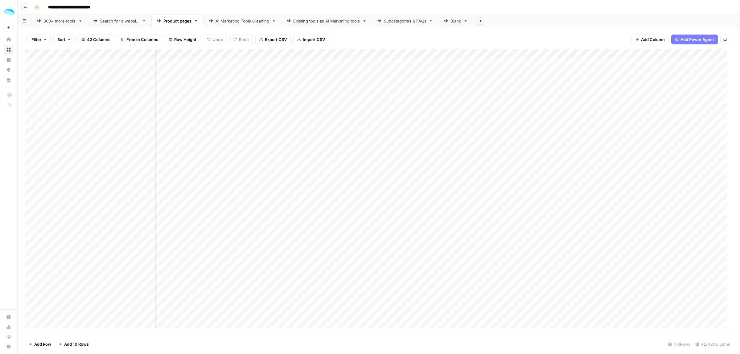
scroll to position [0, 363]
click at [226, 64] on div "Add Column" at bounding box center [379, 191] width 708 height 285
click at [656, 74] on div "Add Column" at bounding box center [379, 191] width 708 height 285
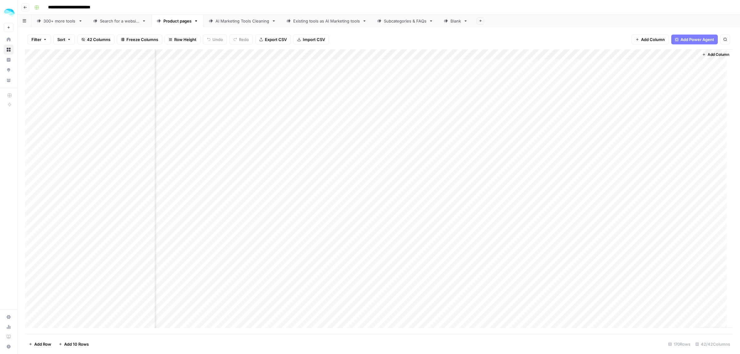
click at [656, 74] on div "Add Column" at bounding box center [379, 191] width 708 height 285
click at [669, 101] on div "Add Column" at bounding box center [379, 191] width 708 height 285
click at [669, 100] on div "Add Column" at bounding box center [379, 191] width 708 height 285
click at [667, 128] on div "Add Column" at bounding box center [379, 191] width 708 height 285
click at [657, 93] on div "Add Column" at bounding box center [379, 191] width 708 height 285
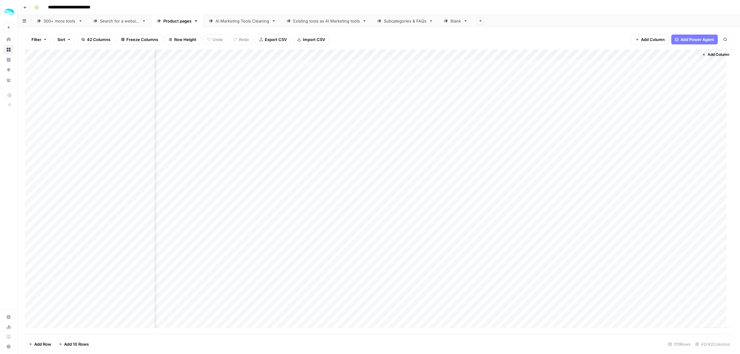
click at [657, 93] on div "Add Column" at bounding box center [379, 191] width 708 height 285
click at [654, 123] on div "Add Column" at bounding box center [379, 191] width 708 height 285
click at [665, 64] on div "Add Column" at bounding box center [379, 191] width 708 height 285
click at [665, 100] on div "Add Column" at bounding box center [379, 191] width 708 height 285
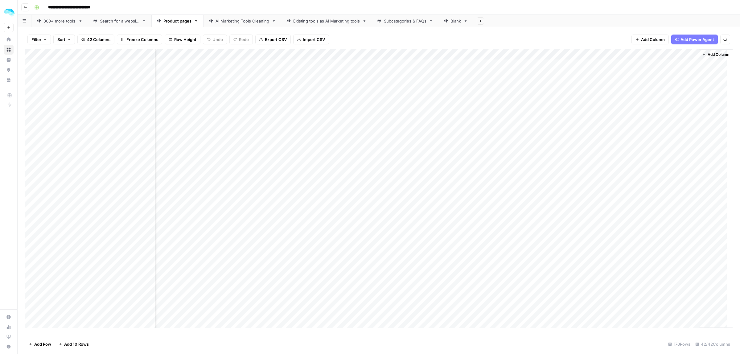
click at [529, 63] on div "Add Column" at bounding box center [379, 191] width 708 height 285
click at [523, 54] on div "Add Column" at bounding box center [379, 191] width 708 height 285
click at [421, 113] on span "Edit Workflow" at bounding box center [436, 115] width 54 height 6
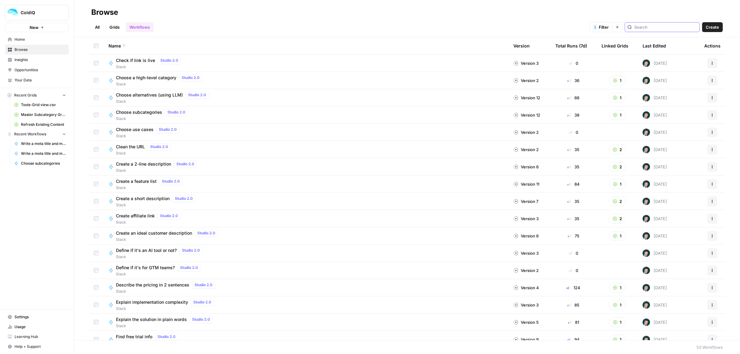
click at [655, 24] on input "search" at bounding box center [665, 27] width 63 height 6
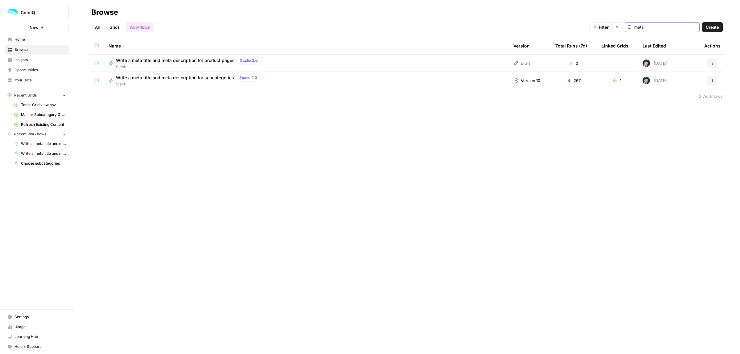
type input "meta"
click at [709, 81] on button "Actions" at bounding box center [712, 81] width 10 height 10
click at [676, 104] on span "Edit in Studio" at bounding box center [684, 104] width 49 height 6
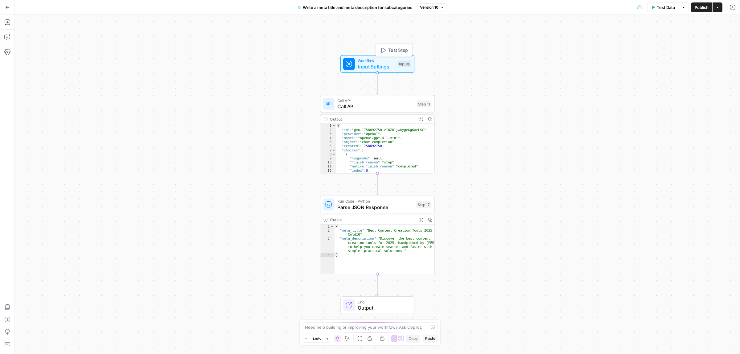
click at [378, 105] on span "Call API" at bounding box center [375, 106] width 76 height 7
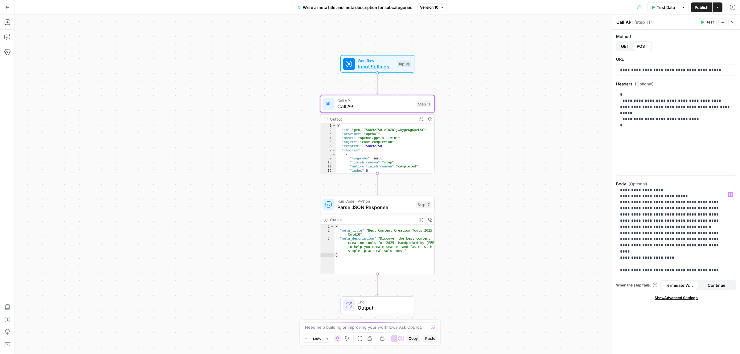
scroll to position [147, 0]
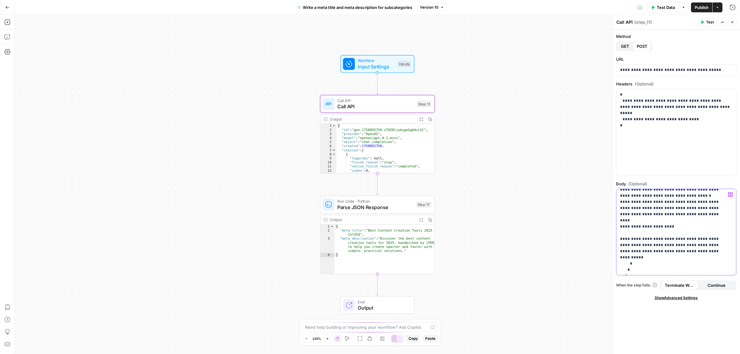
drag, startPoint x: 688, startPoint y: 239, endPoint x: 614, endPoint y: 228, distance: 74.9
click at [614, 228] on div "**********" at bounding box center [676, 184] width 128 height 339
copy p "**********"
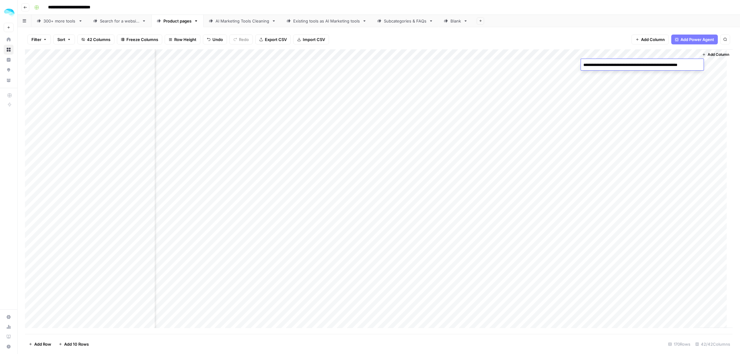
click at [605, 76] on div "Add Column" at bounding box center [379, 191] width 708 height 285
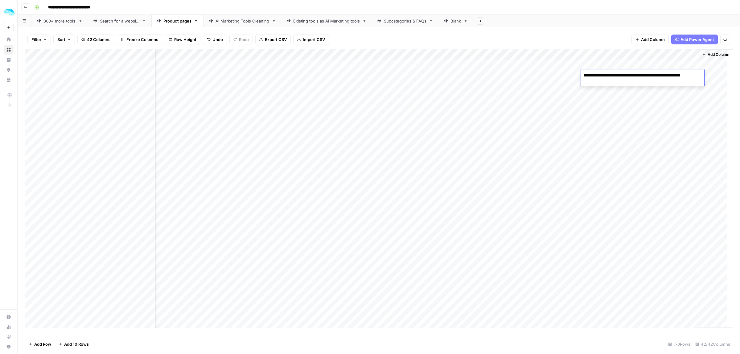
click at [606, 97] on div "Add Column" at bounding box center [379, 191] width 708 height 285
click at [614, 117] on div "Add Column" at bounding box center [379, 191] width 708 height 285
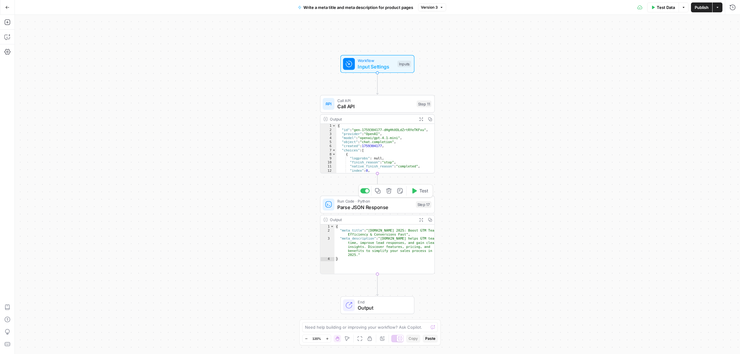
click at [376, 204] on span "Parse JSON Response" at bounding box center [375, 206] width 76 height 7
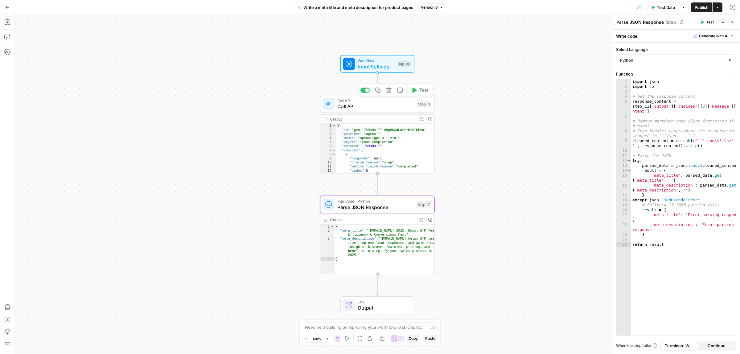
click at [375, 104] on span "Call API" at bounding box center [375, 106] width 76 height 7
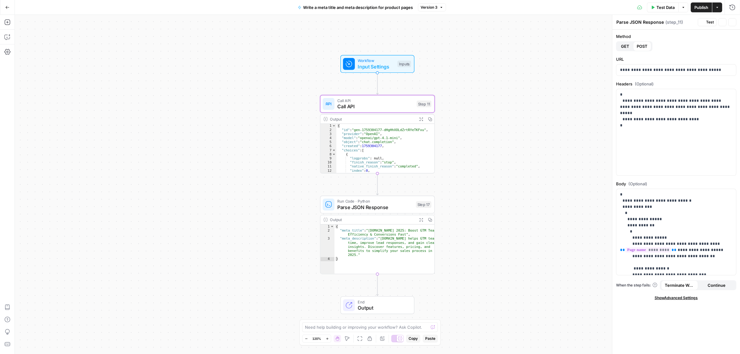
type textarea "Call API"
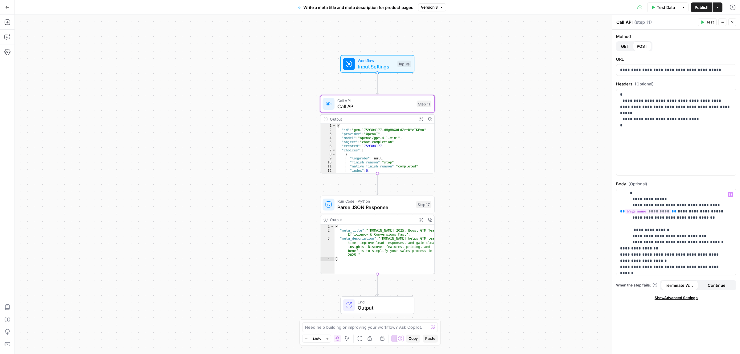
scroll to position [77, 0]
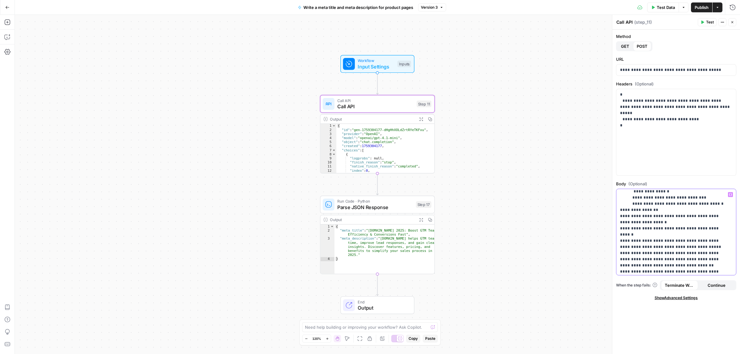
click at [700, 240] on p "**********" at bounding box center [673, 252] width 106 height 277
click at [671, 253] on p "**********" at bounding box center [673, 175] width 106 height 277
click at [671, 261] on p "**********" at bounding box center [673, 175] width 106 height 277
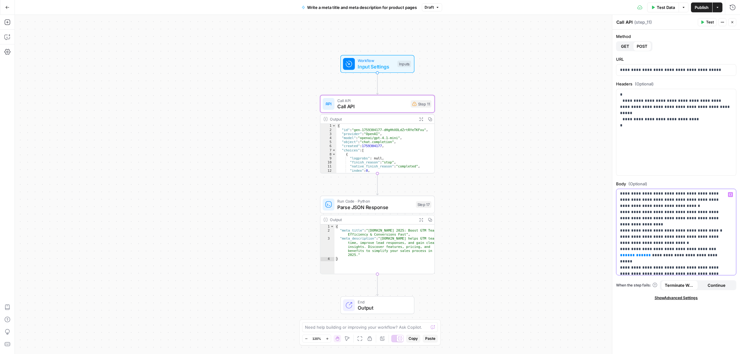
scroll to position [193, 0]
drag, startPoint x: 711, startPoint y: 224, endPoint x: 697, endPoint y: 224, distance: 13.6
click at [697, 224] on p "**********" at bounding box center [673, 141] width 106 height 284
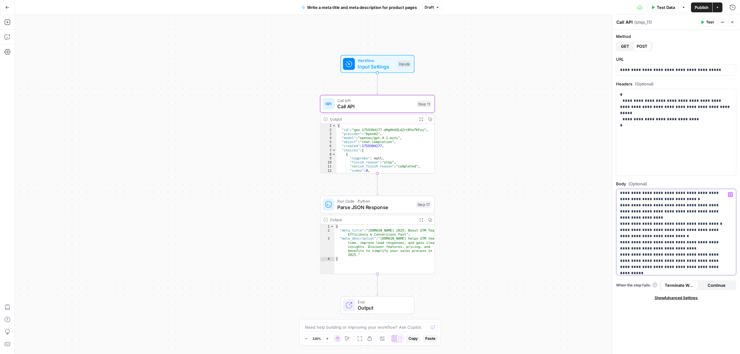
click at [730, 195] on icon "button" at bounding box center [730, 194] width 3 height 3
click at [434, 220] on button "Select variable Page name" at bounding box center [437, 218] width 77 height 10
drag, startPoint x: 688, startPoint y: 232, endPoint x: 691, endPoint y: 243, distance: 11.9
click at [688, 232] on p "**********" at bounding box center [673, 144] width 106 height 290
click at [646, 236] on p "**********" at bounding box center [673, 144] width 106 height 290
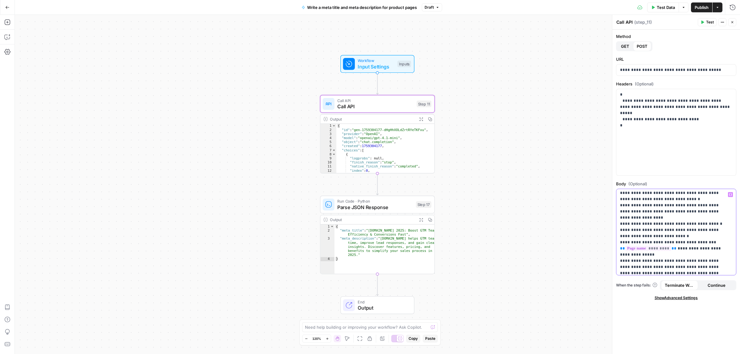
drag, startPoint x: 648, startPoint y: 205, endPoint x: 633, endPoint y: 203, distance: 14.9
click at [633, 203] on p "**********" at bounding box center [673, 144] width 106 height 290
copy p "********"
click at [650, 236] on p "**********" at bounding box center [673, 144] width 106 height 290
click at [704, 23] on button "Test" at bounding box center [707, 22] width 19 height 8
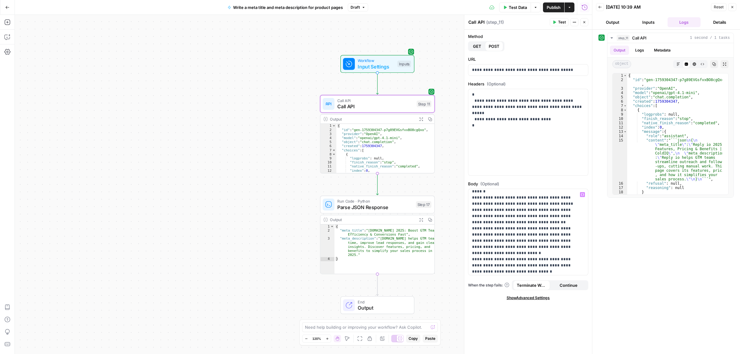
scroll to position [77, 0]
click at [514, 224] on p "**********" at bounding box center [525, 259] width 106 height 290
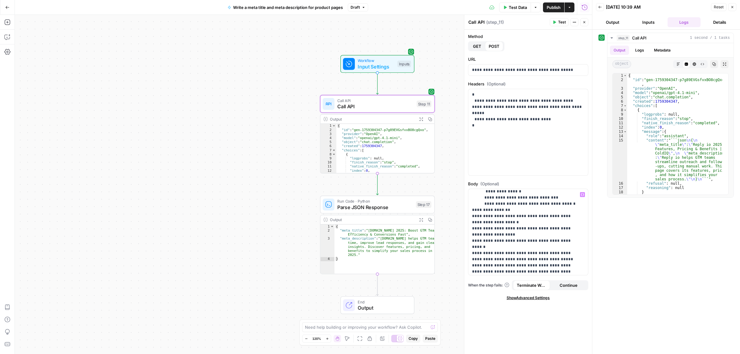
click at [563, 21] on span "Test" at bounding box center [562, 22] width 8 height 6
click at [558, 7] on span "Publish" at bounding box center [554, 7] width 14 height 6
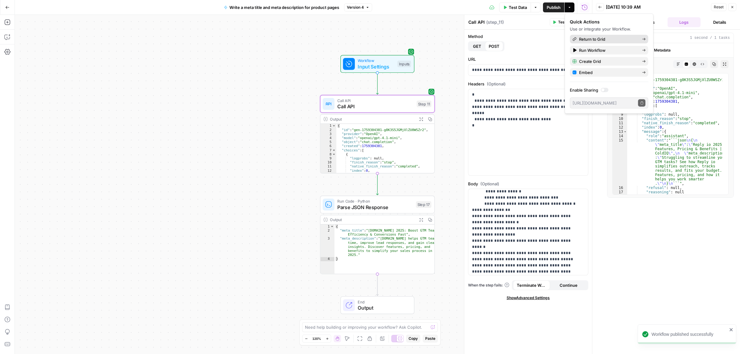
click at [600, 41] on span "Return to Grid" at bounding box center [608, 39] width 58 height 6
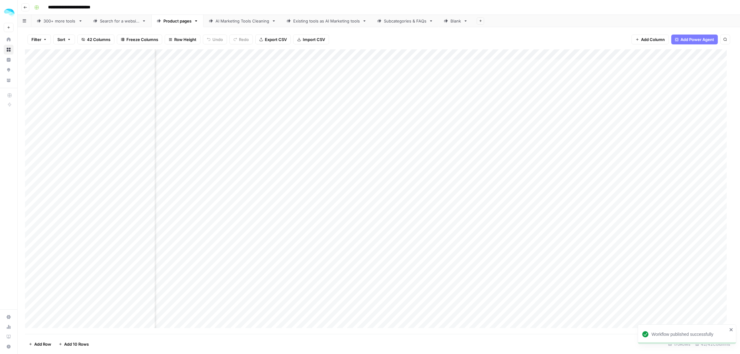
scroll to position [0, 2844]
click at [521, 55] on div "Add Column" at bounding box center [379, 191] width 708 height 285
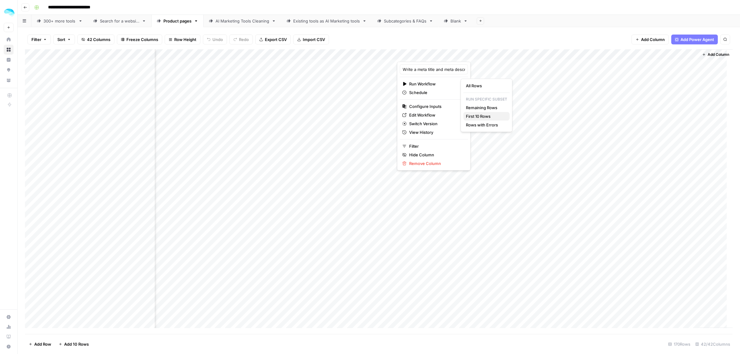
click at [474, 118] on span "First 10 Rows" at bounding box center [485, 116] width 39 height 6
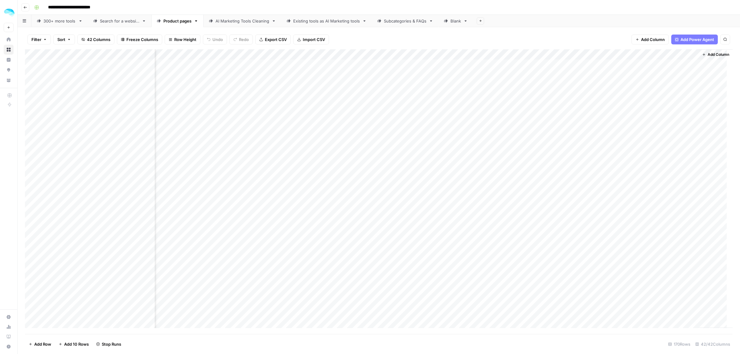
click at [669, 65] on div "Add Column" at bounding box center [379, 191] width 708 height 285
click at [658, 86] on div "Add Column" at bounding box center [379, 191] width 708 height 285
click at [667, 59] on div "Add Column" at bounding box center [379, 191] width 708 height 285
click at [625, 37] on div "Filter Sort 42 Columns Freeze Columns Row Height Undo Redo Export CSV Import CS…" at bounding box center [379, 40] width 708 height 20
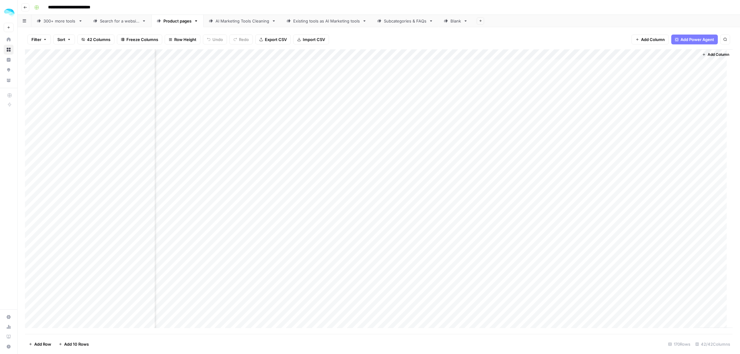
click at [657, 66] on div "Add Column" at bounding box center [379, 191] width 708 height 285
click at [663, 102] on div "Add Column" at bounding box center [379, 191] width 708 height 285
click at [661, 73] on div "Add Column" at bounding box center [379, 191] width 708 height 285
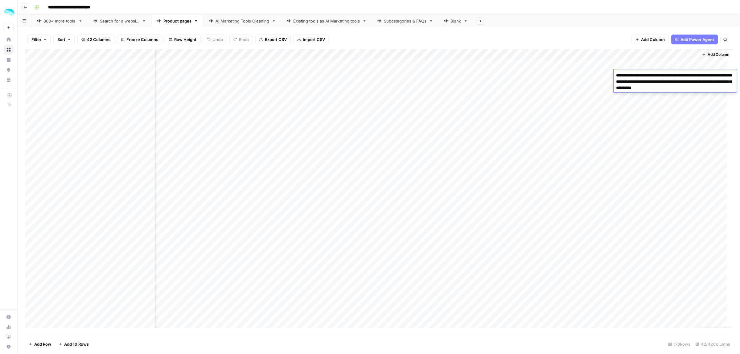
click at [668, 102] on div "Add Column" at bounding box center [379, 191] width 708 height 285
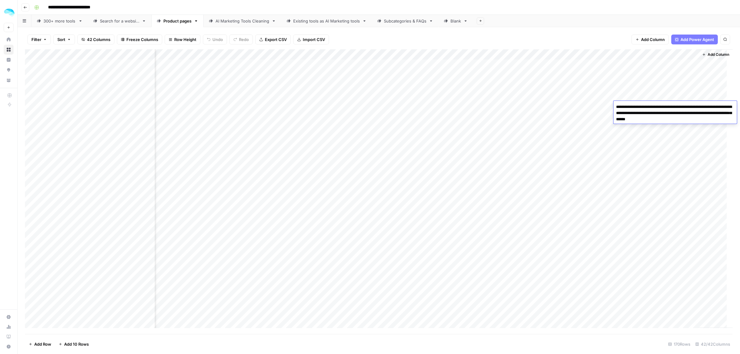
click at [520, 53] on div "Add Column" at bounding box center [379, 191] width 708 height 285
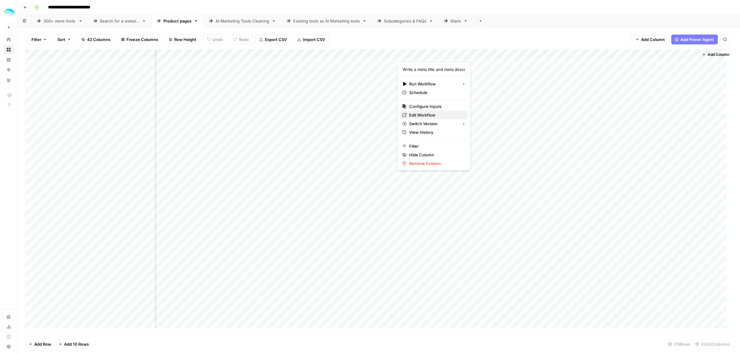
click at [425, 114] on span "Edit Workflow" at bounding box center [436, 115] width 54 height 6
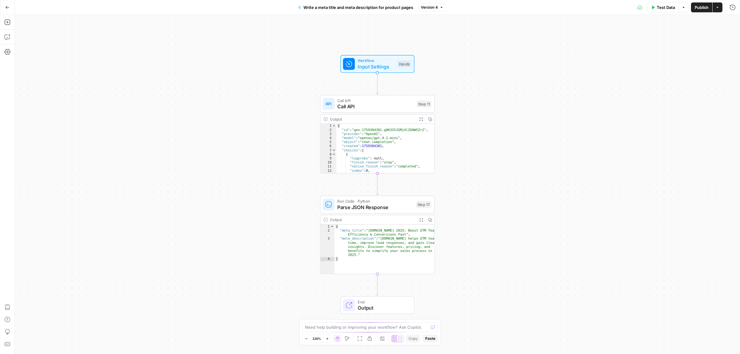
click at [372, 102] on span "Call API" at bounding box center [375, 101] width 76 height 6
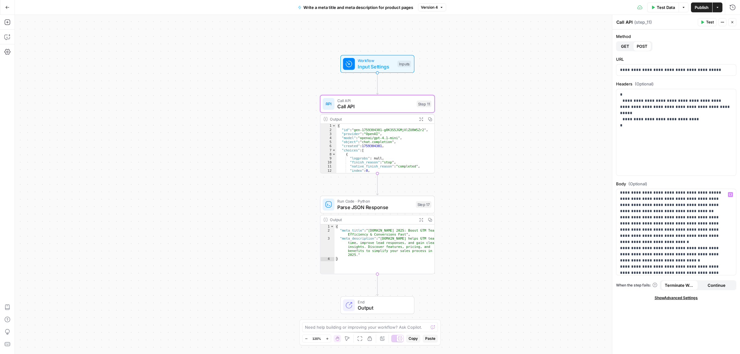
scroll to position [154, 0]
drag, startPoint x: 674, startPoint y: 212, endPoint x: 701, endPoint y: 213, distance: 27.1
click at [694, 212] on p "**********" at bounding box center [673, 188] width 106 height 302
click at [702, 213] on p "**********" at bounding box center [673, 188] width 106 height 302
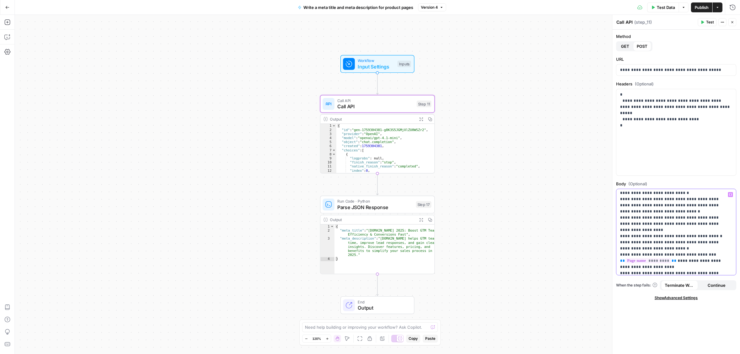
click at [722, 214] on p "**********" at bounding box center [673, 150] width 106 height 302
click at [381, 63] on span "Input Settings" at bounding box center [376, 66] width 37 height 7
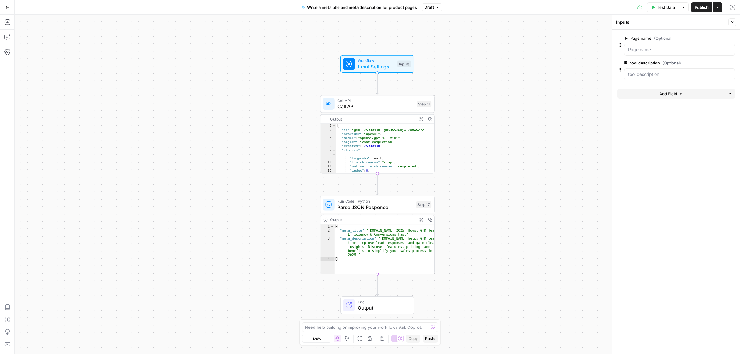
click at [661, 92] on span "Add Field" at bounding box center [668, 94] width 18 height 6
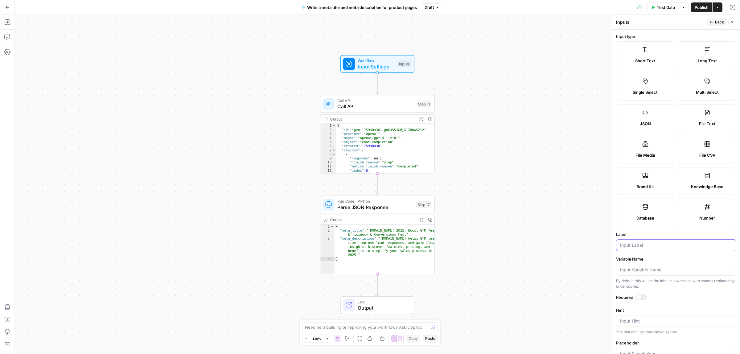
click at [651, 244] on input "Label" at bounding box center [676, 245] width 112 height 6
type input "features"
click at [369, 107] on span "Call API" at bounding box center [375, 106] width 76 height 7
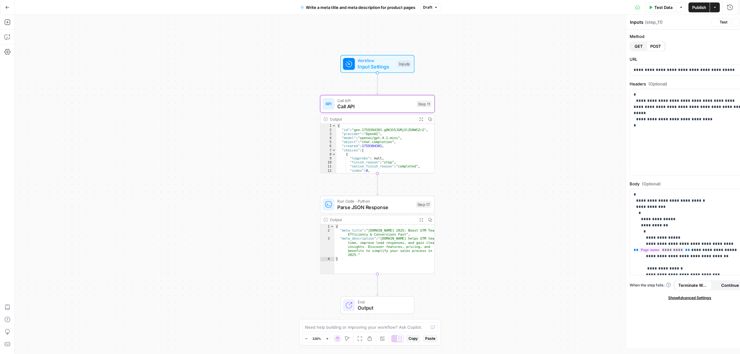
type textarea "Call API"
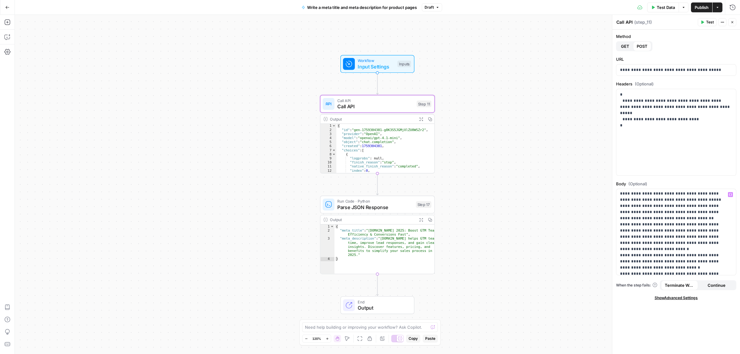
scroll to position [154, 0]
click at [646, 264] on p "**********" at bounding box center [673, 194] width 106 height 314
click at [729, 197] on button "Variables Menu" at bounding box center [730, 194] width 5 height 5
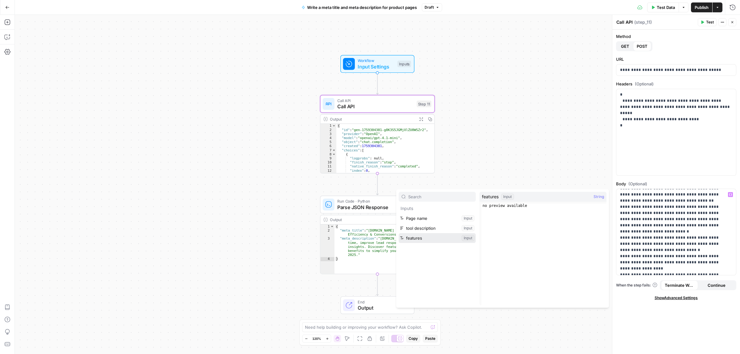
click at [421, 236] on button "Select variable features" at bounding box center [437, 238] width 77 height 10
click at [701, 22] on icon "button" at bounding box center [702, 22] width 3 height 3
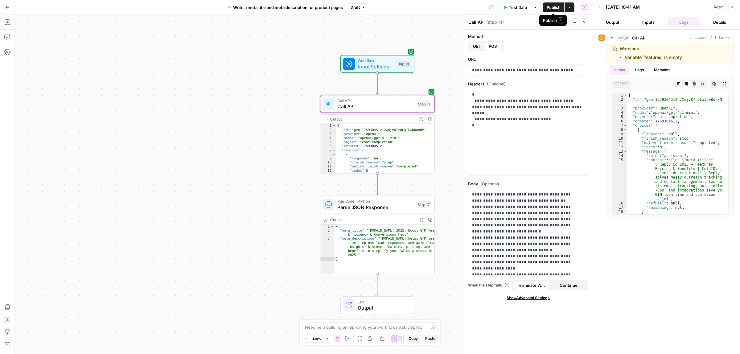
click at [554, 9] on span "Publish" at bounding box center [554, 7] width 14 height 6
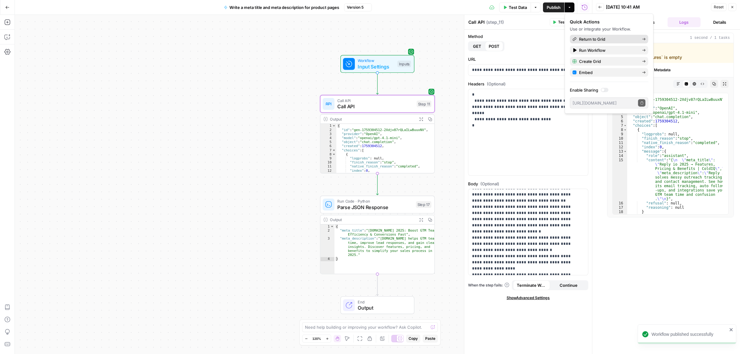
click at [584, 39] on span "Return to Grid" at bounding box center [608, 39] width 58 height 6
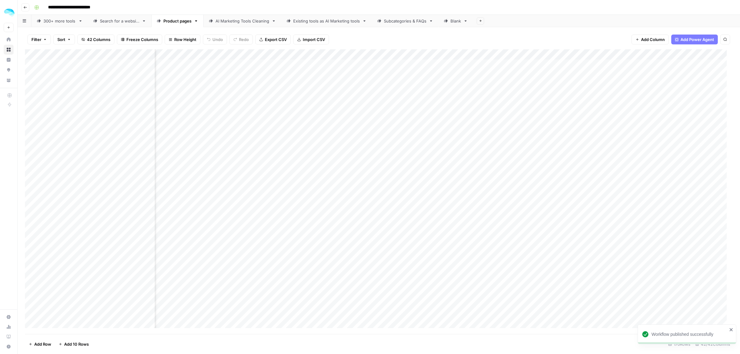
scroll to position [0, 2844]
click at [522, 54] on div "Add Column" at bounding box center [379, 191] width 708 height 285
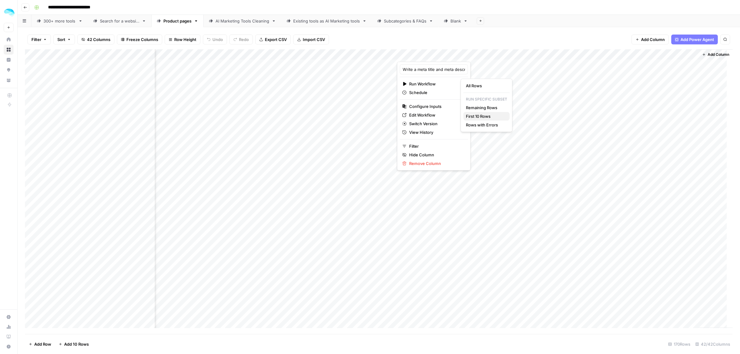
click at [483, 115] on span "First 10 Rows" at bounding box center [485, 116] width 39 height 6
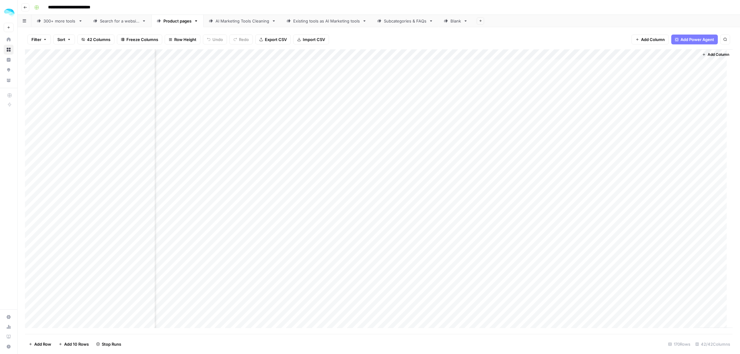
click at [692, 54] on div "Add Column" at bounding box center [379, 191] width 708 height 285
click at [722, 66] on div "Add Column" at bounding box center [716, 188] width 34 height 278
click at [719, 107] on div "Add Column" at bounding box center [716, 188] width 34 height 278
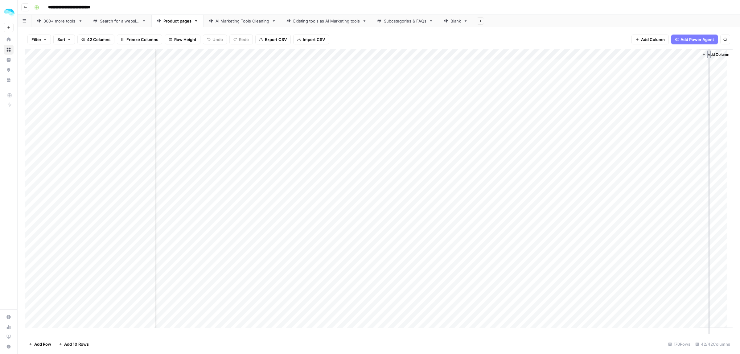
click at [683, 85] on div "Add Column" at bounding box center [379, 191] width 708 height 285
click at [706, 126] on div "Add Column" at bounding box center [716, 188] width 34 height 278
drag, startPoint x: 123, startPoint y: 334, endPoint x: 144, endPoint y: 332, distance: 21.6
click at [161, 332] on div "Add Column" at bounding box center [379, 191] width 708 height 285
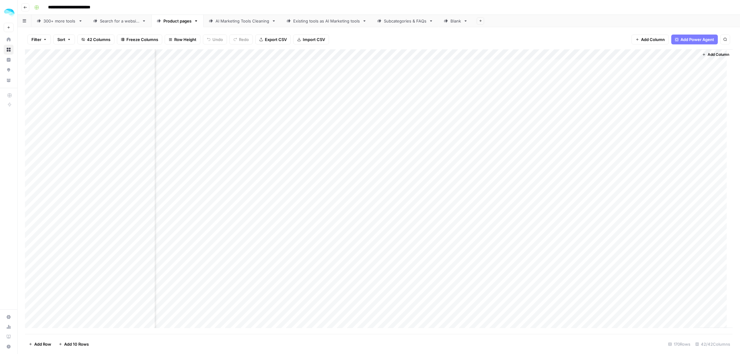
click at [652, 65] on div "Add Column" at bounding box center [379, 191] width 708 height 285
click at [663, 87] on div "Add Column" at bounding box center [379, 191] width 708 height 285
click at [519, 53] on div "Add Column" at bounding box center [379, 191] width 708 height 285
click at [419, 107] on span "Configure Inputs" at bounding box center [436, 106] width 54 height 6
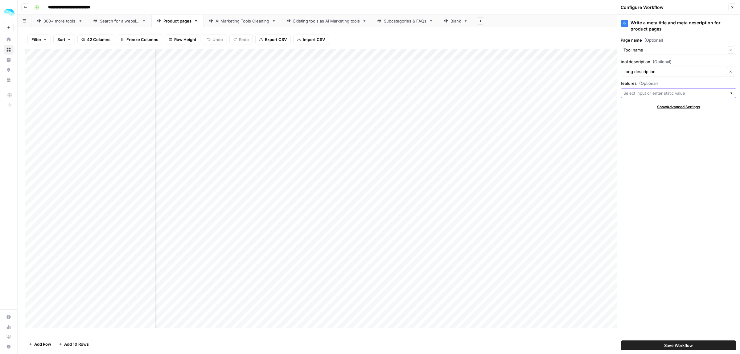
click at [666, 96] on input "features (Optional)" at bounding box center [674, 93] width 103 height 6
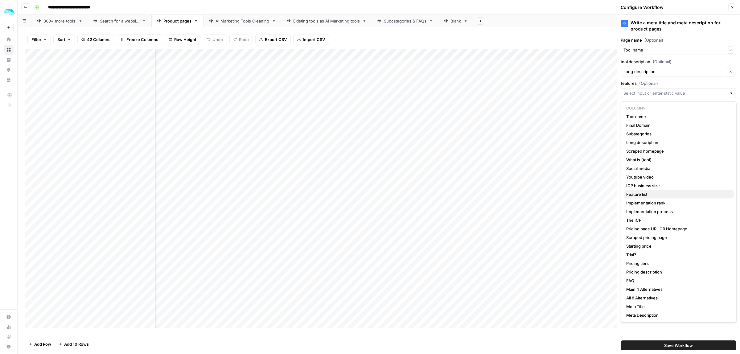
click at [663, 195] on span "Feature list" at bounding box center [677, 194] width 103 height 6
type input "Feature list"
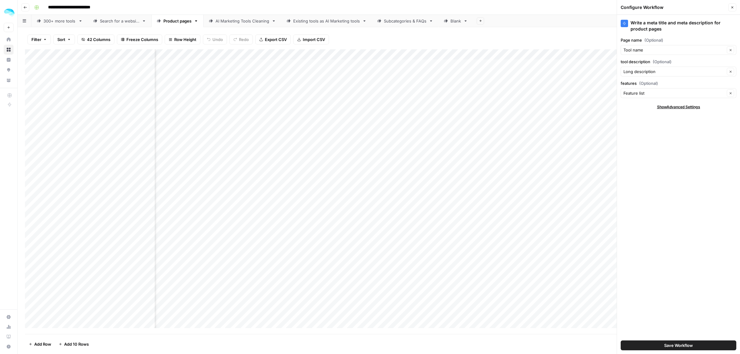
click at [681, 345] on span "Save Workflow" at bounding box center [678, 345] width 29 height 6
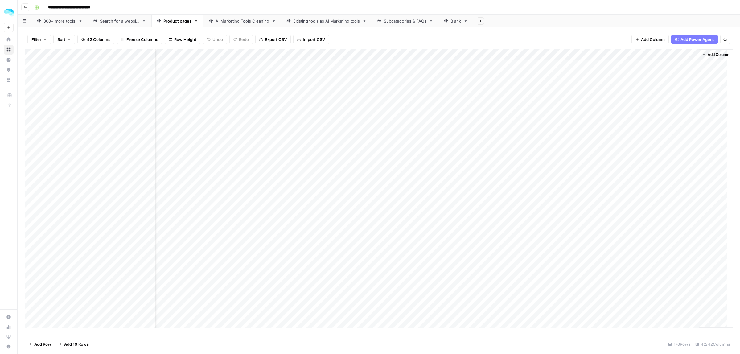
click at [521, 54] on div "Add Column" at bounding box center [379, 191] width 708 height 285
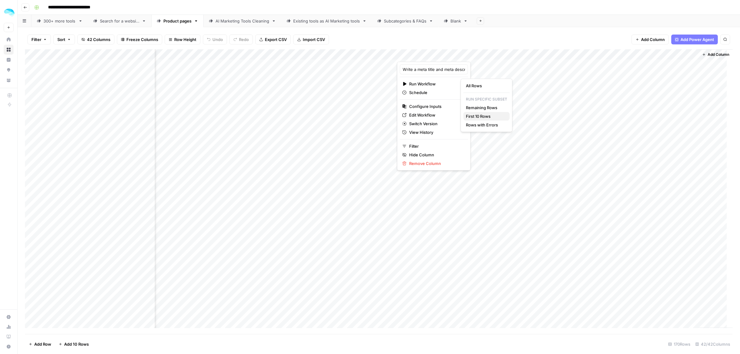
click at [474, 118] on span "First 10 Rows" at bounding box center [485, 116] width 39 height 6
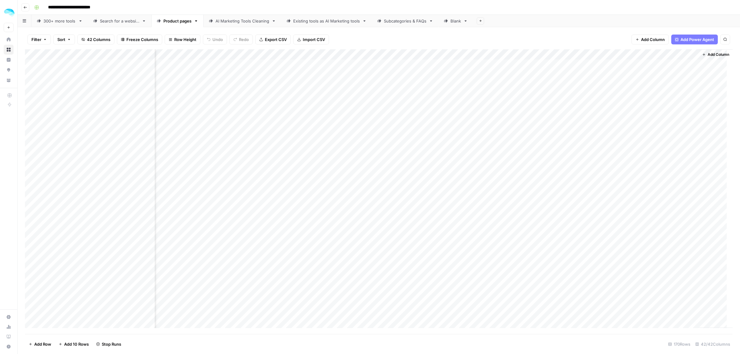
click at [654, 68] on div "Add Column" at bounding box center [379, 191] width 708 height 285
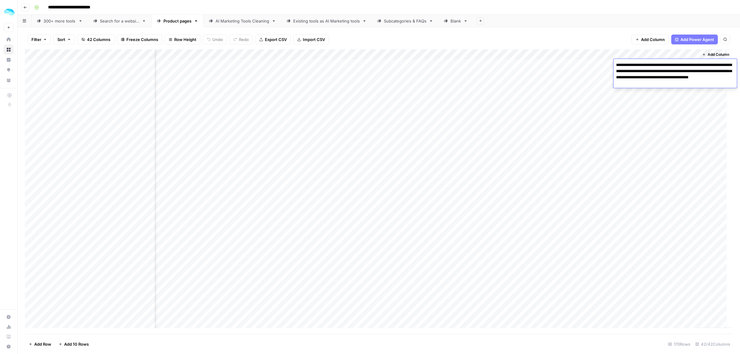
click at [670, 99] on div "Add Column" at bounding box center [379, 191] width 708 height 285
click at [669, 98] on div "Add Column" at bounding box center [379, 191] width 708 height 285
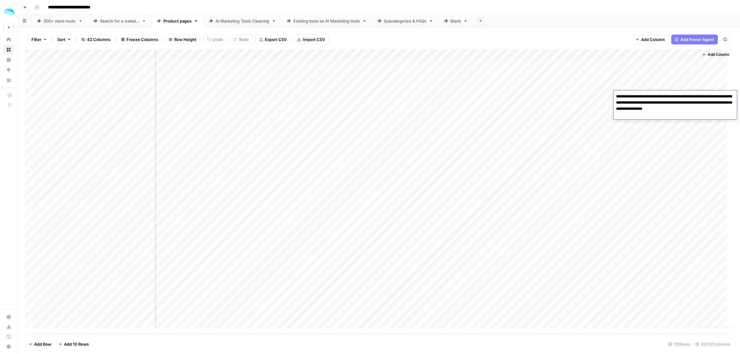
click at [663, 142] on div "Add Column" at bounding box center [379, 191] width 708 height 285
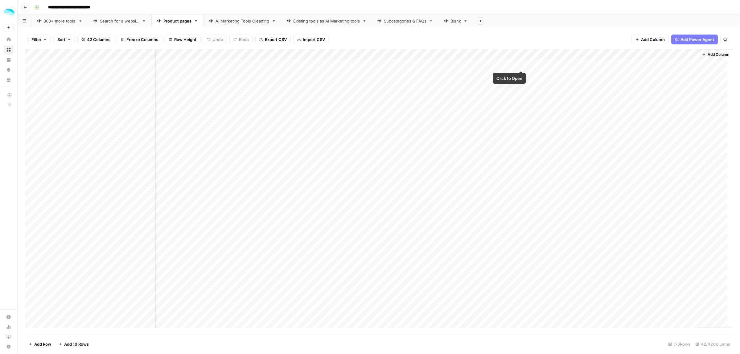
click at [521, 55] on div "Add Column" at bounding box center [379, 191] width 708 height 285
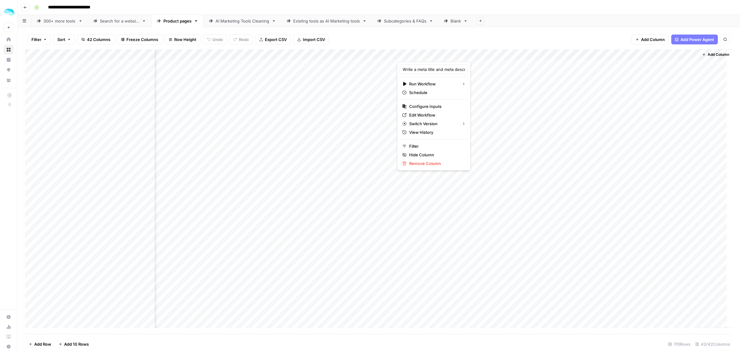
click at [665, 139] on div "Add Column" at bounding box center [379, 191] width 708 height 285
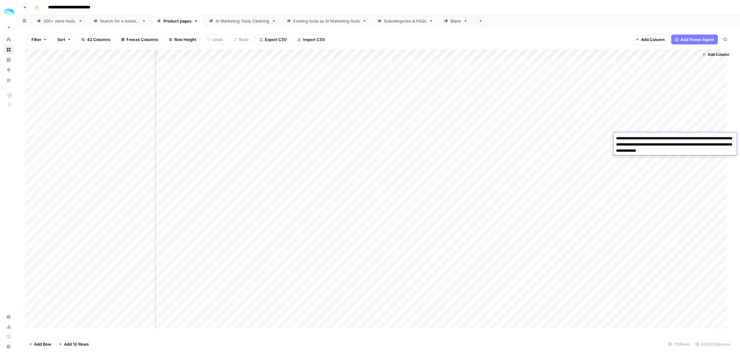
click at [665, 109] on div "Add Column" at bounding box center [379, 191] width 708 height 285
click at [522, 55] on div "Add Column" at bounding box center [379, 191] width 708 height 285
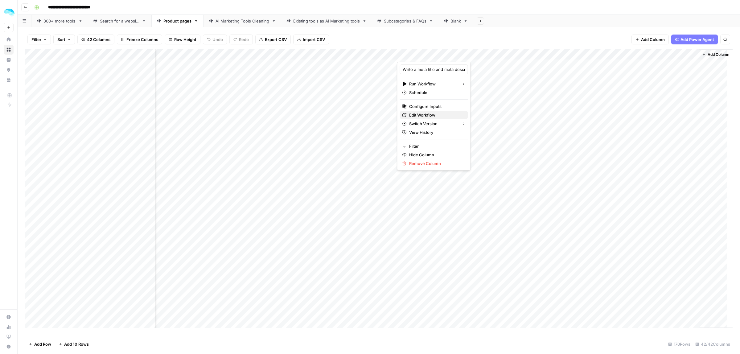
click at [421, 113] on span "Edit Workflow" at bounding box center [436, 115] width 54 height 6
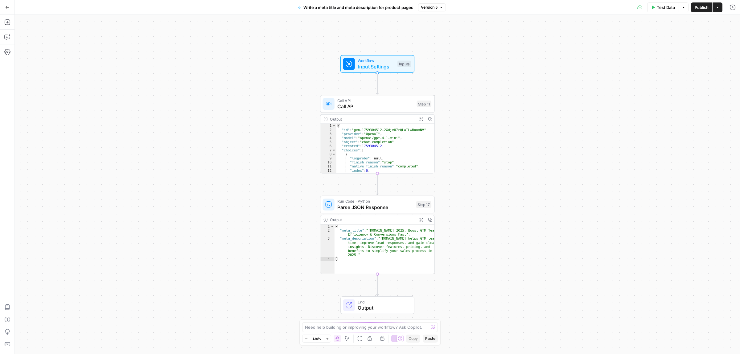
click at [369, 116] on div "Output Expand Output Copy" at bounding box center [377, 119] width 114 height 9
click at [372, 106] on span "Call API" at bounding box center [375, 106] width 76 height 7
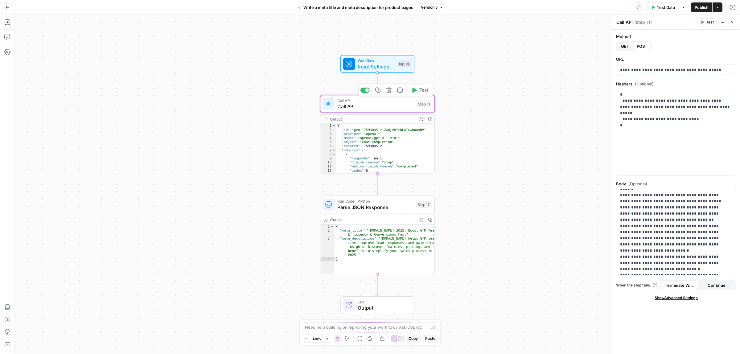
scroll to position [233, 0]
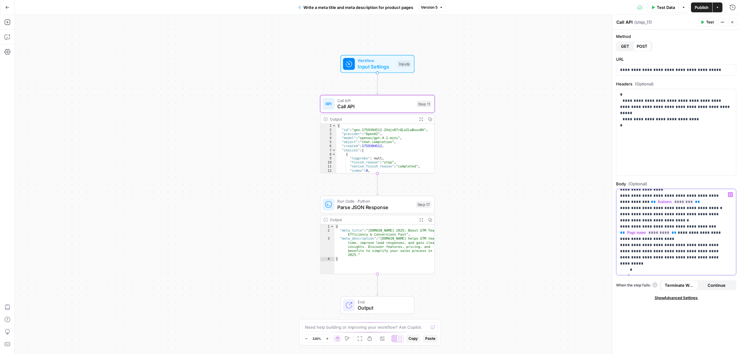
click at [678, 221] on p "**********" at bounding box center [673, 115] width 106 height 314
click at [702, 8] on span "Publish" at bounding box center [702, 7] width 14 height 6
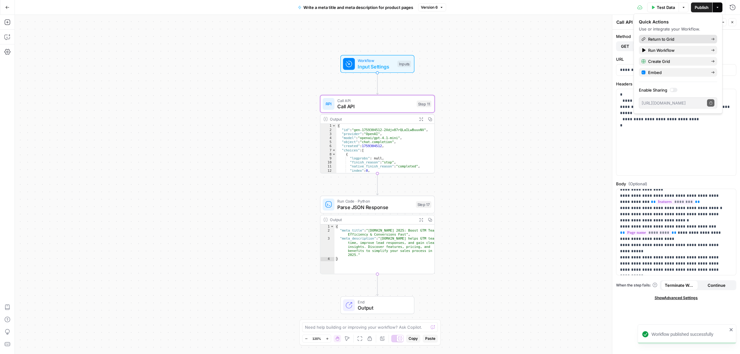
click at [668, 39] on span "Return to Grid" at bounding box center [677, 39] width 58 height 6
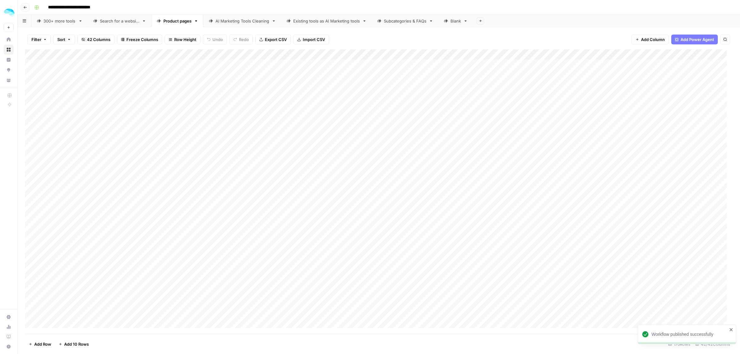
scroll to position [0, 2844]
click at [522, 55] on div "Add Column" at bounding box center [379, 191] width 708 height 285
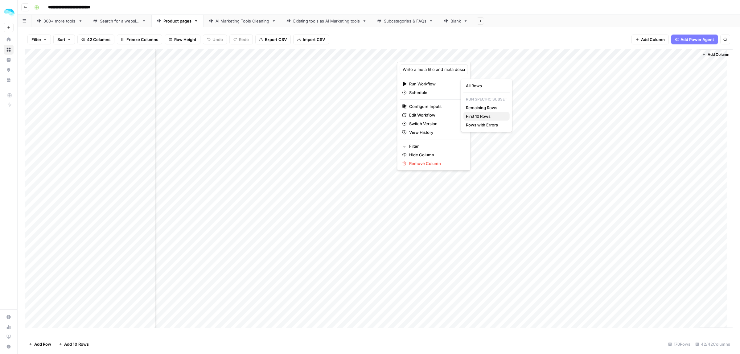
click at [479, 115] on span "First 10 Rows" at bounding box center [485, 116] width 39 height 6
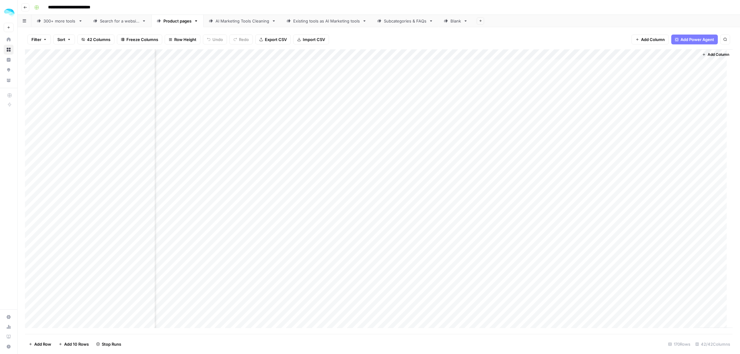
click at [662, 64] on div "Add Column" at bounding box center [379, 191] width 708 height 285
click at [652, 91] on div "Add Column" at bounding box center [379, 191] width 708 height 285
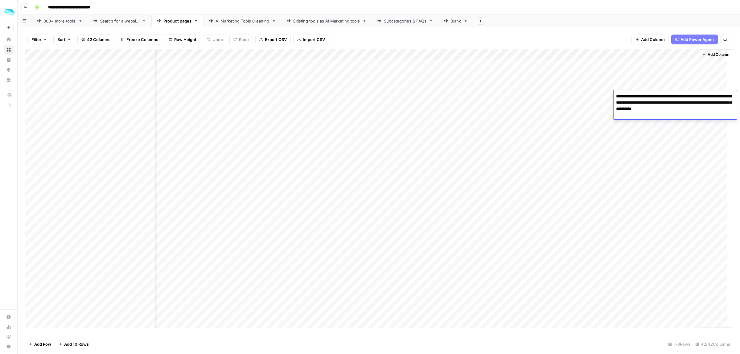
click at [658, 73] on div "Add Column" at bounding box center [379, 191] width 708 height 285
click at [655, 119] on div "Add Column" at bounding box center [379, 191] width 708 height 285
click at [595, 84] on div "Add Column" at bounding box center [379, 191] width 708 height 285
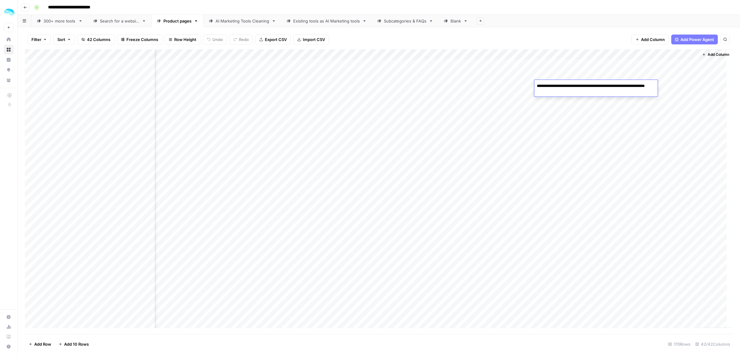
click at [580, 106] on div "Add Column" at bounding box center [379, 191] width 708 height 285
click at [588, 139] on div "Add Column" at bounding box center [379, 191] width 708 height 285
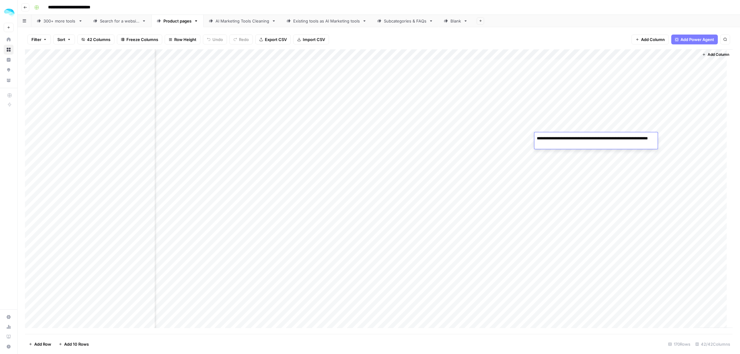
click at [652, 65] on div "Add Column" at bounding box center [379, 191] width 708 height 285
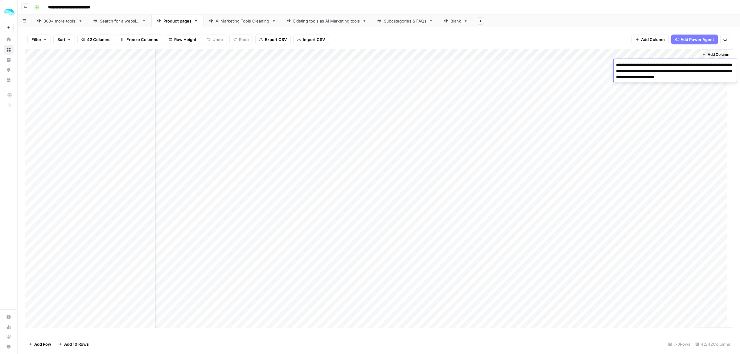
click at [657, 122] on div "Add Column" at bounding box center [379, 191] width 708 height 285
click at [522, 55] on div "Add Column" at bounding box center [379, 191] width 708 height 285
click at [556, 110] on div "Add Column" at bounding box center [379, 191] width 708 height 285
click at [211, 54] on div "Add Column" at bounding box center [379, 191] width 708 height 285
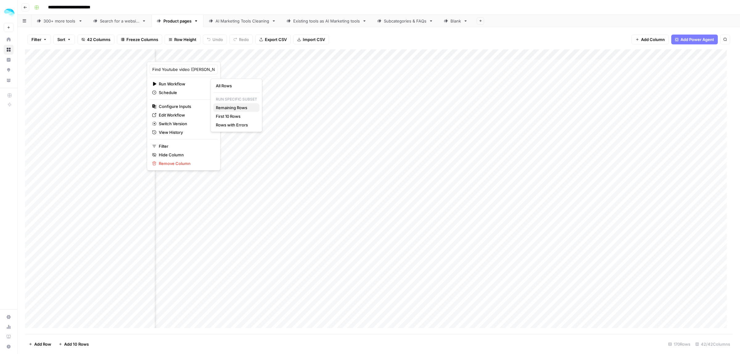
click at [240, 108] on span "Remaining Rows" at bounding box center [235, 108] width 39 height 6
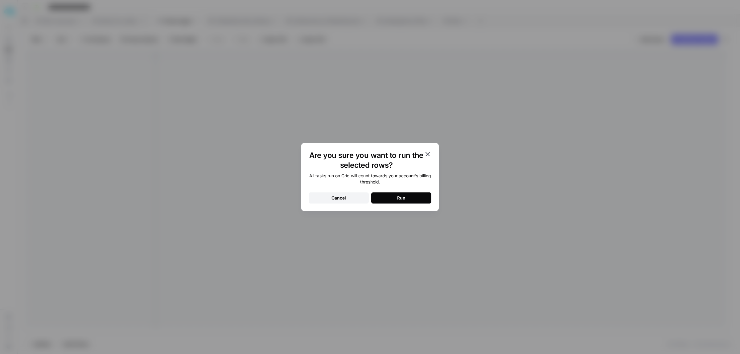
click at [412, 195] on button "Run" at bounding box center [401, 197] width 60 height 11
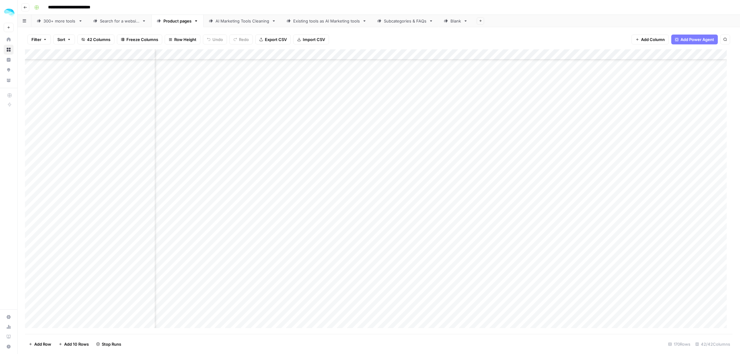
scroll to position [424, 842]
click at [272, 328] on div "Add Column" at bounding box center [379, 191] width 708 height 285
click at [520, 53] on div "Add Column" at bounding box center [379, 191] width 708 height 285
click at [421, 113] on span "Edit Workflow" at bounding box center [436, 115] width 54 height 6
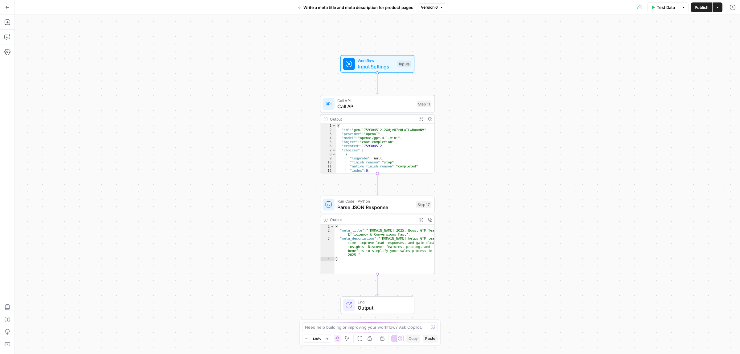
click at [360, 109] on span "Call API" at bounding box center [375, 106] width 76 height 7
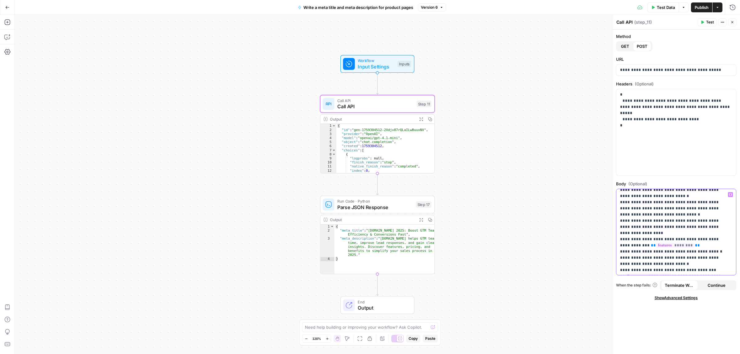
scroll to position [245, 0]
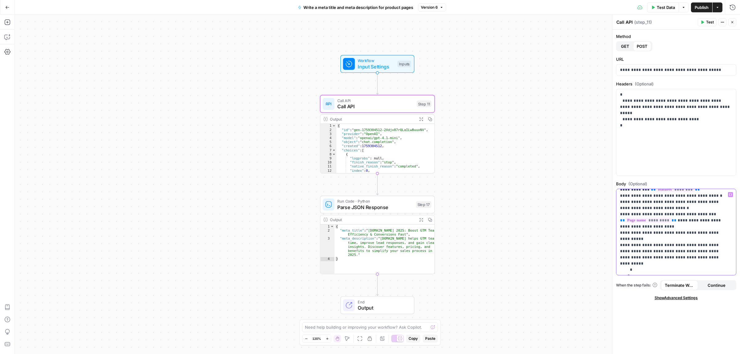
drag, startPoint x: 647, startPoint y: 206, endPoint x: 688, endPoint y: 238, distance: 52.1
click at [688, 238] on p "**********" at bounding box center [673, 109] width 106 height 327
copy p "**********"
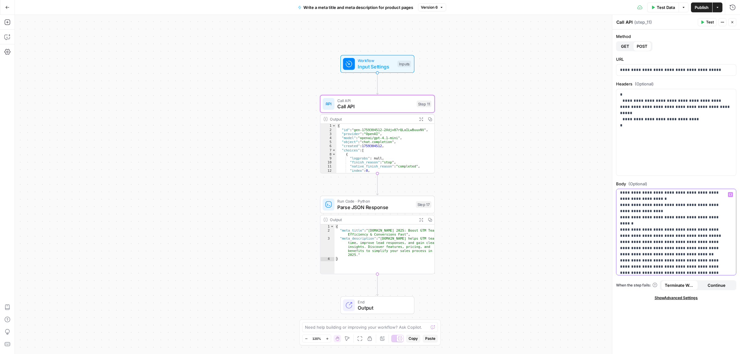
scroll to position [53, 0]
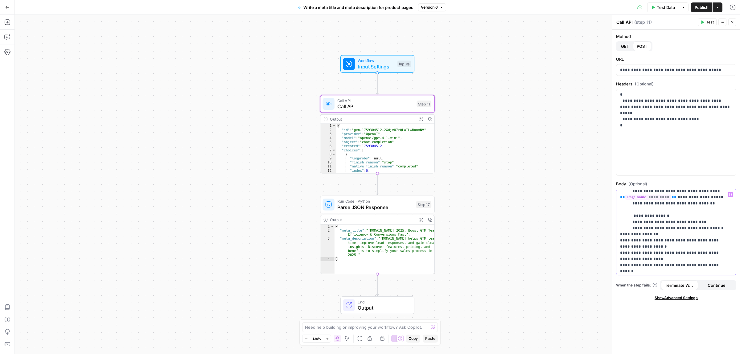
click at [667, 215] on p "**********" at bounding box center [673, 302] width 106 height 327
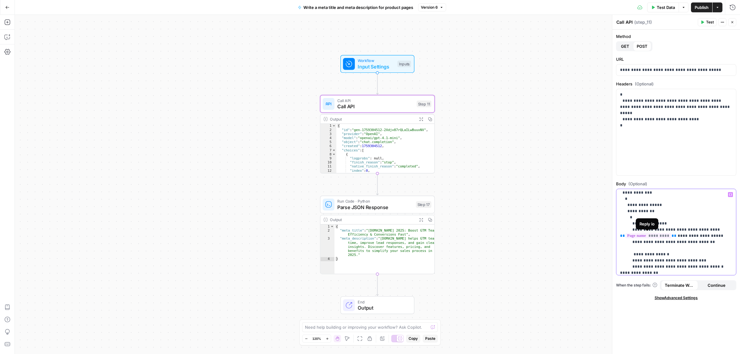
click at [670, 229] on p "**********" at bounding box center [673, 340] width 106 height 327
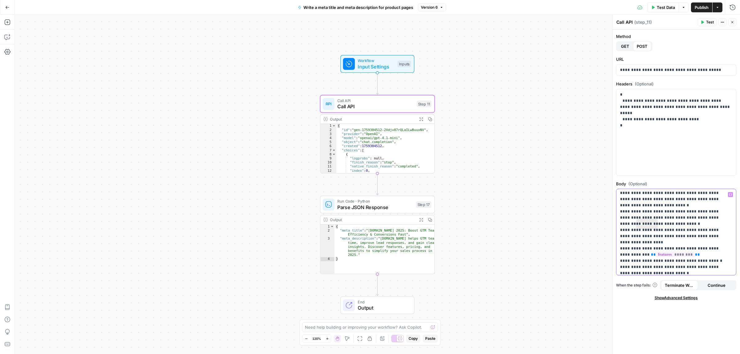
scroll to position [245, 0]
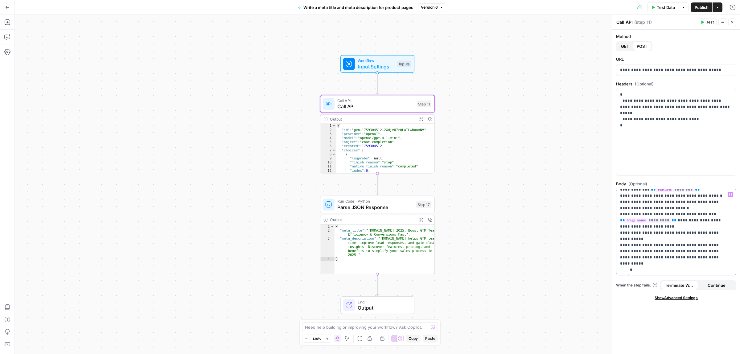
drag, startPoint x: 647, startPoint y: 229, endPoint x: 688, endPoint y: 239, distance: 42.8
click at [688, 239] on p "**********" at bounding box center [673, 109] width 106 height 327
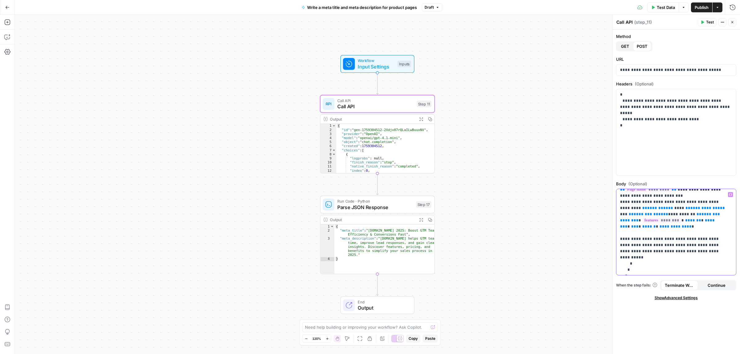
click at [643, 218] on span "********" at bounding box center [662, 220] width 39 height 5
click at [647, 206] on span "****" at bounding box center [652, 208] width 10 height 4
drag, startPoint x: 721, startPoint y: 196, endPoint x: 634, endPoint y: 203, distance: 86.6
click at [634, 203] on p "**********" at bounding box center [673, 137] width 106 height 271
click at [731, 195] on icon "button" at bounding box center [730, 194] width 3 height 3
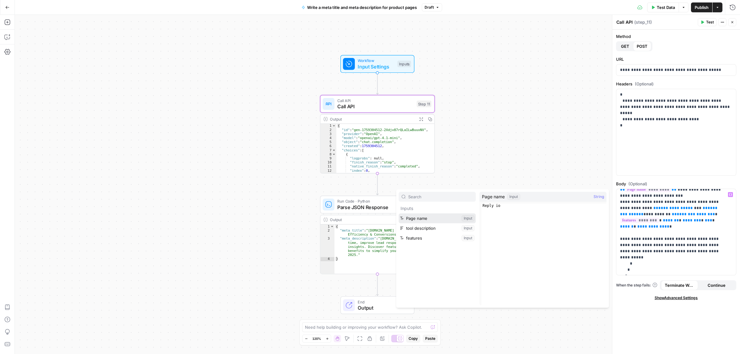
click at [412, 216] on button "Select variable Page name" at bounding box center [437, 218] width 77 height 10
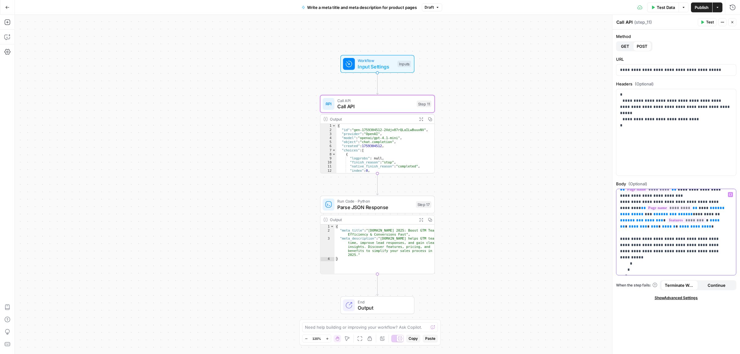
drag, startPoint x: 715, startPoint y: 201, endPoint x: 683, endPoint y: 202, distance: 31.8
click at [683, 202] on p "**********" at bounding box center [673, 140] width 106 height 277
click at [715, 206] on span "****" at bounding box center [720, 208] width 10 height 4
drag, startPoint x: 654, startPoint y: 209, endPoint x: 651, endPoint y: 209, distance: 3.4
click at [651, 209] on p "**********" at bounding box center [673, 140] width 106 height 277
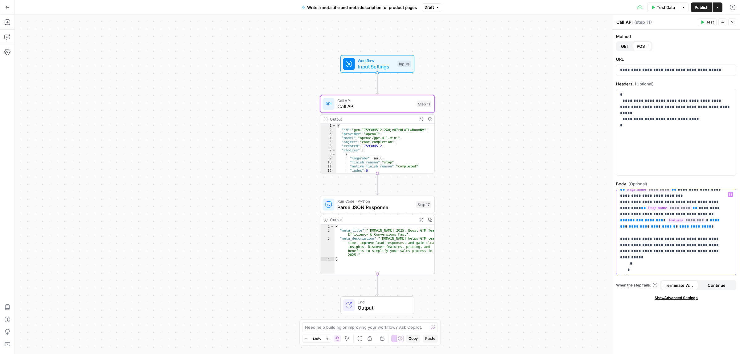
click at [625, 218] on span "**" at bounding box center [622, 220] width 5 height 4
click at [720, 214] on p "**********" at bounding box center [673, 137] width 106 height 271
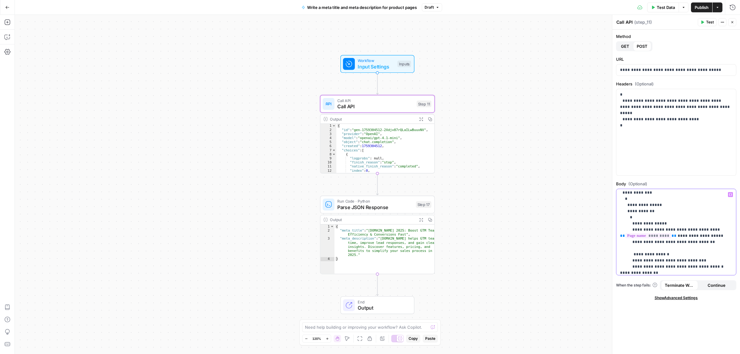
scroll to position [0, 0]
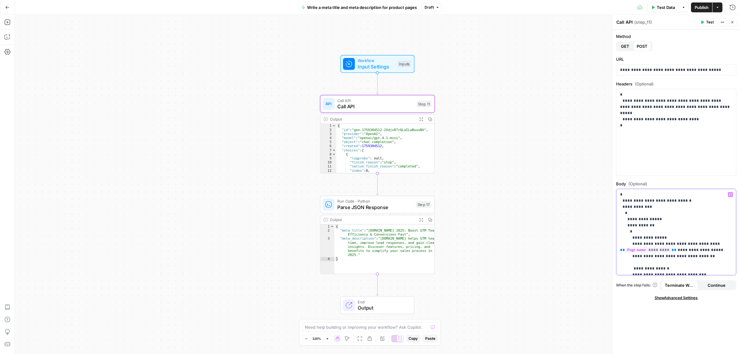
click at [713, 258] on p "**********" at bounding box center [673, 326] width 106 height 271
click at [730, 195] on icon "button" at bounding box center [730, 194] width 3 height 3
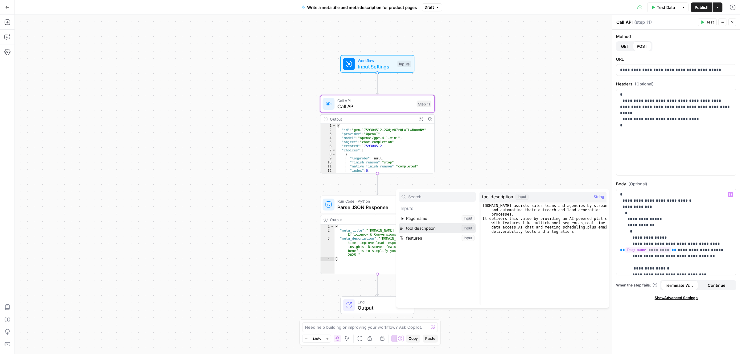
click at [410, 228] on button "Select variable tool description" at bounding box center [437, 228] width 77 height 10
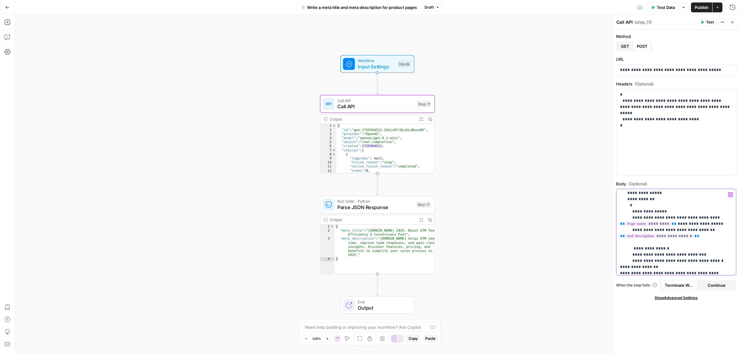
scroll to position [77, 0]
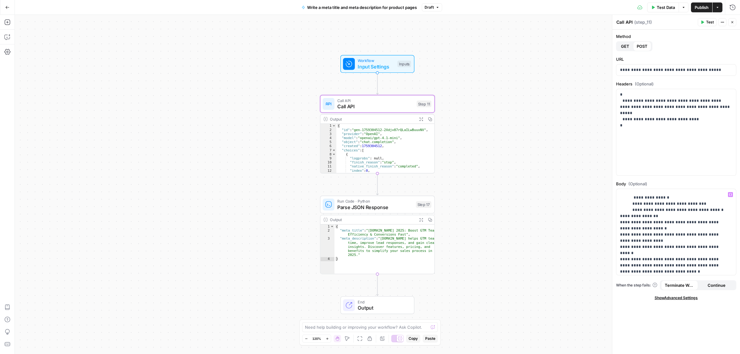
click at [697, 10] on button "Publish" at bounding box center [701, 7] width 21 height 10
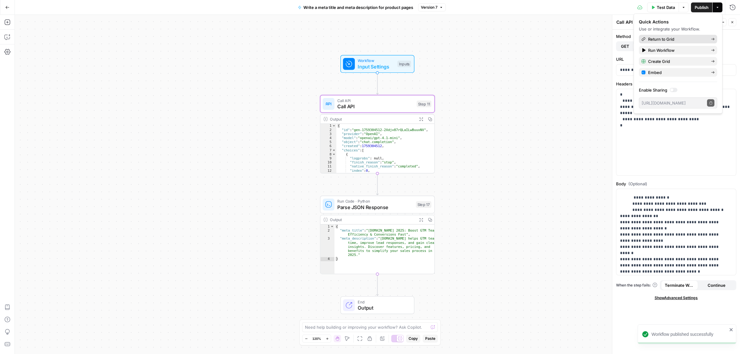
click at [658, 37] on span "Return to Grid" at bounding box center [677, 39] width 58 height 6
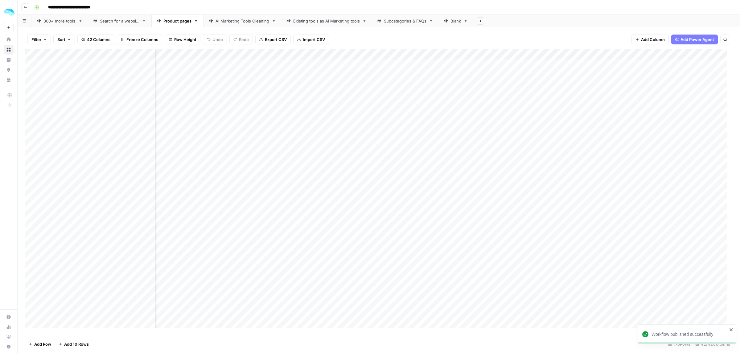
scroll to position [0, 2844]
click at [523, 54] on div "Add Column" at bounding box center [379, 191] width 708 height 285
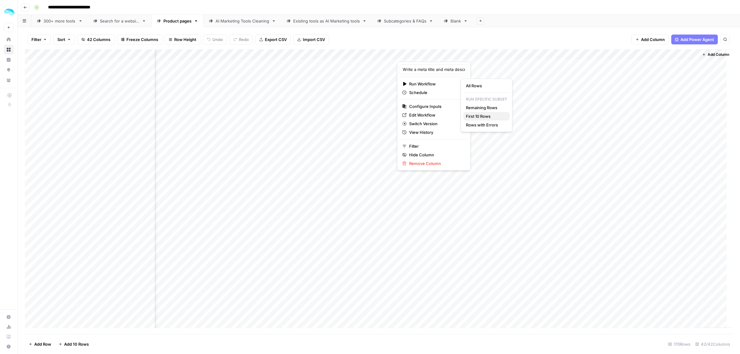
click at [483, 115] on span "First 10 Rows" at bounding box center [485, 116] width 39 height 6
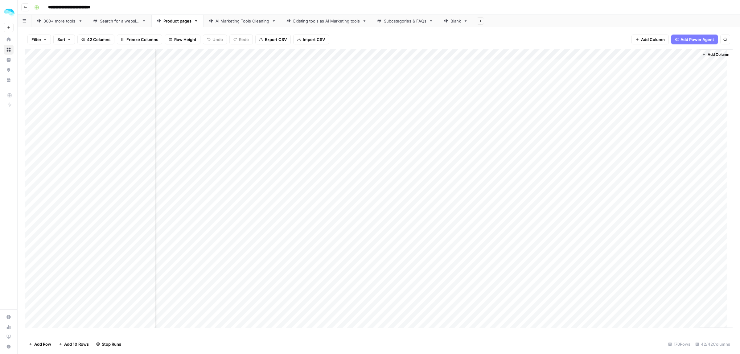
click at [591, 68] on div "Add Column" at bounding box center [379, 191] width 708 height 285
click at [591, 67] on div "Add Column" at bounding box center [379, 191] width 708 height 285
click at [665, 65] on div "Add Column" at bounding box center [379, 191] width 708 height 285
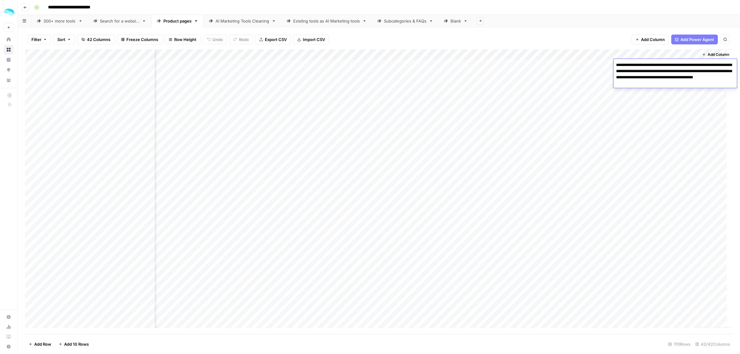
click at [655, 92] on div "Add Column" at bounding box center [379, 191] width 708 height 285
click at [654, 96] on div "Add Column" at bounding box center [379, 191] width 708 height 285
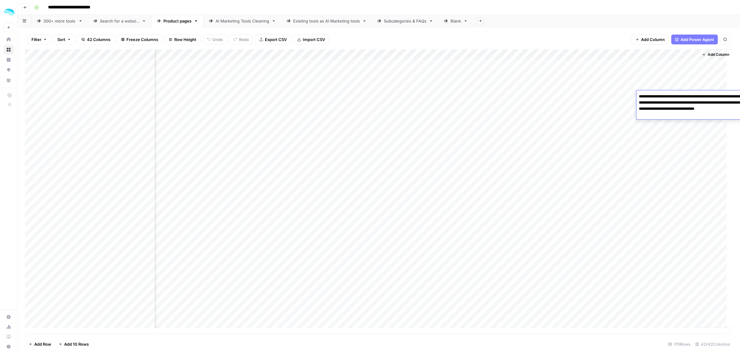
click at [654, 96] on textarea "**********" at bounding box center [697, 105] width 123 height 27
click at [522, 54] on div "Add Column" at bounding box center [379, 191] width 708 height 285
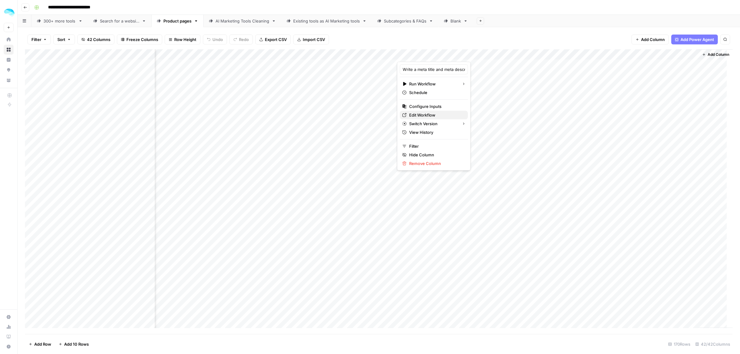
click at [415, 115] on span "Edit Workflow" at bounding box center [436, 115] width 54 height 6
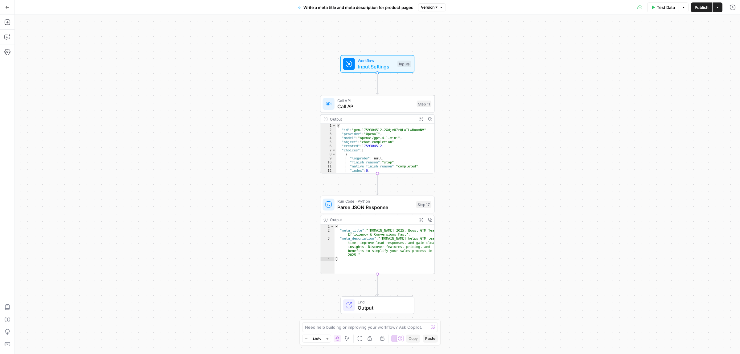
click at [367, 101] on span "Call API" at bounding box center [375, 101] width 76 height 6
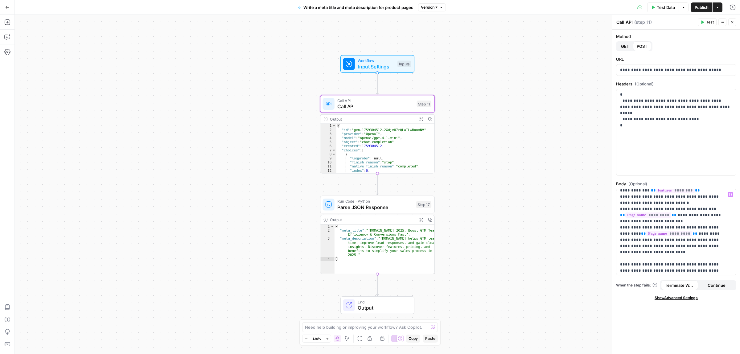
scroll to position [158, 0]
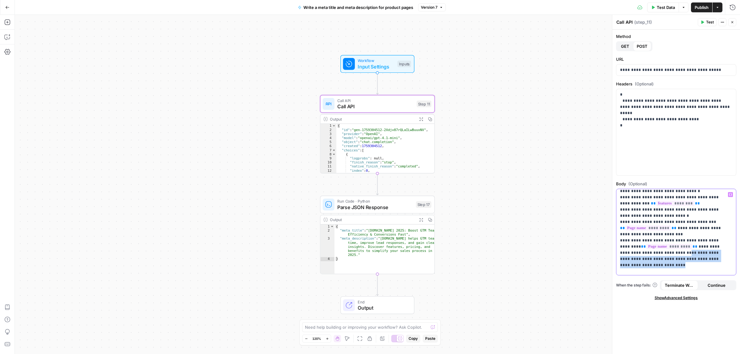
drag, startPoint x: 721, startPoint y: 253, endPoint x: 654, endPoint y: 245, distance: 68.3
click at [654, 245] on p "**********" at bounding box center [673, 172] width 106 height 277
drag, startPoint x: 660, startPoint y: 254, endPoint x: 654, endPoint y: 247, distance: 9.9
click at [654, 247] on p "**********" at bounding box center [673, 172] width 106 height 277
drag, startPoint x: 700, startPoint y: 253, endPoint x: 674, endPoint y: 250, distance: 27.0
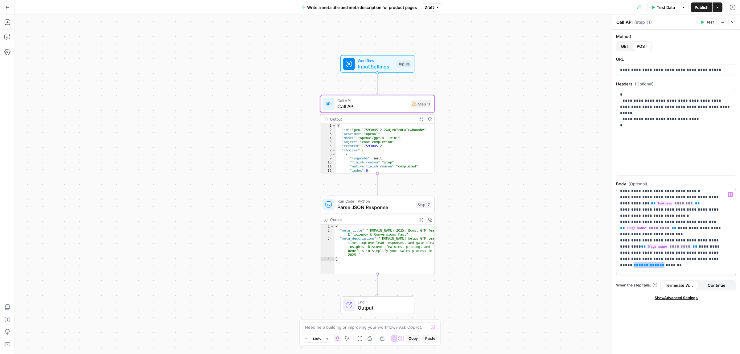
click at [674, 250] on p "**********" at bounding box center [673, 172] width 106 height 277
drag, startPoint x: 666, startPoint y: 247, endPoint x: 697, endPoint y: 248, distance: 30.8
click at [694, 248] on p "**********" at bounding box center [673, 172] width 106 height 277
click at [697, 248] on p "**********" at bounding box center [673, 172] width 106 height 277
click at [700, 6] on span "Publish" at bounding box center [702, 7] width 14 height 6
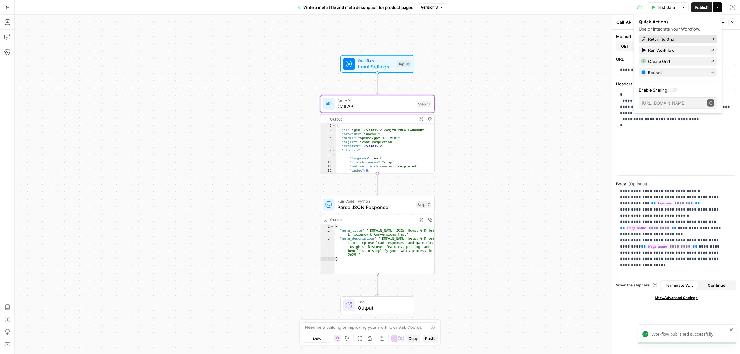
click at [655, 38] on span "Return to Grid" at bounding box center [677, 39] width 58 height 6
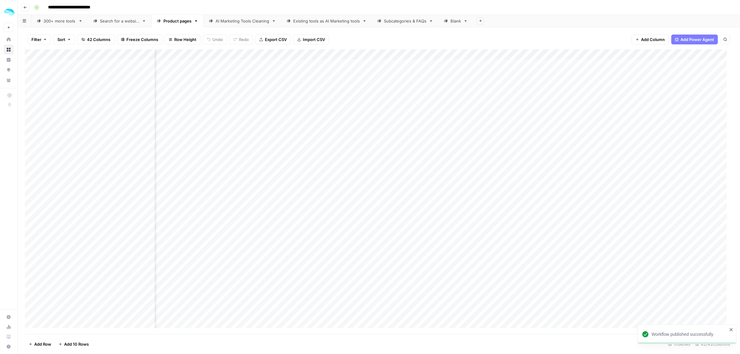
scroll to position [0, 2844]
click at [521, 55] on div "Add Column" at bounding box center [379, 191] width 708 height 285
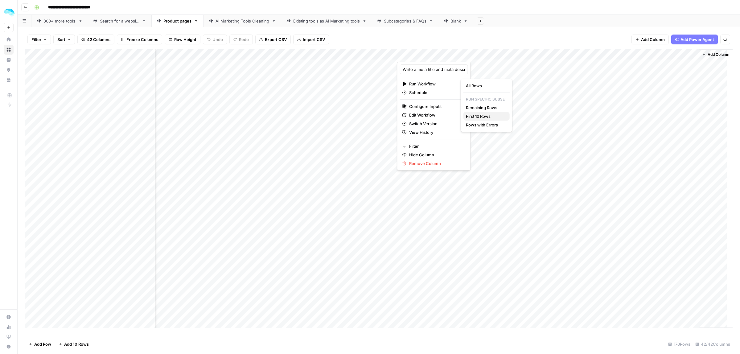
click at [475, 117] on span "First 10 Rows" at bounding box center [485, 116] width 39 height 6
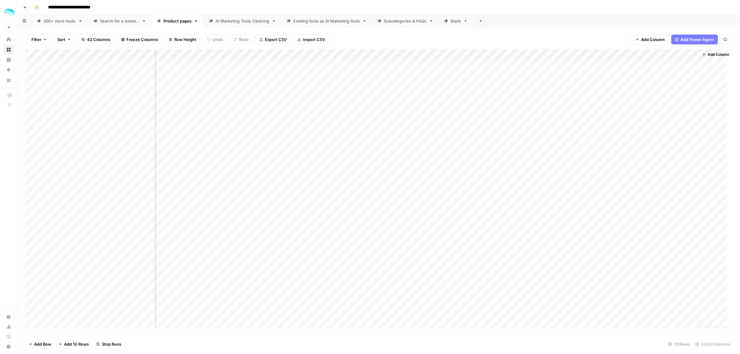
click at [653, 62] on div "Add Column" at bounding box center [379, 191] width 708 height 285
click at [653, 96] on div "Add Column" at bounding box center [379, 191] width 708 height 285
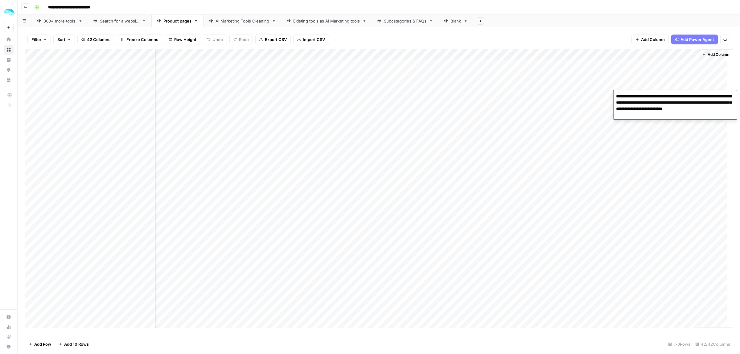
click at [522, 55] on div "Add Column" at bounding box center [379, 191] width 708 height 285
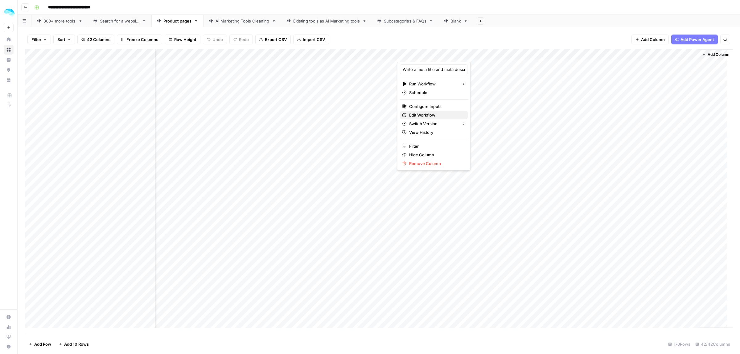
click at [416, 113] on span "Edit Workflow" at bounding box center [436, 115] width 54 height 6
click at [67, 65] on div "Add Column" at bounding box center [379, 191] width 708 height 285
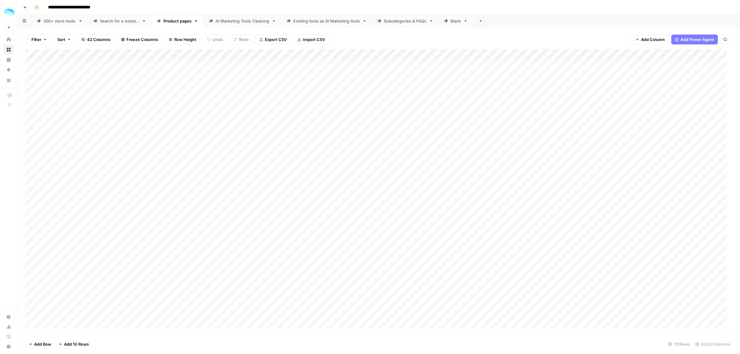
scroll to position [0, 0]
click at [277, 66] on div "Add Column" at bounding box center [379, 191] width 708 height 285
click at [283, 80] on div "Add Column" at bounding box center [379, 191] width 708 height 285
click at [289, 64] on div "Add Column" at bounding box center [379, 191] width 708 height 285
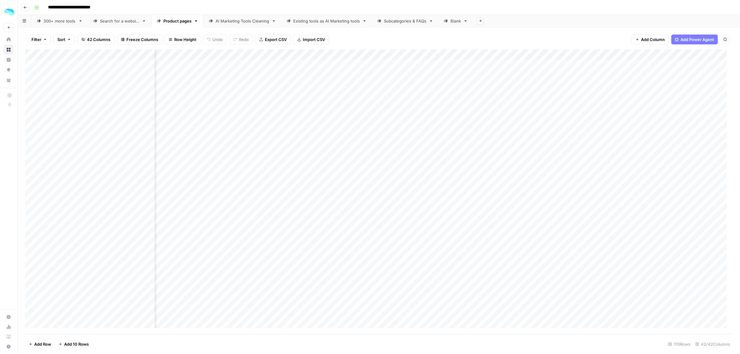
click at [360, 66] on div "Add Column" at bounding box center [379, 191] width 708 height 285
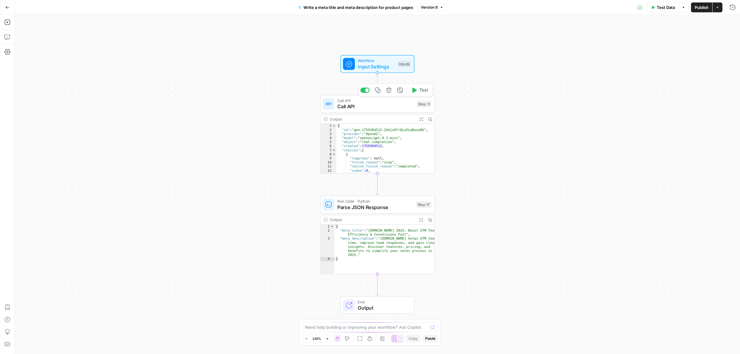
click at [363, 110] on span "Call API" at bounding box center [375, 106] width 76 height 7
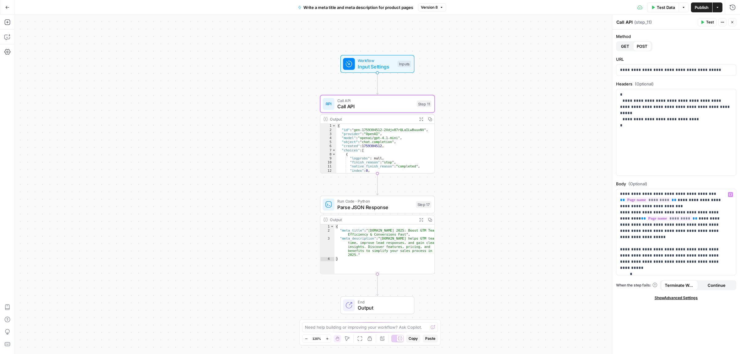
scroll to position [196, 0]
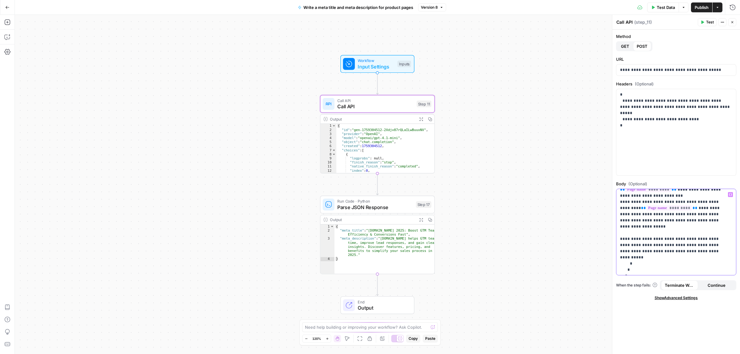
click at [654, 207] on p "**********" at bounding box center [673, 133] width 106 height 277
click at [700, 21] on icon "button" at bounding box center [702, 22] width 4 height 4
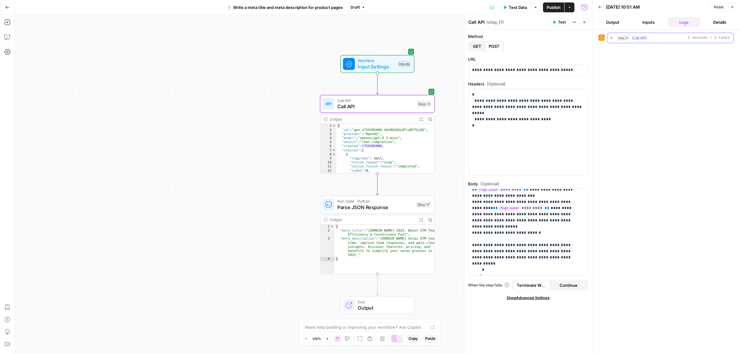
click at [612, 38] on icon "button" at bounding box center [611, 38] width 1 height 2
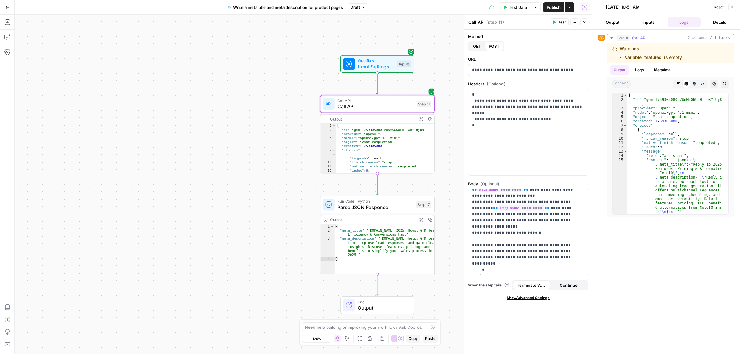
scroll to position [46, 0]
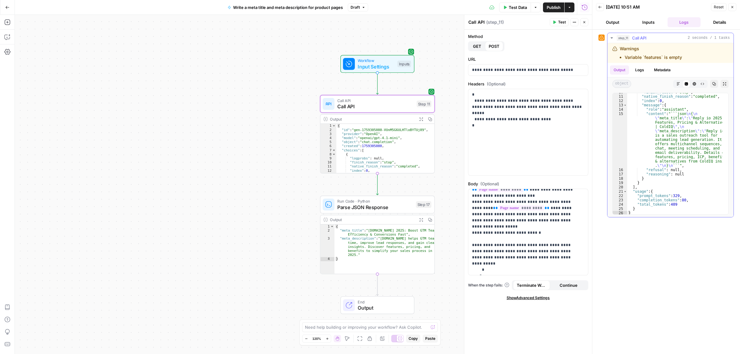
type textarea "**********"
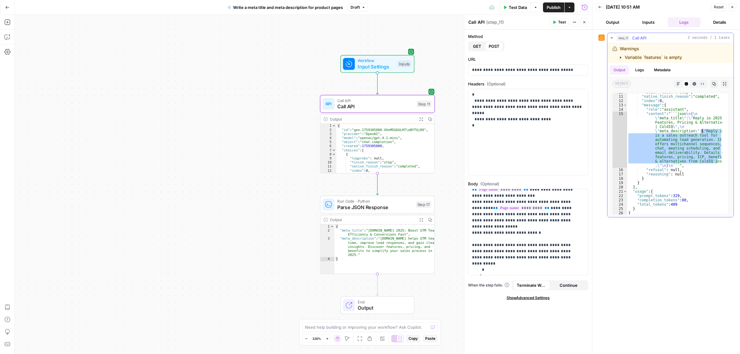
drag, startPoint x: 720, startPoint y: 164, endPoint x: 702, endPoint y: 130, distance: 38.3
click at [702, 130] on div ""finish_reason" : "stop" , "native_finish_reason" : "completed" , "index" : 0 ,…" at bounding box center [674, 154] width 95 height 129
click at [474, 210] on p "**********" at bounding box center [525, 137] width 106 height 284
click at [550, 22] on button "Test" at bounding box center [559, 22] width 19 height 8
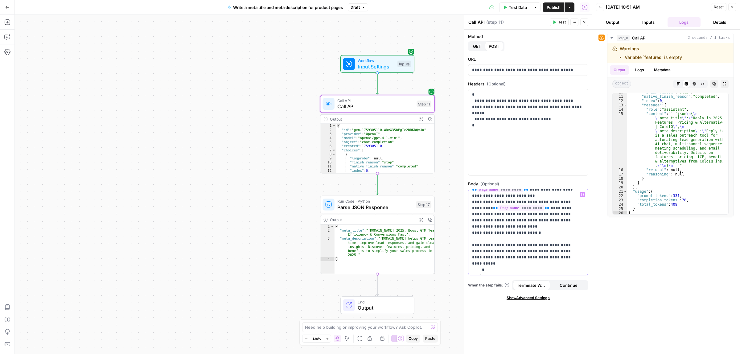
click at [519, 207] on p "**********" at bounding box center [525, 137] width 106 height 284
click at [580, 195] on button "Variables Menu" at bounding box center [582, 194] width 5 height 5
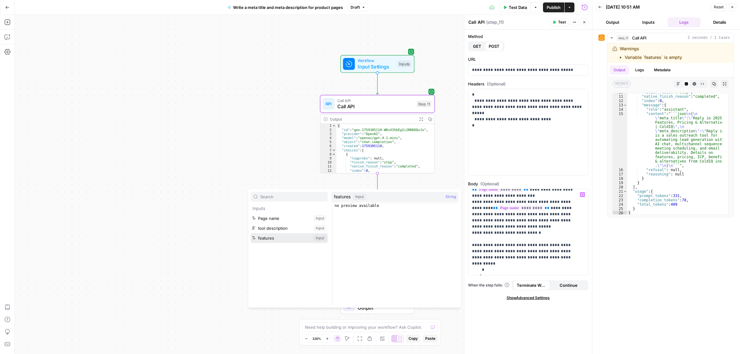
click at [267, 240] on button "Select variable features" at bounding box center [289, 238] width 77 height 10
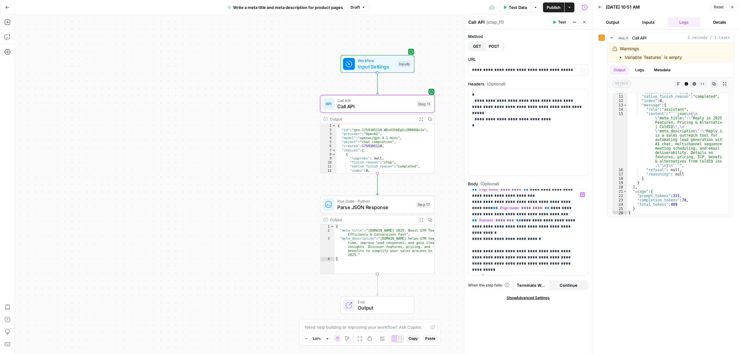
click at [510, 7] on span "Test Data" at bounding box center [518, 7] width 18 height 6
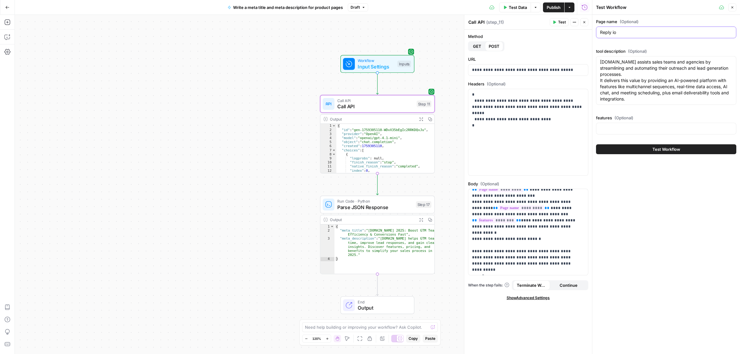
click at [648, 31] on input "Reply io" at bounding box center [666, 32] width 132 height 6
paste input "Artisan"
type input "Artisan"
click at [665, 85] on textarea "[DOMAIN_NAME] assists sales teams and agencies by streamlining and automating t…" at bounding box center [666, 80] width 132 height 43
paste textarea ""Artisan helps outbound sales teams automate manual tasks like prospecting with…"
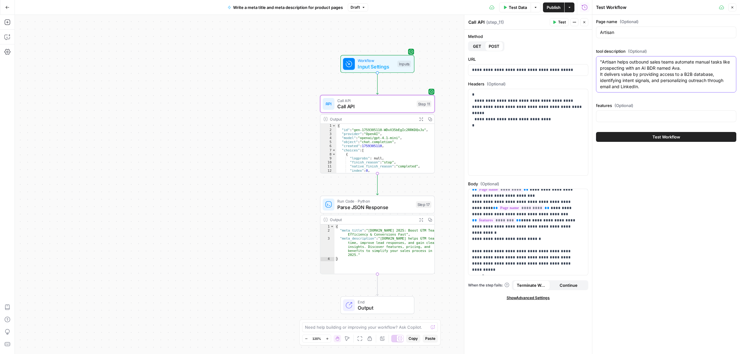
click at [602, 61] on textarea ""Artisan helps outbound sales teams automate manual tasks like prospecting with…" at bounding box center [666, 74] width 132 height 31
type textarea "Artisan helps outbound sales teams automate manual tasks like prospecting with …"
click at [620, 113] on div at bounding box center [666, 116] width 140 height 12
paste input "B2B data access, AI-powered lead research, Multi-channel outreach automation, H…"
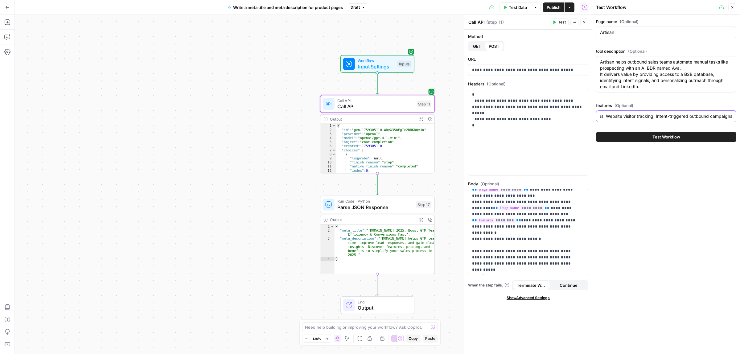
type input "B2B data access, AI-powered lead research, Multi-channel outreach automation, H…"
click at [638, 142] on div "Test Workflow" at bounding box center [666, 136] width 140 height 17
click at [639, 136] on button "Test Workflow" at bounding box center [666, 137] width 140 height 10
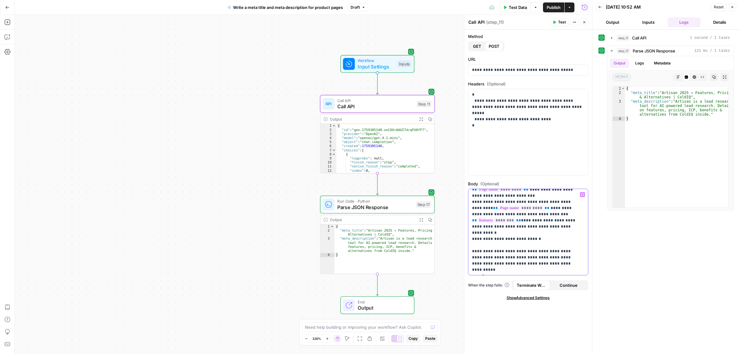
drag, startPoint x: 573, startPoint y: 207, endPoint x: 519, endPoint y: 208, distance: 54.0
click at [519, 208] on p "**********" at bounding box center [525, 140] width 106 height 290
click at [416, 90] on icon "button" at bounding box center [414, 90] width 5 height 5
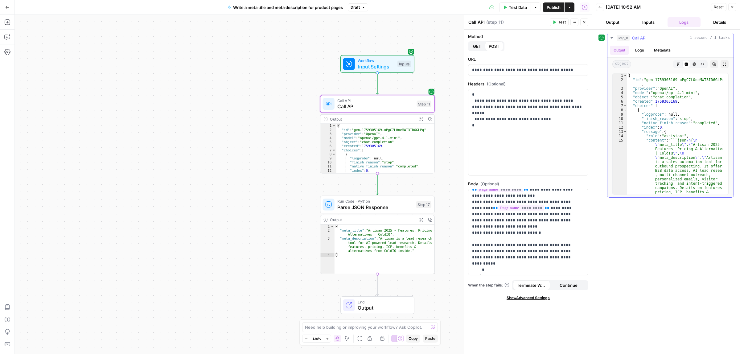
scroll to position [23, 0]
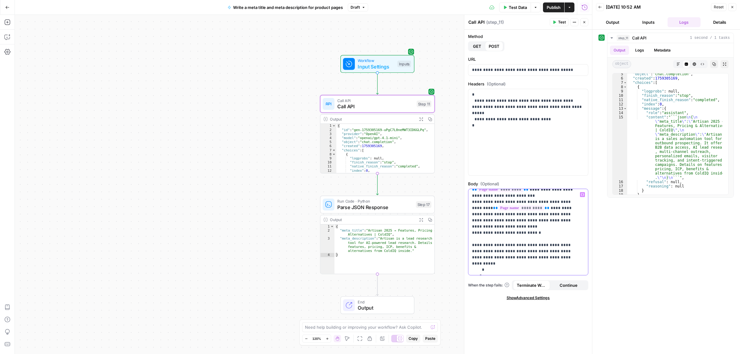
click at [537, 221] on p "**********" at bounding box center [525, 137] width 106 height 284
click at [558, 23] on span "Test" at bounding box center [562, 22] width 8 height 6
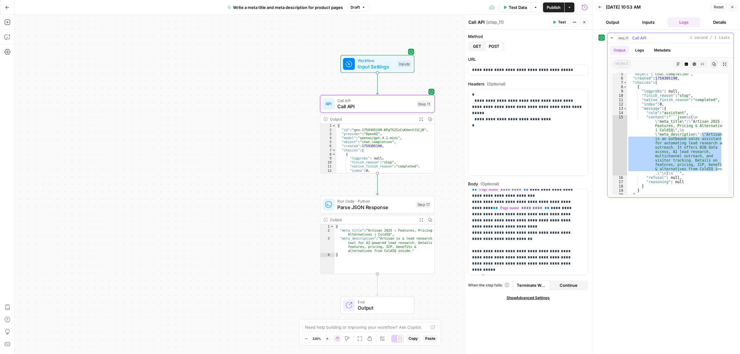
drag, startPoint x: 721, startPoint y: 170, endPoint x: 702, endPoint y: 136, distance: 39.5
click at [702, 136] on div "5 6 7 8 9 10 11 12 13 14 15 16 17 18 19 20 21 "object" : "chat.completion" , "c…" at bounding box center [670, 134] width 116 height 122
type textarea "**********"
click at [685, 153] on div ""object" : "chat.completion" , "created" : 1759305190 , "choices" : [ { "logpro…" at bounding box center [674, 133] width 95 height 121
drag, startPoint x: 721, startPoint y: 170, endPoint x: 702, endPoint y: 134, distance: 40.1
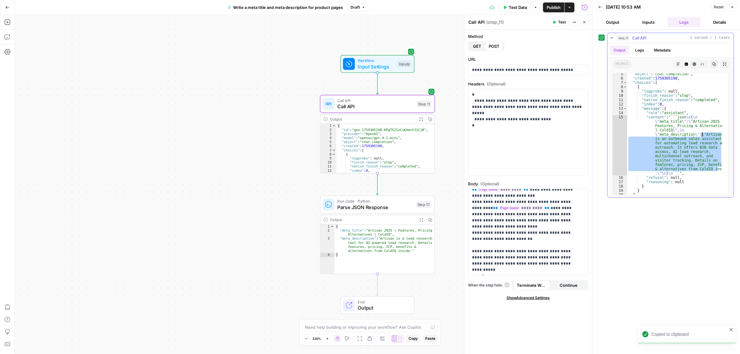
click at [702, 134] on div "**********" at bounding box center [670, 134] width 116 height 122
click at [475, 207] on p "**********" at bounding box center [525, 140] width 106 height 290
click at [561, 19] on span "Test" at bounding box center [562, 22] width 8 height 6
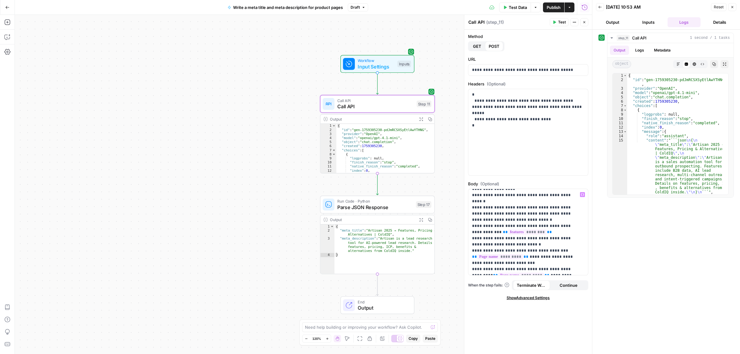
scroll to position [119, 0]
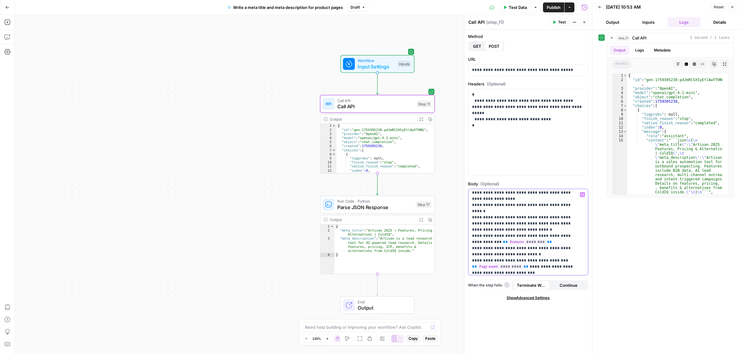
drag, startPoint x: 531, startPoint y: 233, endPoint x: 465, endPoint y: 229, distance: 66.1
click at [465, 229] on div "**********" at bounding box center [528, 184] width 128 height 339
click at [551, 22] on button "Test" at bounding box center [559, 22] width 19 height 8
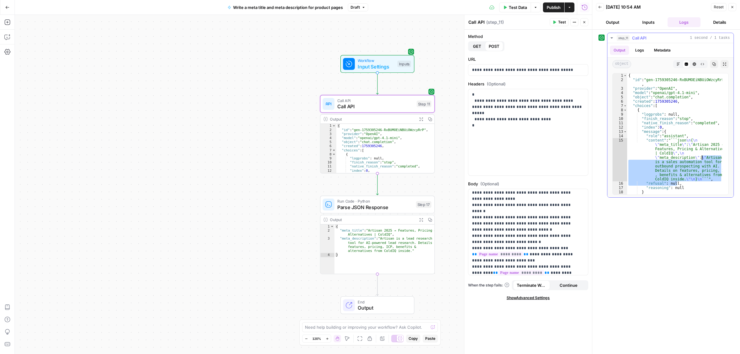
drag, startPoint x: 682, startPoint y: 182, endPoint x: 702, endPoint y: 160, distance: 30.3
click at [702, 160] on div "{ "id" : "gen-1759305246-RxBUMOEiNBUiOWzcyRrP" , "provider" : "OpenAI" , "model…" at bounding box center [674, 137] width 95 height 129
type textarea "**********"
click at [552, 8] on span "Publish" at bounding box center [554, 7] width 14 height 6
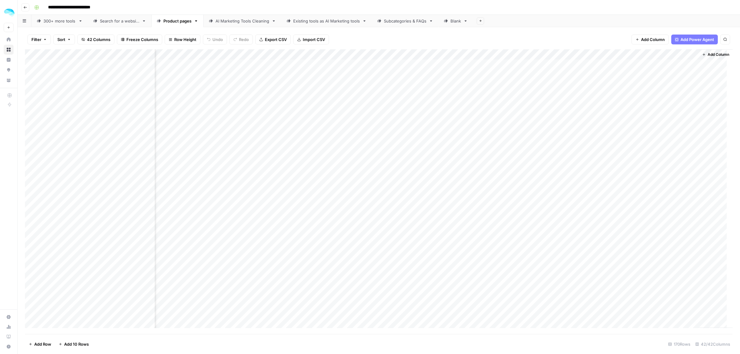
click at [523, 55] on div "Add Column" at bounding box center [379, 191] width 708 height 285
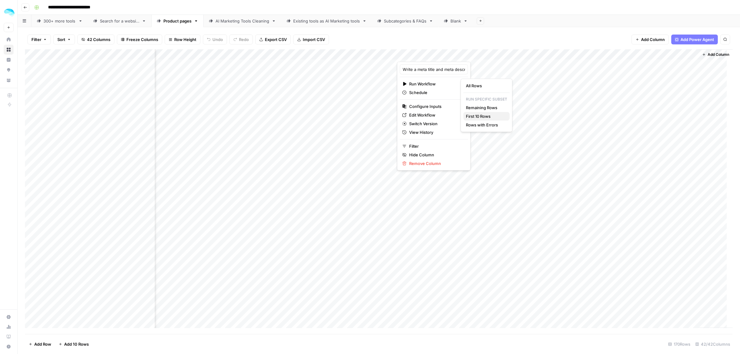
click at [488, 115] on span "First 10 Rows" at bounding box center [485, 116] width 39 height 6
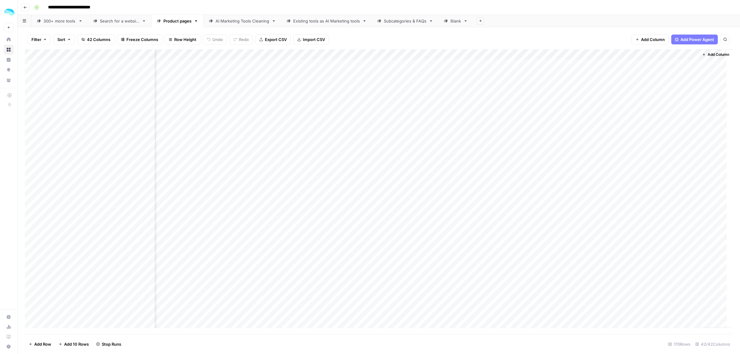
click at [655, 63] on div "Add Column" at bounding box center [379, 191] width 708 height 285
click at [660, 95] on div "Add Column" at bounding box center [379, 191] width 708 height 285
click at [665, 122] on div "Add Column" at bounding box center [379, 191] width 708 height 285
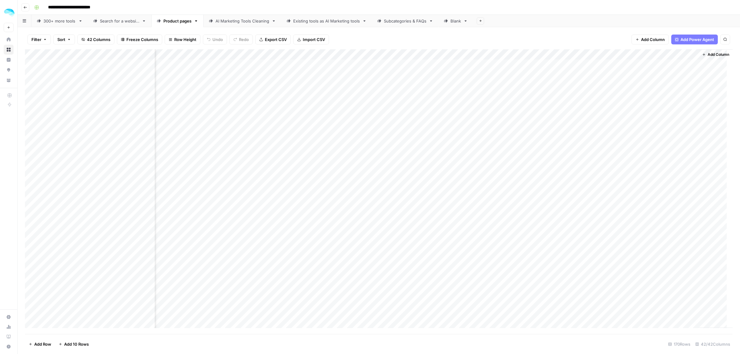
click at [665, 122] on div "Add Column" at bounding box center [379, 191] width 708 height 285
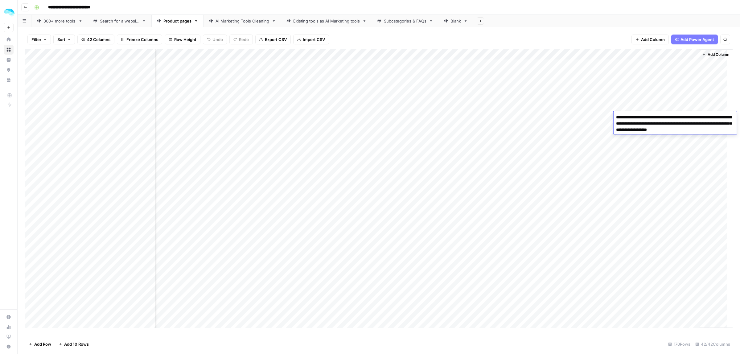
click at [610, 64] on div "Add Column" at bounding box center [379, 191] width 708 height 285
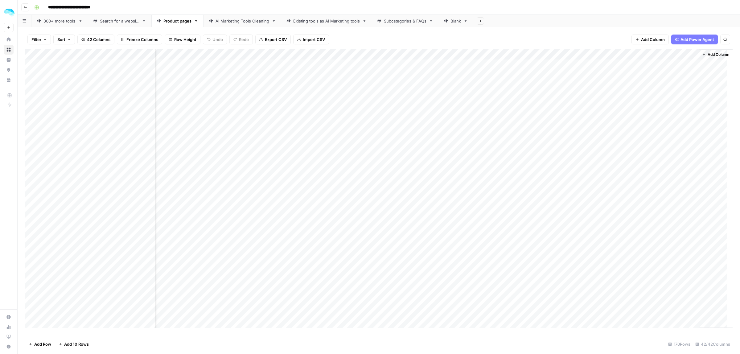
click at [610, 64] on div "Add Column" at bounding box center [379, 191] width 708 height 285
click at [668, 112] on div "Add Column" at bounding box center [379, 191] width 708 height 285
click at [523, 55] on div "Add Column" at bounding box center [379, 191] width 708 height 285
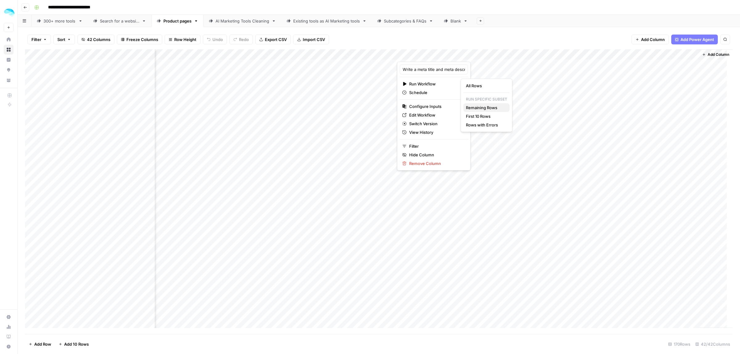
click at [491, 109] on span "Remaining Rows" at bounding box center [485, 108] width 39 height 6
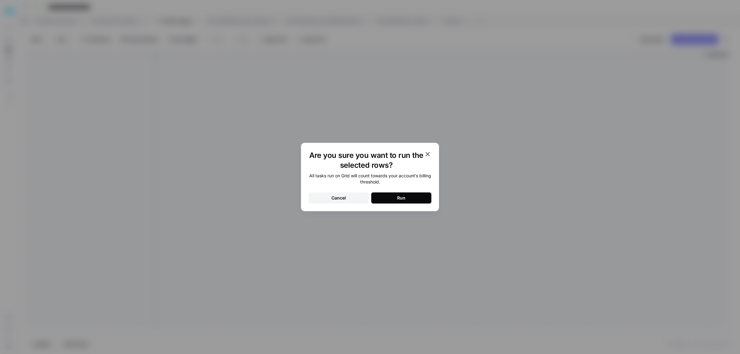
click at [411, 191] on div "All tasks run on Grid will count towards your account’s billing threshold. Canc…" at bounding box center [370, 188] width 123 height 31
click at [402, 196] on div "Run" at bounding box center [401, 198] width 8 height 6
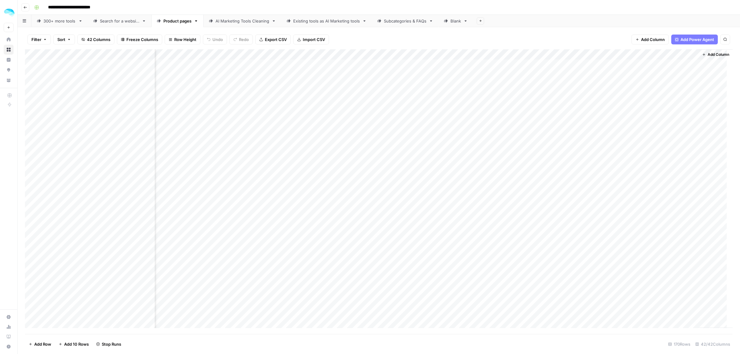
click at [235, 56] on div "Add Column" at bounding box center [379, 191] width 708 height 285
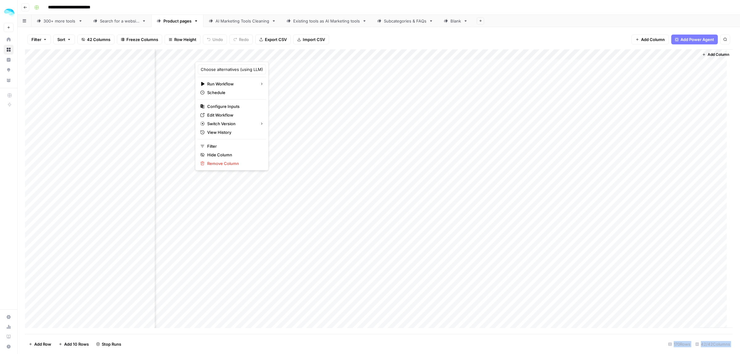
drag, startPoint x: 227, startPoint y: 53, endPoint x: 496, endPoint y: 62, distance: 269.3
click at [498, 62] on body "**********" at bounding box center [370, 177] width 740 height 354
click at [379, 47] on div "Filter Sort 42 Columns Freeze Columns Row Height Undo Redo Export CSV Import CS…" at bounding box center [379, 40] width 708 height 20
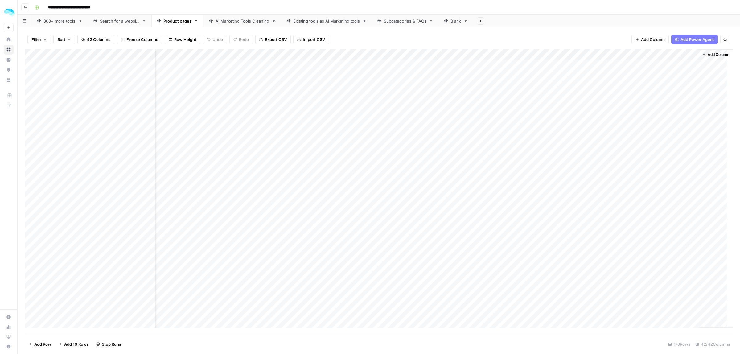
drag, startPoint x: 228, startPoint y: 55, endPoint x: 665, endPoint y: 58, distance: 437.2
click at [672, 58] on div "Add Column" at bounding box center [379, 191] width 708 height 285
drag, startPoint x: 210, startPoint y: 52, endPoint x: 702, endPoint y: 66, distance: 491.9
click at [702, 66] on div "Add Column" at bounding box center [379, 191] width 708 height 285
drag, startPoint x: 220, startPoint y: 54, endPoint x: 709, endPoint y: 58, distance: 489.6
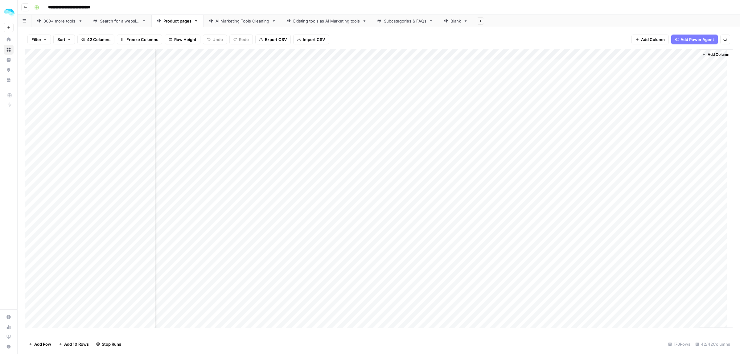
click at [709, 58] on div "Add Column" at bounding box center [379, 191] width 708 height 285
